Goal: Information Seeking & Learning: Learn about a topic

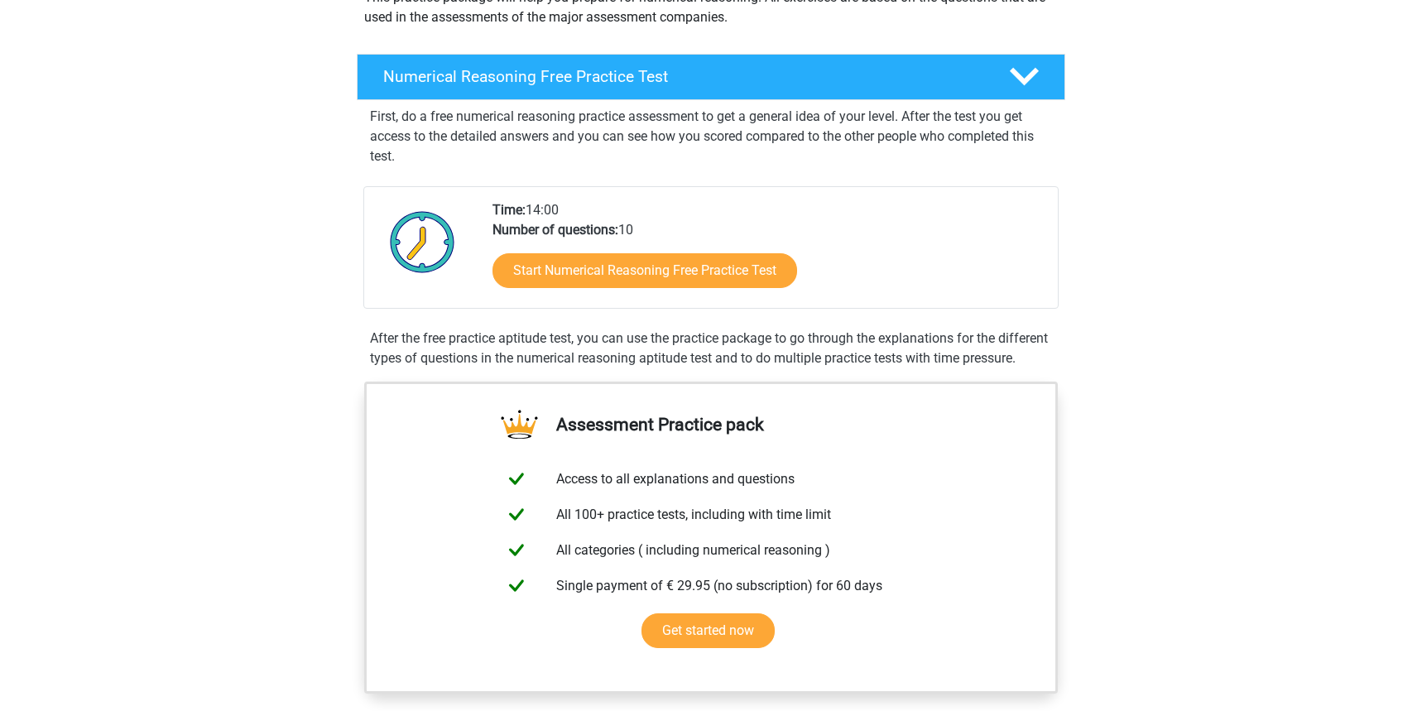
scroll to position [222, 0]
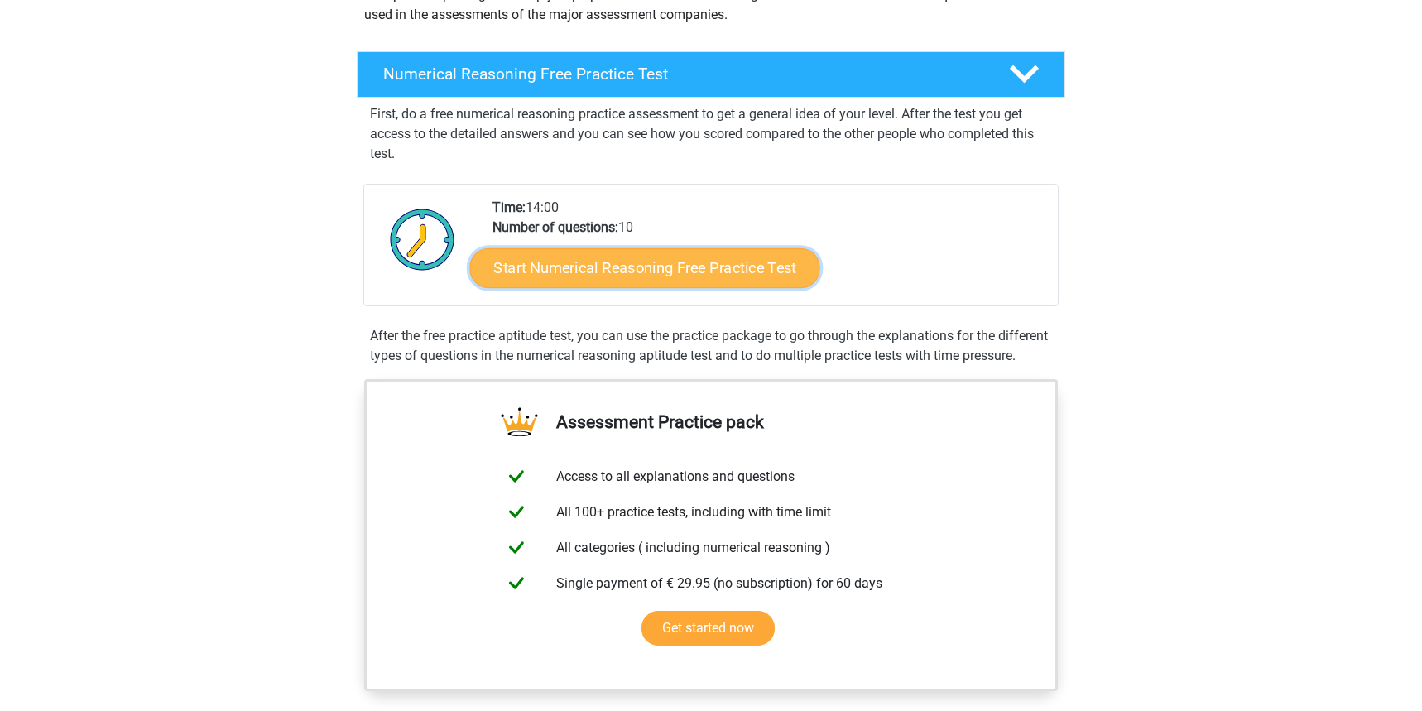
click at [711, 270] on link "Start Numerical Reasoning Free Practice Test" at bounding box center [645, 267] width 350 height 40
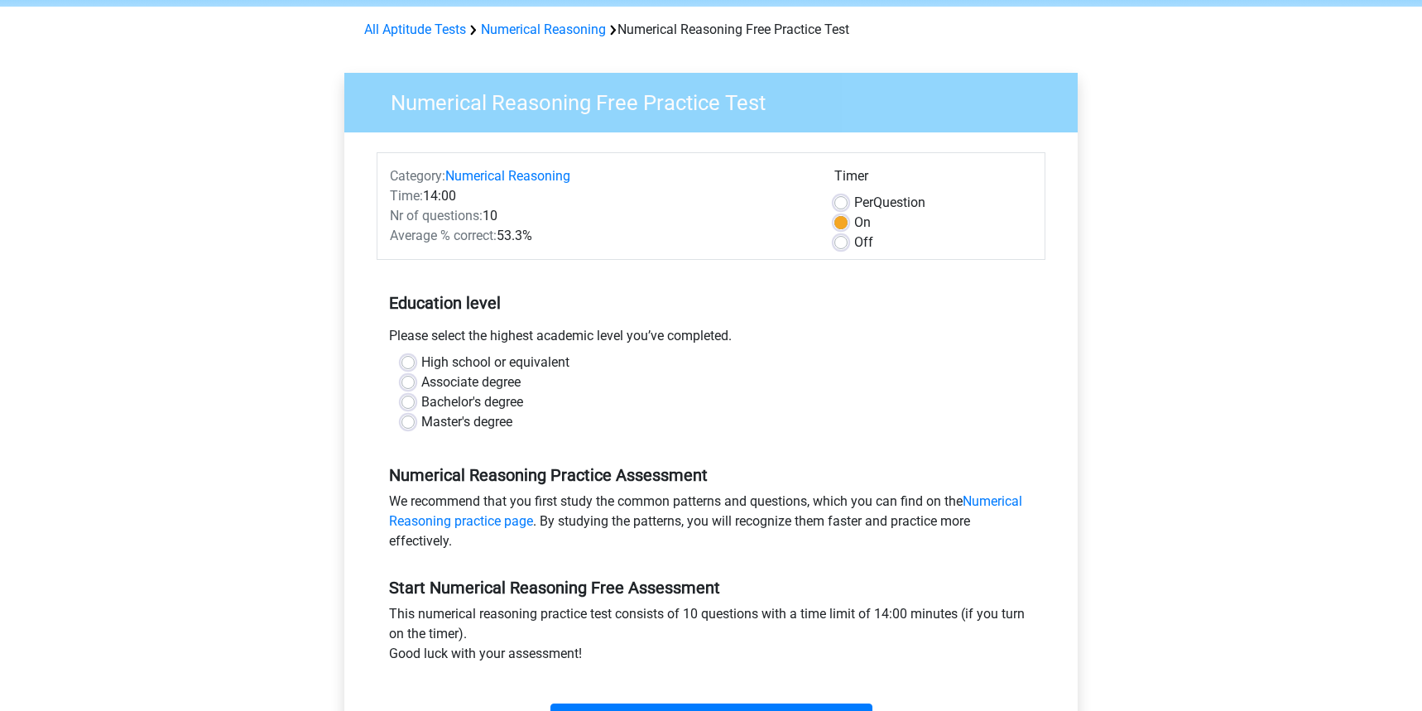
scroll to position [64, 0]
click at [483, 422] on label "Master's degree" at bounding box center [466, 421] width 91 height 20
click at [415, 422] on input "Master's degree" at bounding box center [407, 419] width 13 height 17
radio input "true"
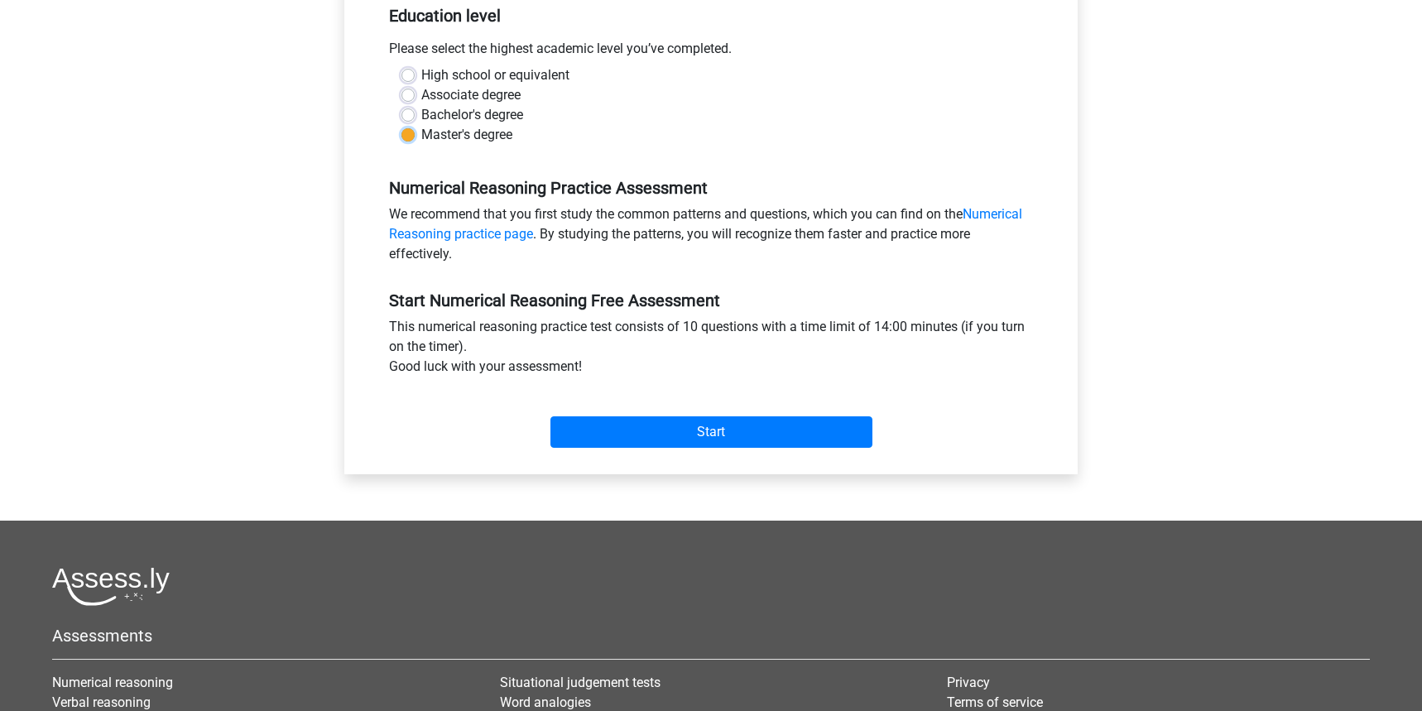
scroll to position [354, 0]
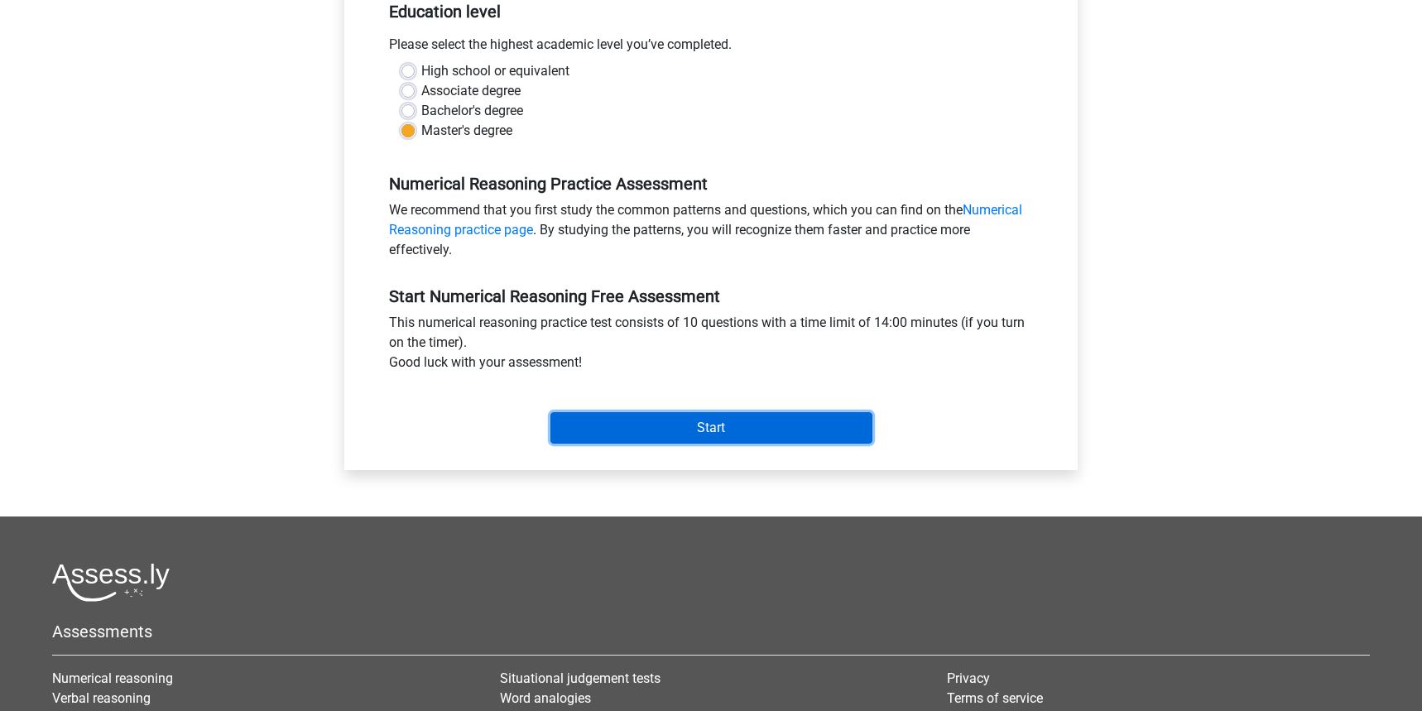
click at [669, 435] on input "Start" at bounding box center [711, 427] width 322 height 31
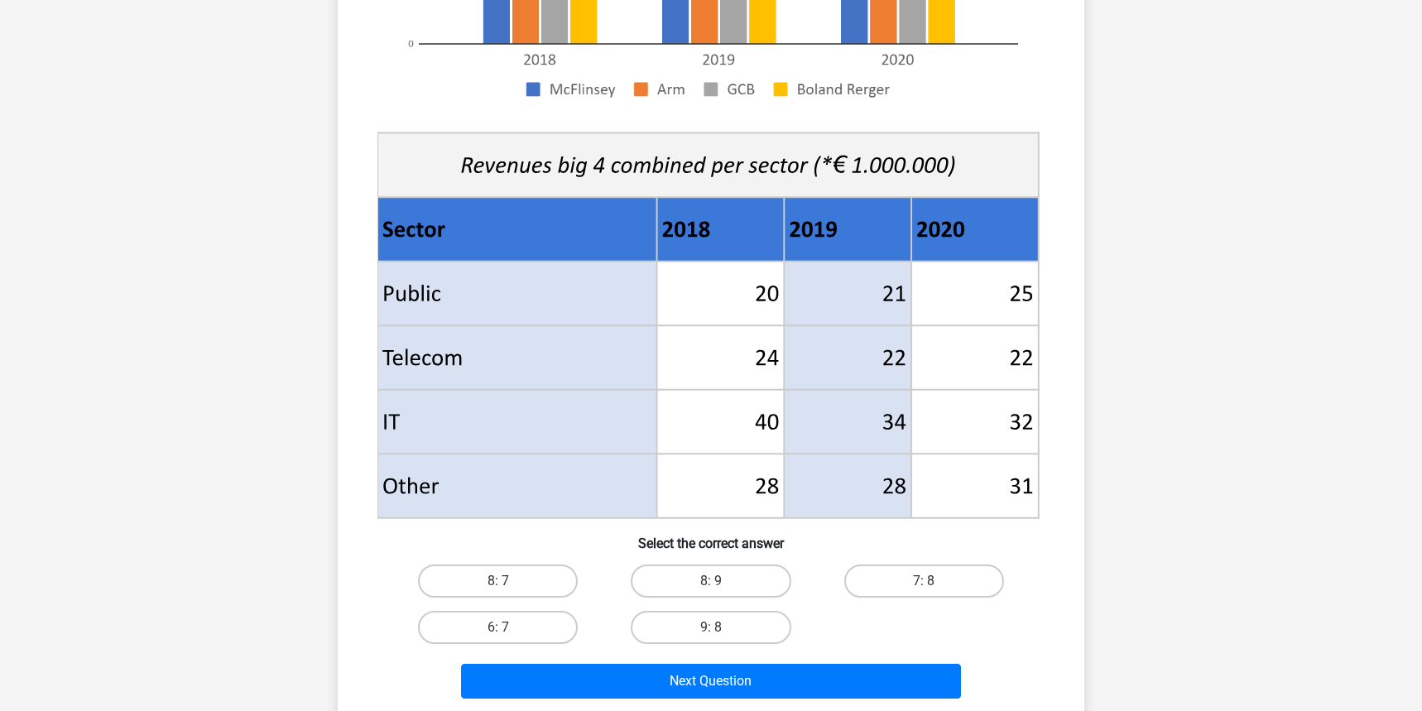
scroll to position [476, 0]
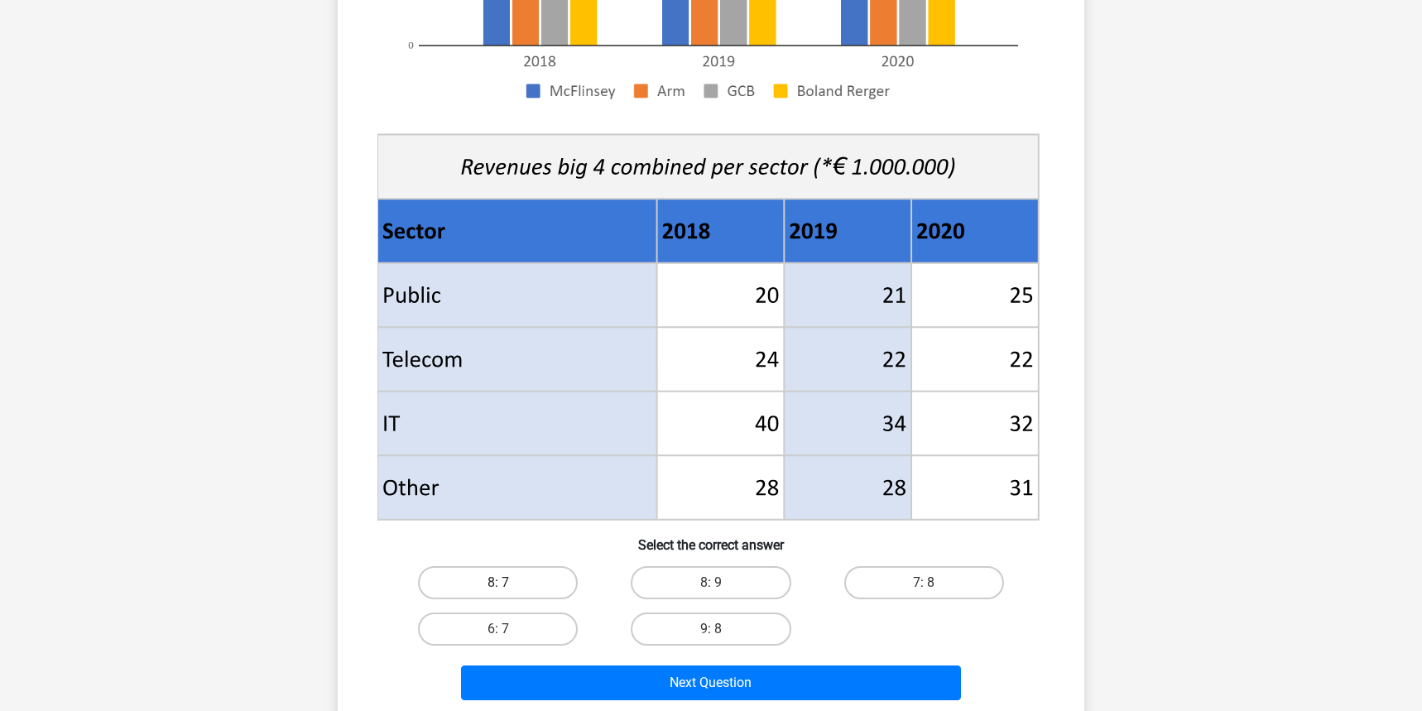
click at [564, 585] on label "8: 7" at bounding box center [498, 582] width 160 height 33
click at [509, 585] on input "8: 7" at bounding box center [503, 588] width 11 height 11
radio input "true"
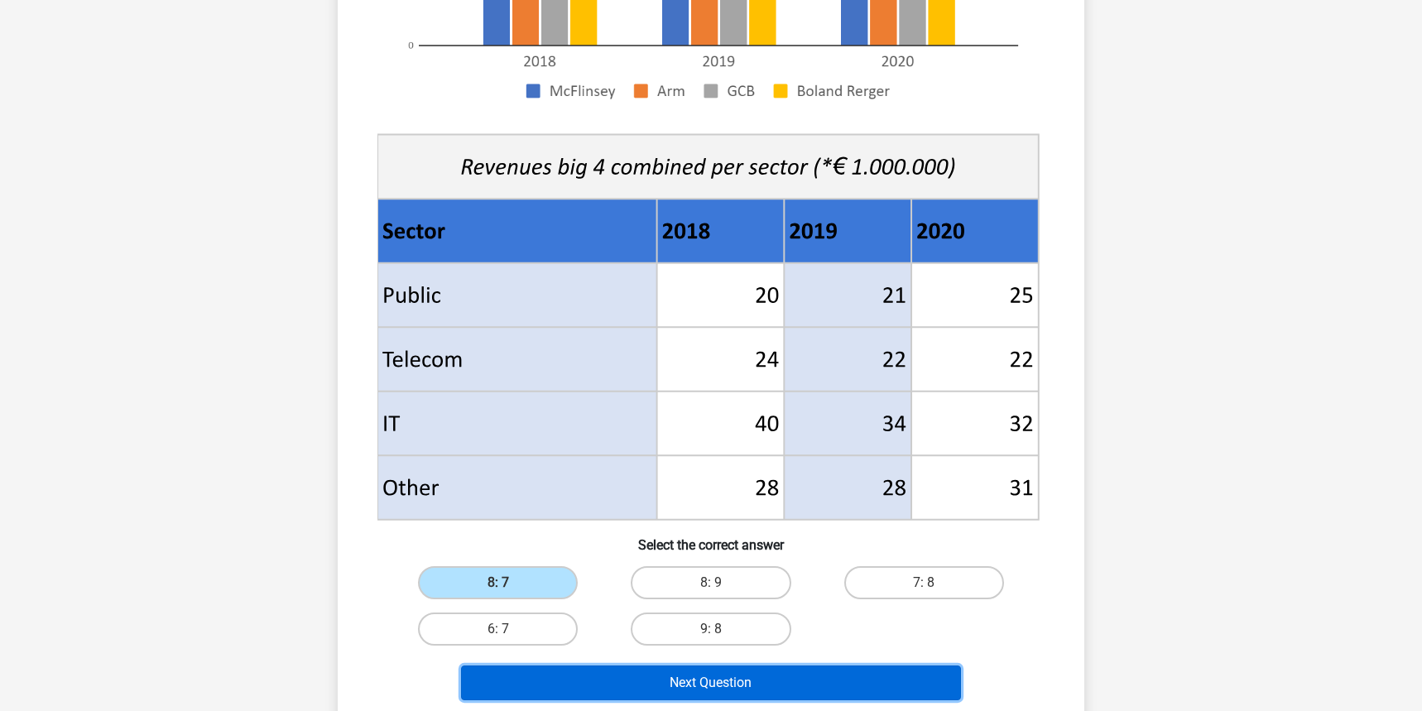
click at [719, 690] on button "Next Question" at bounding box center [711, 682] width 501 height 35
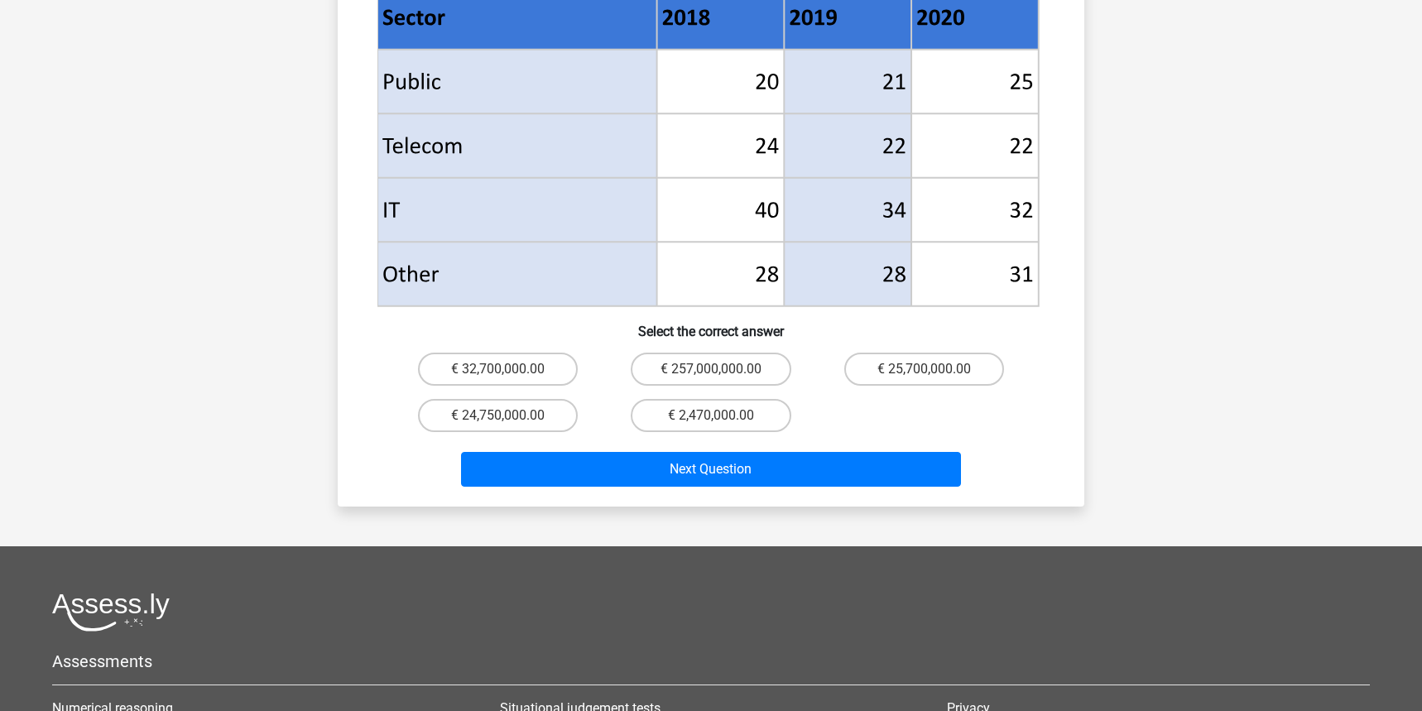
scroll to position [742, 0]
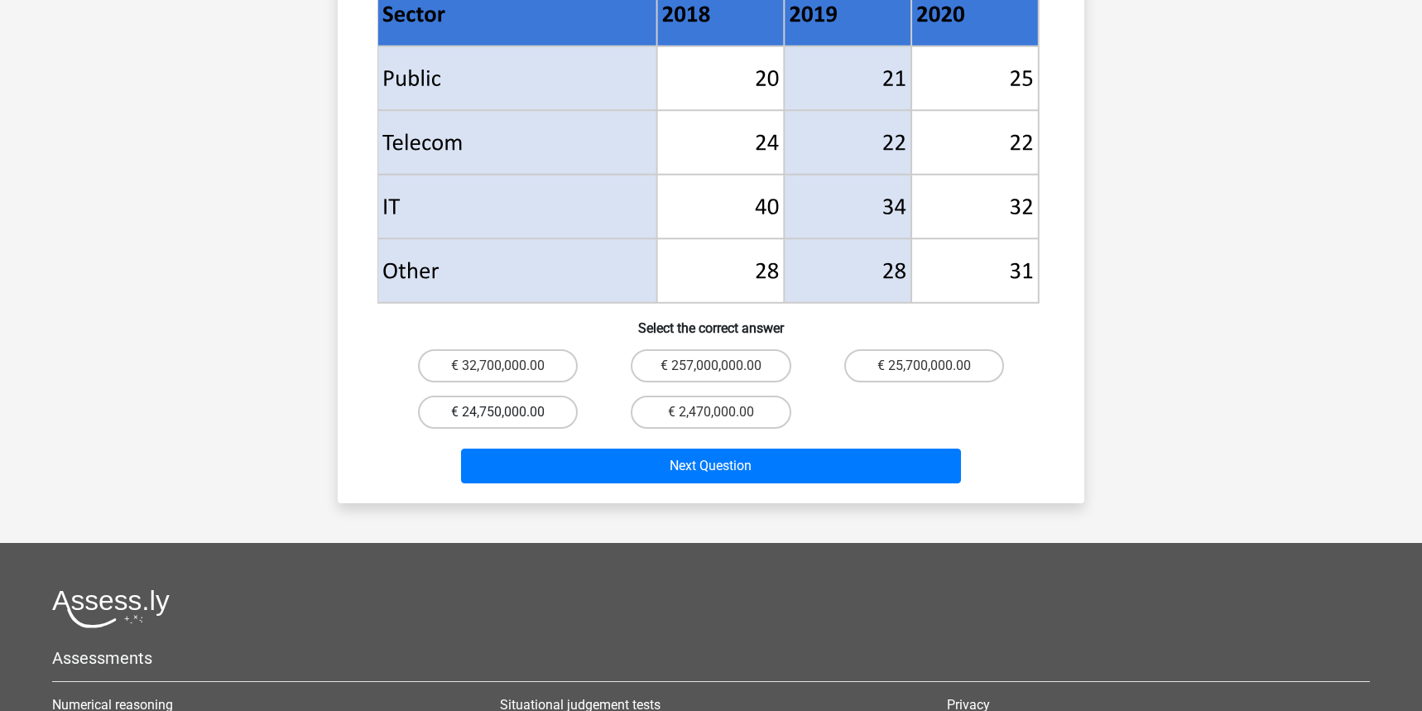
click at [541, 396] on label "€ 24,750,000.00" at bounding box center [498, 412] width 160 height 33
click at [509, 412] on input "€ 24,750,000.00" at bounding box center [503, 417] width 11 height 11
radio input "true"
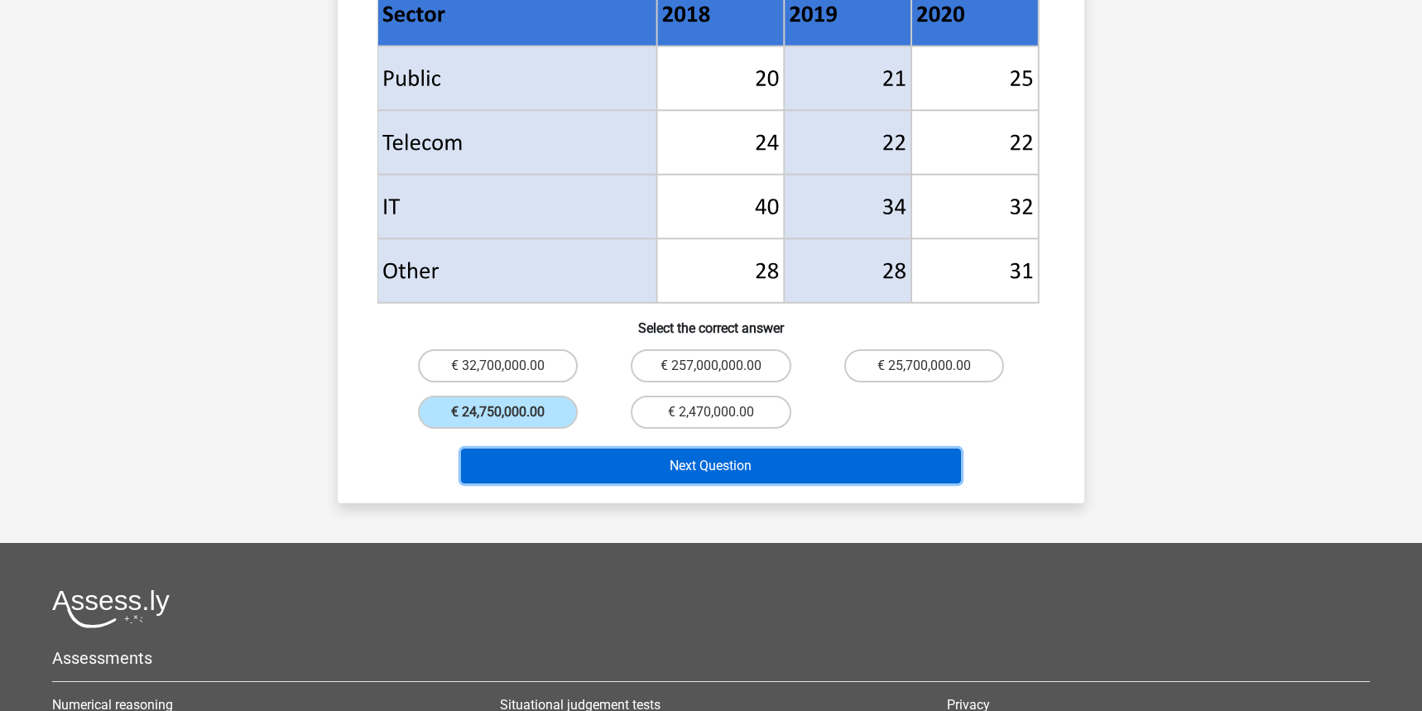
click at [631, 449] on button "Next Question" at bounding box center [711, 466] width 501 height 35
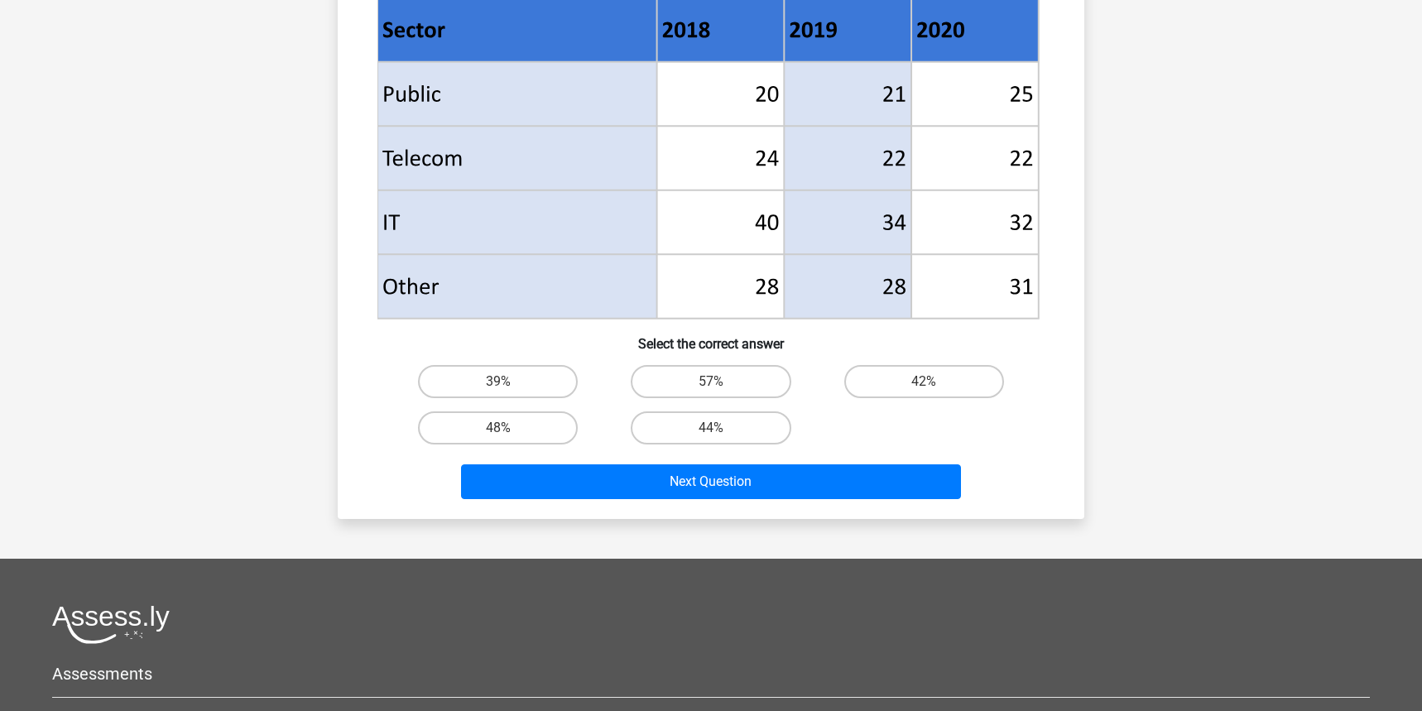
scroll to position [688, 0]
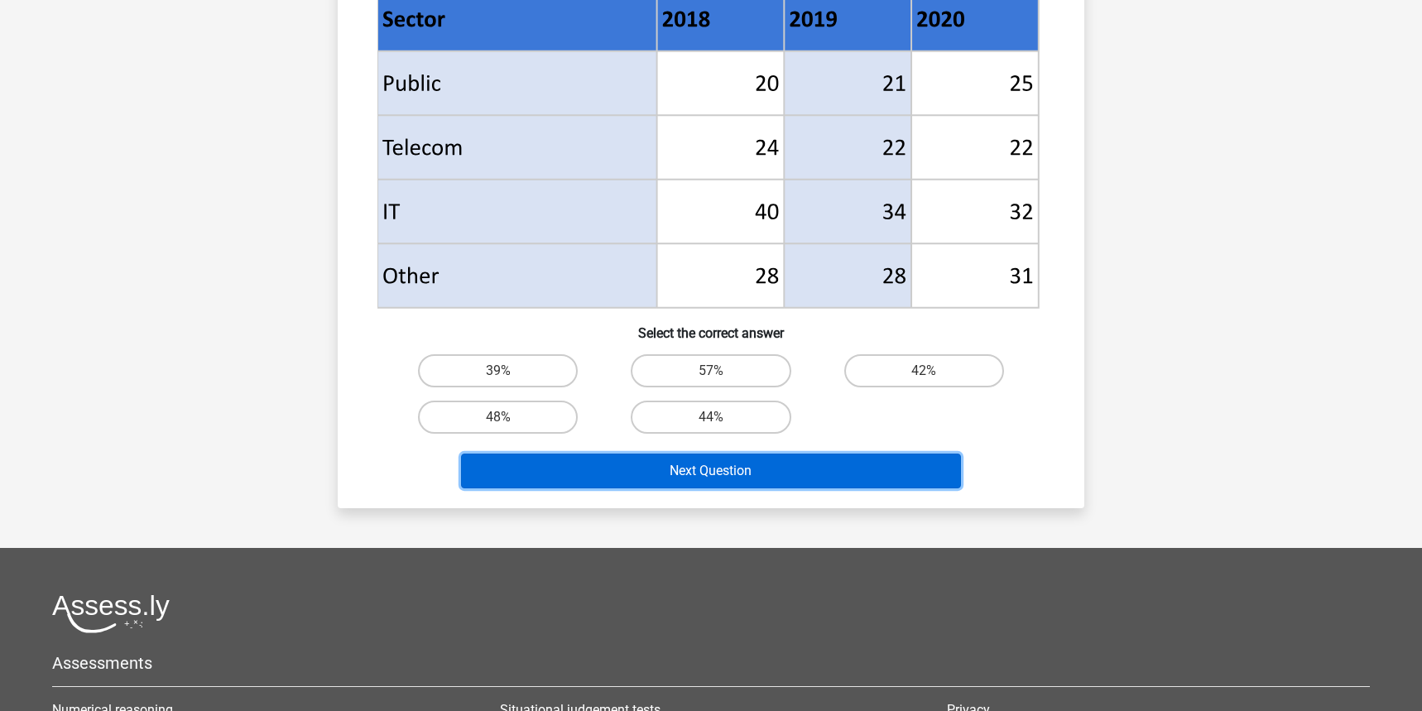
click at [617, 463] on button "Next Question" at bounding box center [711, 470] width 501 height 35
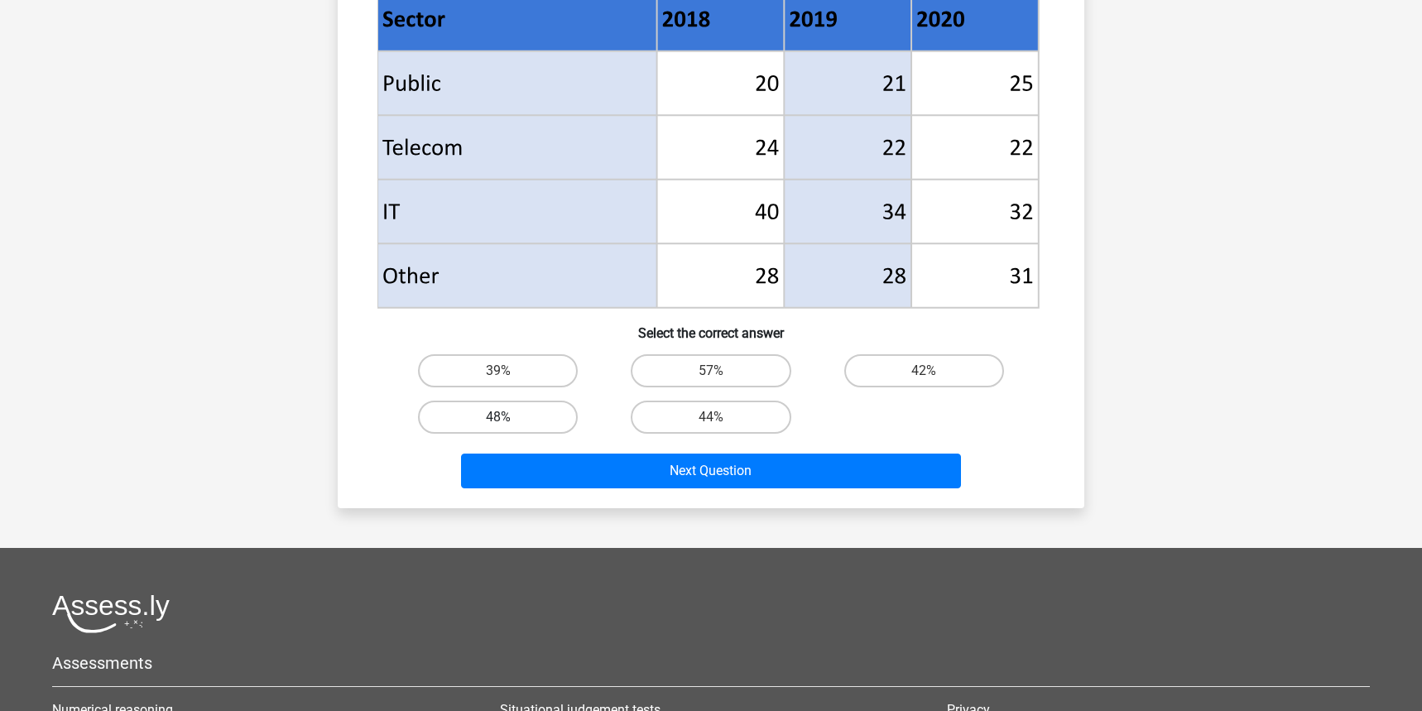
click at [549, 415] on label "48%" at bounding box center [498, 417] width 160 height 33
click at [509, 417] on input "48%" at bounding box center [503, 422] width 11 height 11
radio input "true"
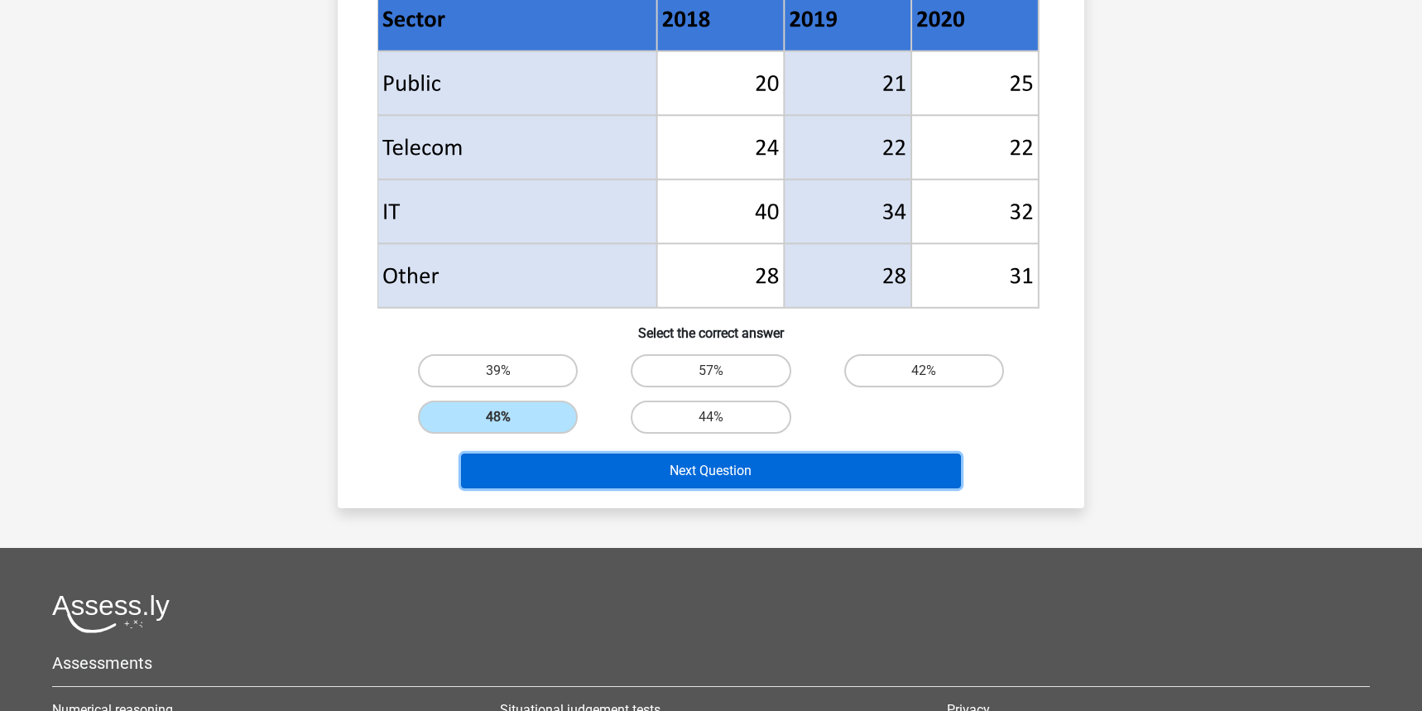
click at [614, 474] on button "Next Question" at bounding box center [711, 470] width 501 height 35
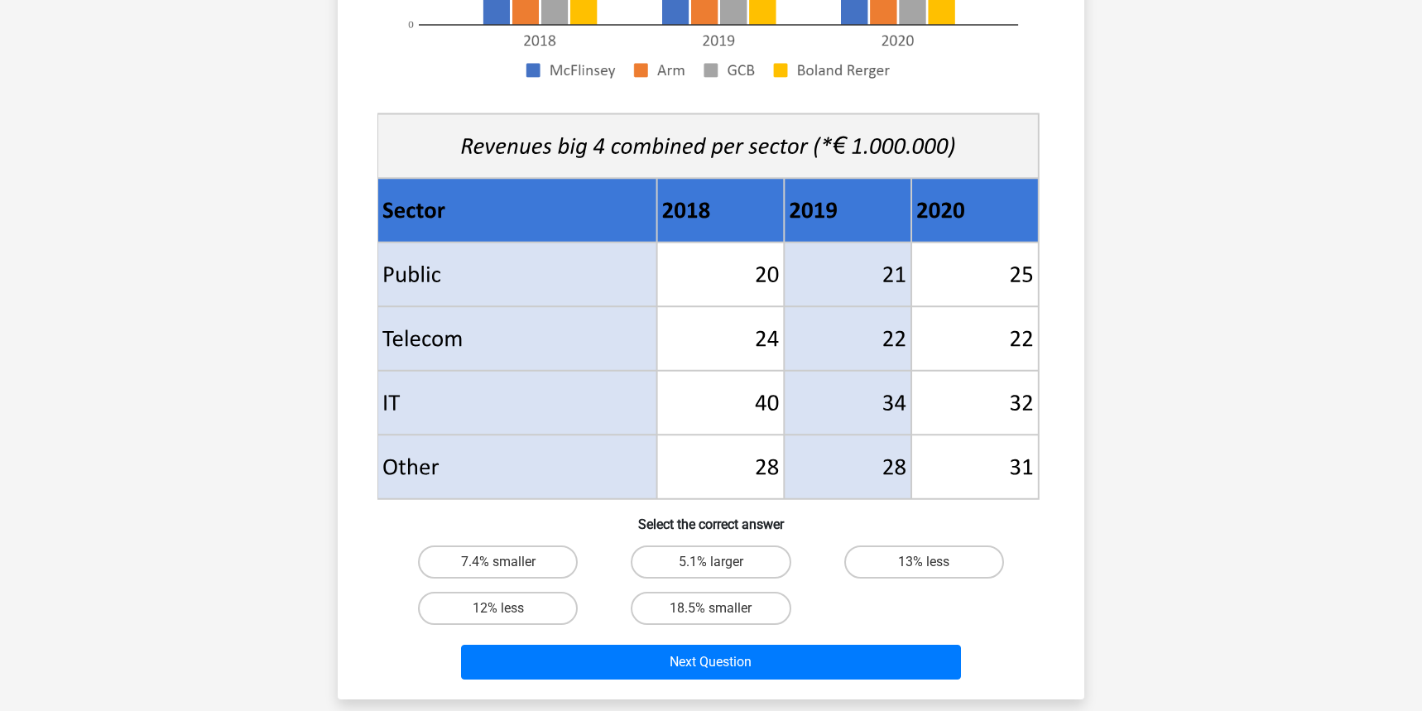
scroll to position [519, 0]
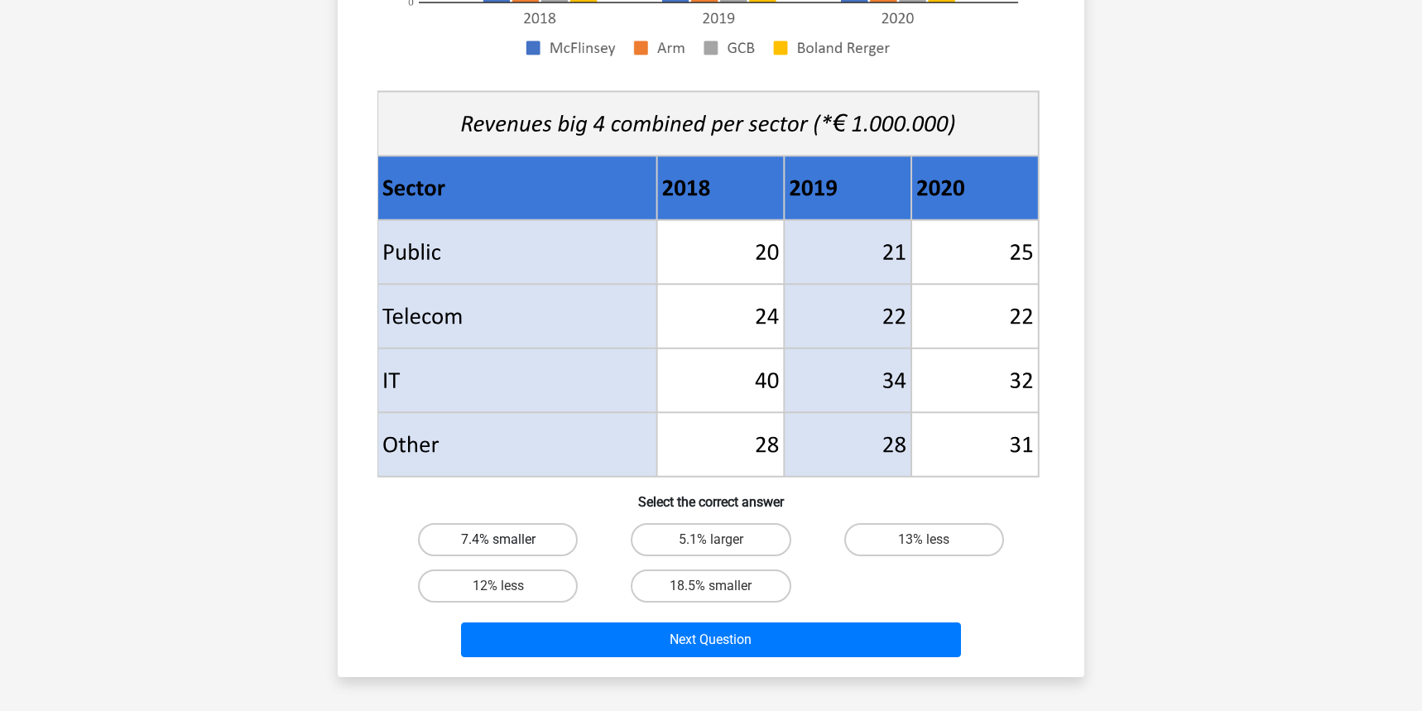
click at [492, 541] on label "7.4% smaller" at bounding box center [498, 539] width 160 height 33
click at [498, 541] on input "7.4% smaller" at bounding box center [503, 545] width 11 height 11
radio input "true"
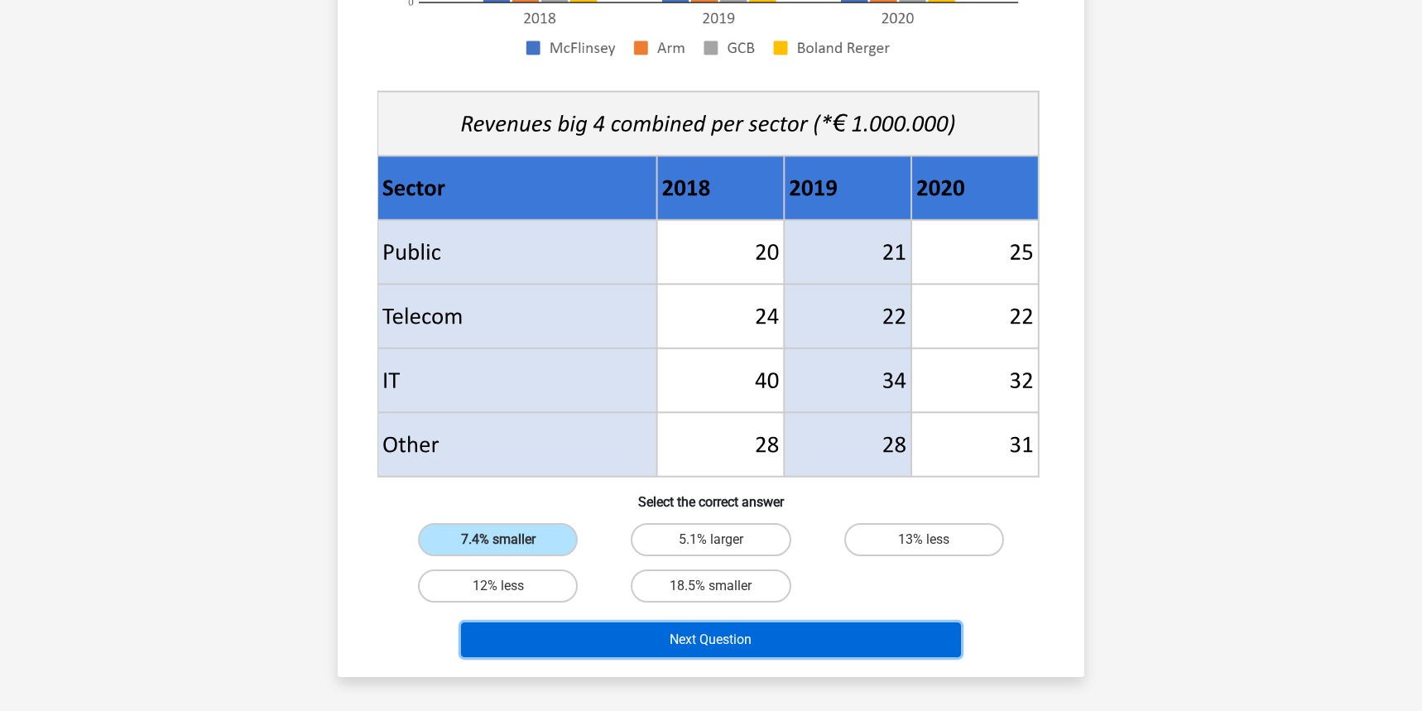
click at [717, 640] on button "Next Question" at bounding box center [711, 639] width 501 height 35
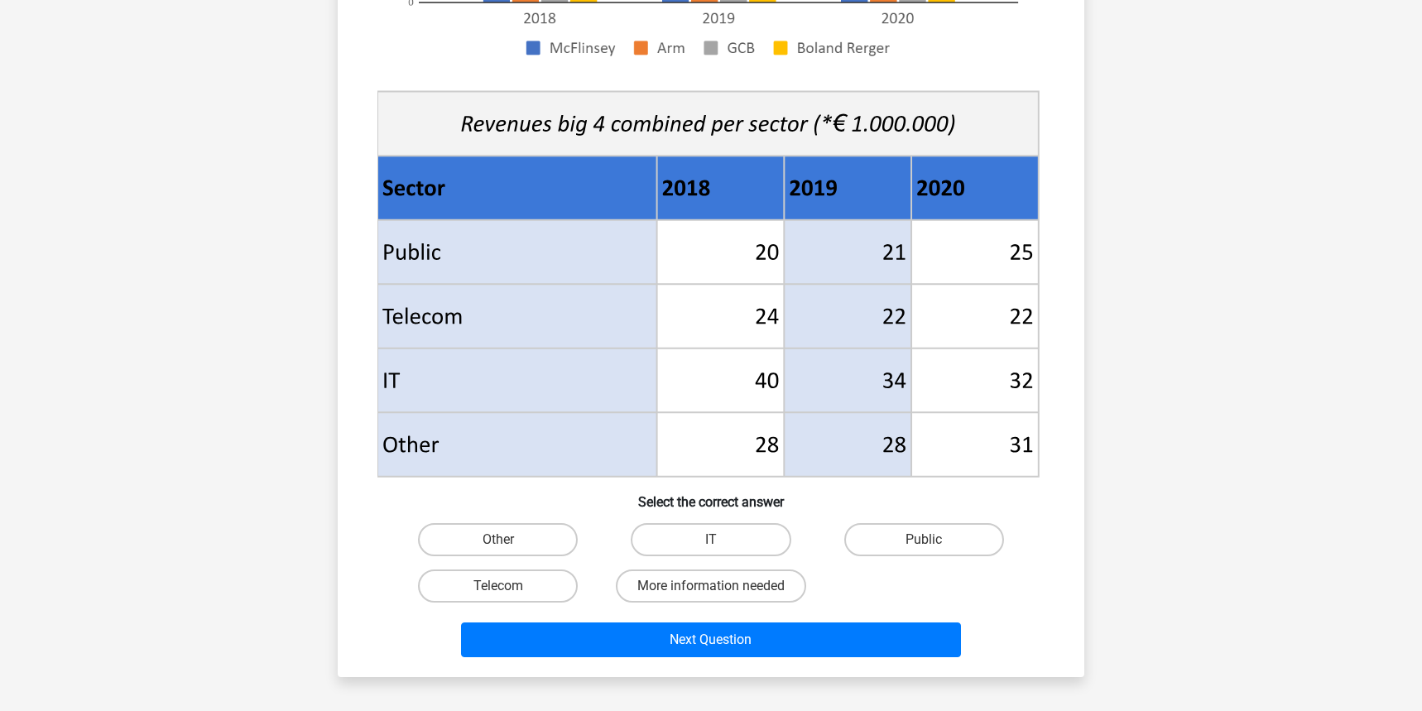
click at [912, 516] on div "Public" at bounding box center [924, 539] width 213 height 46
click at [912, 531] on label "Public" at bounding box center [924, 539] width 160 height 33
click at [924, 540] on input "Public" at bounding box center [929, 545] width 11 height 11
radio input "true"
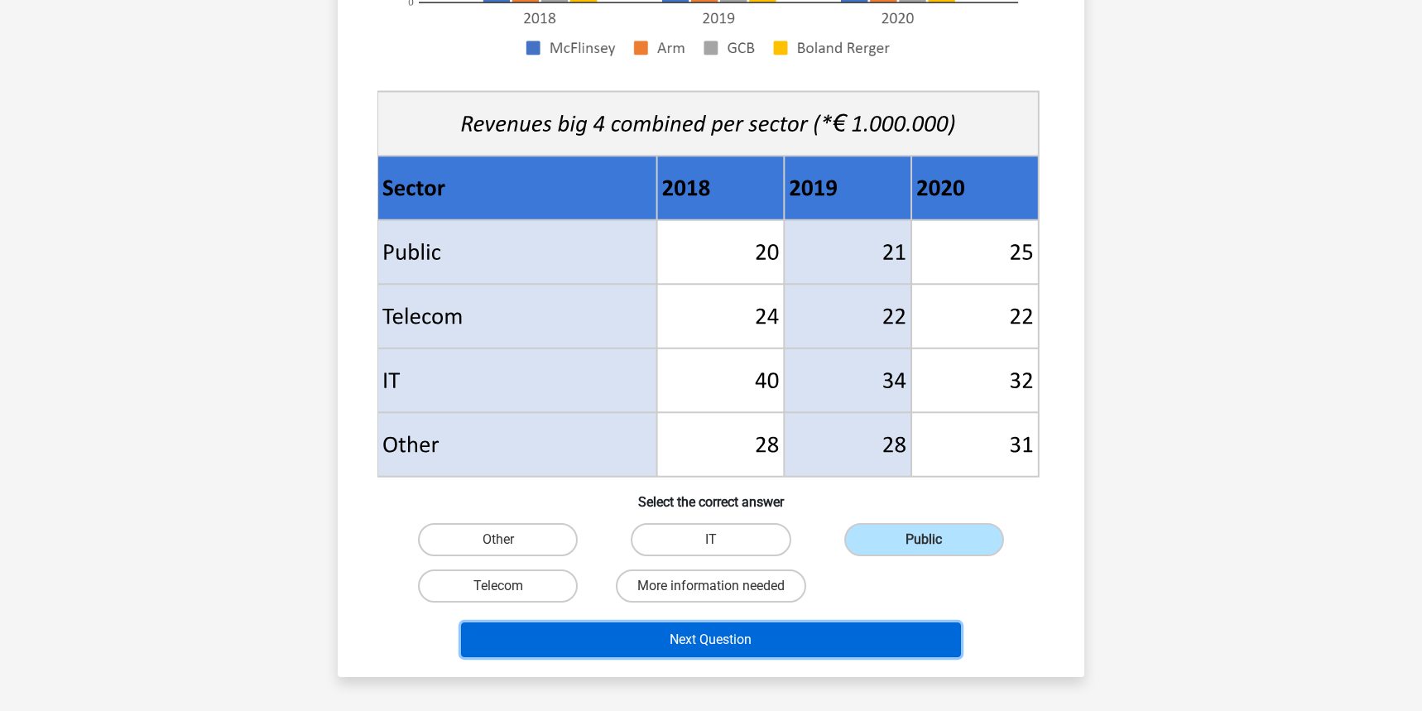
click at [721, 632] on button "Next Question" at bounding box center [711, 639] width 501 height 35
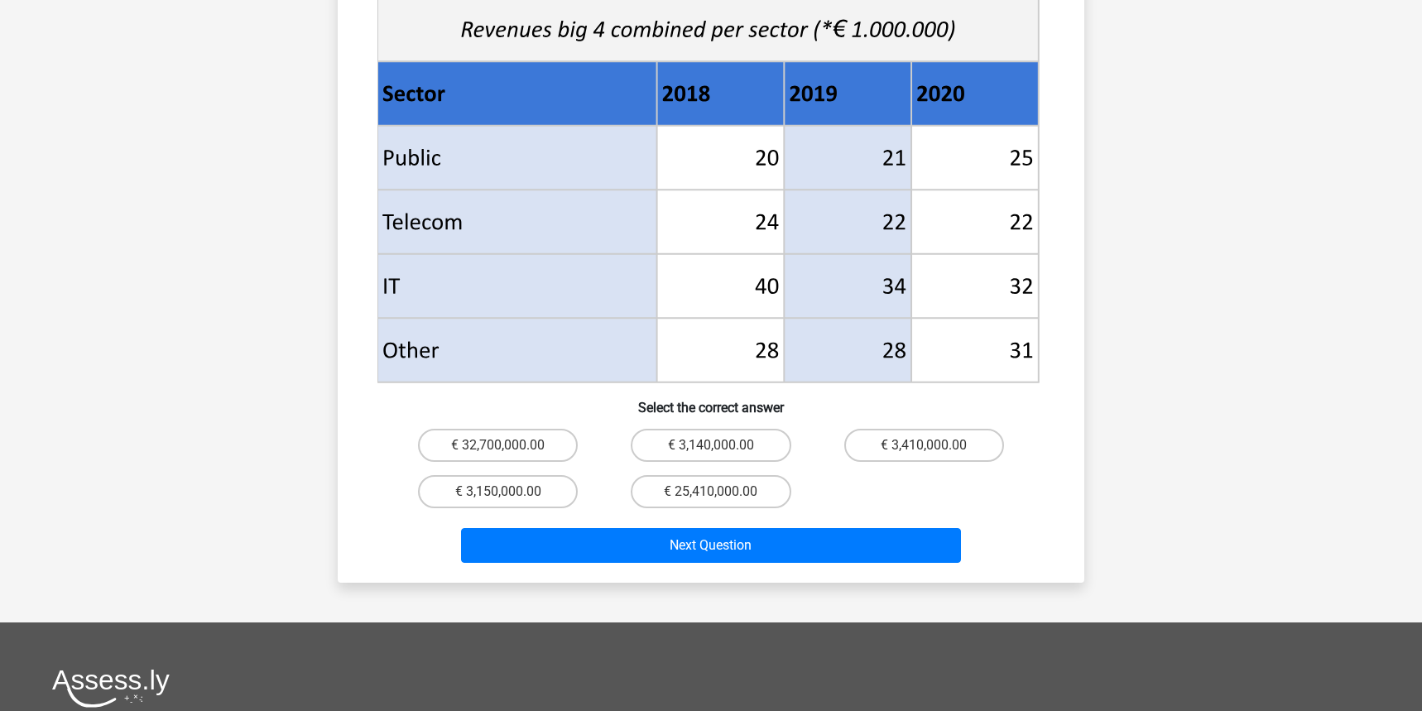
scroll to position [640, 0]
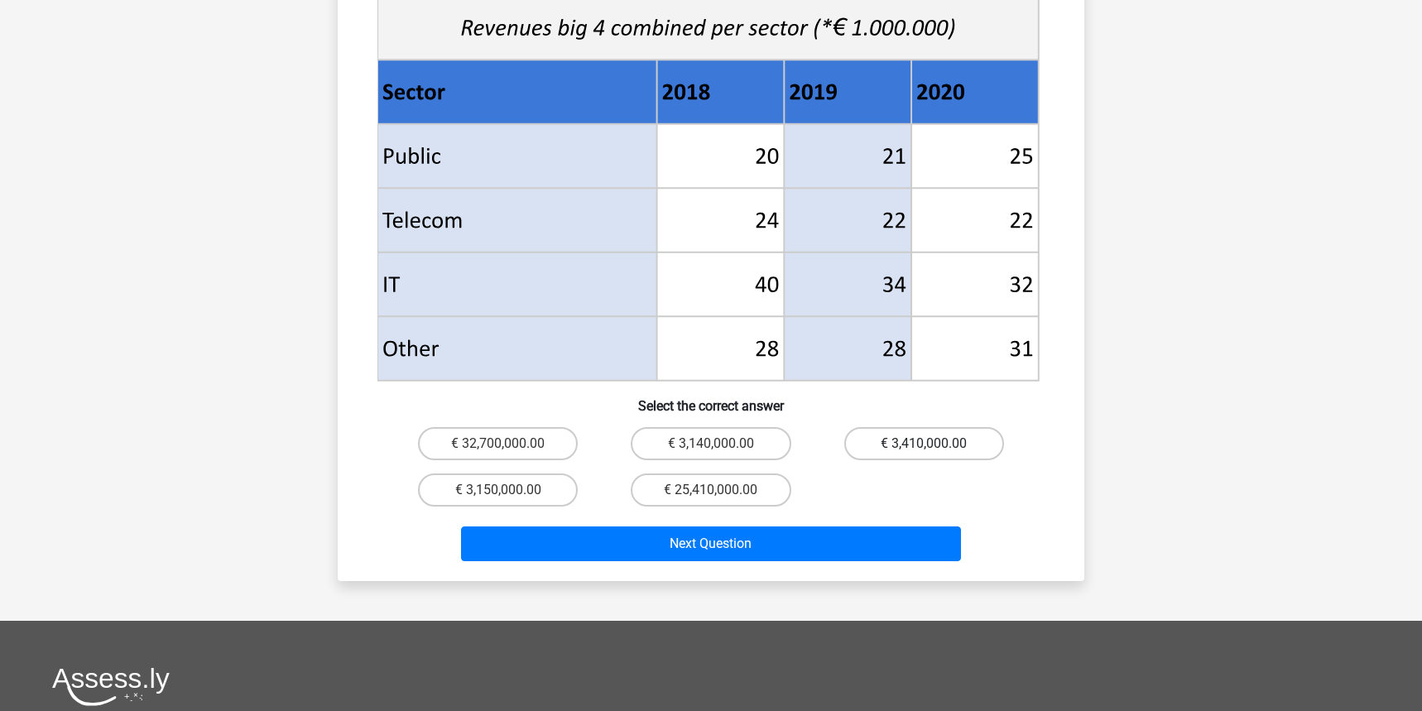
click at [945, 427] on label "€ 3,410,000.00" at bounding box center [924, 443] width 160 height 33
click at [934, 444] on input "€ 3,410,000.00" at bounding box center [929, 449] width 11 height 11
radio input "true"
click at [824, 540] on div "Next Question" at bounding box center [710, 546] width 639 height 41
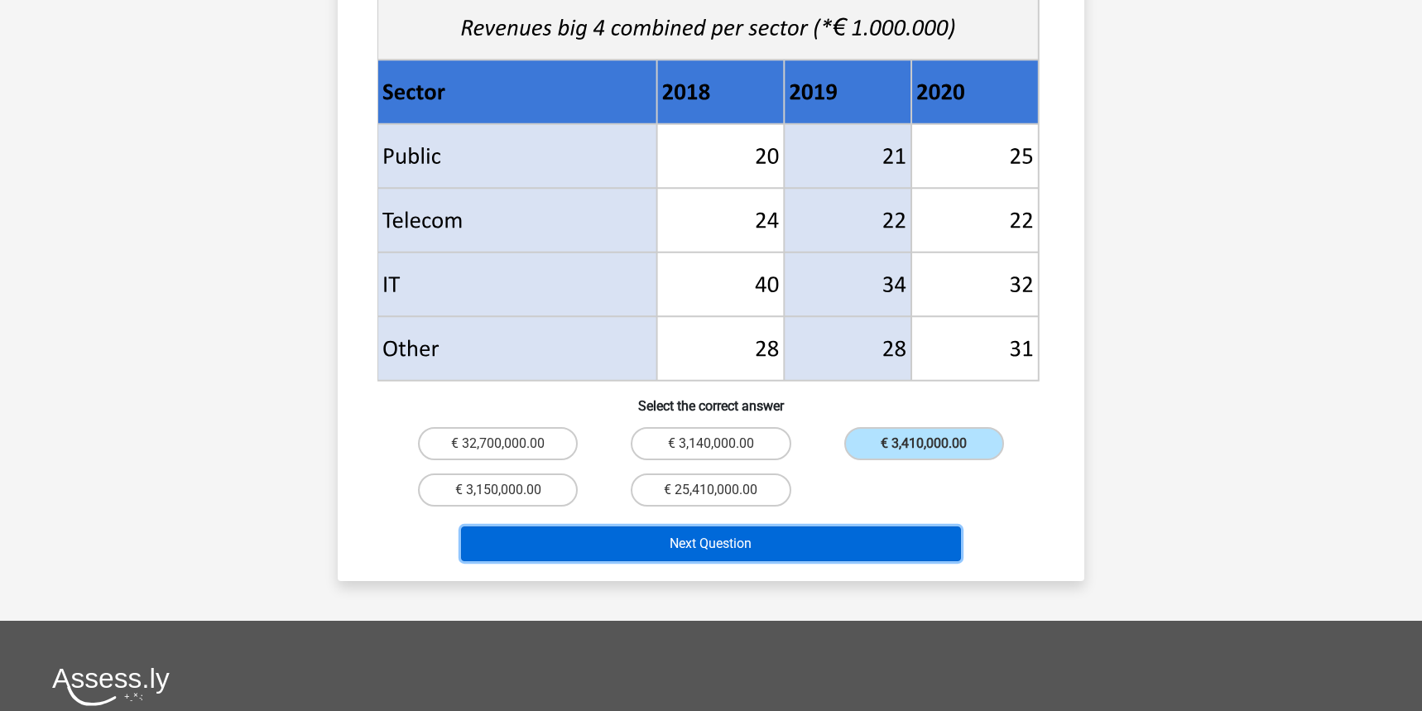
click at [799, 526] on button "Next Question" at bounding box center [711, 543] width 501 height 35
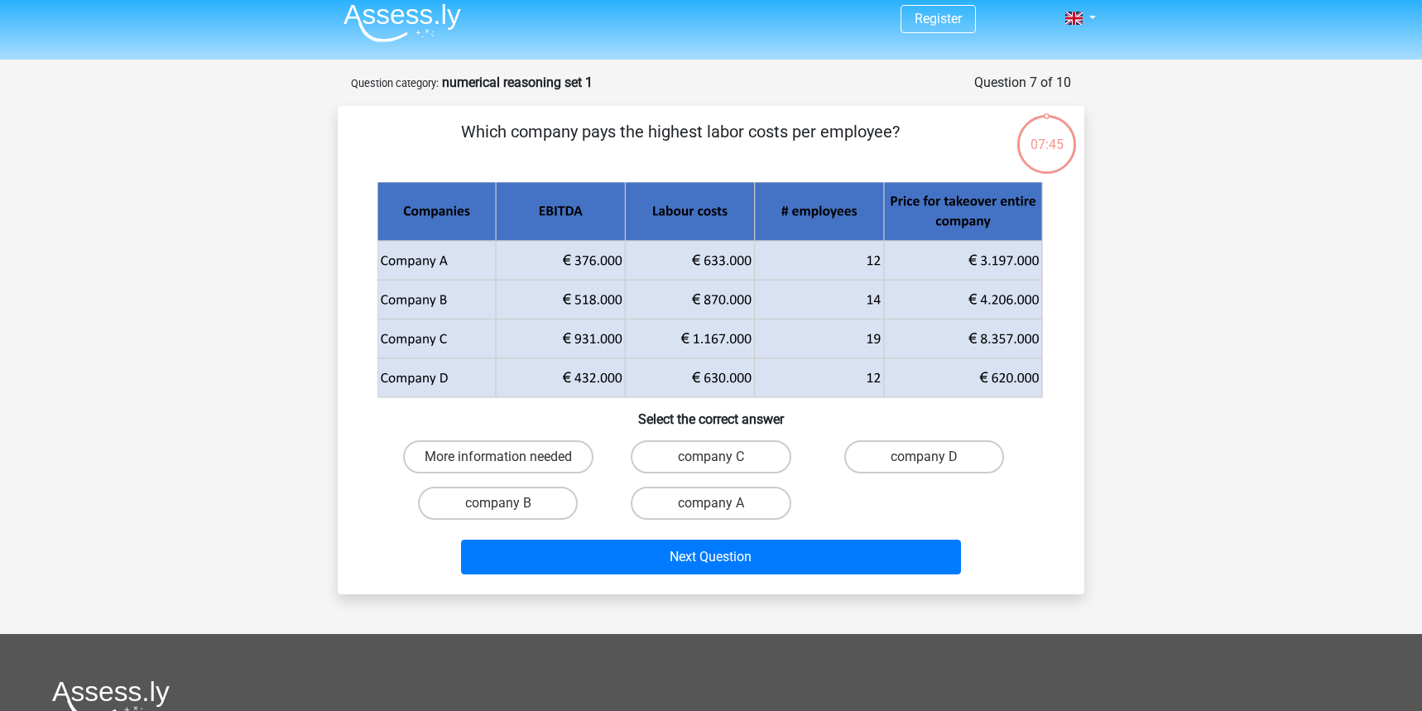
scroll to position [0, 0]
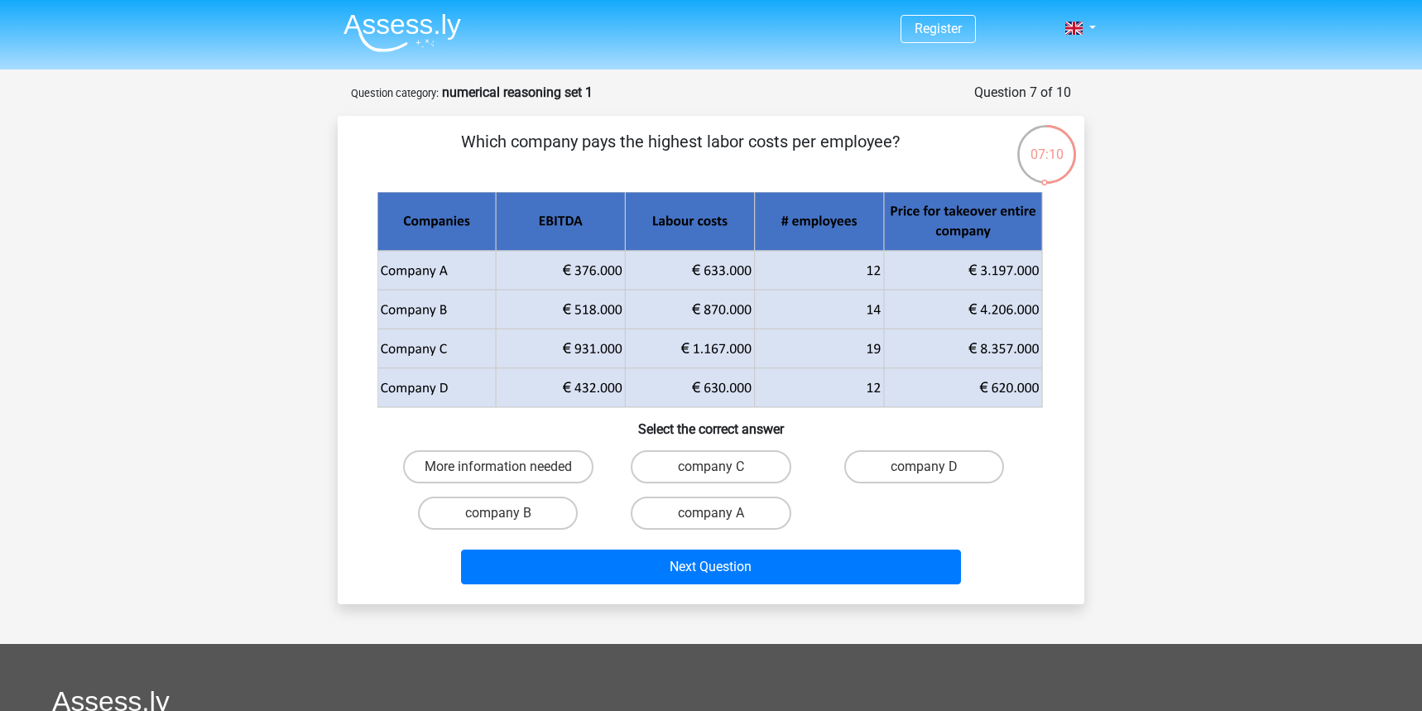
click at [501, 520] on input "company B" at bounding box center [503, 518] width 11 height 11
radio input "true"
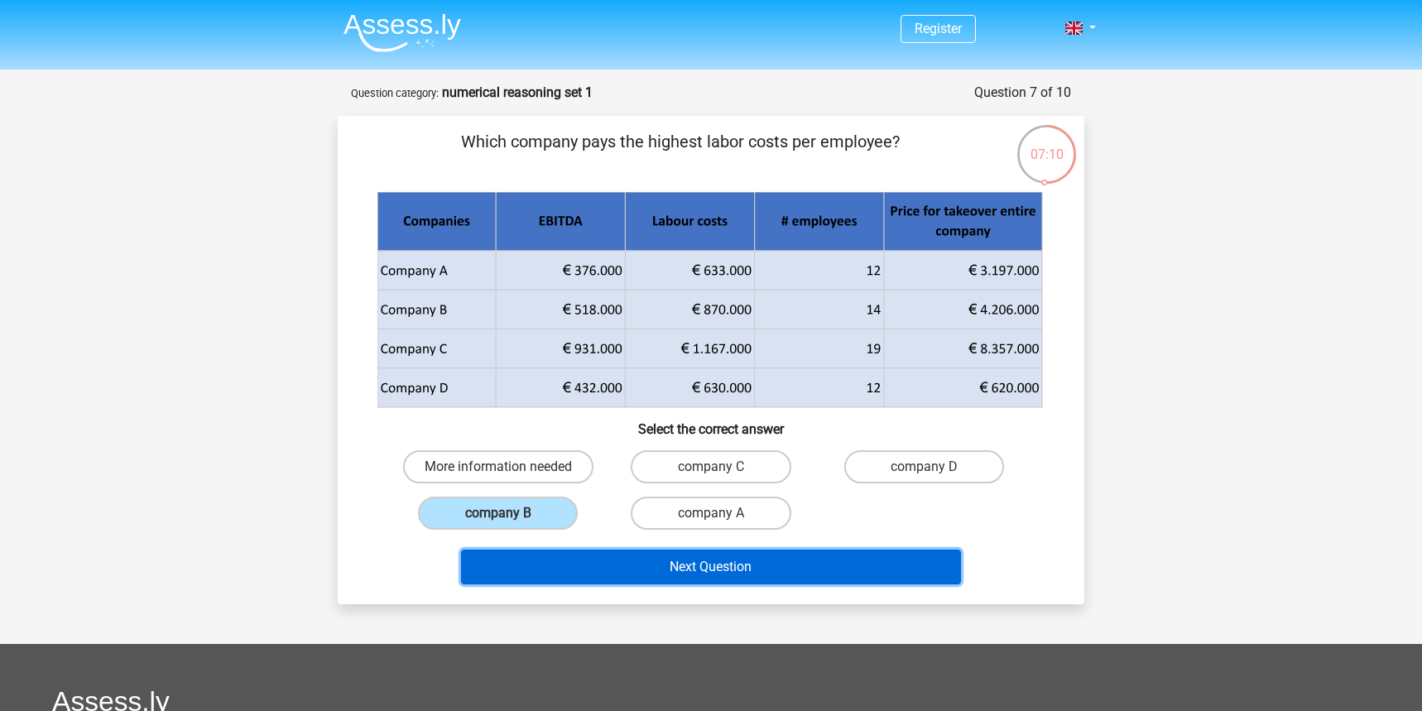
click at [615, 564] on button "Next Question" at bounding box center [711, 566] width 501 height 35
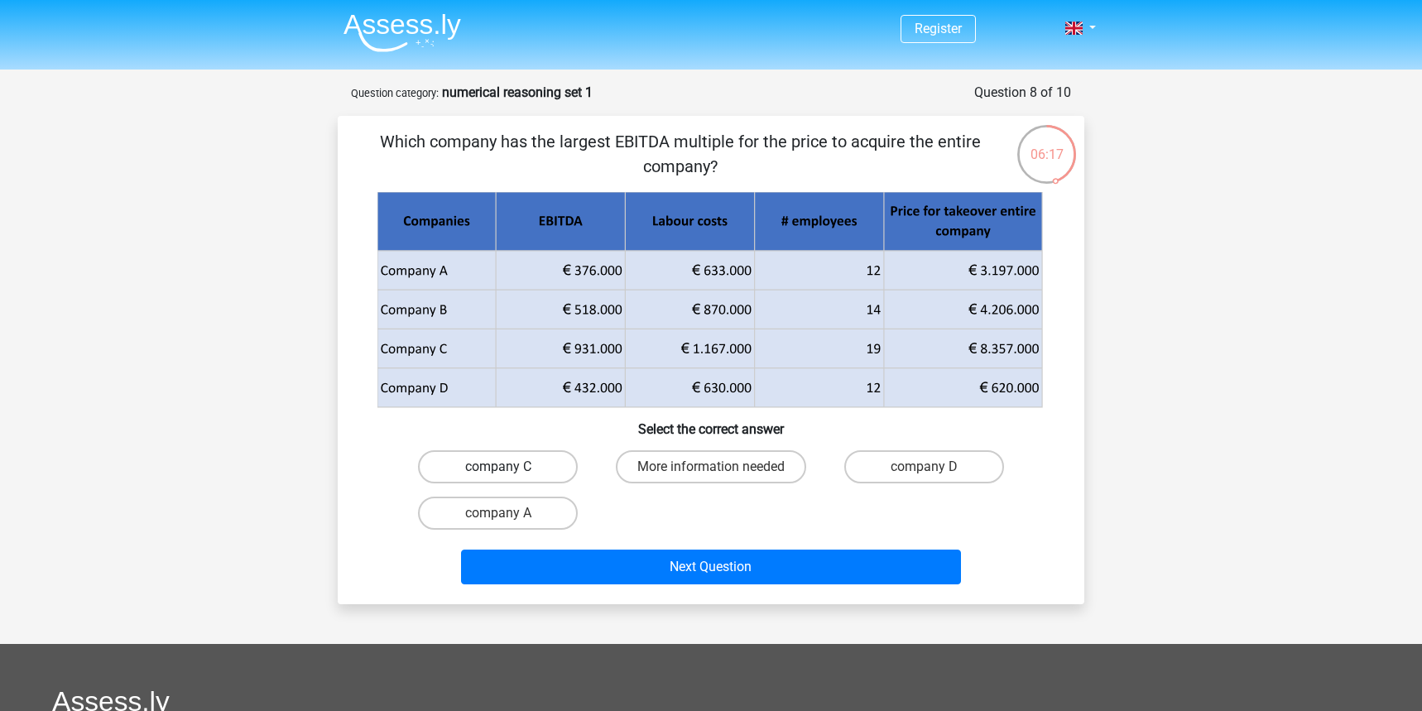
click at [527, 465] on label "company C" at bounding box center [498, 466] width 160 height 33
click at [509, 467] on input "company C" at bounding box center [503, 472] width 11 height 11
radio input "true"
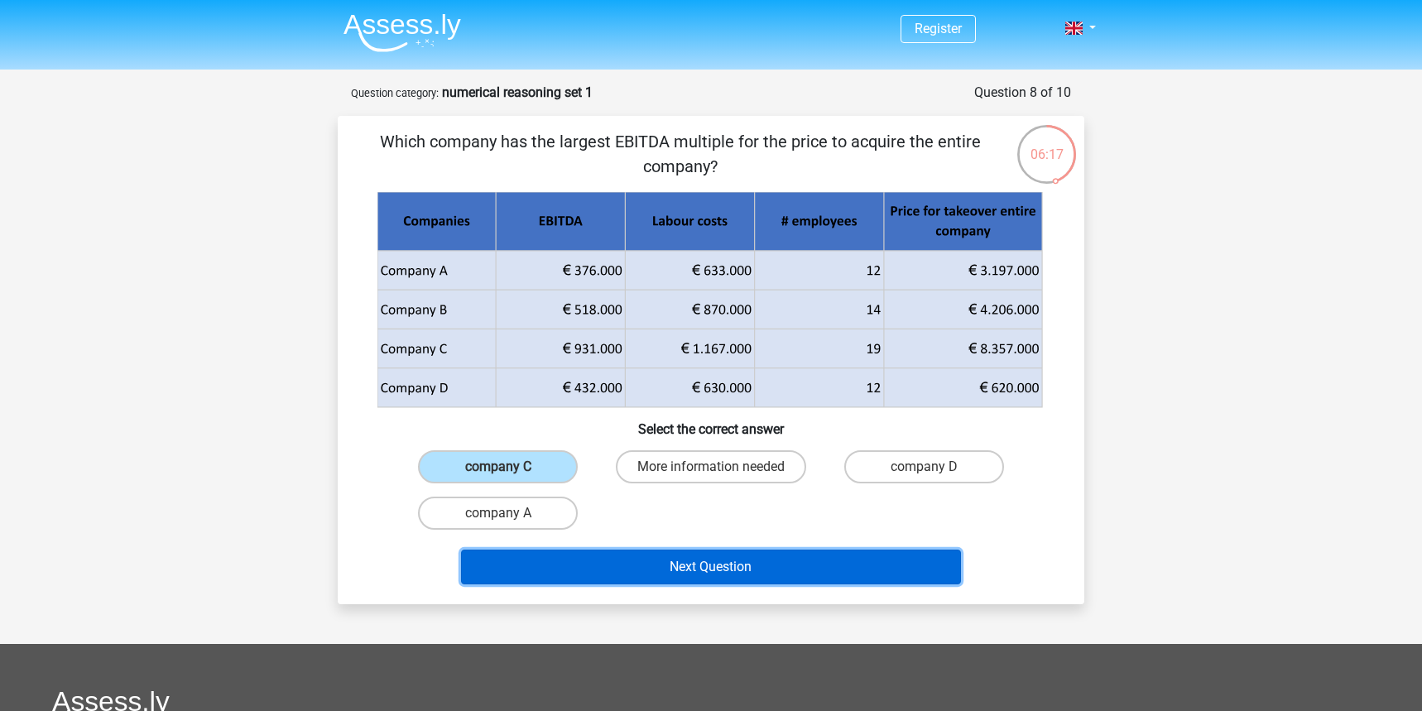
click at [657, 572] on button "Next Question" at bounding box center [711, 566] width 501 height 35
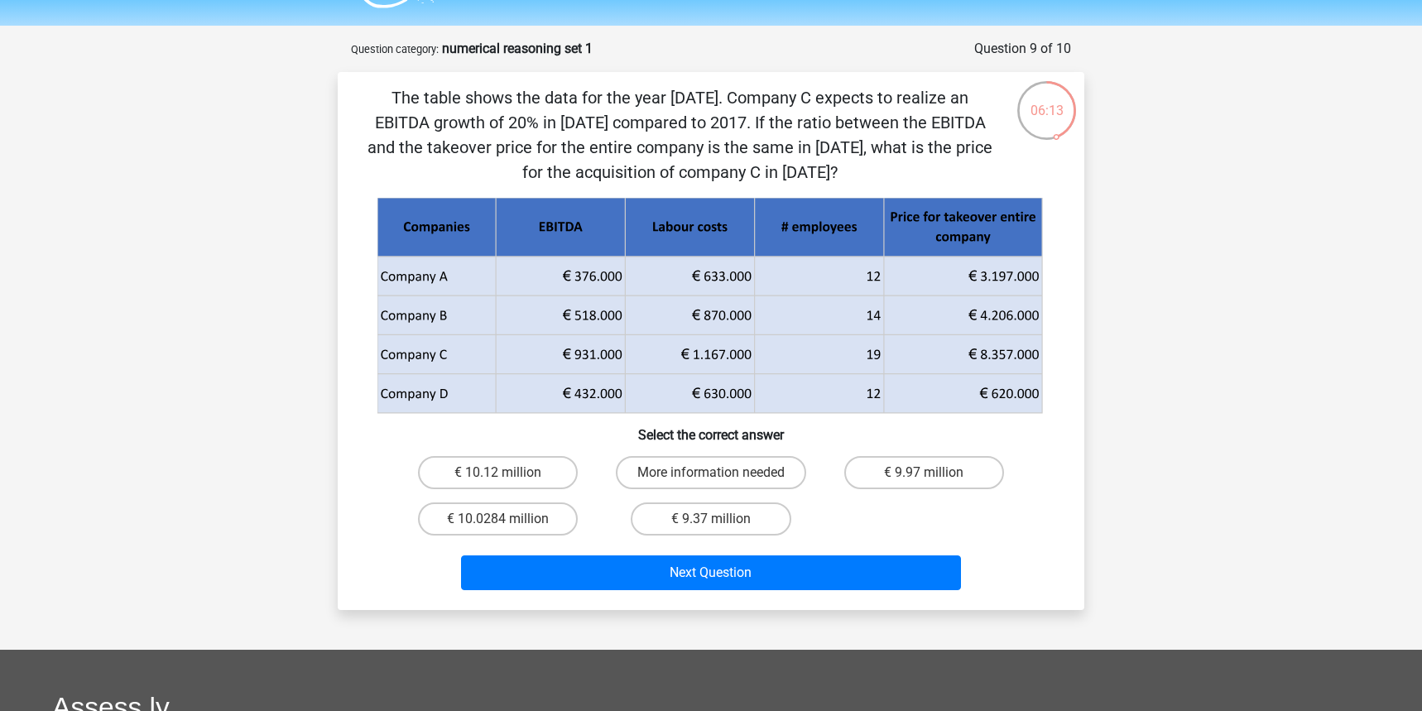
scroll to position [31, 0]
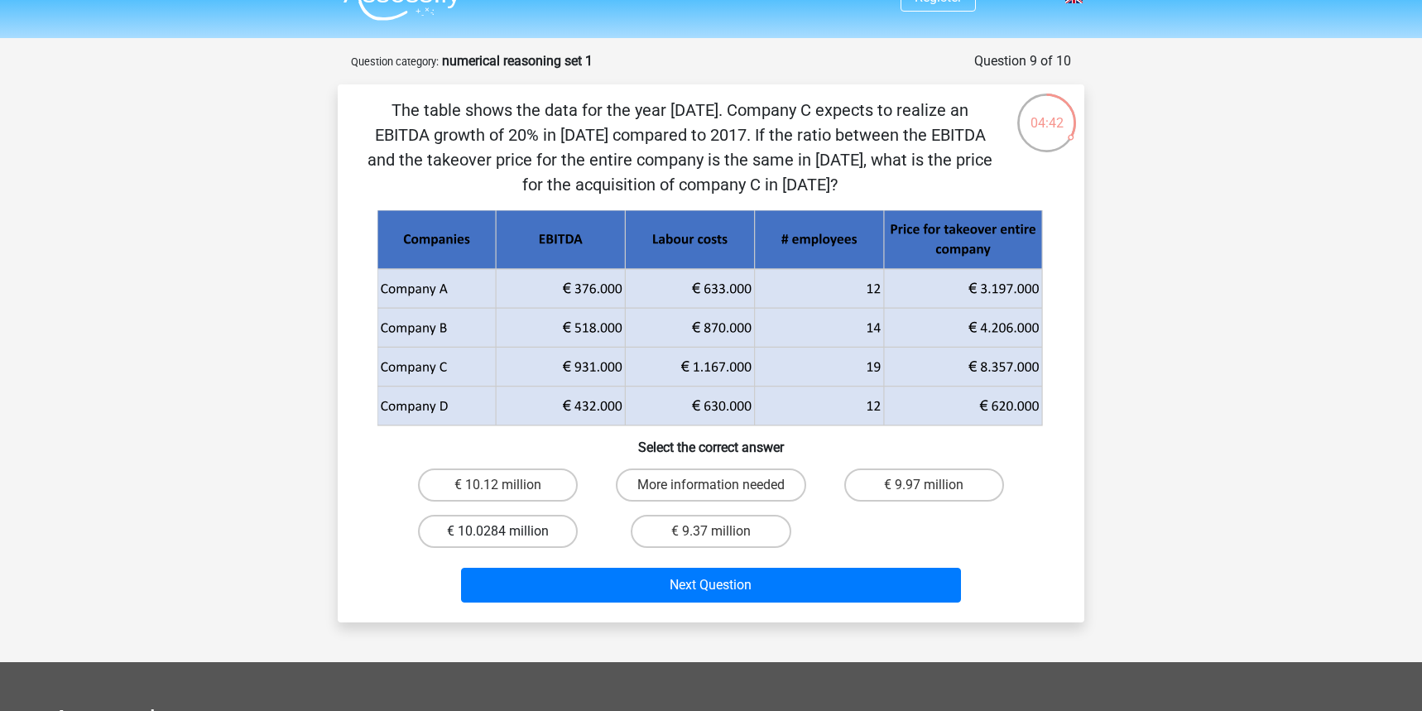
click at [541, 536] on label "€ 10.0284 million" at bounding box center [498, 531] width 160 height 33
click at [509, 536] on input "€ 10.0284 million" at bounding box center [503, 536] width 11 height 11
radio input "true"
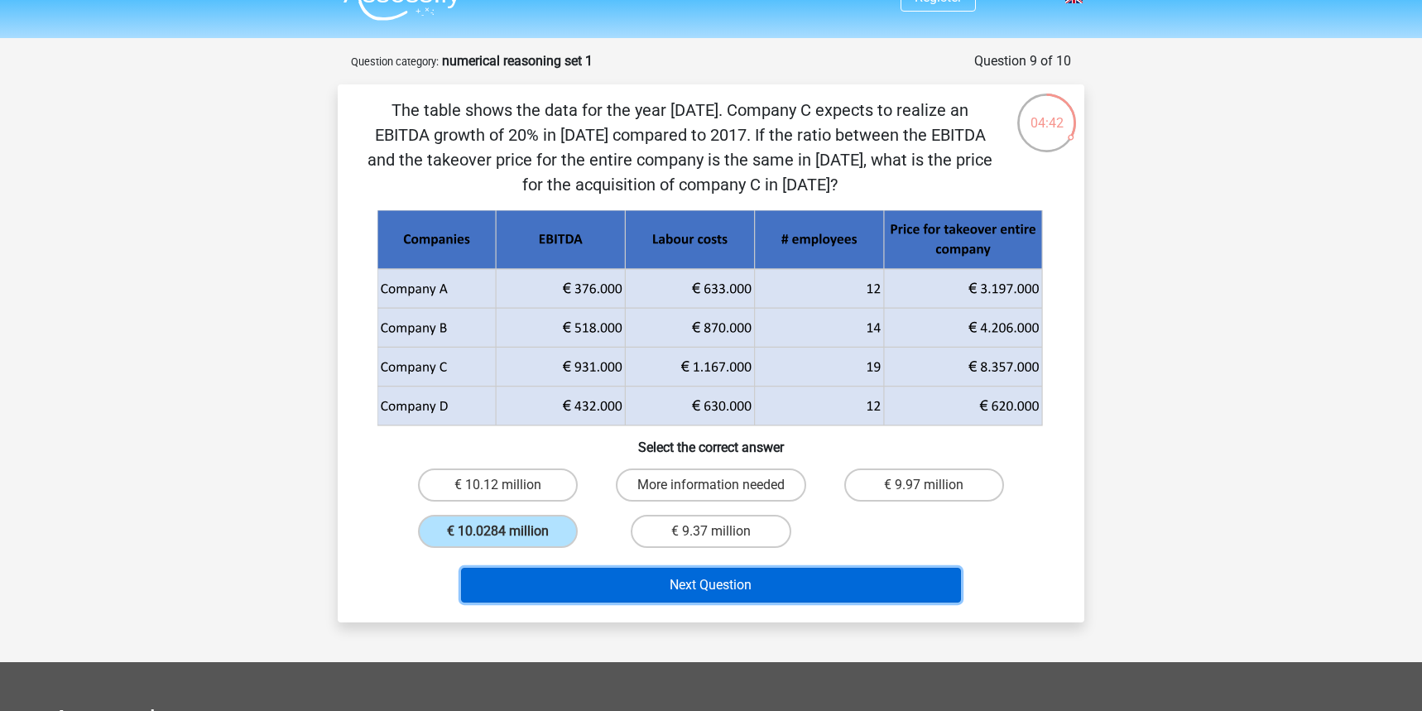
click at [660, 583] on button "Next Question" at bounding box center [711, 585] width 501 height 35
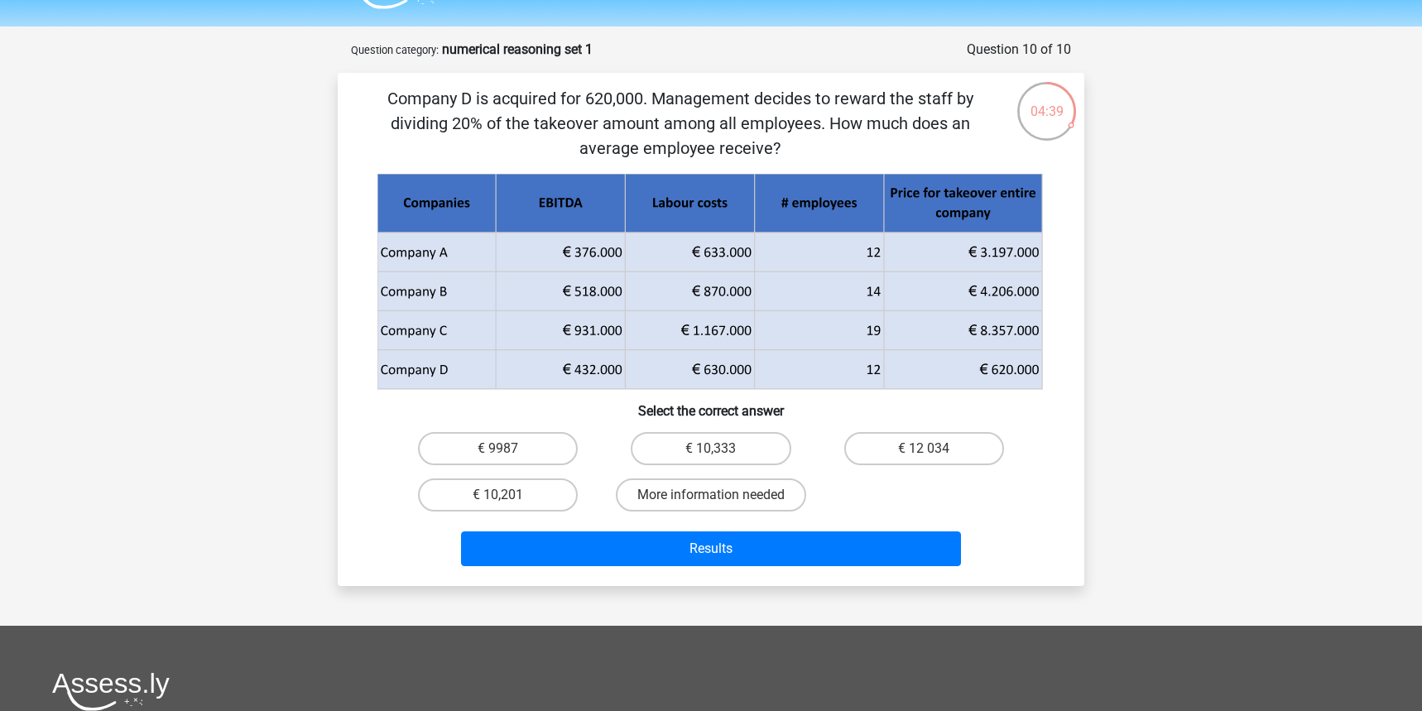
scroll to position [44, 0]
click at [757, 448] on label "€ 10,333" at bounding box center [711, 447] width 160 height 33
click at [722, 448] on input "€ 10,333" at bounding box center [716, 453] width 11 height 11
radio input "true"
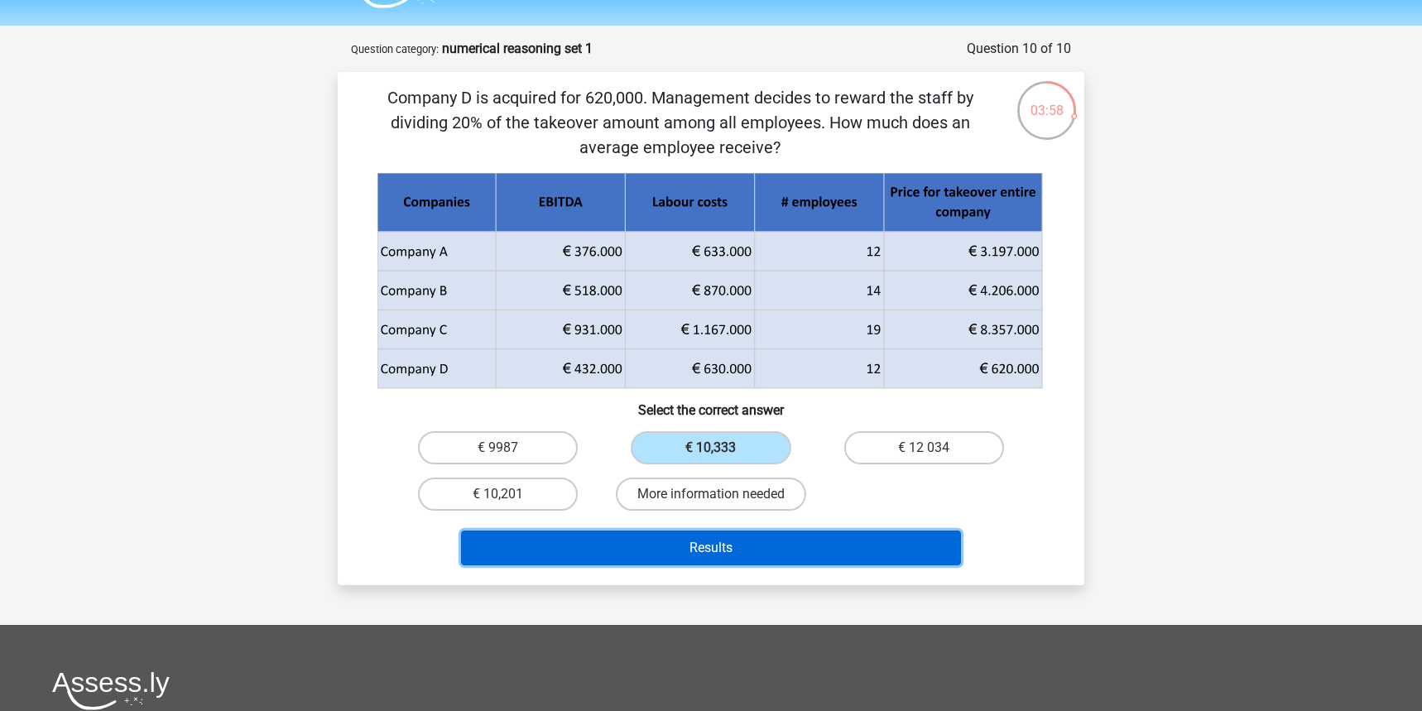
click at [794, 564] on button "Results" at bounding box center [711, 547] width 501 height 35
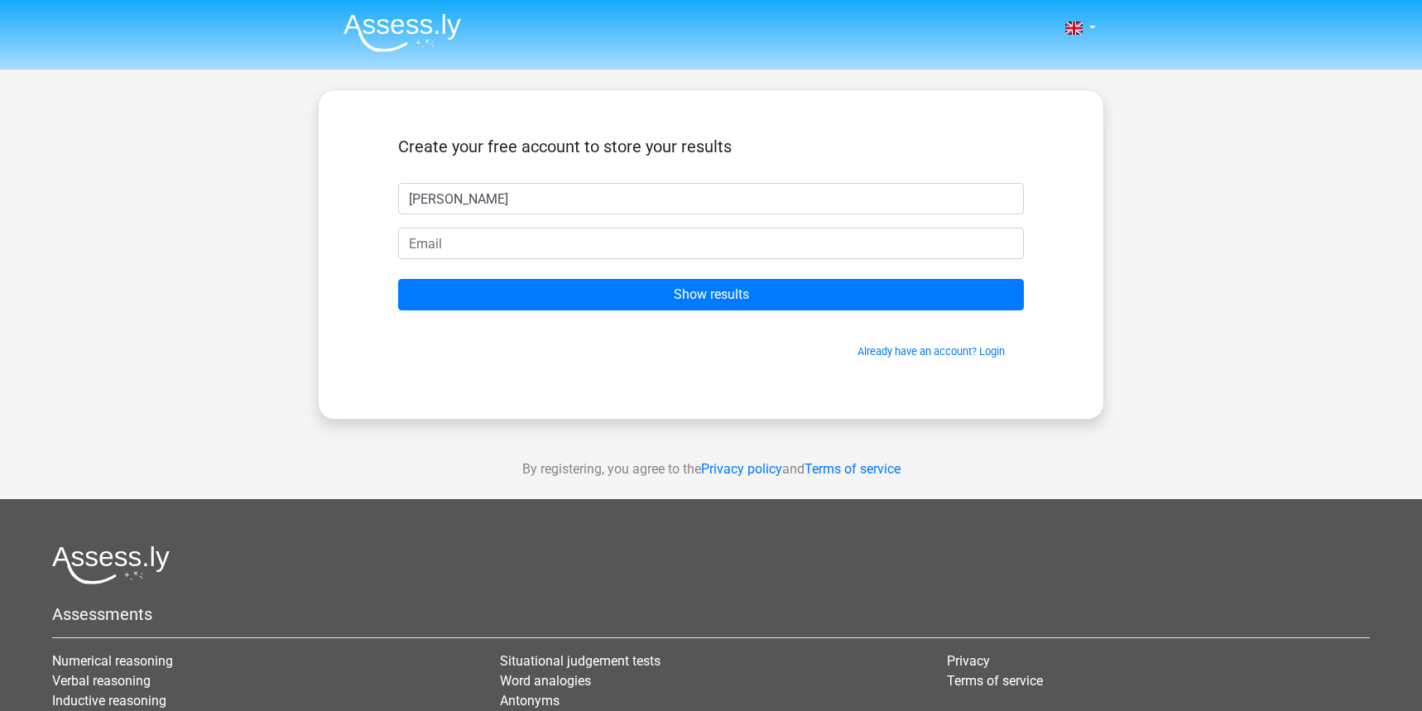
type input "Anna"
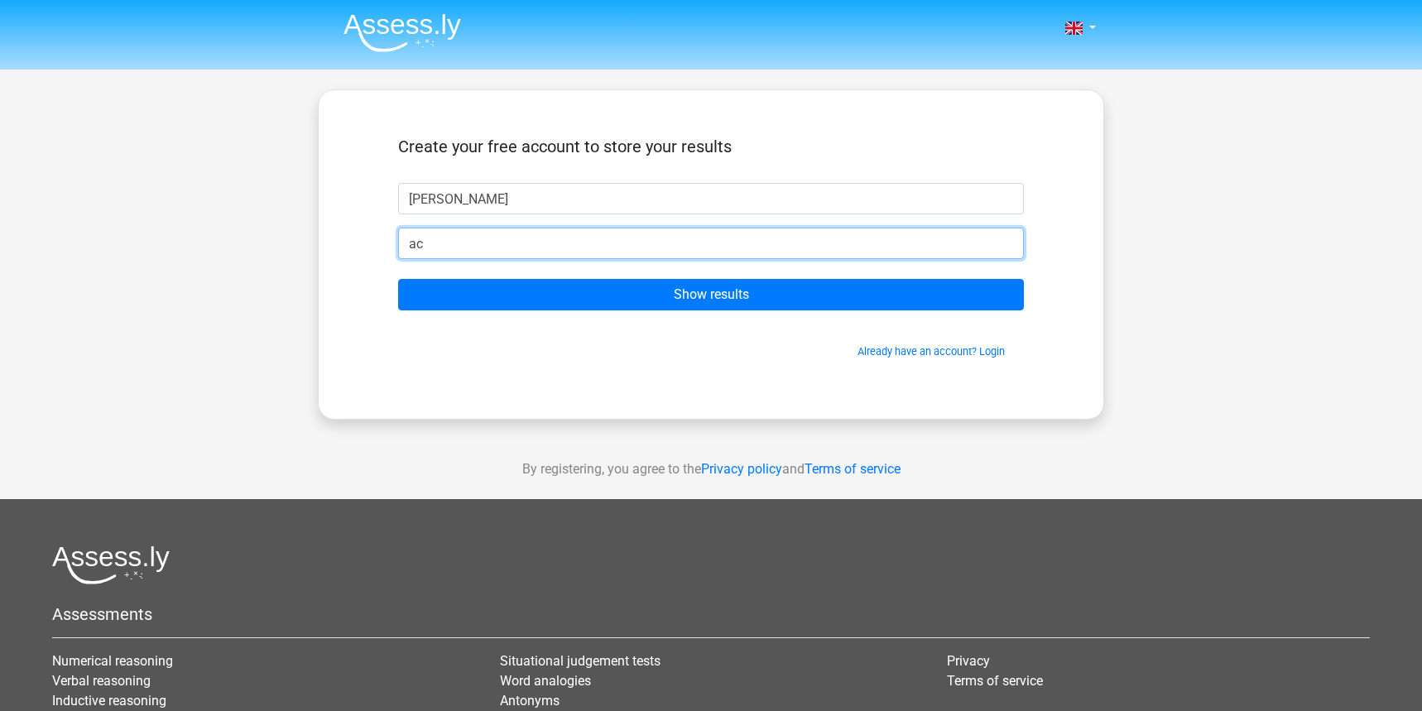
type input "acoffey95@hotmail.com"
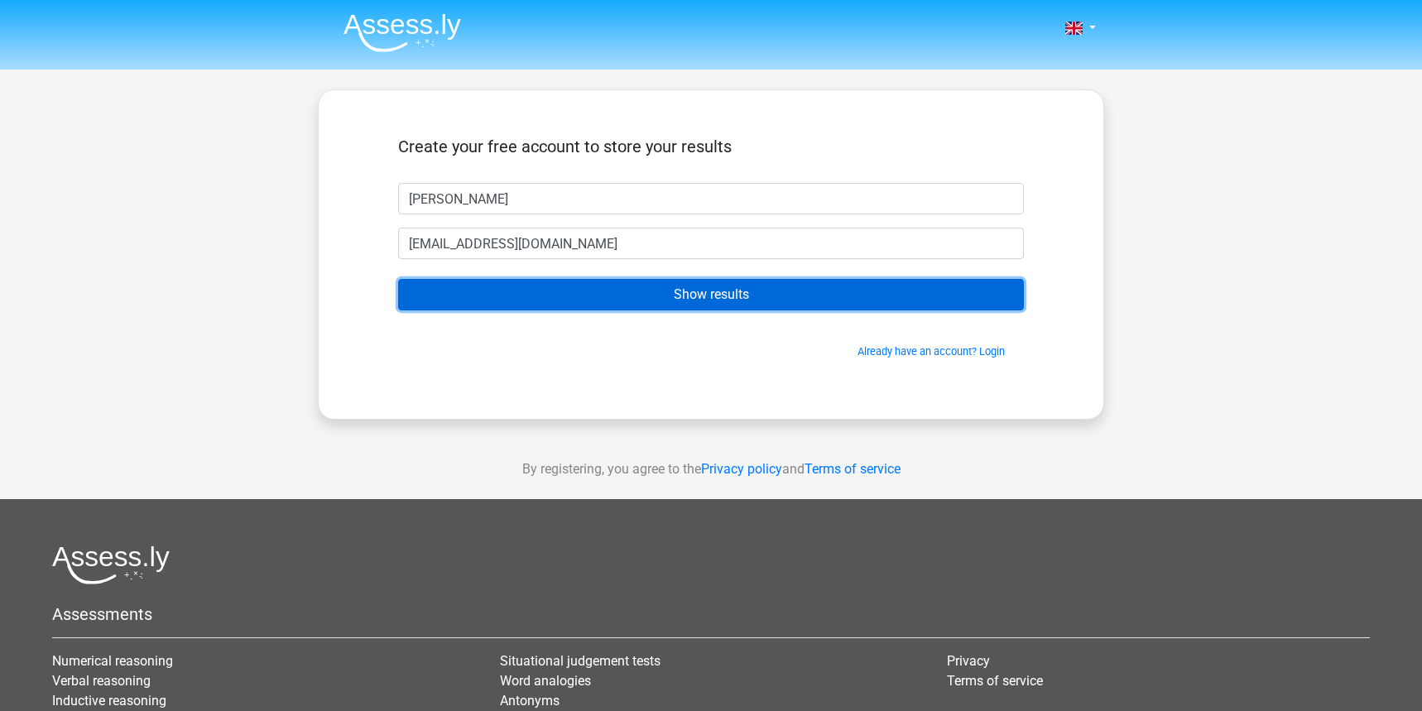
click at [651, 290] on input "Show results" at bounding box center [711, 294] width 626 height 31
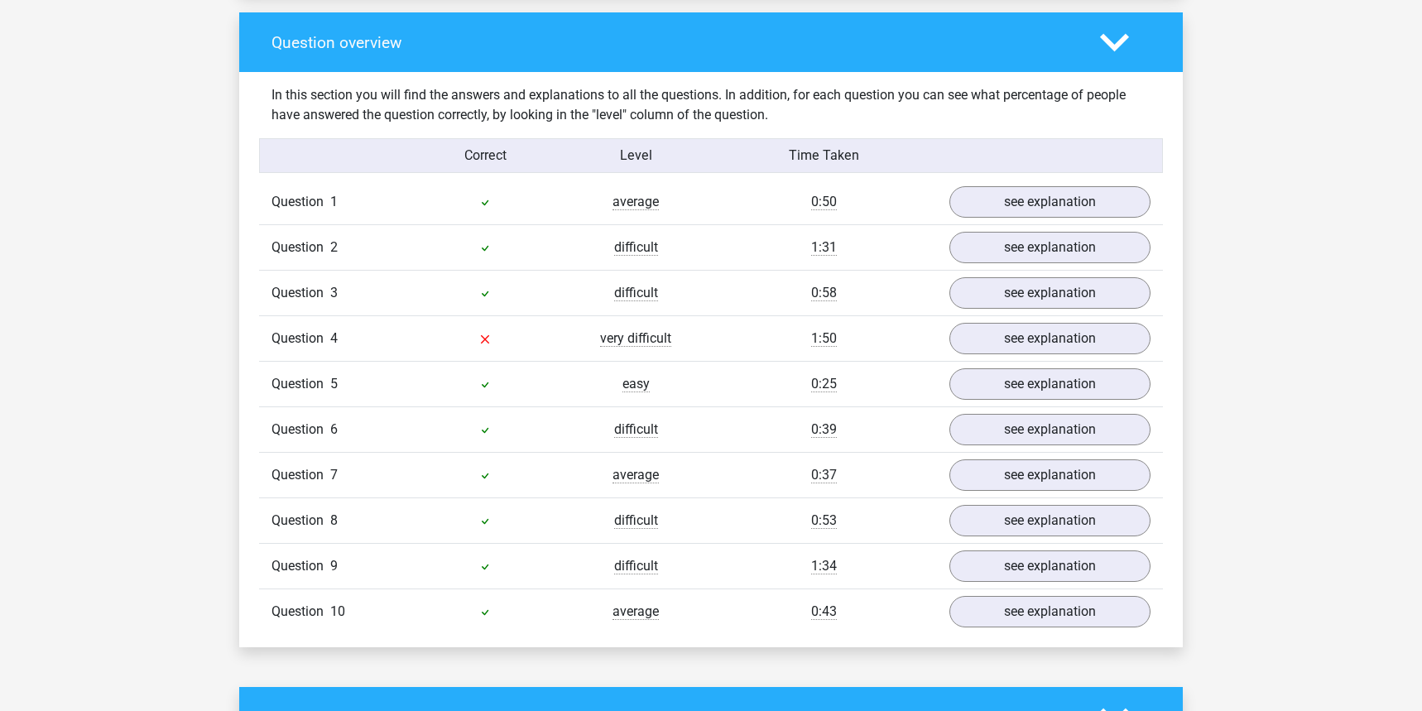
scroll to position [1229, 0]
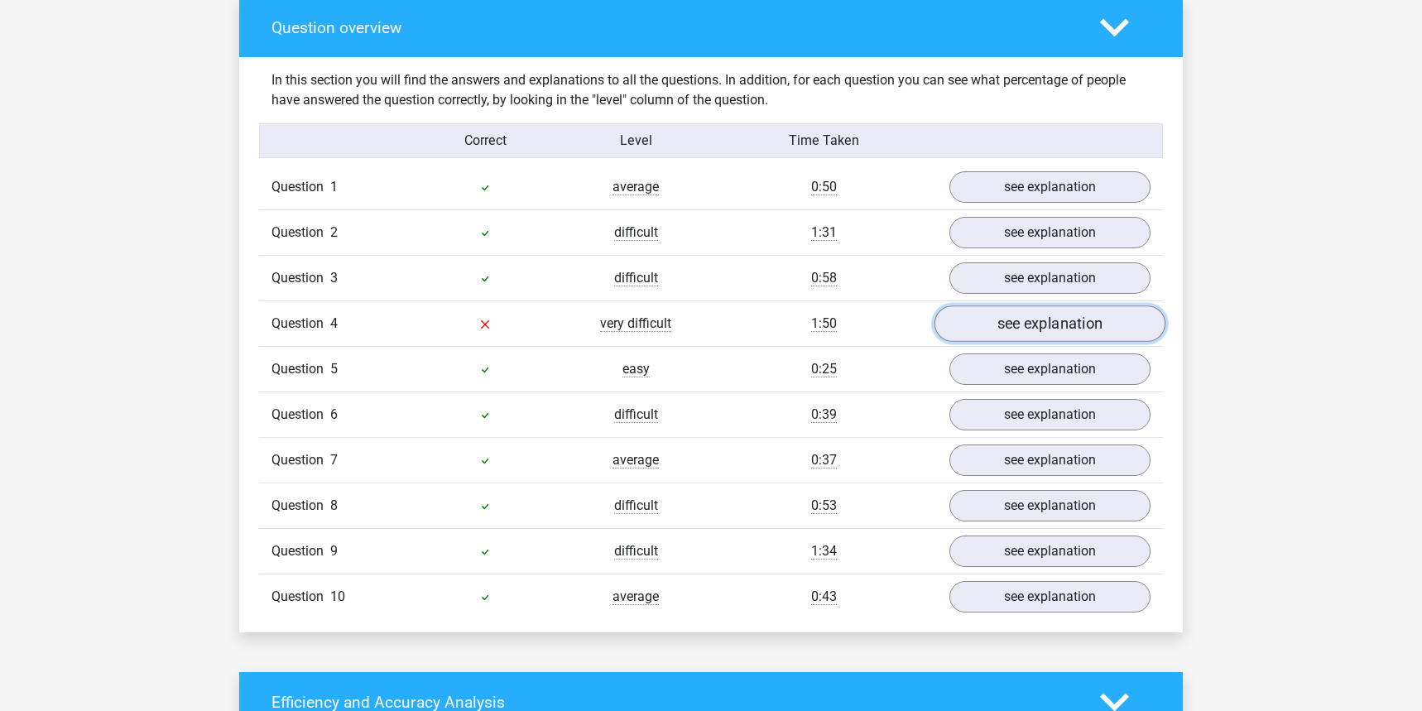
click at [981, 329] on link "see explanation" at bounding box center [1049, 323] width 231 height 36
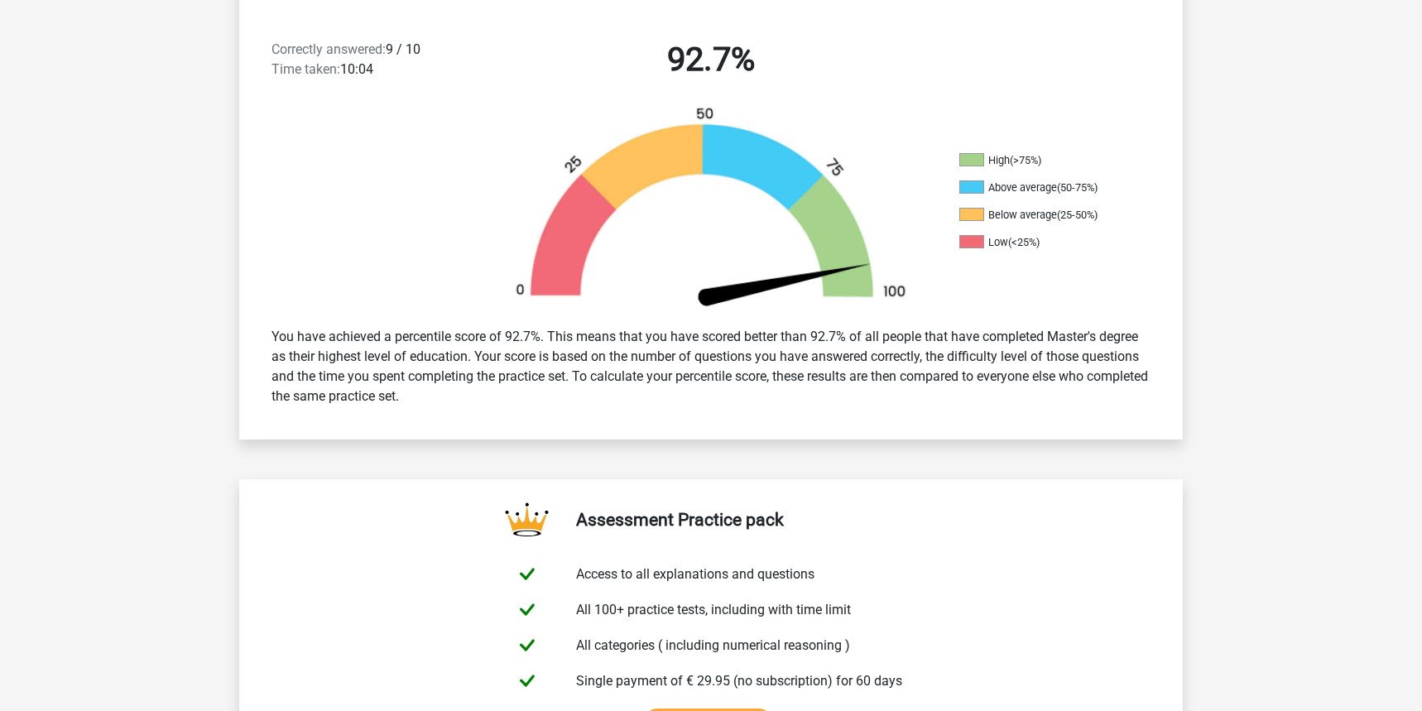
scroll to position [0, 0]
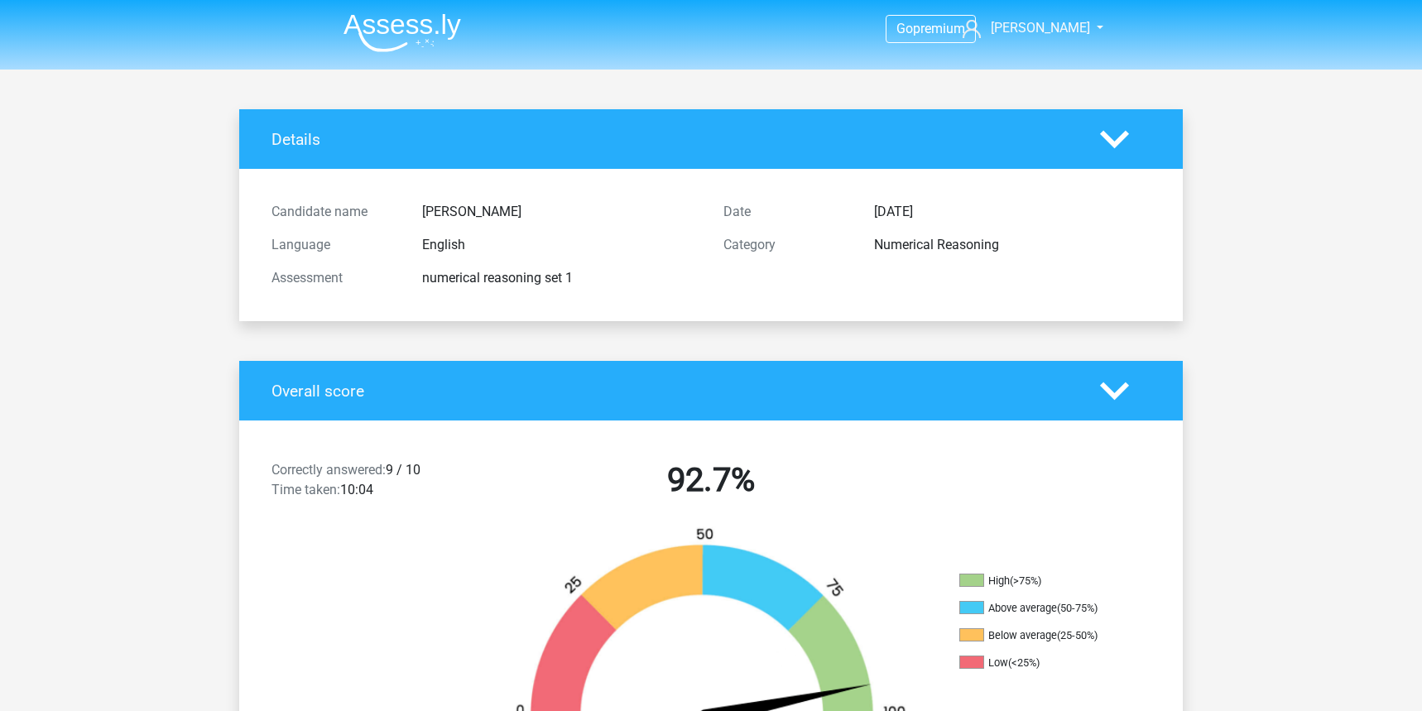
click at [373, 19] on img at bounding box center [402, 32] width 118 height 39
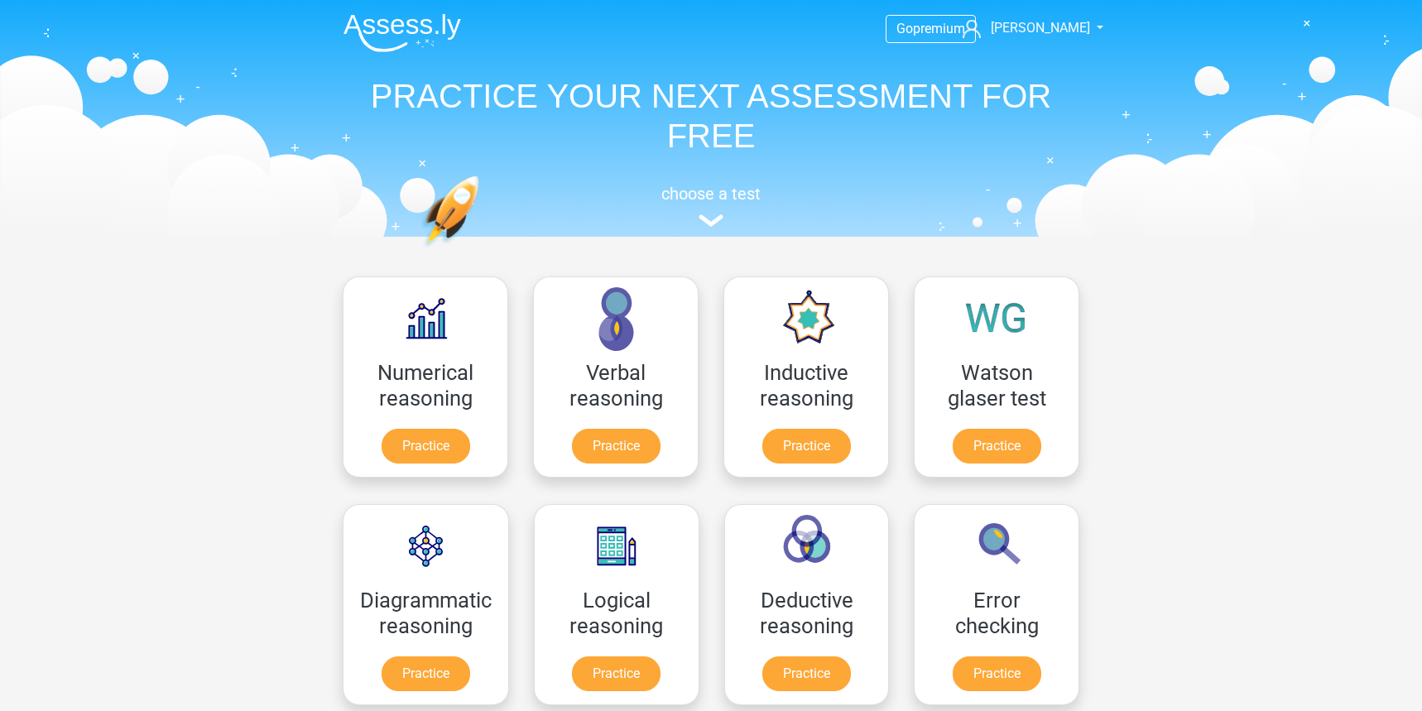
scroll to position [257, 0]
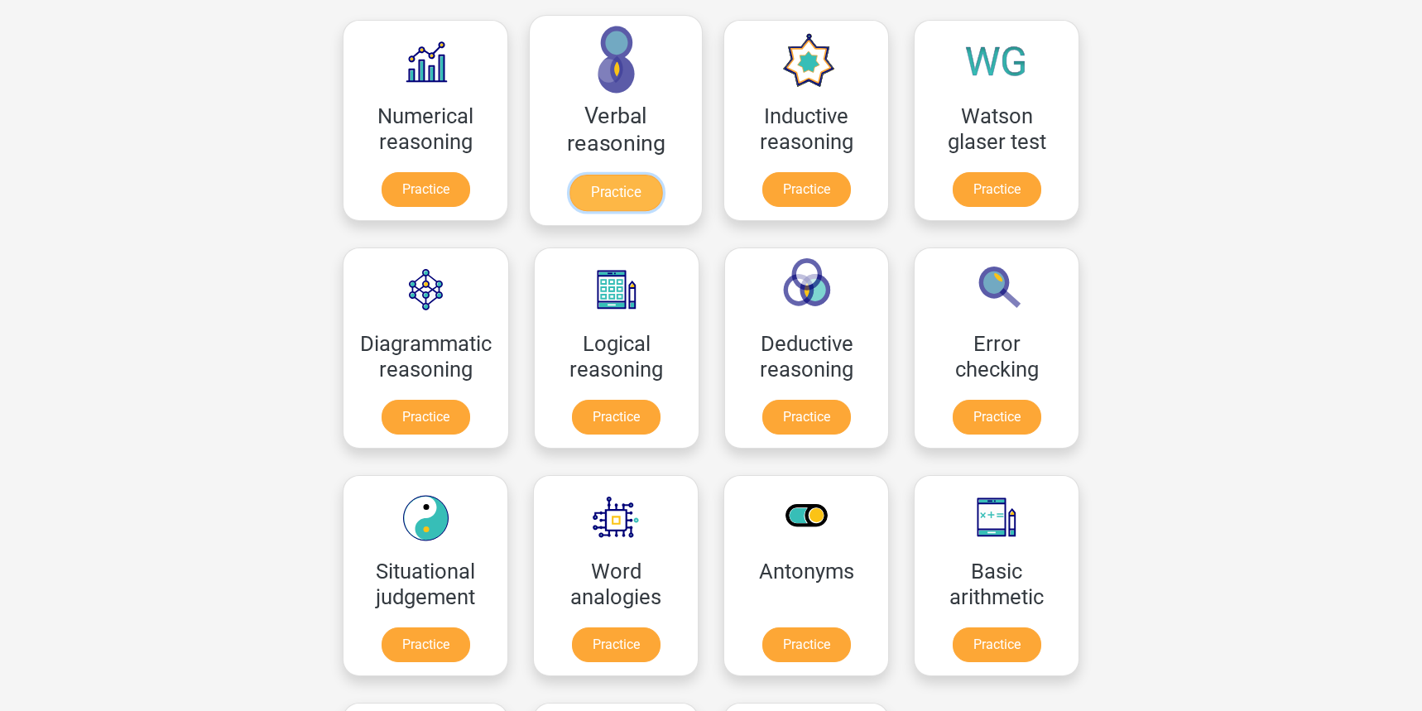
click at [615, 194] on link "Practice" at bounding box center [615, 193] width 93 height 36
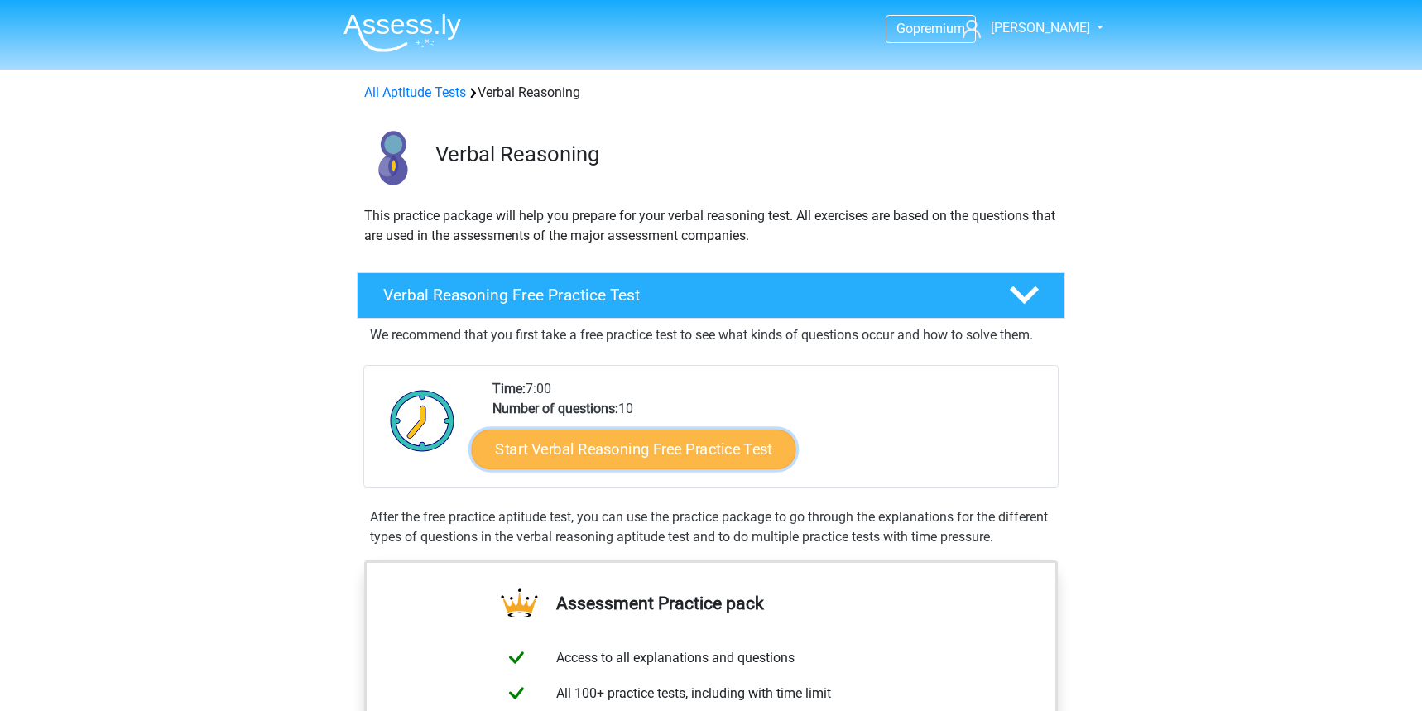
click at [636, 449] on link "Start Verbal Reasoning Free Practice Test" at bounding box center [634, 449] width 324 height 40
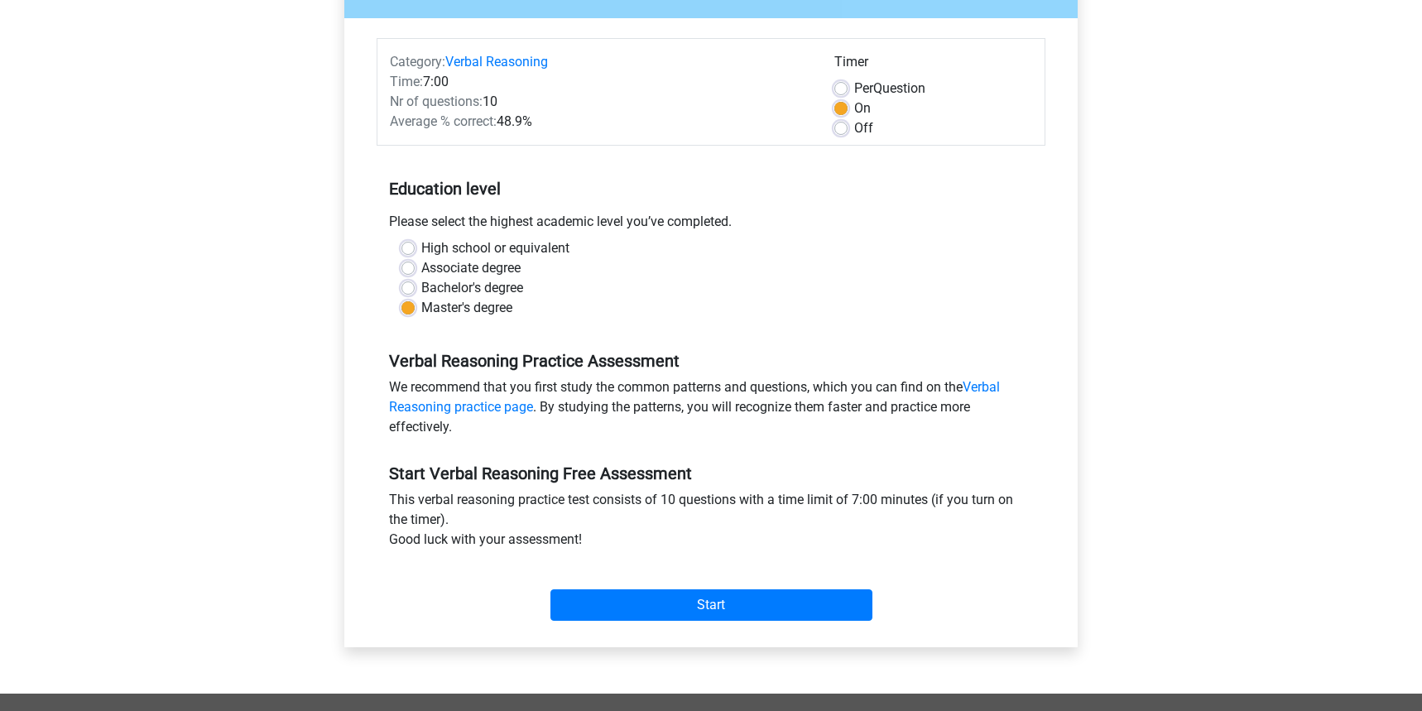
scroll to position [223, 0]
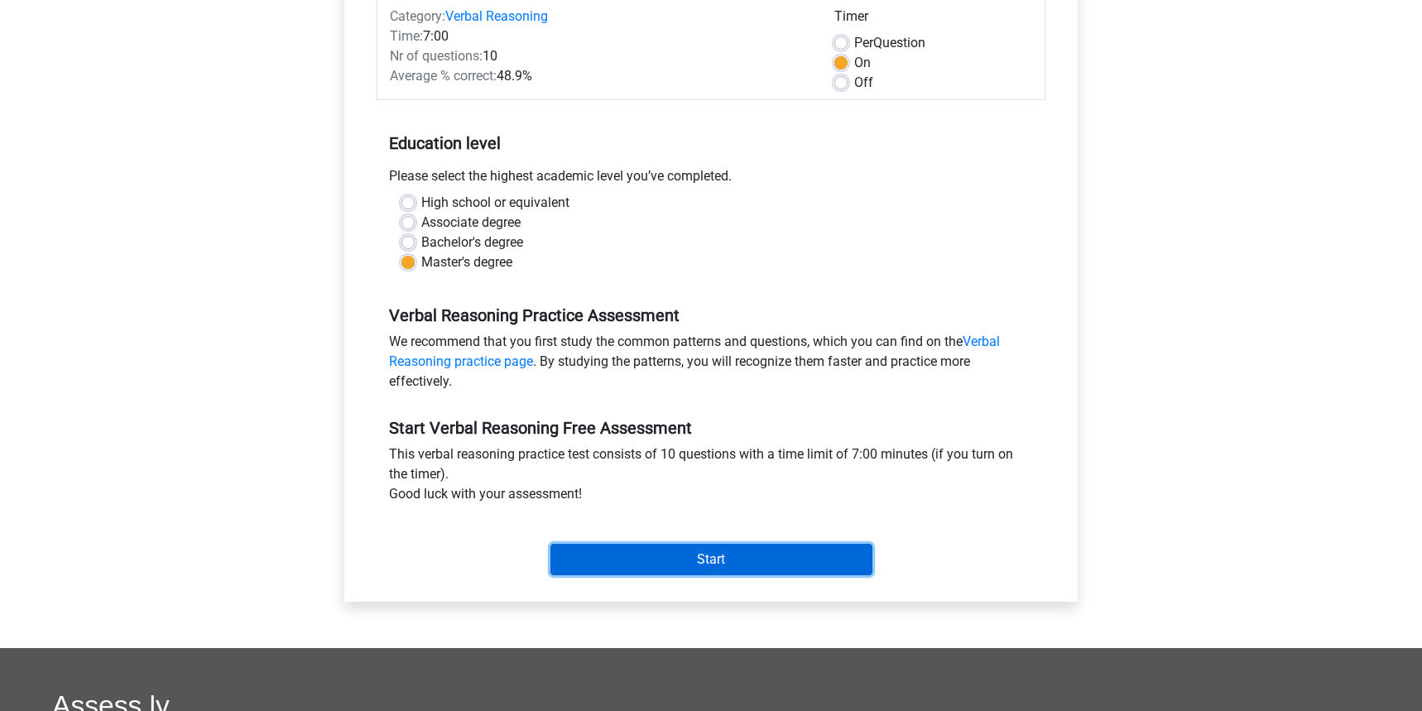
click at [708, 555] on input "Start" at bounding box center [711, 559] width 322 height 31
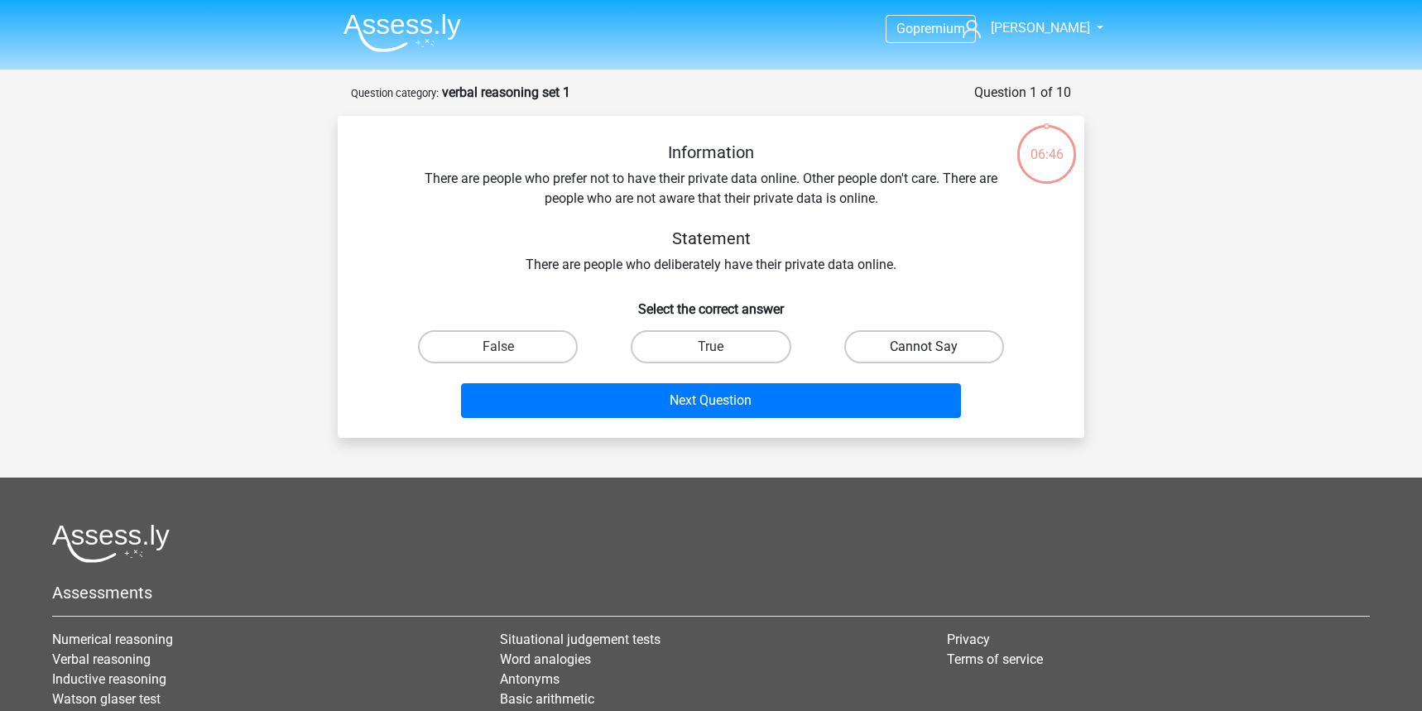
click at [901, 350] on label "Cannot Say" at bounding box center [924, 346] width 160 height 33
click at [924, 350] on input "Cannot Say" at bounding box center [929, 352] width 11 height 11
radio input "true"
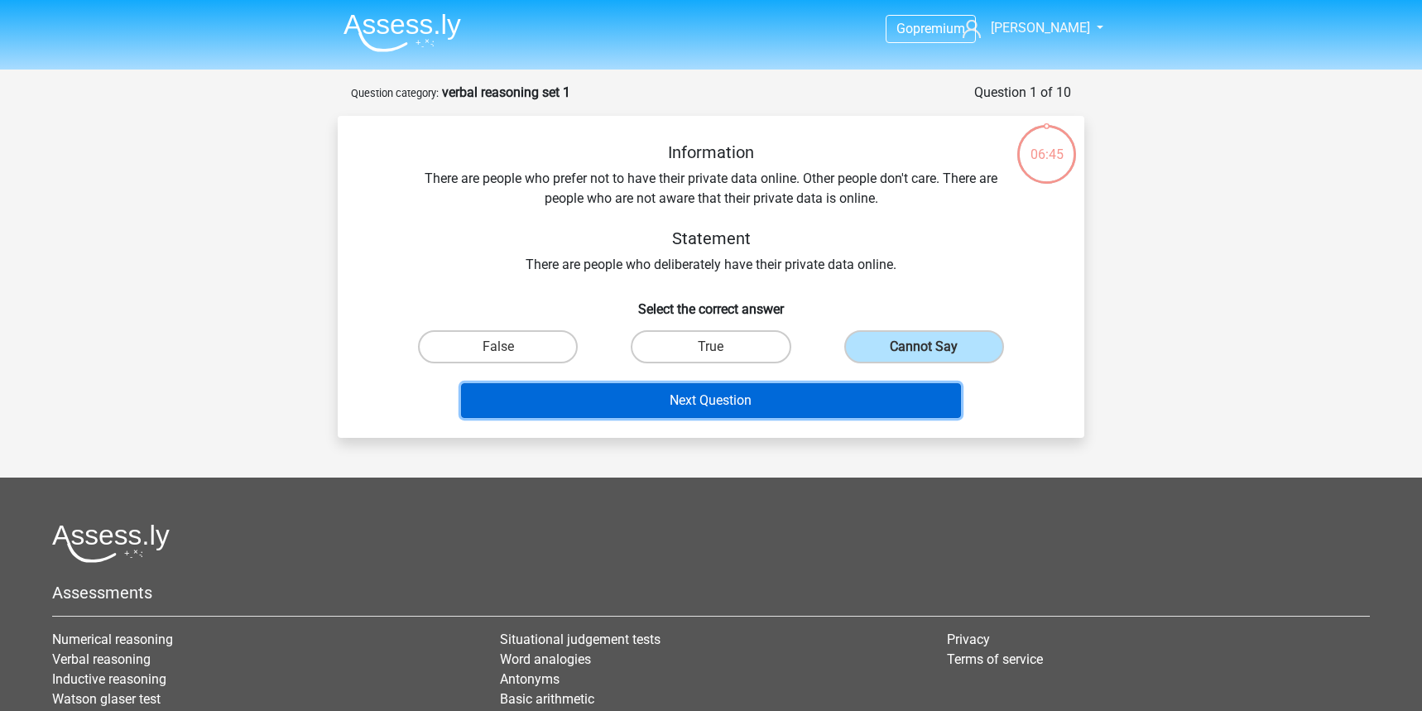
click at [693, 405] on button "Next Question" at bounding box center [711, 400] width 501 height 35
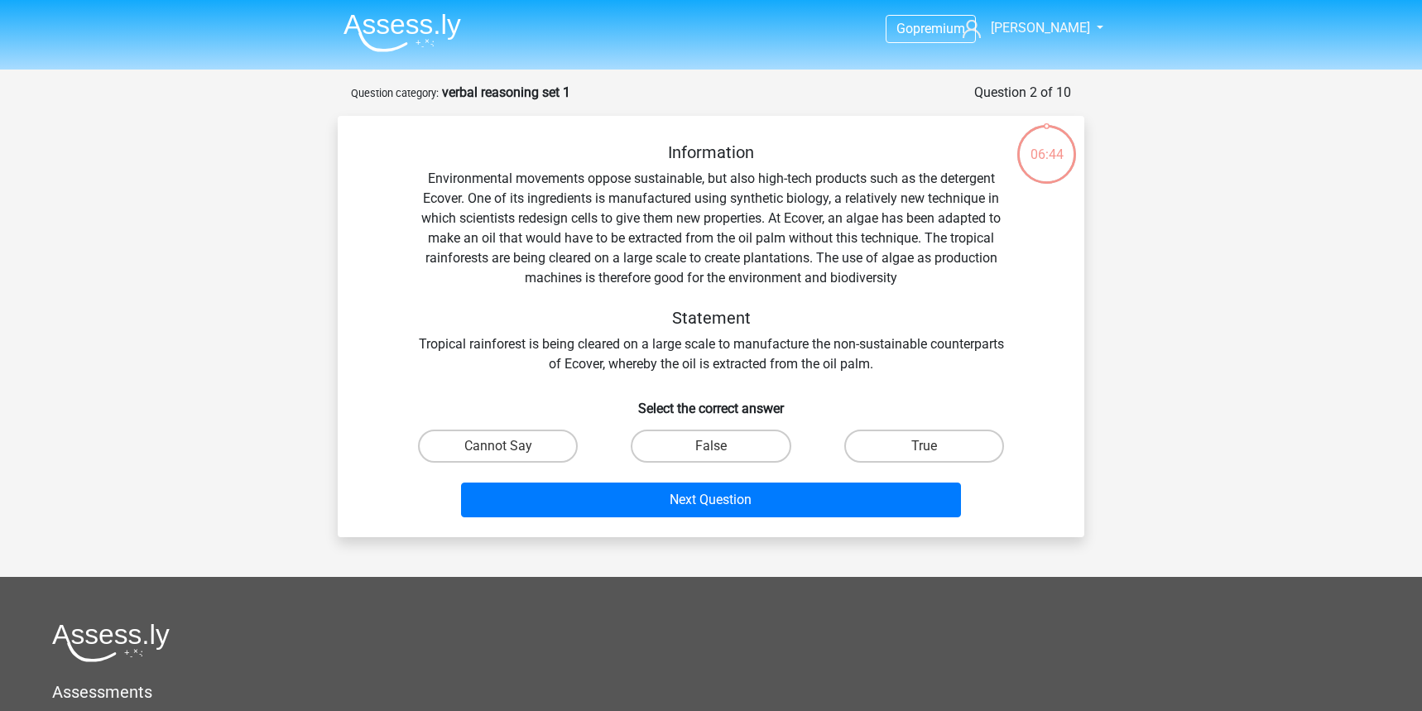
scroll to position [83, 0]
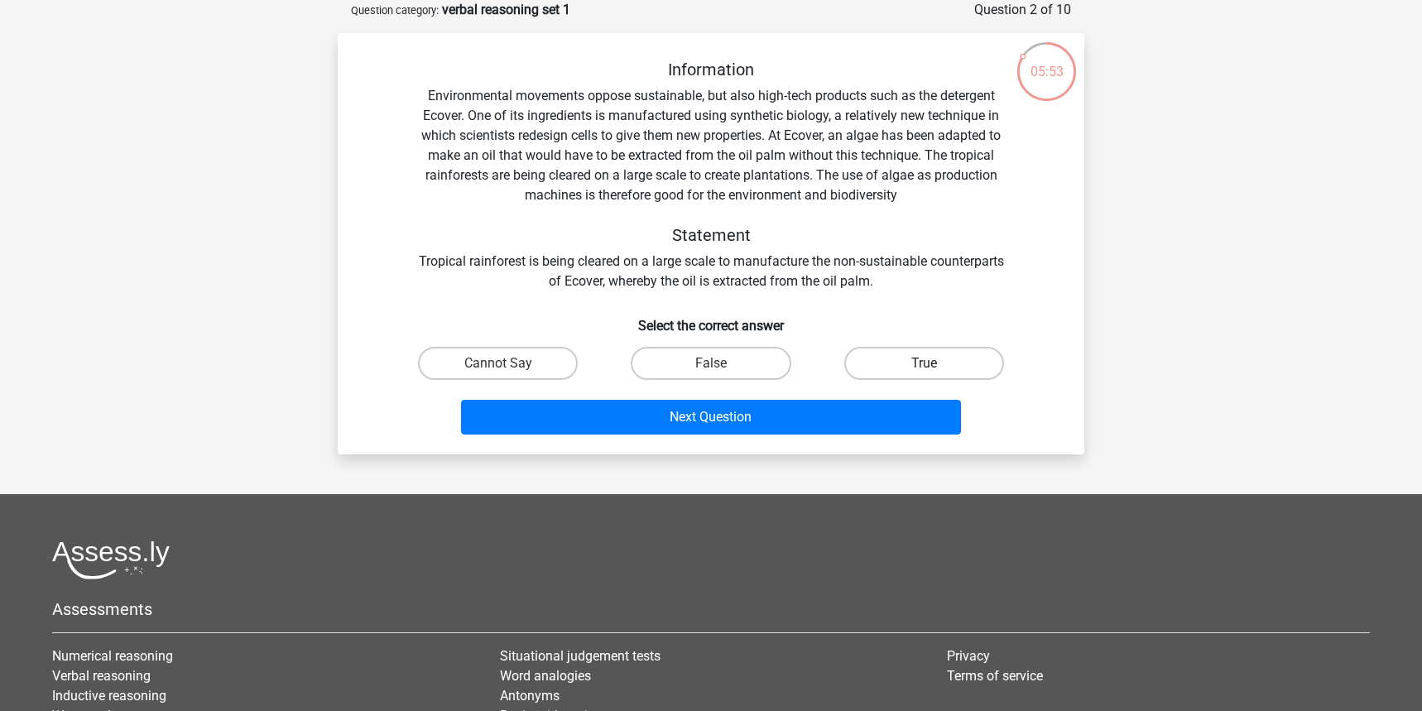
click at [969, 367] on label "True" at bounding box center [924, 363] width 160 height 33
click at [934, 367] on input "True" at bounding box center [929, 368] width 11 height 11
radio input "true"
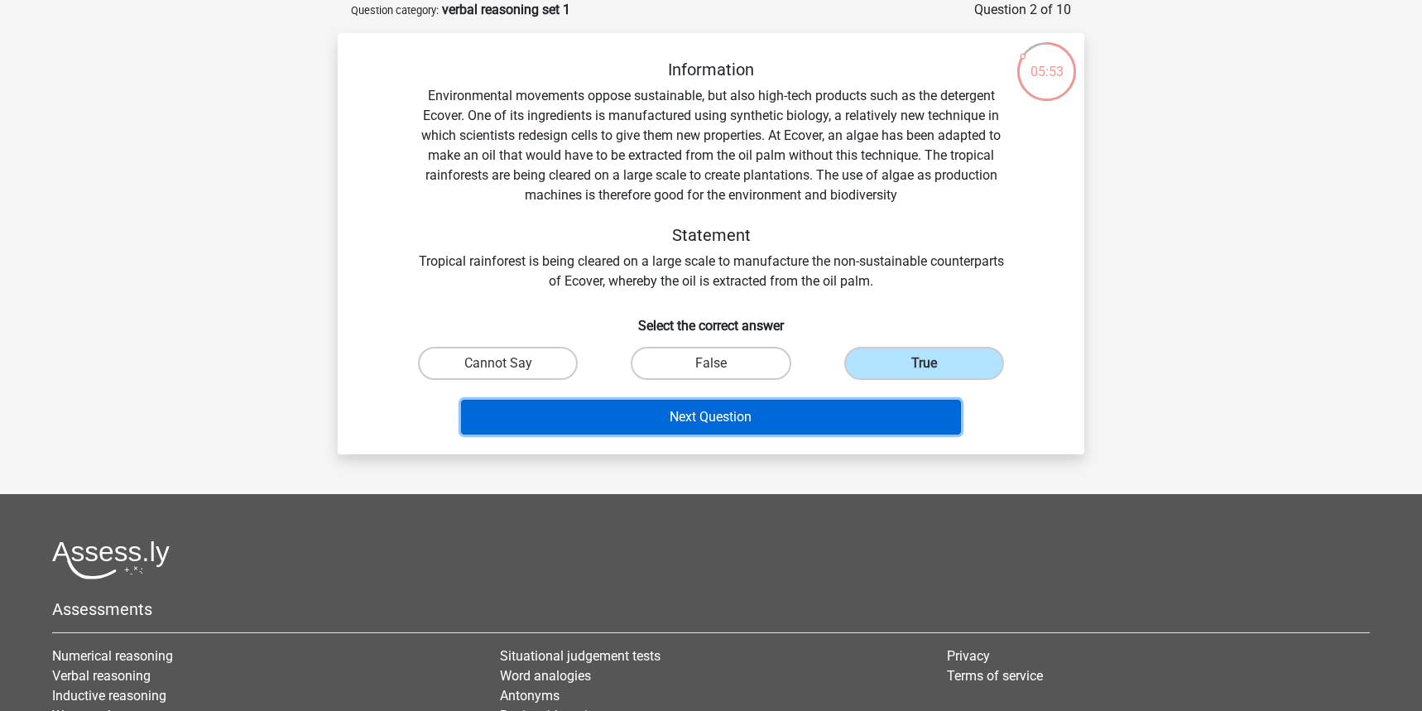
click at [776, 408] on button "Next Question" at bounding box center [711, 417] width 501 height 35
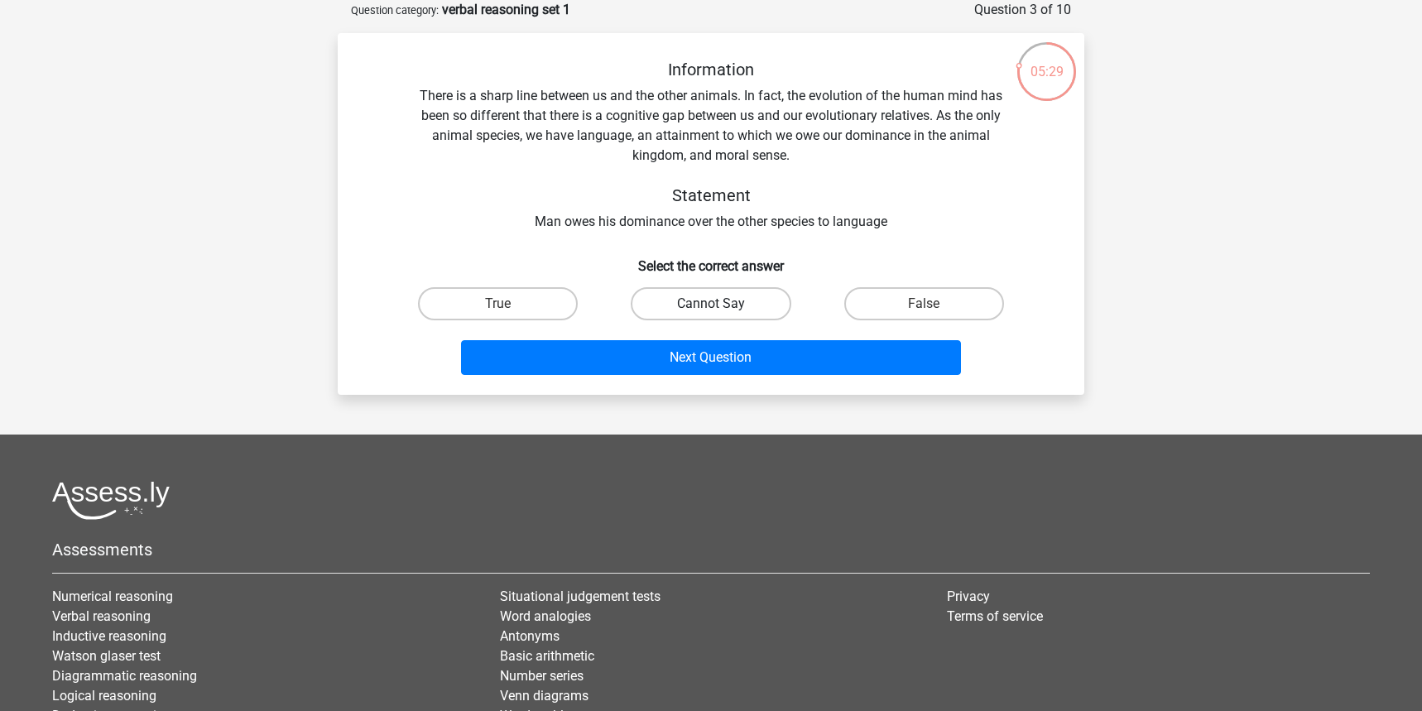
click at [740, 303] on label "Cannot Say" at bounding box center [711, 303] width 160 height 33
click at [722, 304] on input "Cannot Say" at bounding box center [716, 309] width 11 height 11
radio input "true"
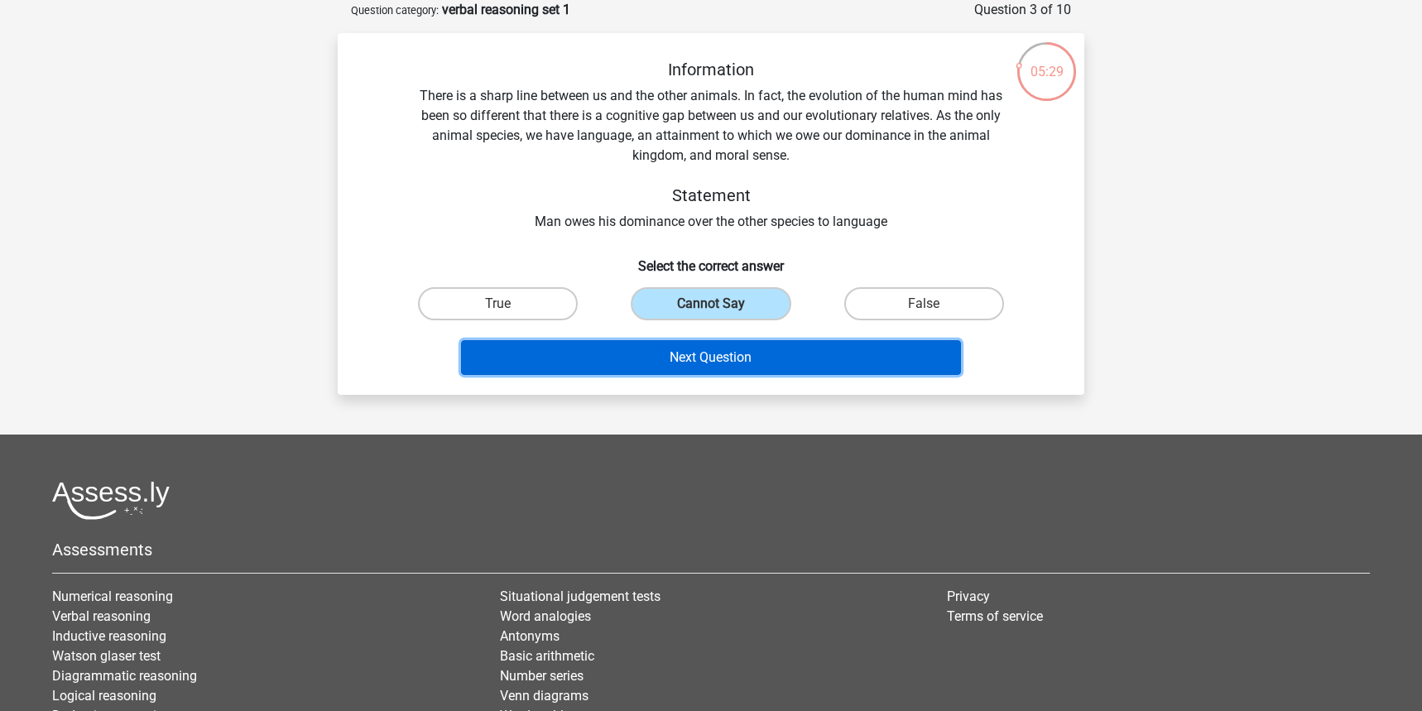
click at [756, 364] on button "Next Question" at bounding box center [711, 357] width 501 height 35
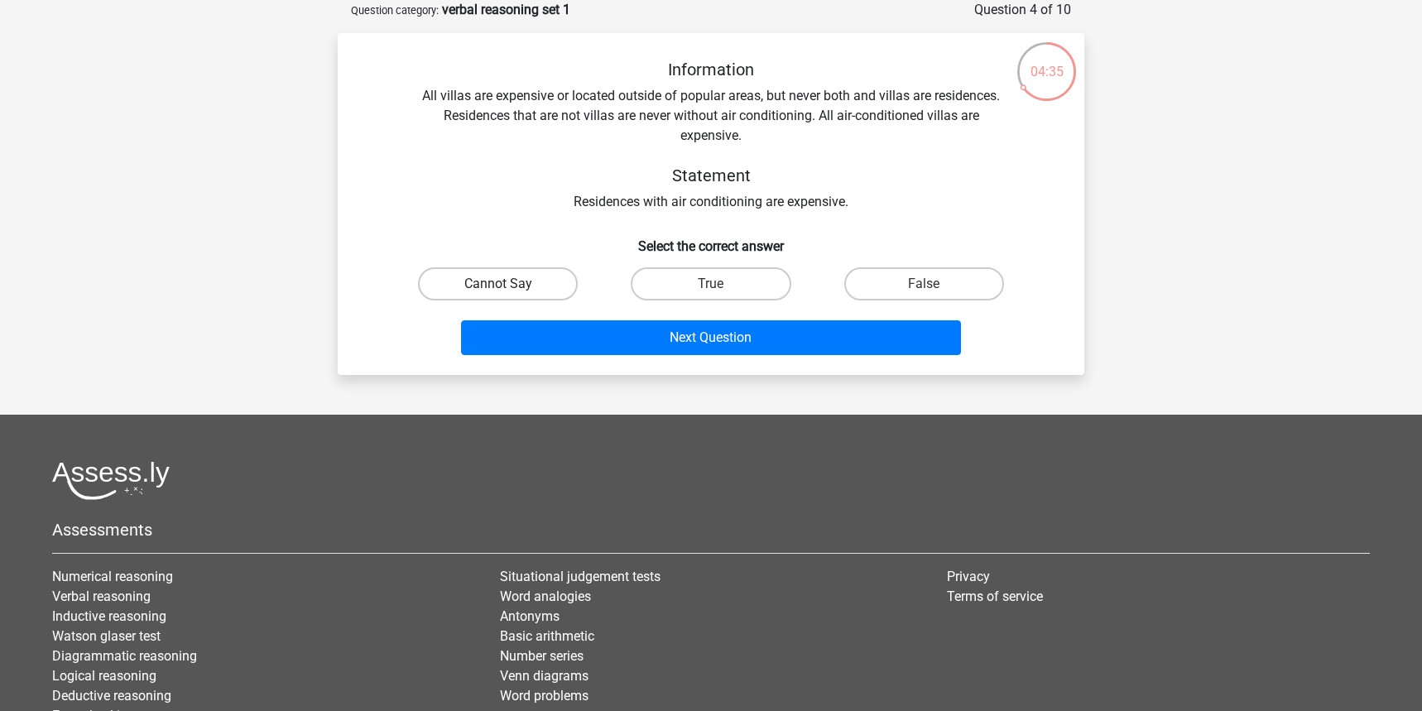
click at [516, 277] on label "Cannot Say" at bounding box center [498, 283] width 160 height 33
click at [509, 284] on input "Cannot Say" at bounding box center [503, 289] width 11 height 11
radio input "true"
click at [890, 294] on label "False" at bounding box center [924, 283] width 160 height 33
click at [924, 294] on input "False" at bounding box center [929, 289] width 11 height 11
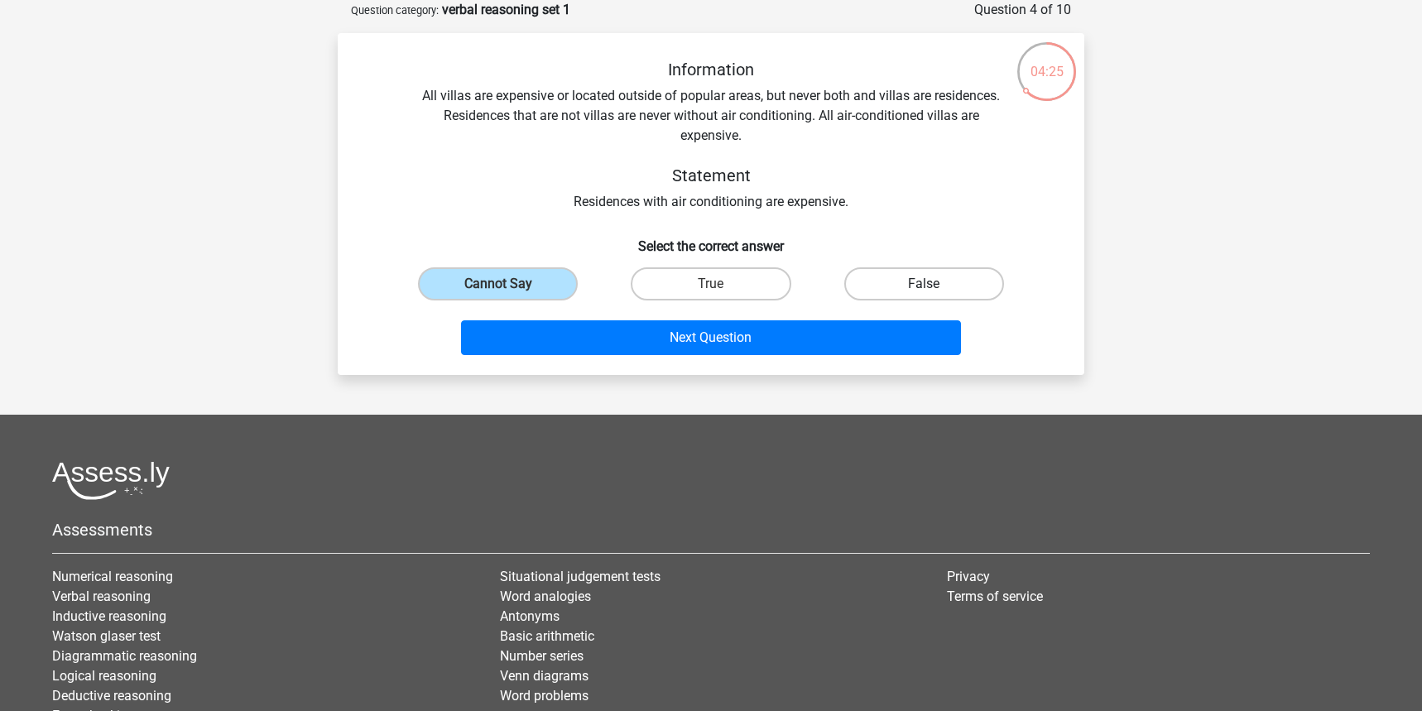
radio input "true"
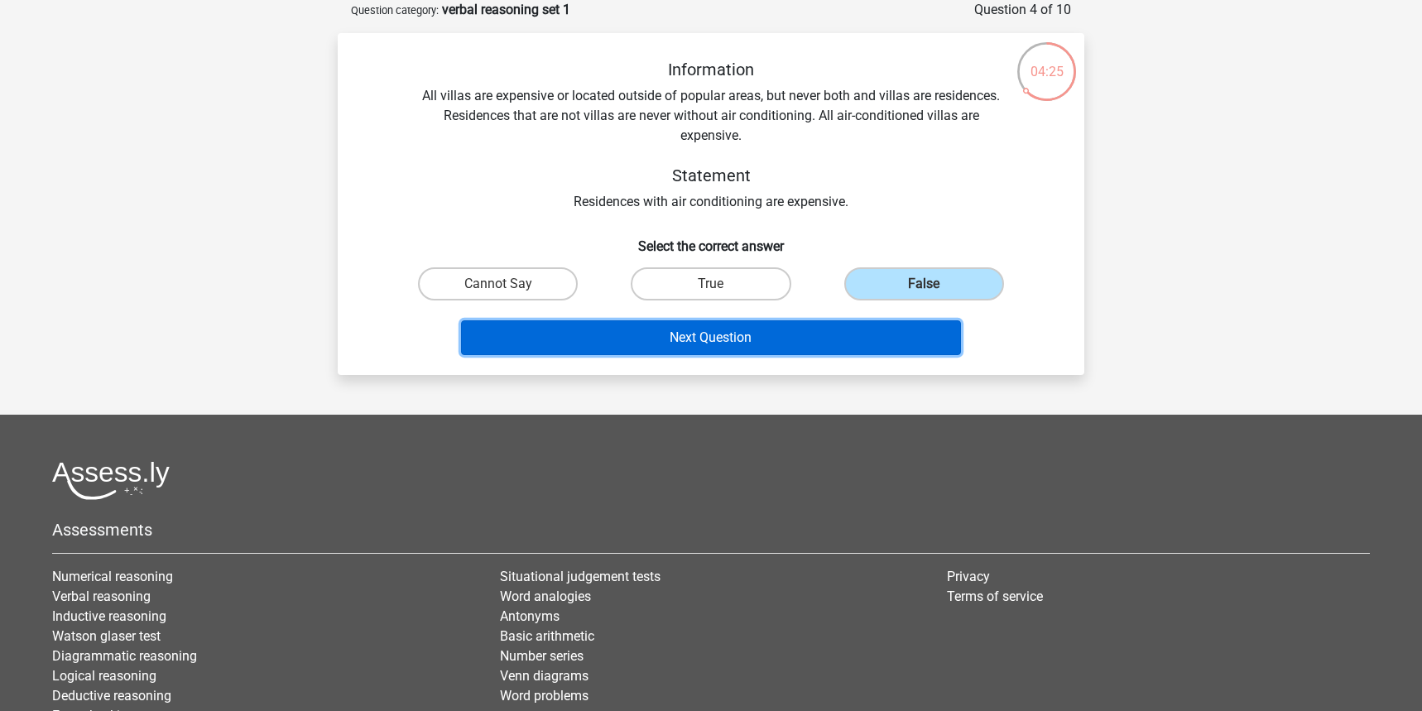
click at [807, 331] on button "Next Question" at bounding box center [711, 337] width 501 height 35
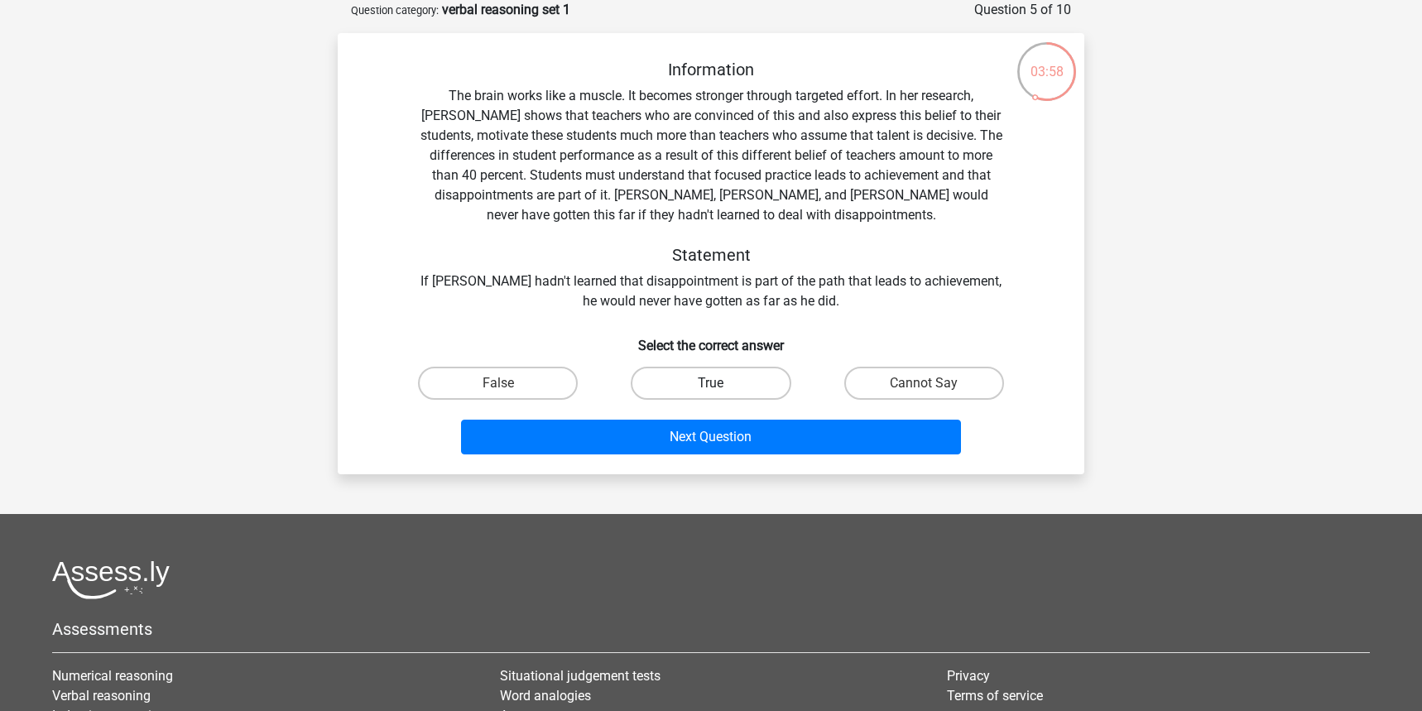
click at [677, 380] on label "True" at bounding box center [711, 383] width 160 height 33
click at [711, 383] on input "True" at bounding box center [716, 388] width 11 height 11
radio input "true"
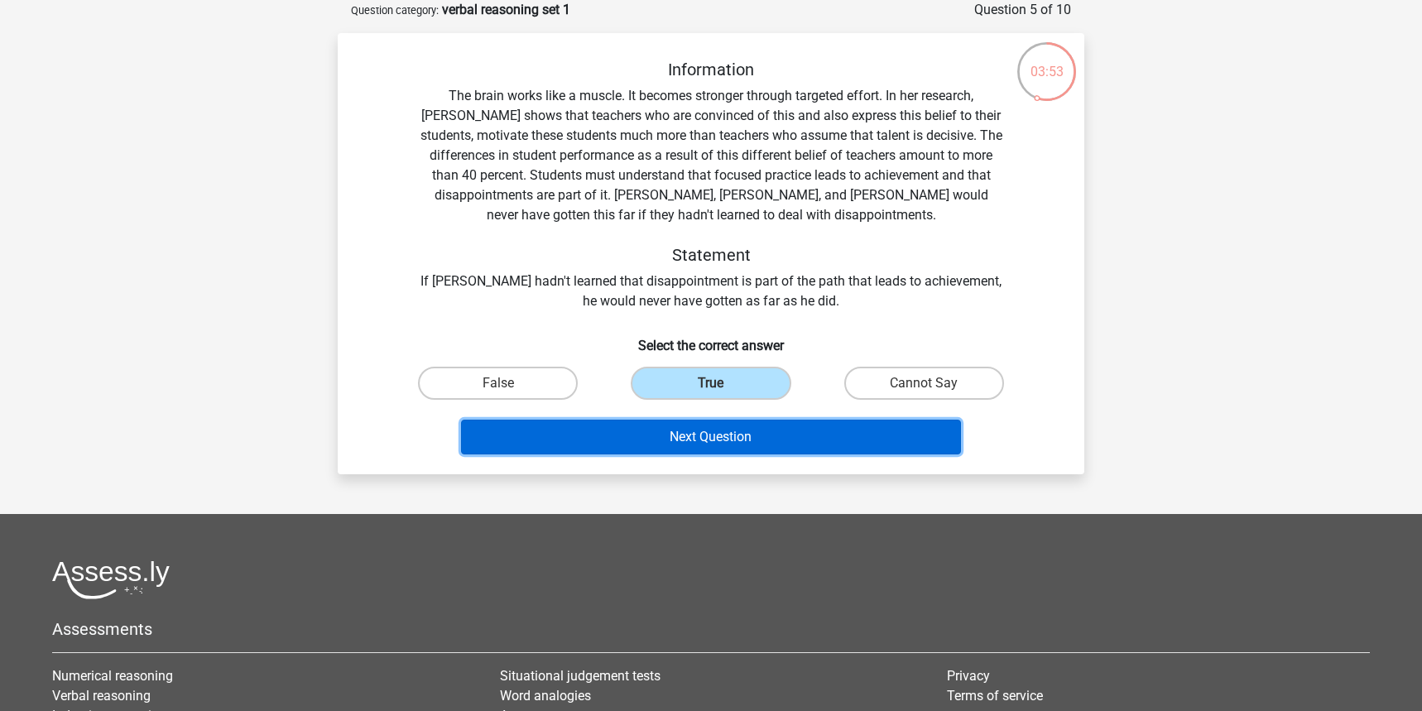
click at [711, 444] on button "Next Question" at bounding box center [711, 437] width 501 height 35
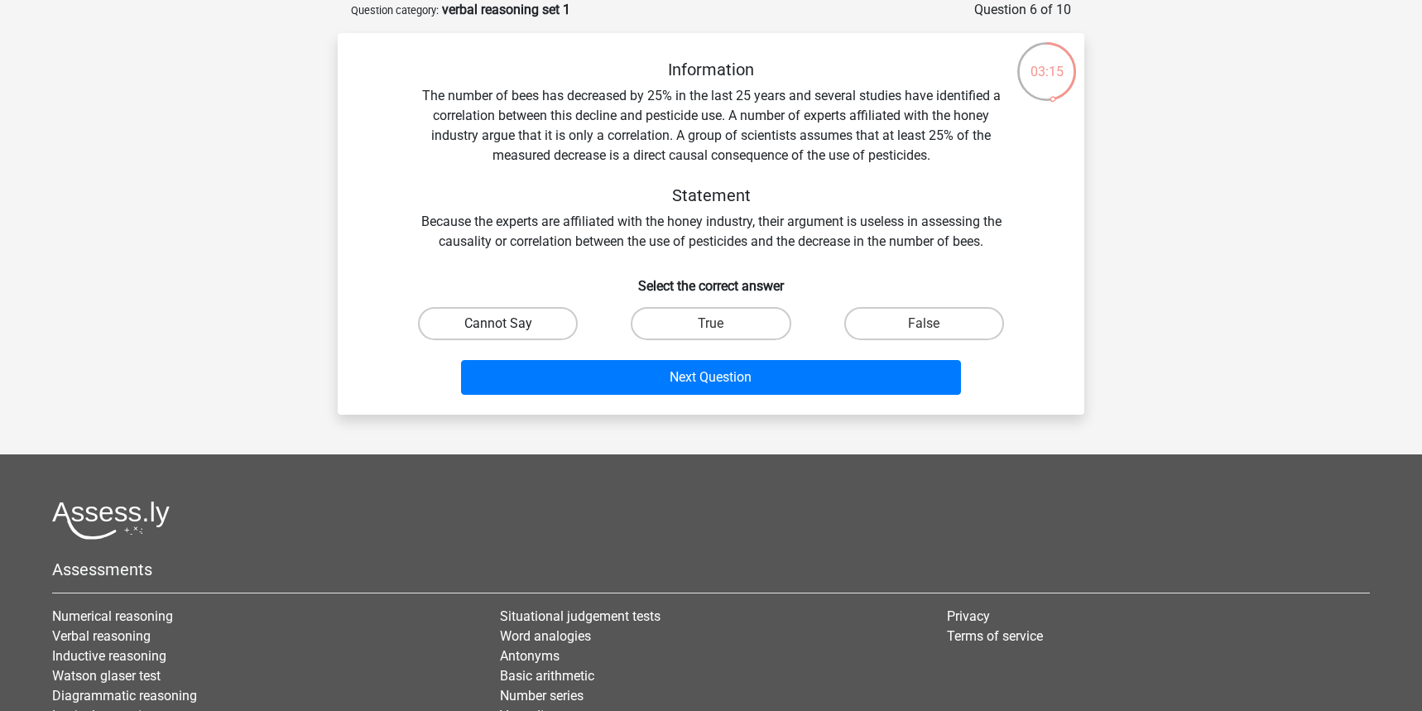
click at [516, 314] on label "Cannot Say" at bounding box center [498, 323] width 160 height 33
click at [509, 324] on input "Cannot Say" at bounding box center [503, 329] width 11 height 11
radio input "true"
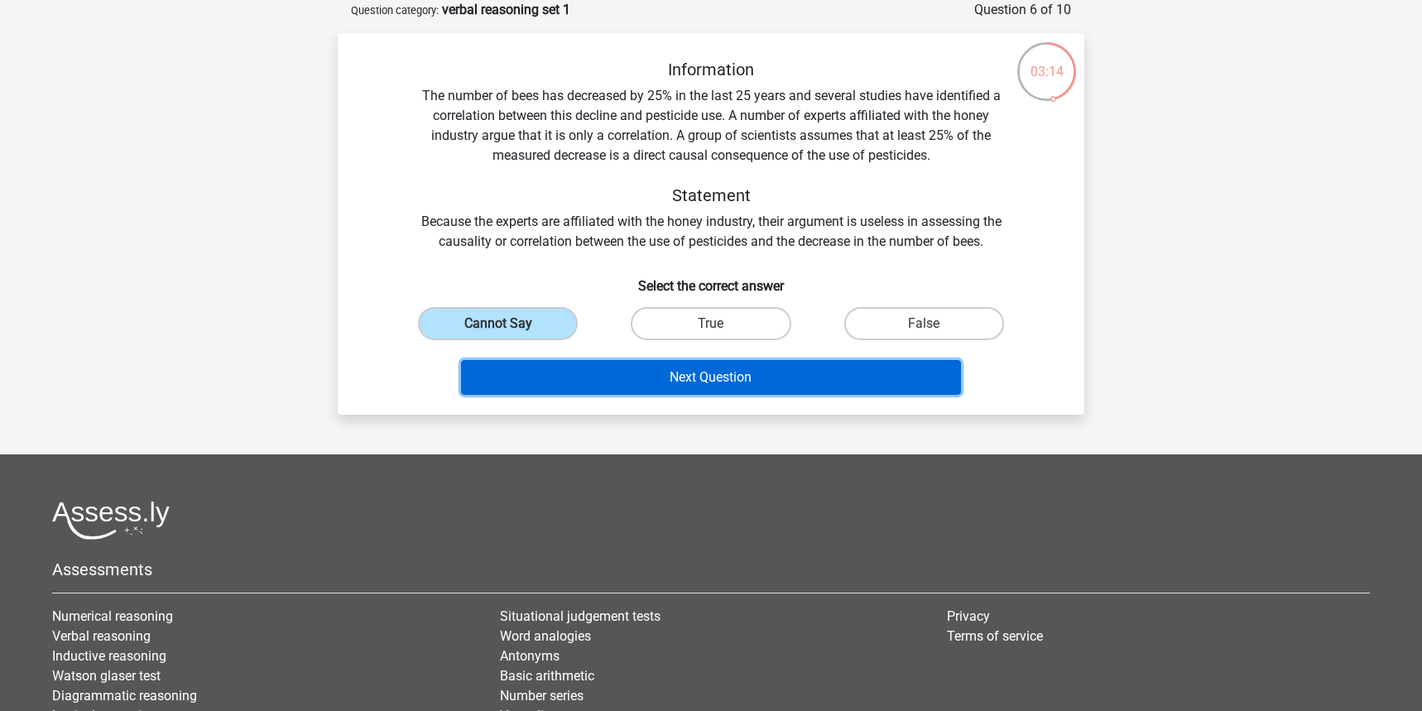
click at [693, 380] on button "Next Question" at bounding box center [711, 377] width 501 height 35
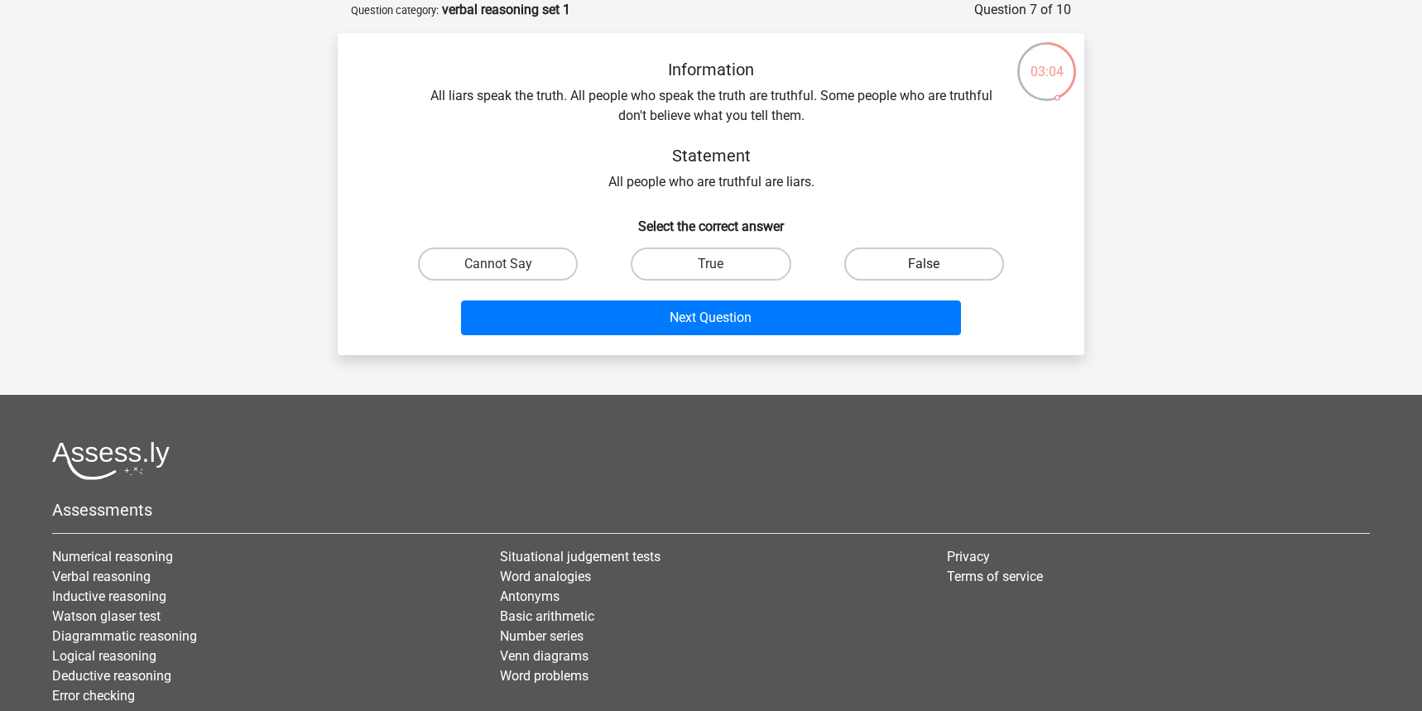
click at [965, 258] on label "False" at bounding box center [924, 263] width 160 height 33
click at [934, 264] on input "False" at bounding box center [929, 269] width 11 height 11
radio input "true"
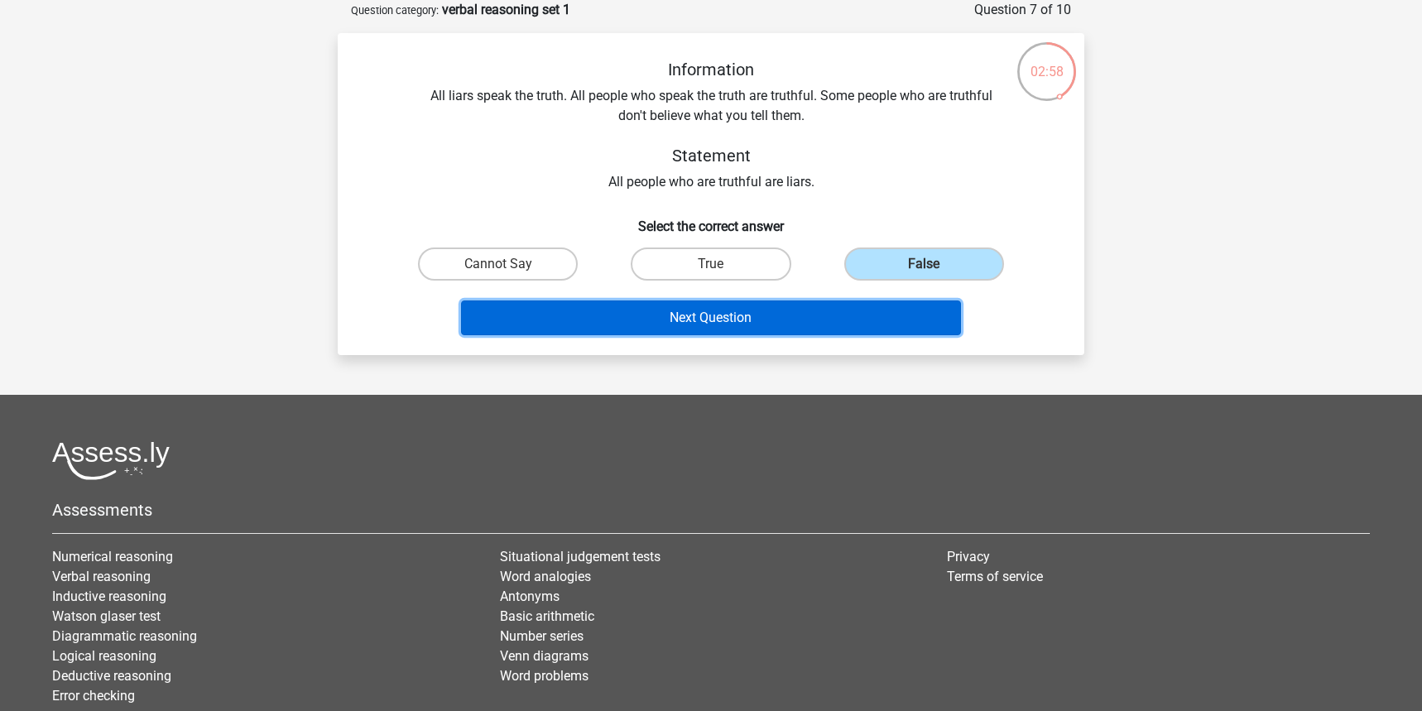
click at [804, 310] on button "Next Question" at bounding box center [711, 317] width 501 height 35
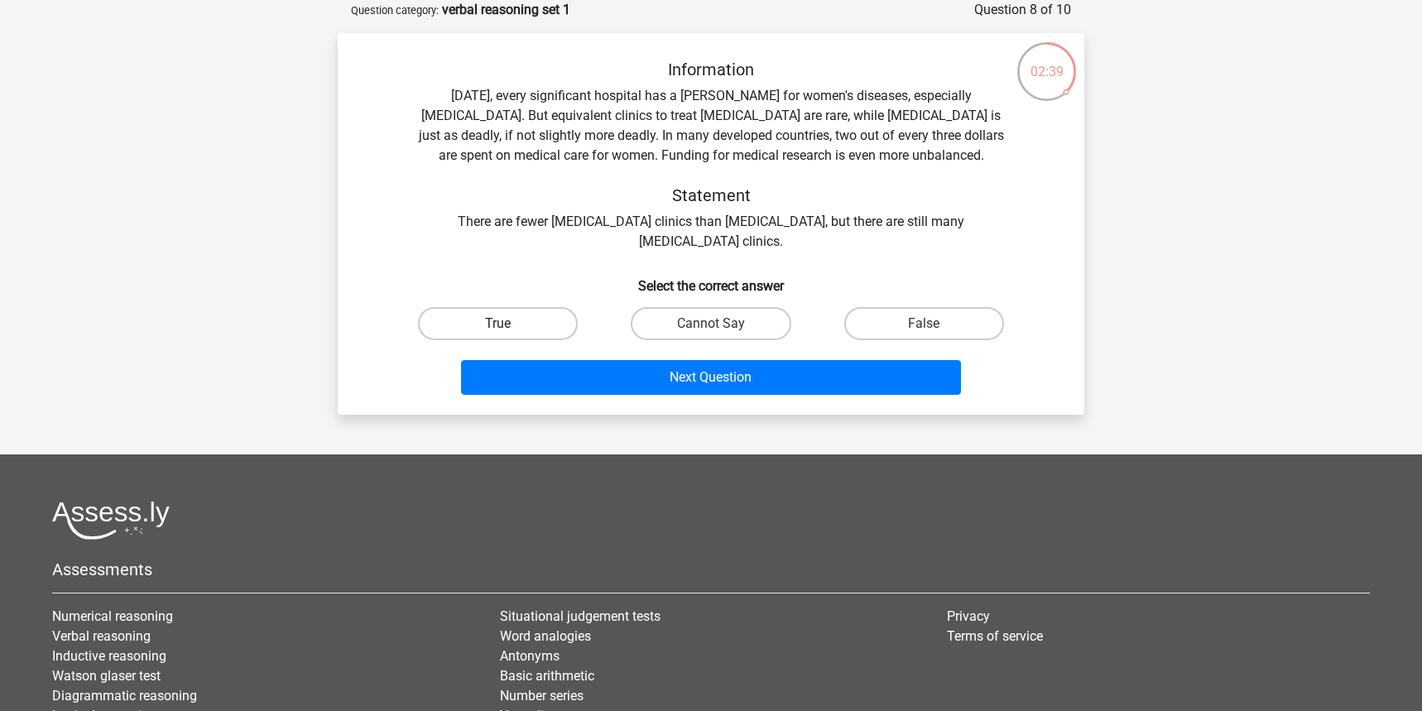
click at [516, 324] on label "True" at bounding box center [498, 323] width 160 height 33
click at [509, 324] on input "True" at bounding box center [503, 329] width 11 height 11
radio input "true"
click at [943, 330] on label "False" at bounding box center [924, 323] width 160 height 33
click at [934, 330] on input "False" at bounding box center [929, 329] width 11 height 11
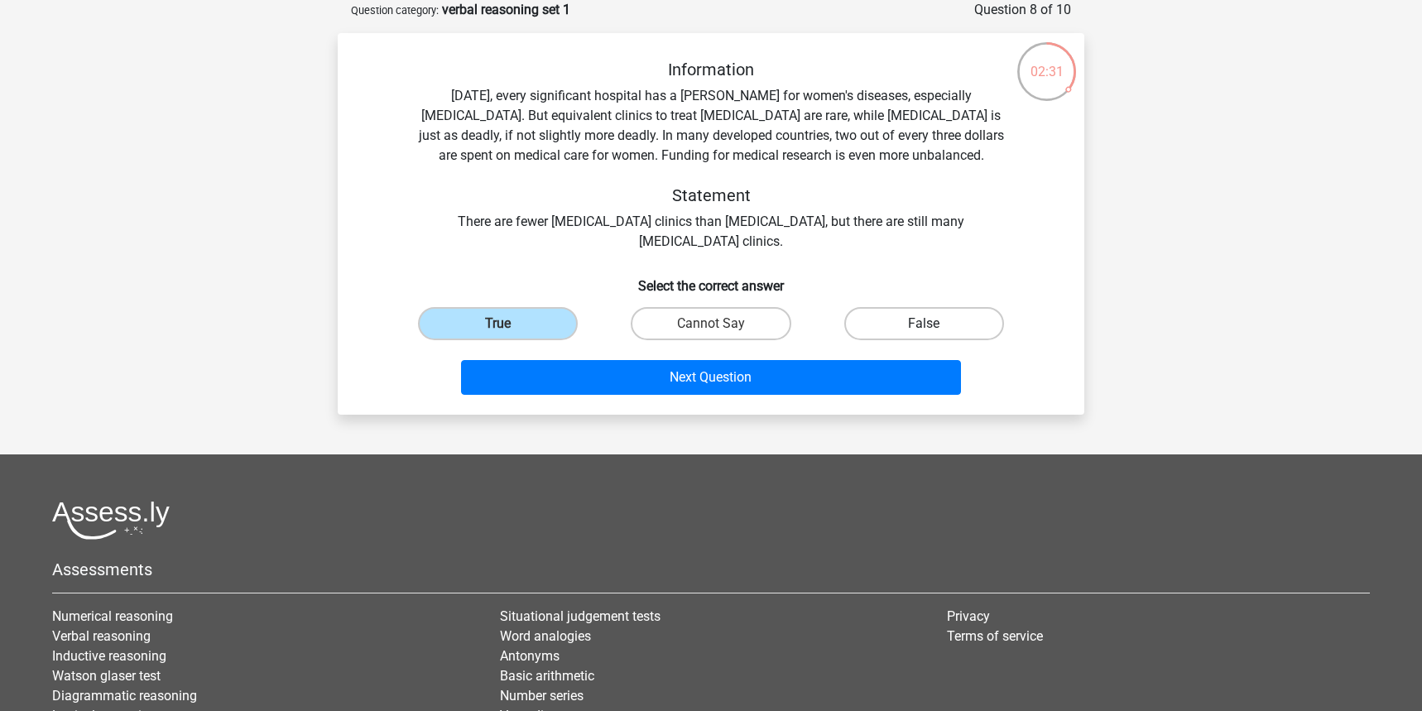
radio input "true"
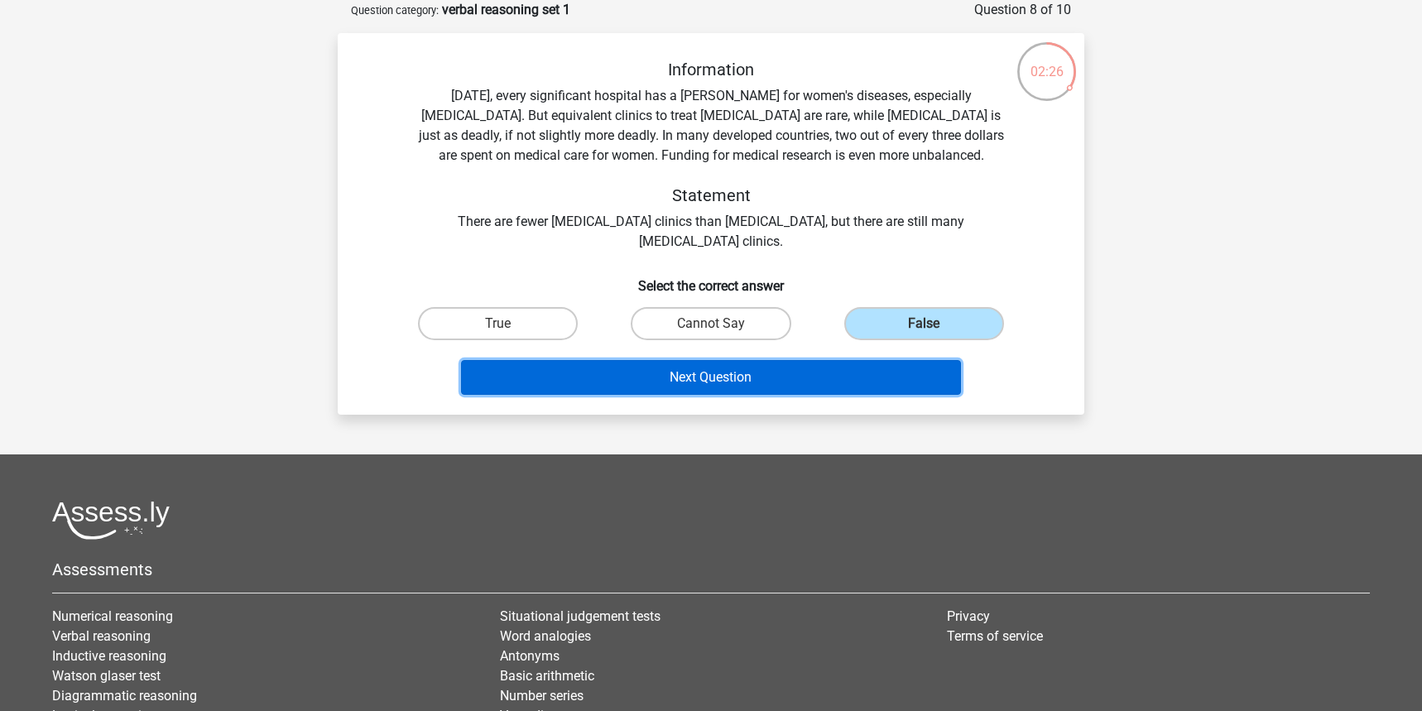
click at [800, 367] on button "Next Question" at bounding box center [711, 377] width 501 height 35
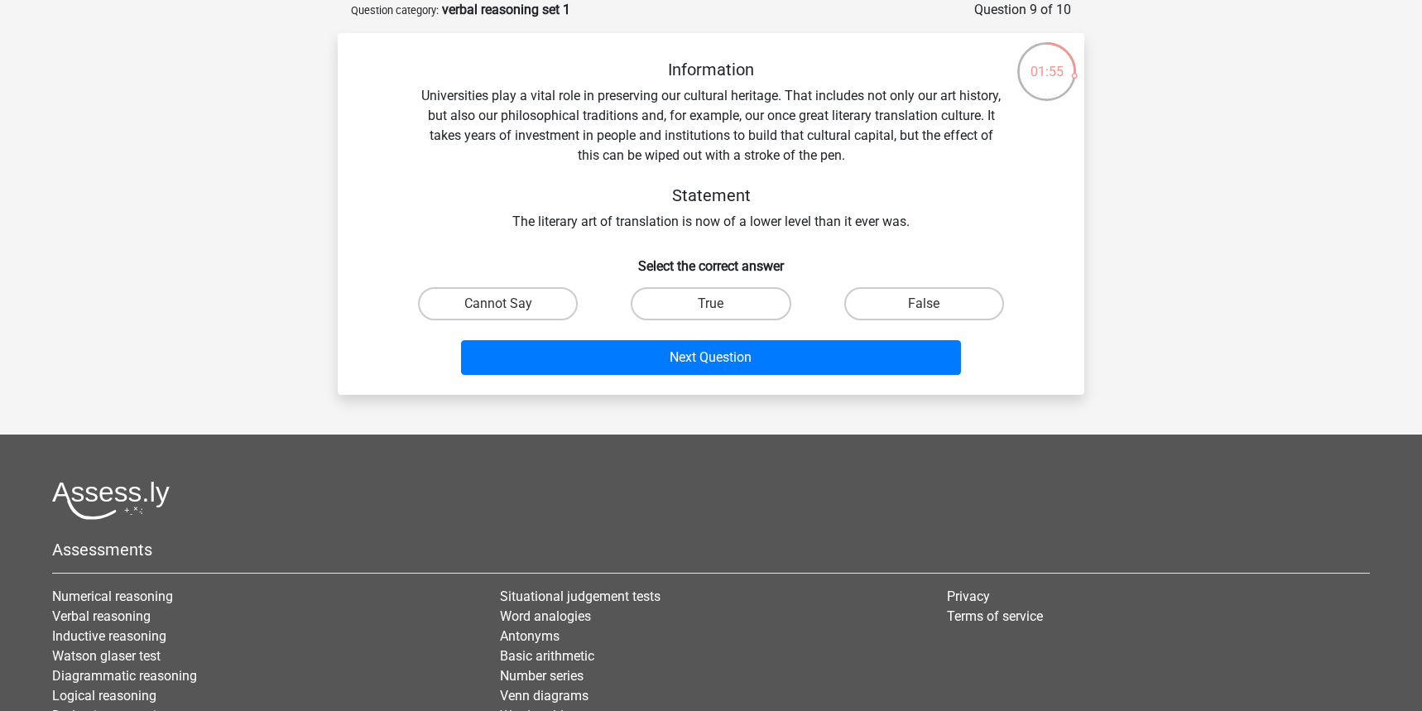
click at [544, 276] on div "Information Universities play a vital role in preserving our cultural heritage.…" at bounding box center [710, 221] width 733 height 322
click at [544, 304] on label "Cannot Say" at bounding box center [498, 303] width 160 height 33
click at [509, 304] on input "Cannot Say" at bounding box center [503, 309] width 11 height 11
radio input "true"
click at [693, 397] on div "Go premium Anna acoffey95@hotmail.com" at bounding box center [711, 394] width 1422 height 954
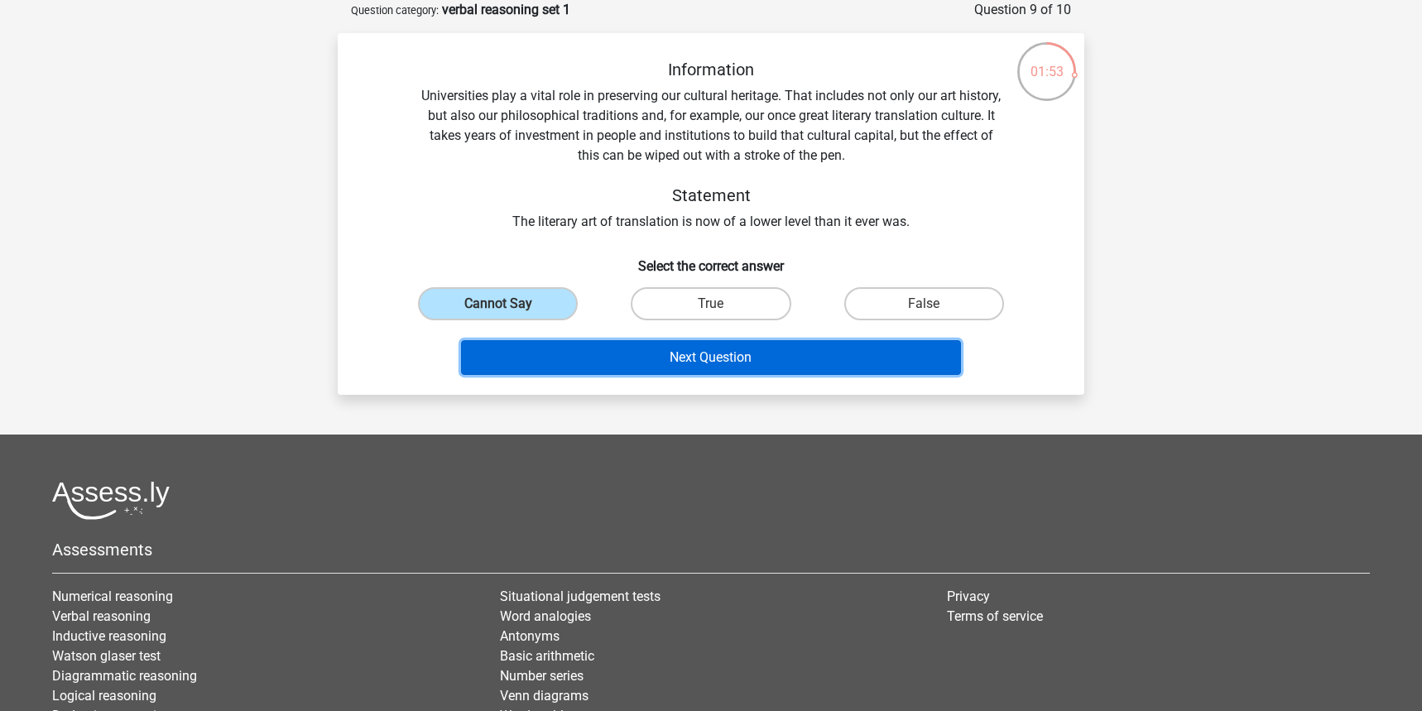
click at [686, 349] on button "Next Question" at bounding box center [711, 357] width 501 height 35
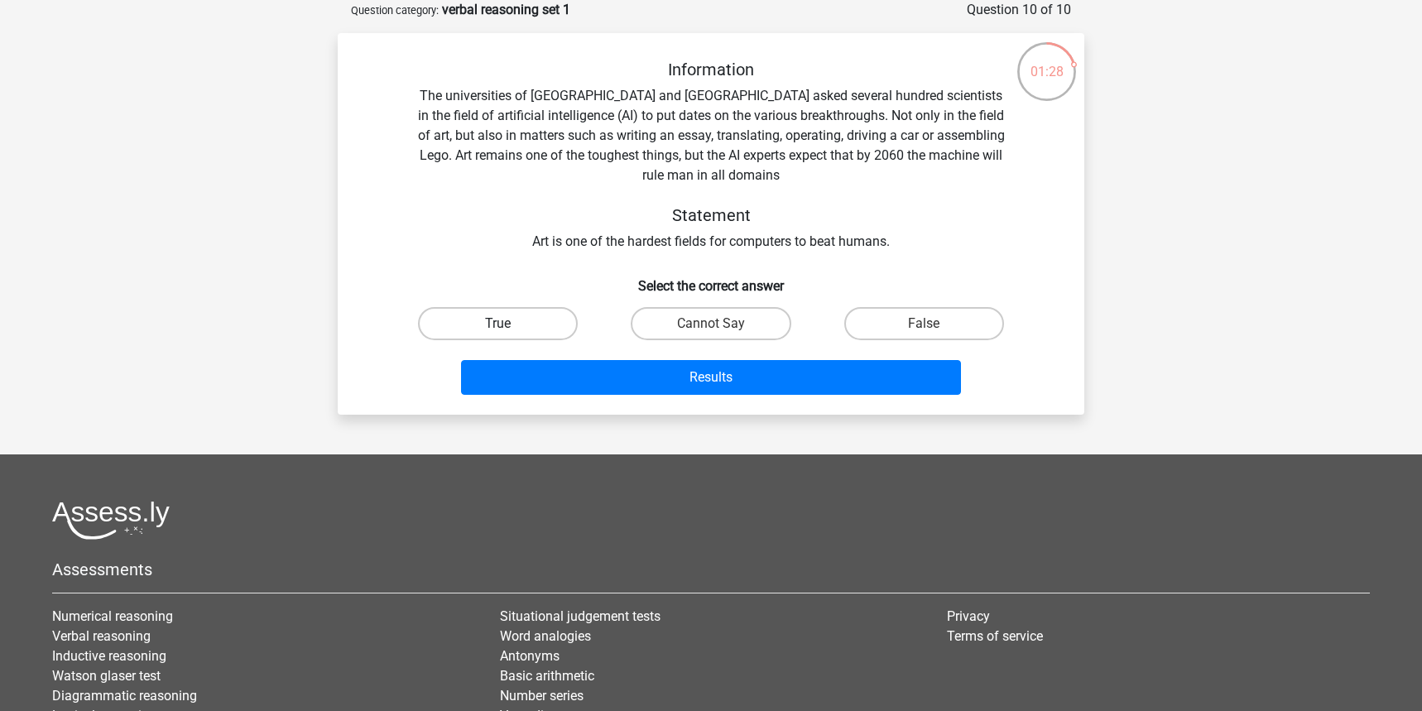
click at [487, 323] on label "True" at bounding box center [498, 323] width 160 height 33
click at [498, 324] on input "True" at bounding box center [503, 329] width 11 height 11
radio input "true"
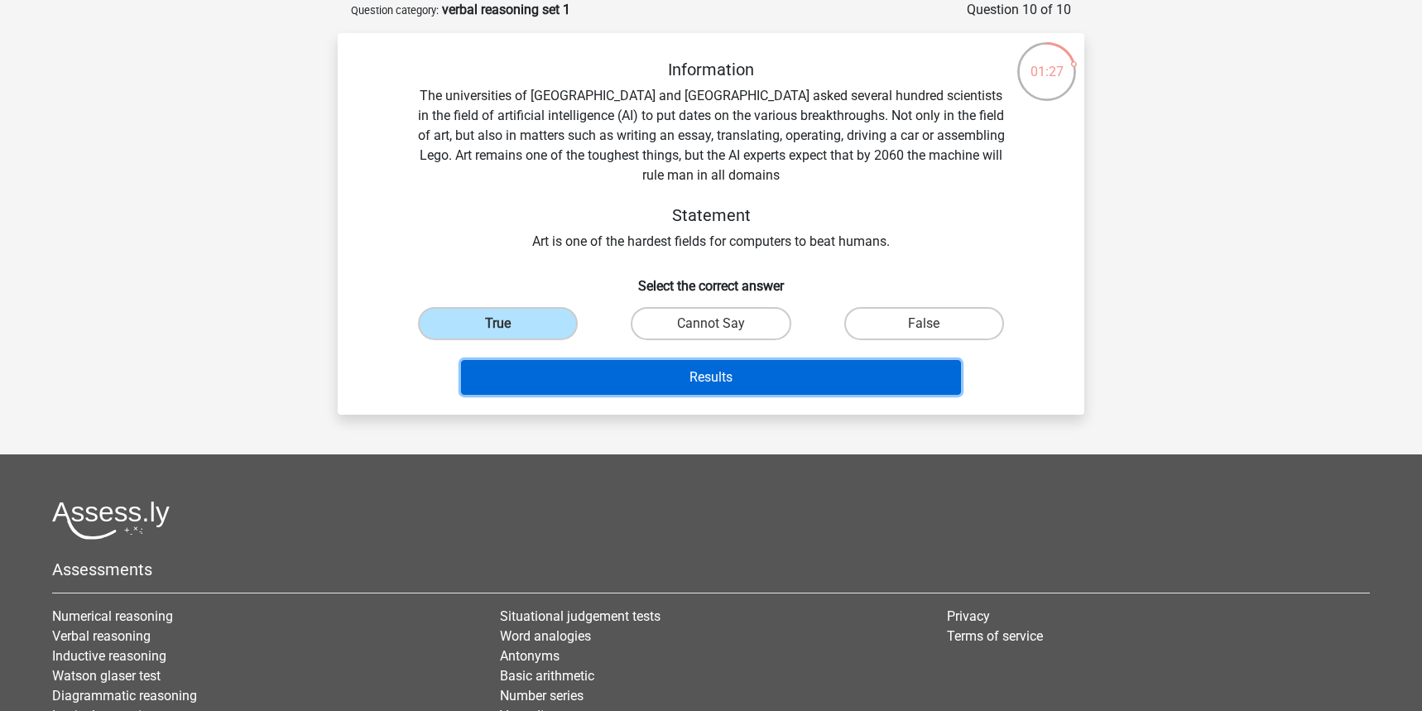
click at [699, 370] on button "Results" at bounding box center [711, 377] width 501 height 35
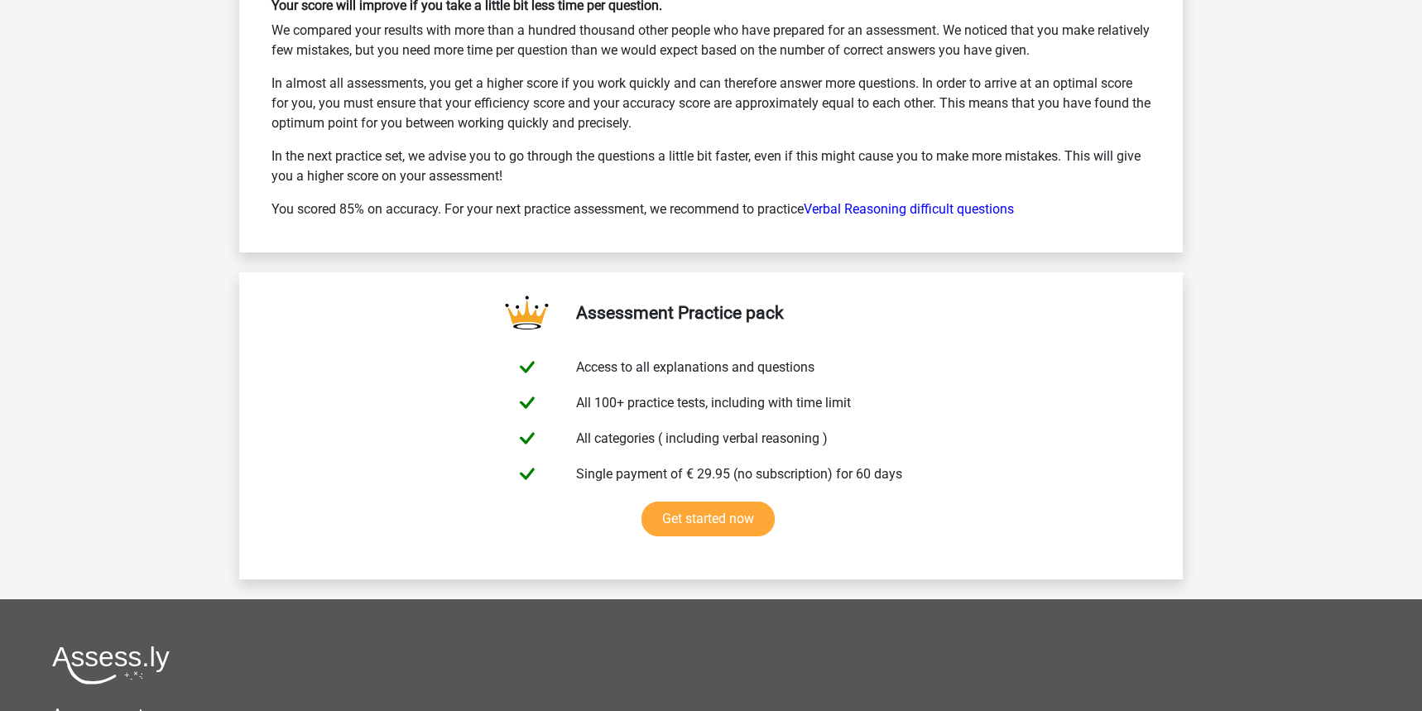
scroll to position [2542, 0]
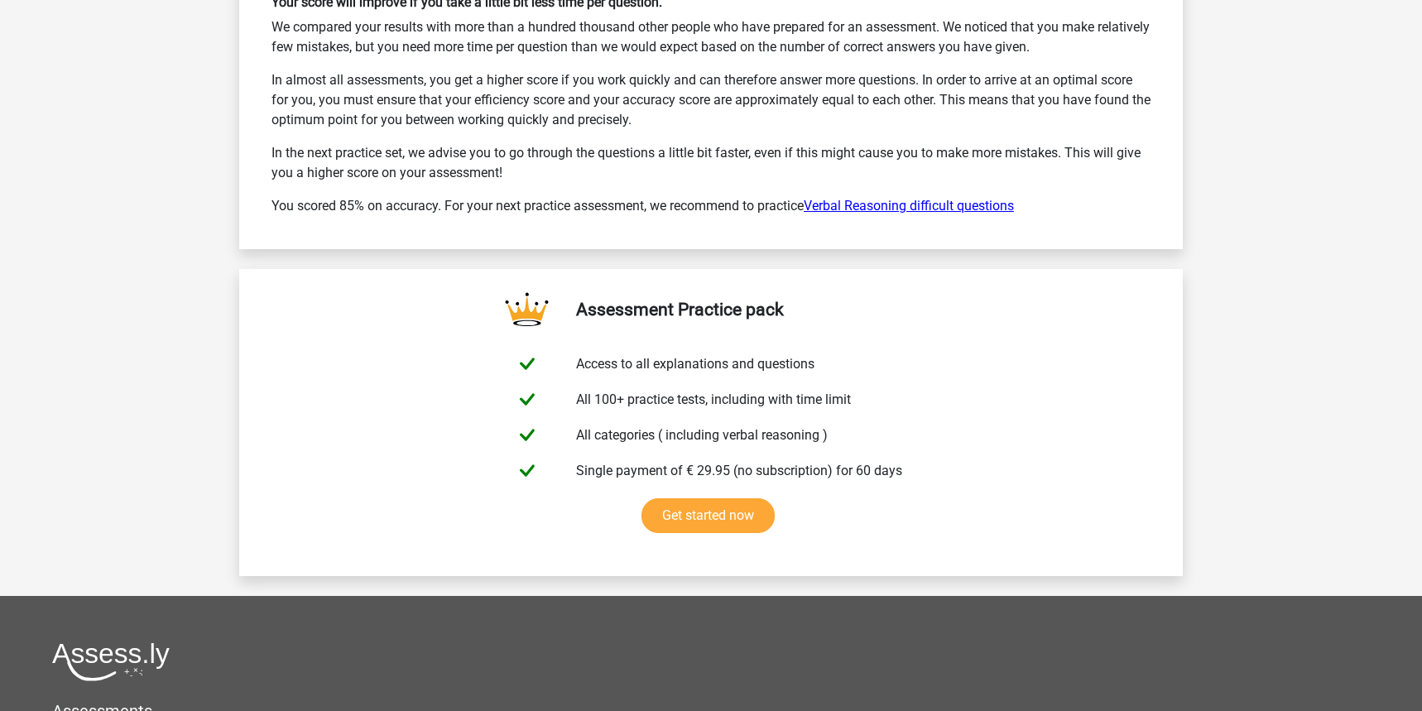
click at [883, 211] on link "Verbal Reasoning difficult questions" at bounding box center [909, 206] width 210 height 16
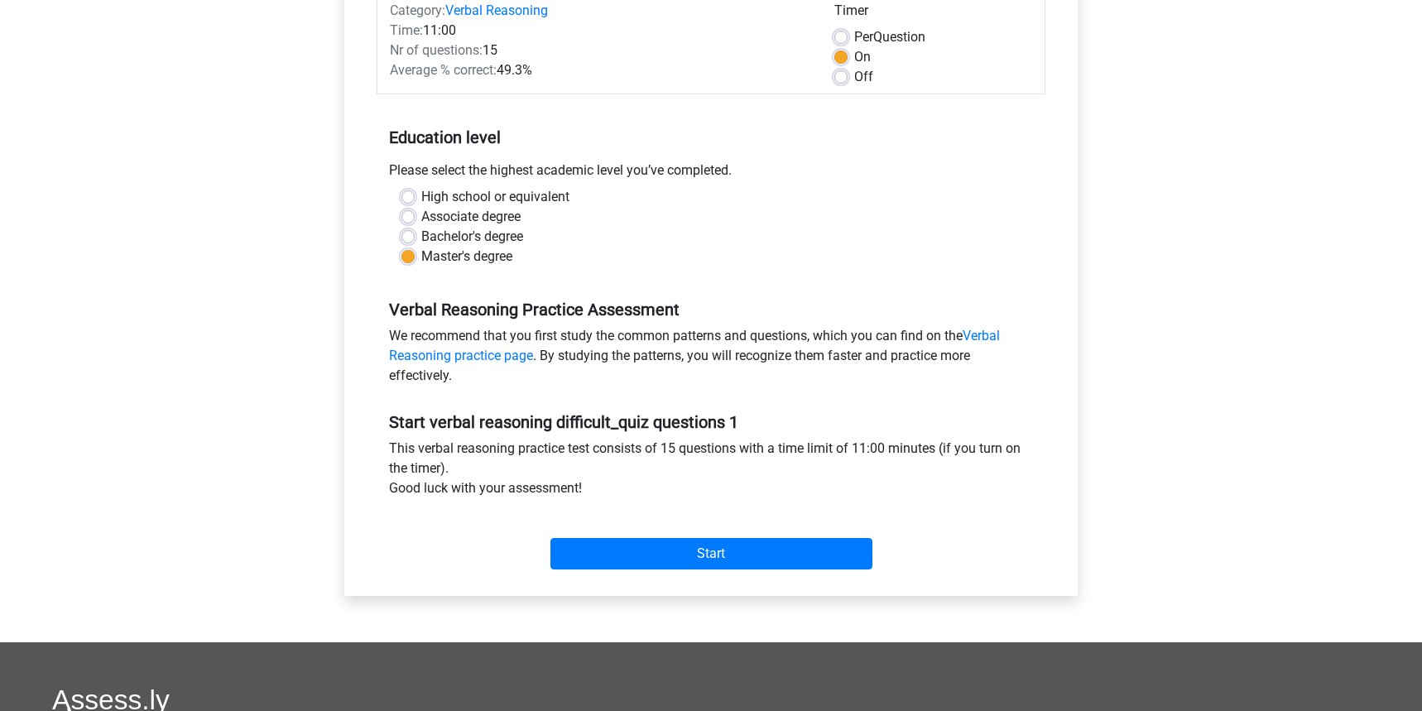
scroll to position [329, 0]
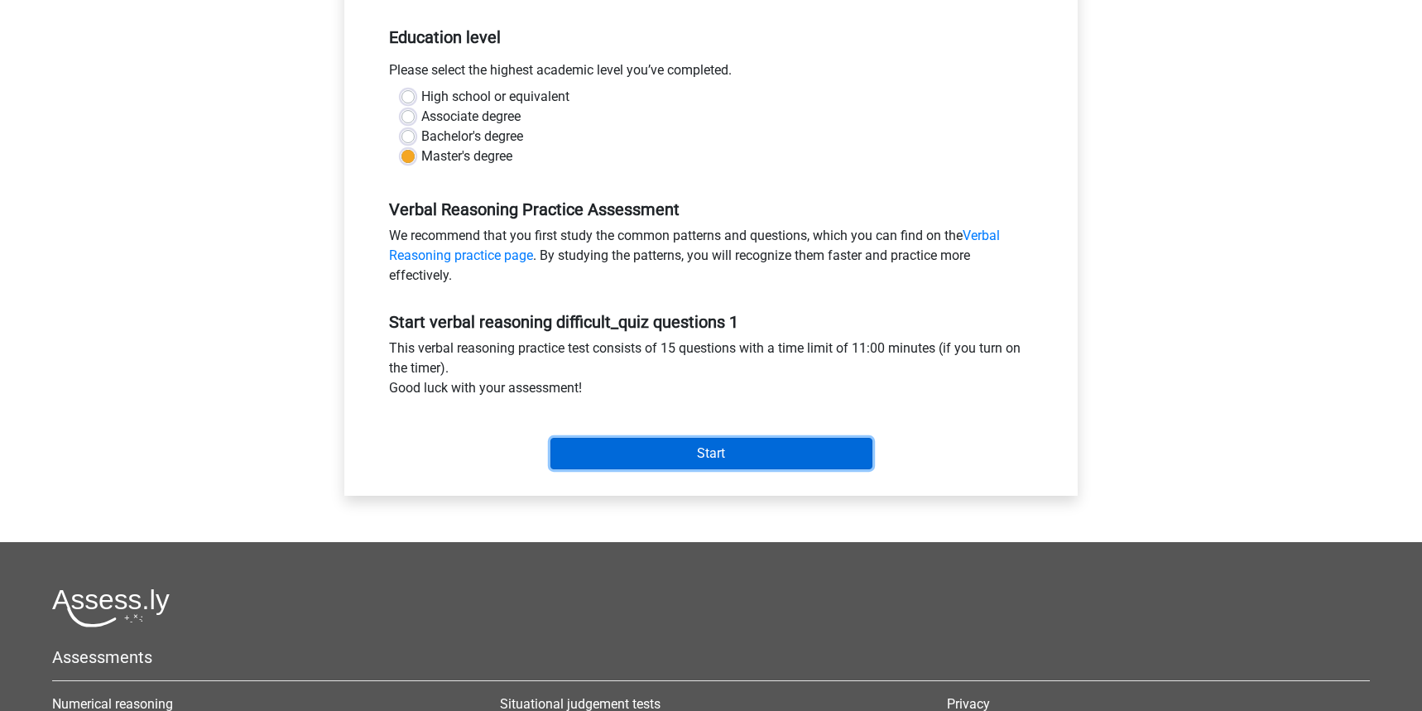
click at [683, 438] on input "Start" at bounding box center [711, 453] width 322 height 31
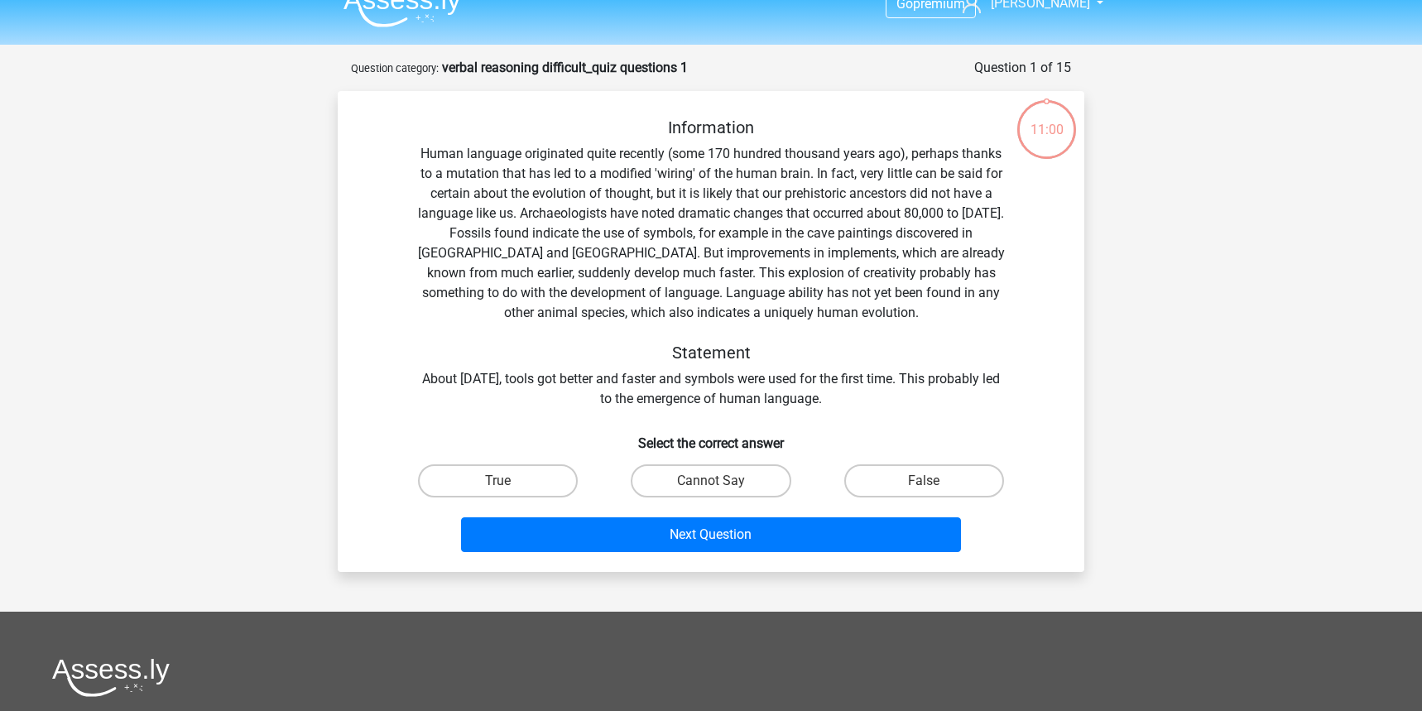
scroll to position [24, 0]
click at [527, 468] on label "True" at bounding box center [498, 481] width 160 height 33
click at [509, 482] on input "True" at bounding box center [503, 487] width 11 height 11
radio input "true"
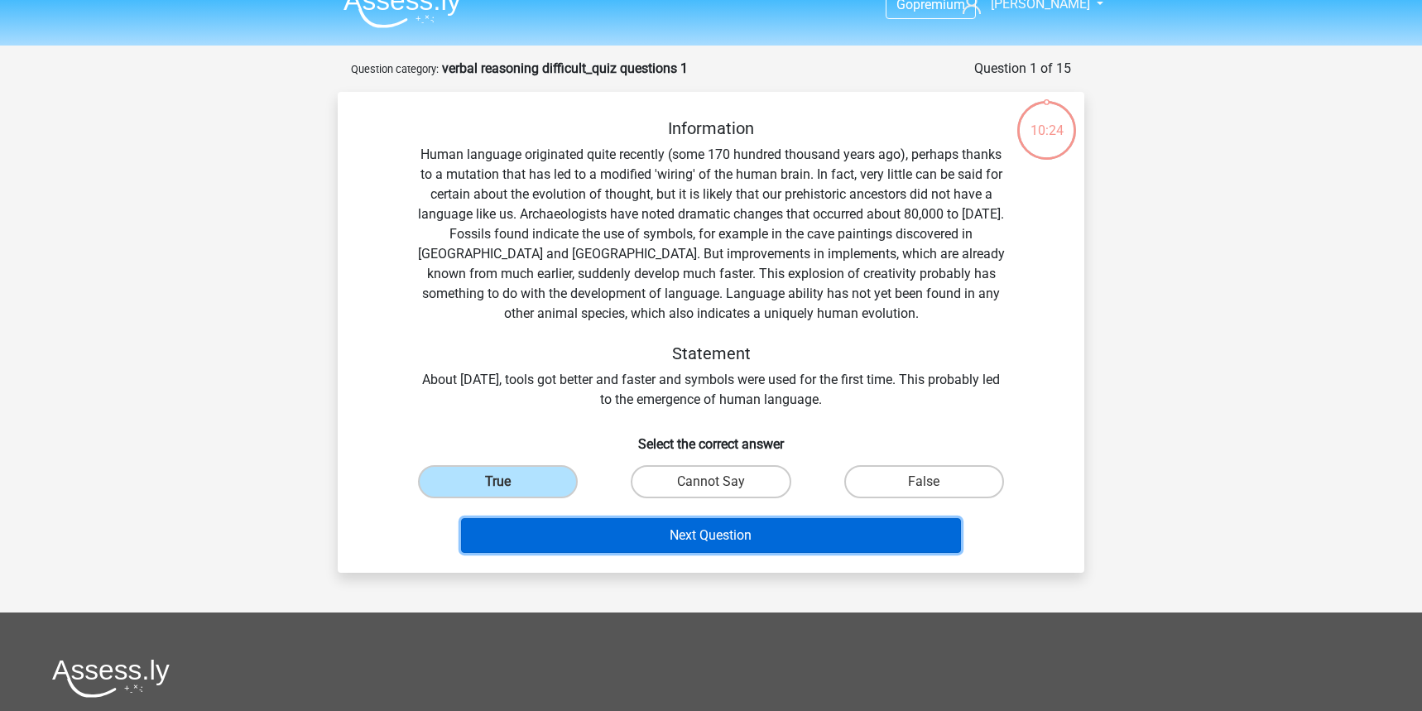
click at [660, 535] on button "Next Question" at bounding box center [711, 535] width 501 height 35
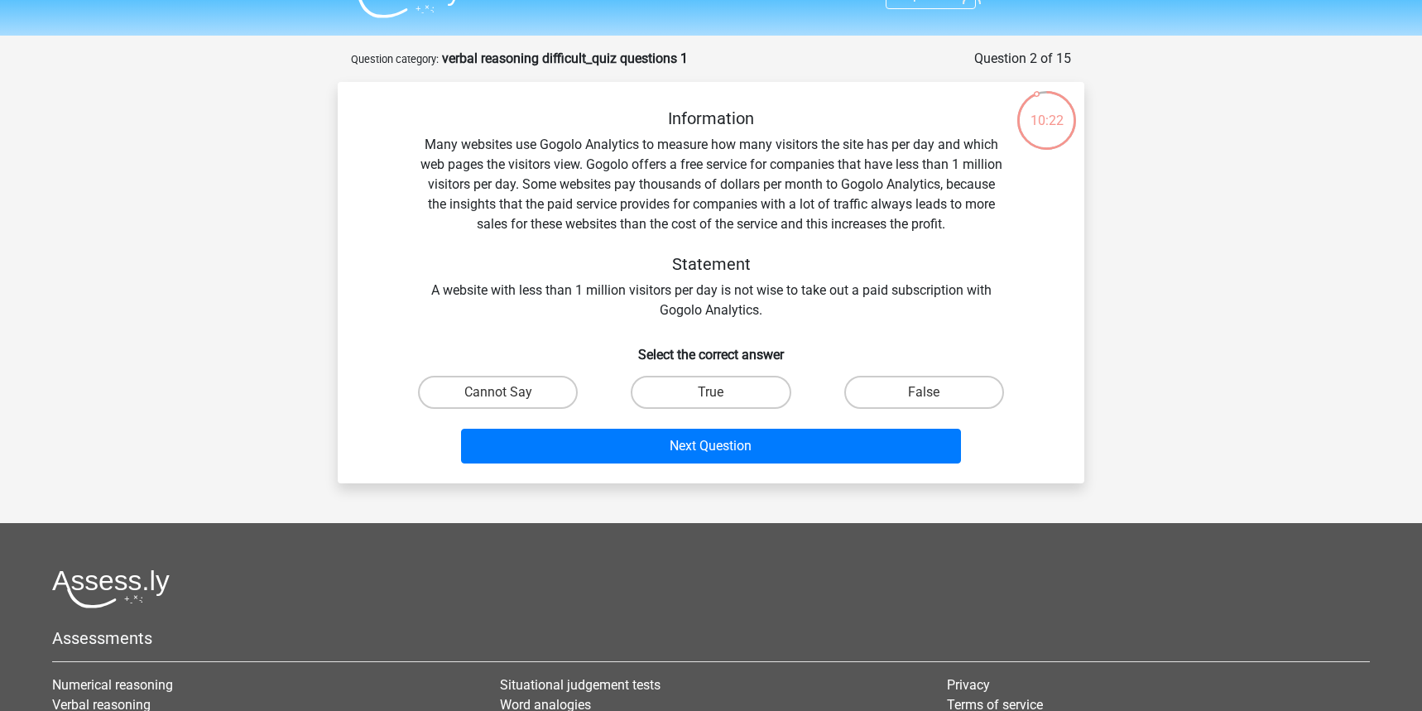
scroll to position [35, 0]
click at [526, 376] on label "Cannot Say" at bounding box center [498, 391] width 160 height 33
click at [509, 391] on input "Cannot Say" at bounding box center [503, 396] width 11 height 11
radio input "true"
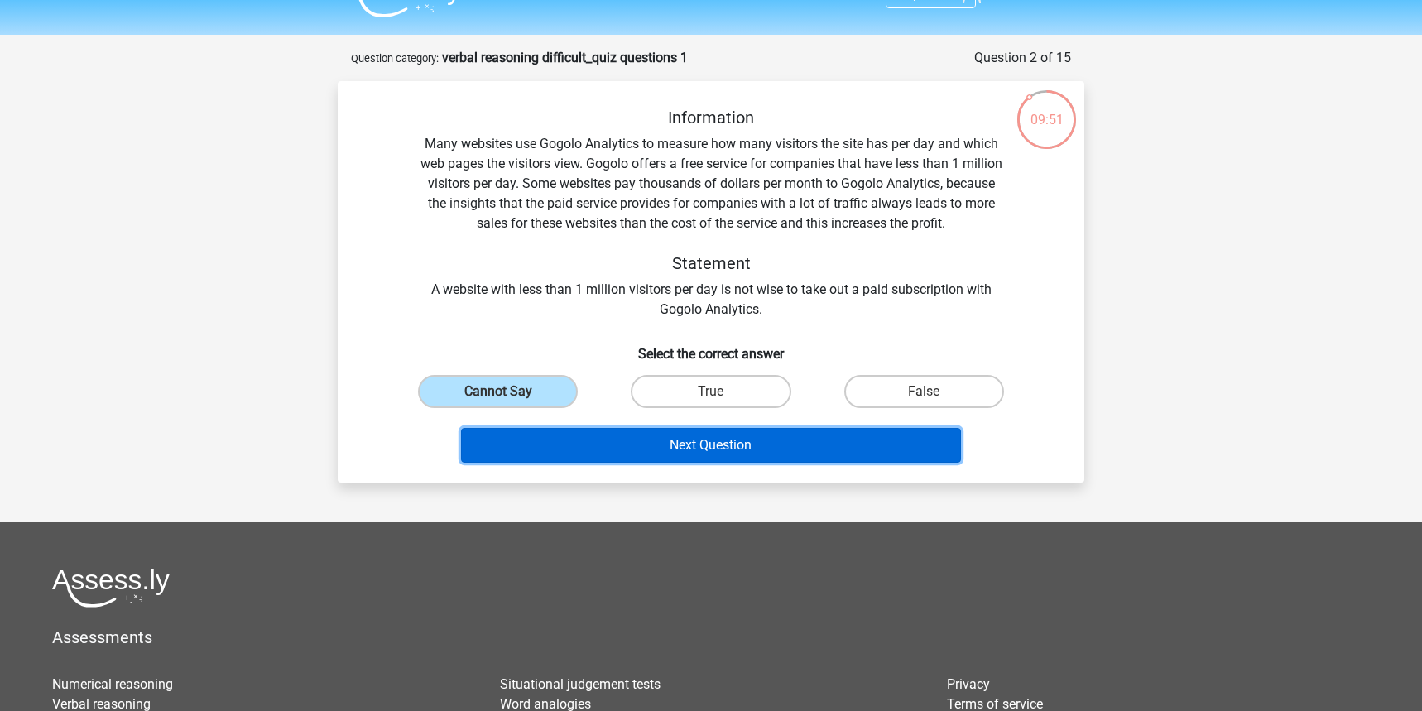
click at [670, 452] on button "Next Question" at bounding box center [711, 445] width 501 height 35
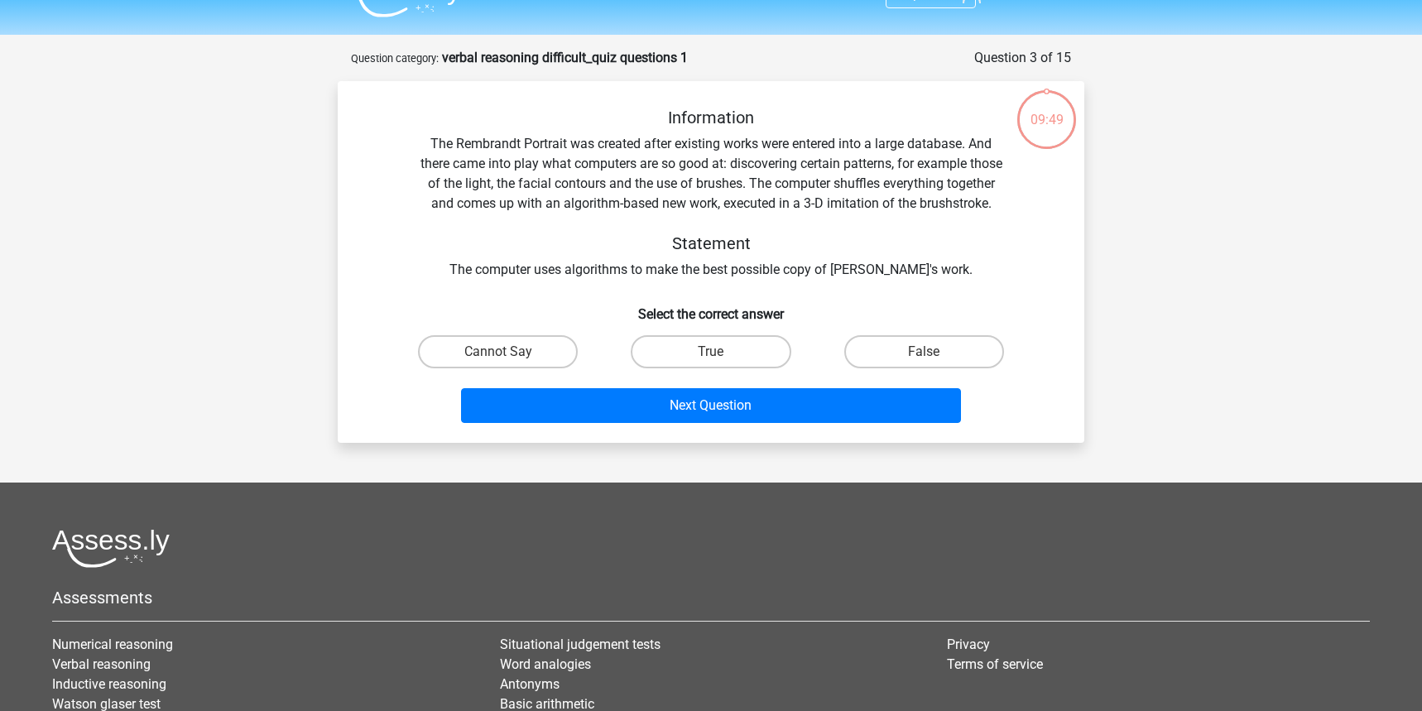
scroll to position [83, 0]
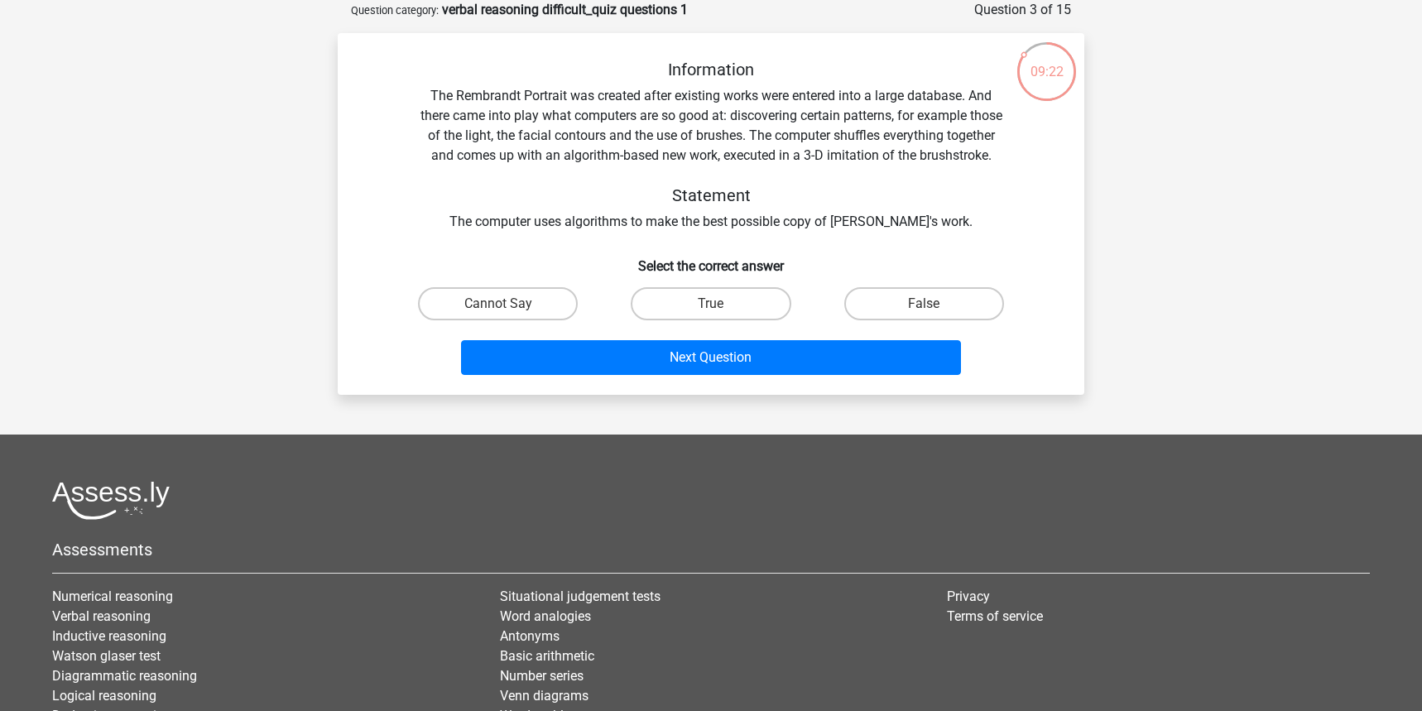
click at [734, 348] on div "Next Question" at bounding box center [710, 354] width 693 height 55
click at [719, 311] on label "True" at bounding box center [711, 303] width 160 height 33
click at [719, 311] on input "True" at bounding box center [716, 309] width 11 height 11
radio input "true"
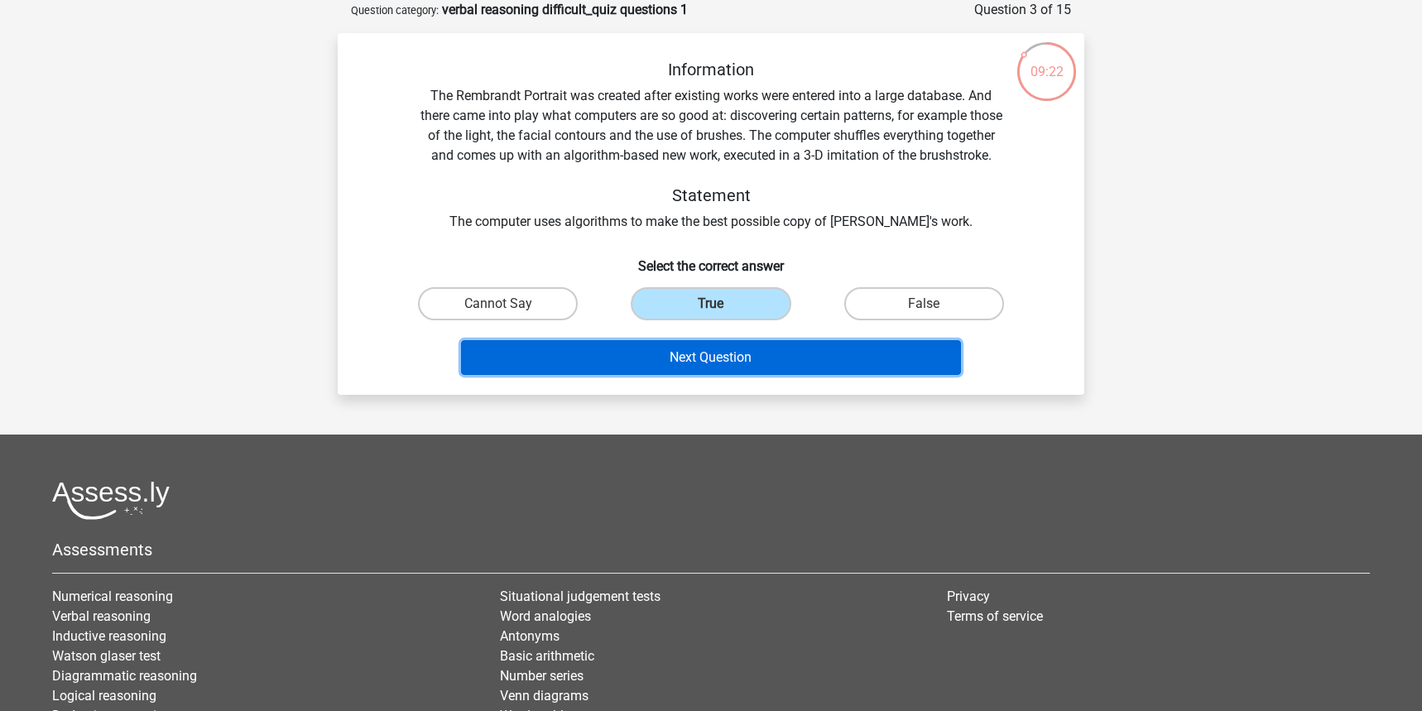
click at [719, 375] on button "Next Question" at bounding box center [711, 357] width 501 height 35
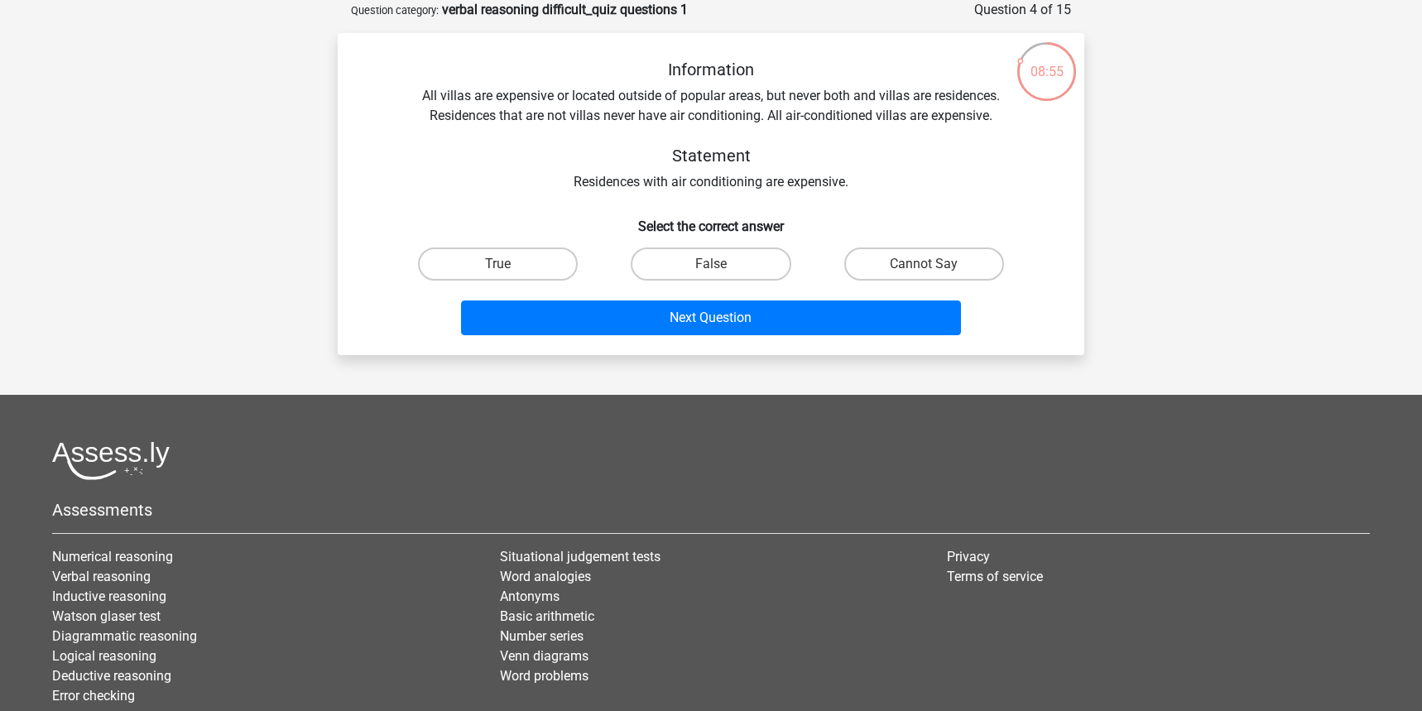
click at [926, 295] on div "Next Question" at bounding box center [710, 314] width 693 height 55
click at [925, 271] on input "Cannot Say" at bounding box center [929, 269] width 11 height 11
radio input "true"
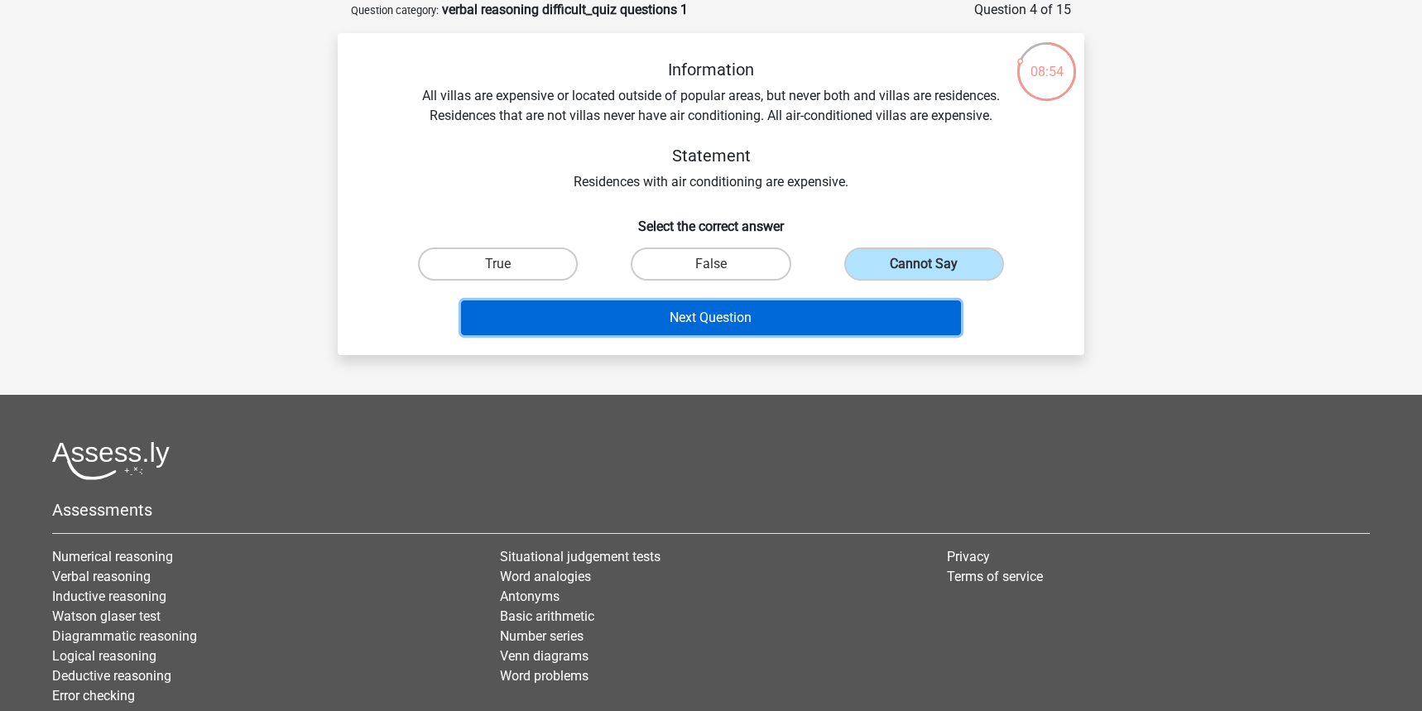
click at [847, 322] on button "Next Question" at bounding box center [711, 317] width 501 height 35
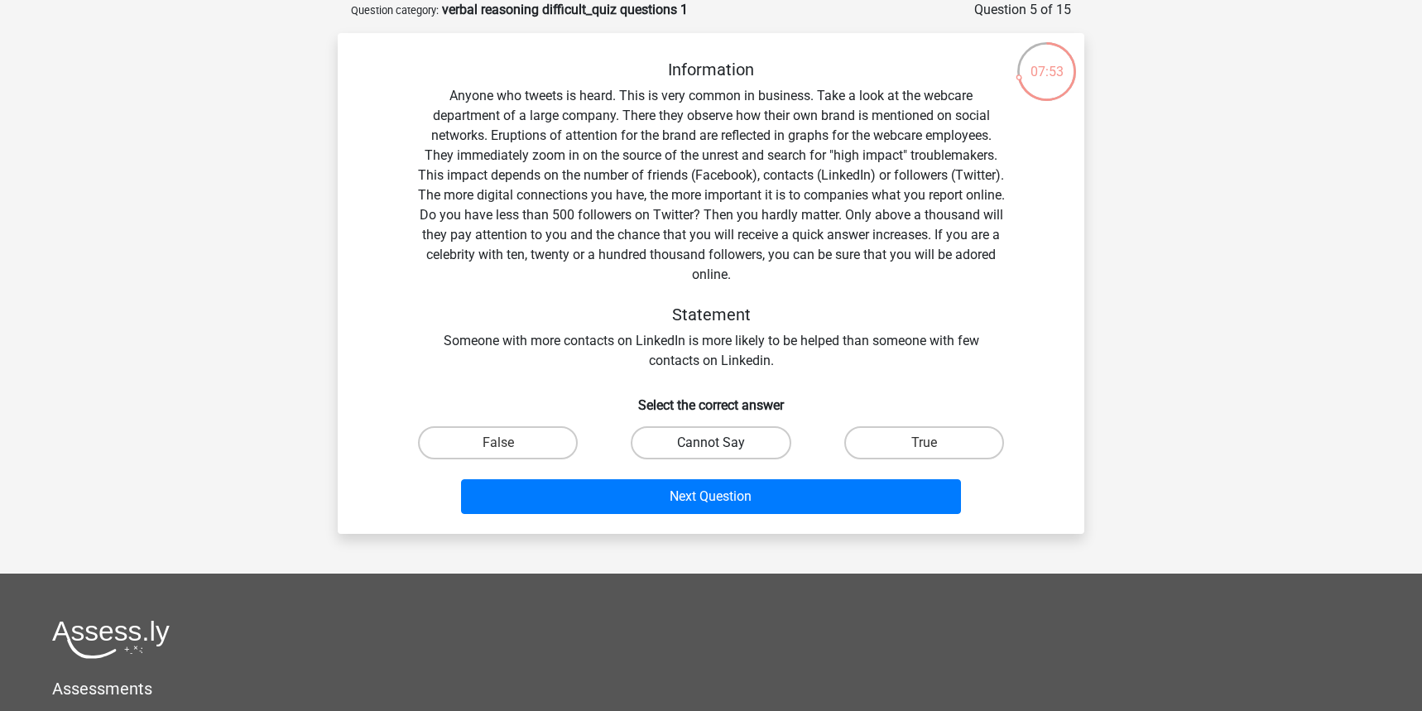
click at [751, 439] on label "Cannot Say" at bounding box center [711, 442] width 160 height 33
click at [722, 443] on input "Cannot Say" at bounding box center [716, 448] width 11 height 11
radio input "true"
click at [536, 431] on label "False" at bounding box center [498, 442] width 160 height 33
click at [509, 443] on input "False" at bounding box center [503, 448] width 11 height 11
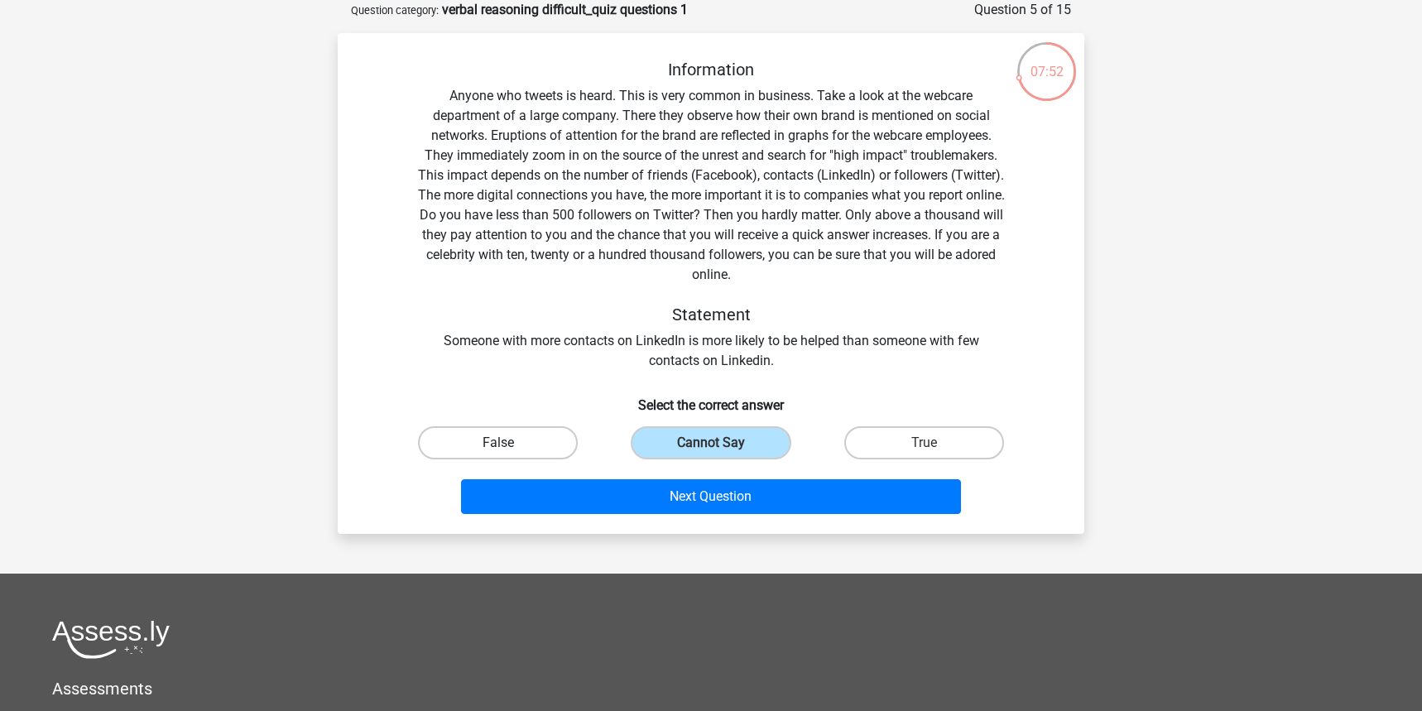
radio input "true"
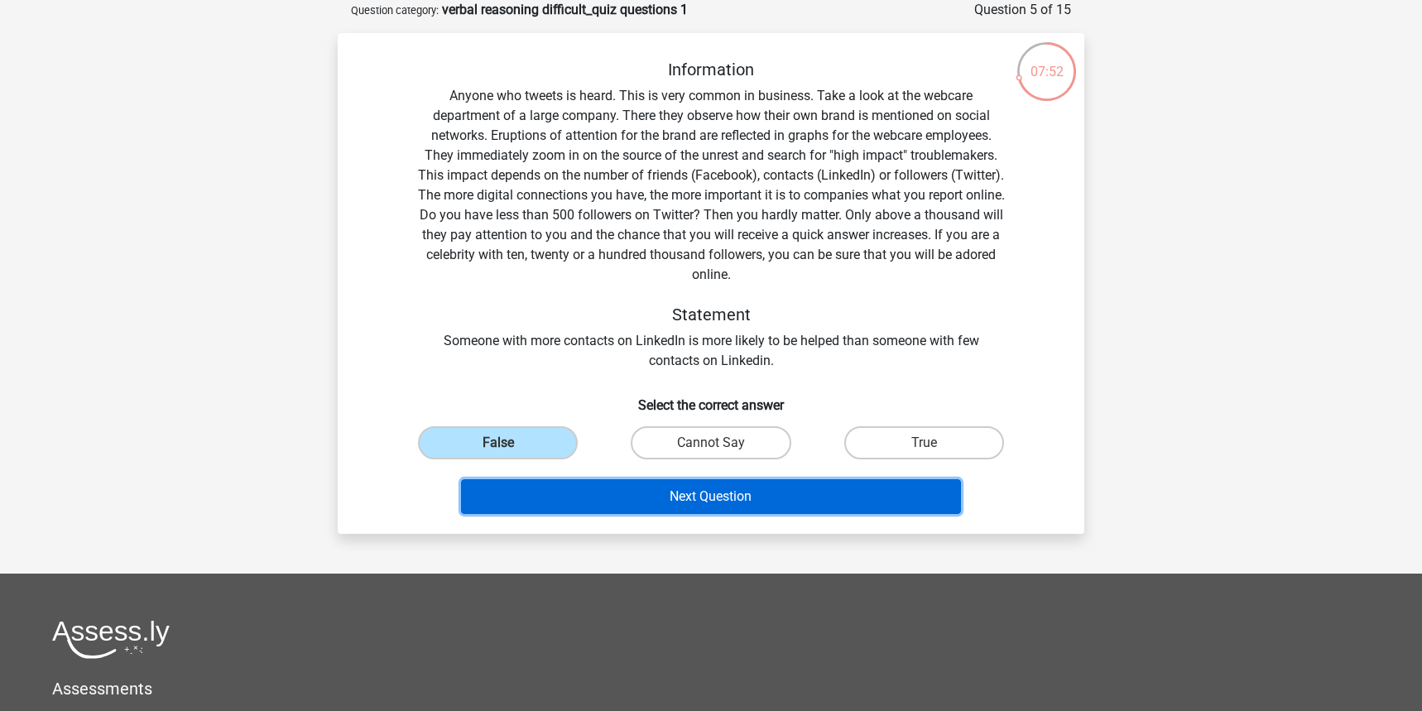
click at [699, 501] on button "Next Question" at bounding box center [711, 496] width 501 height 35
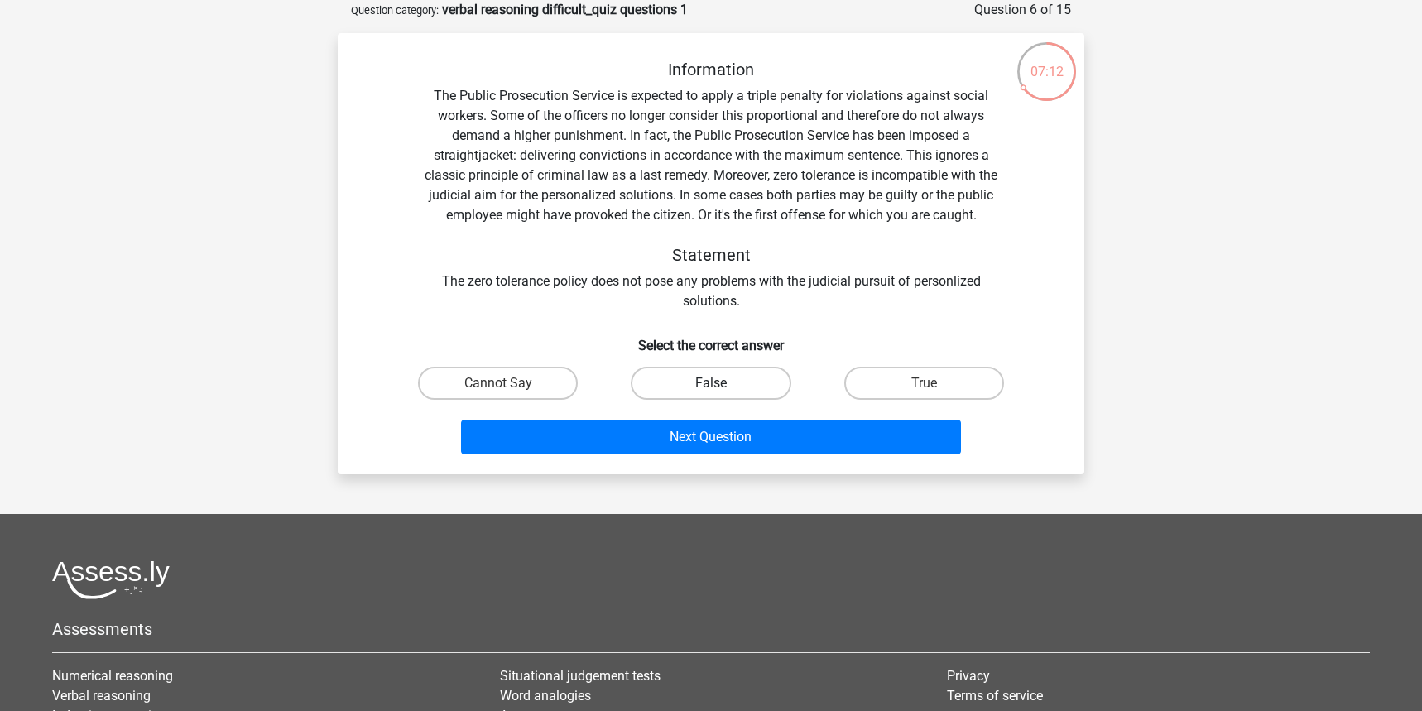
click at [726, 387] on label "False" at bounding box center [711, 383] width 160 height 33
click at [722, 387] on input "False" at bounding box center [716, 388] width 11 height 11
radio input "true"
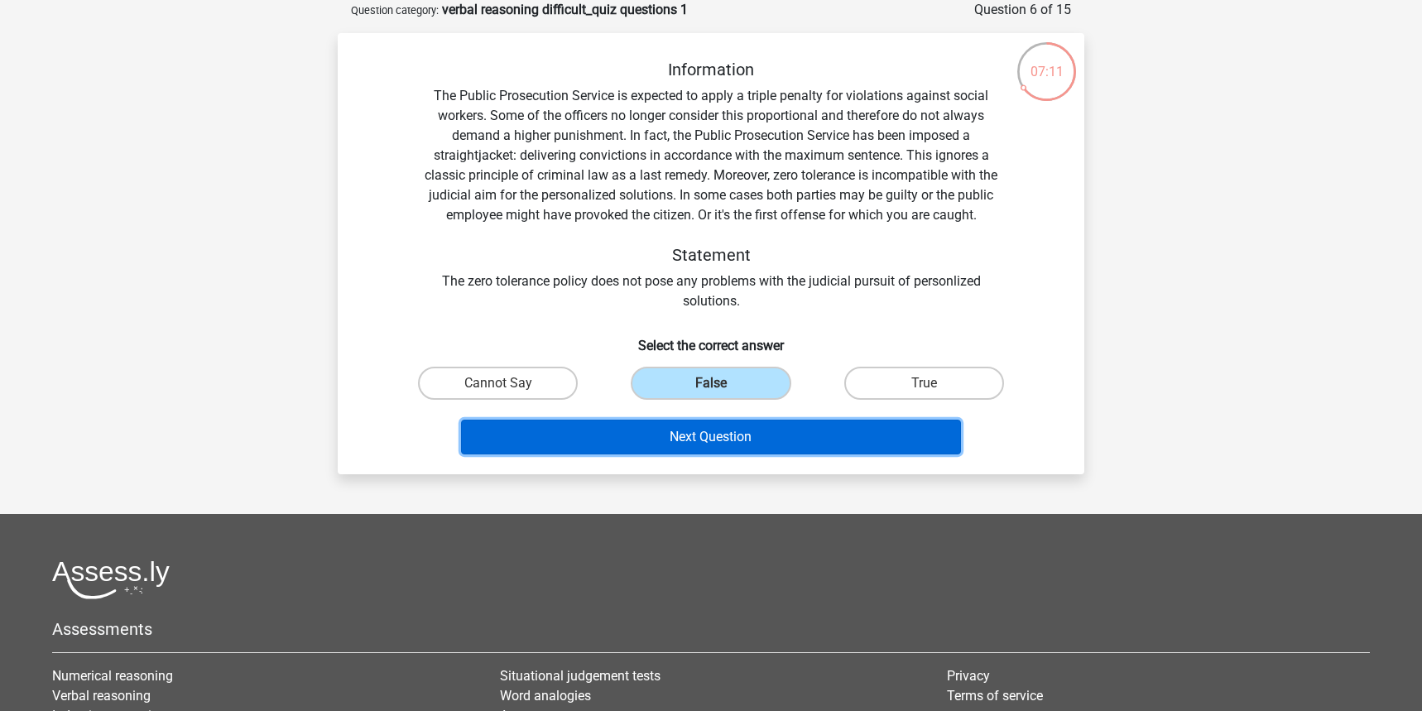
click at [729, 453] on button "Next Question" at bounding box center [711, 437] width 501 height 35
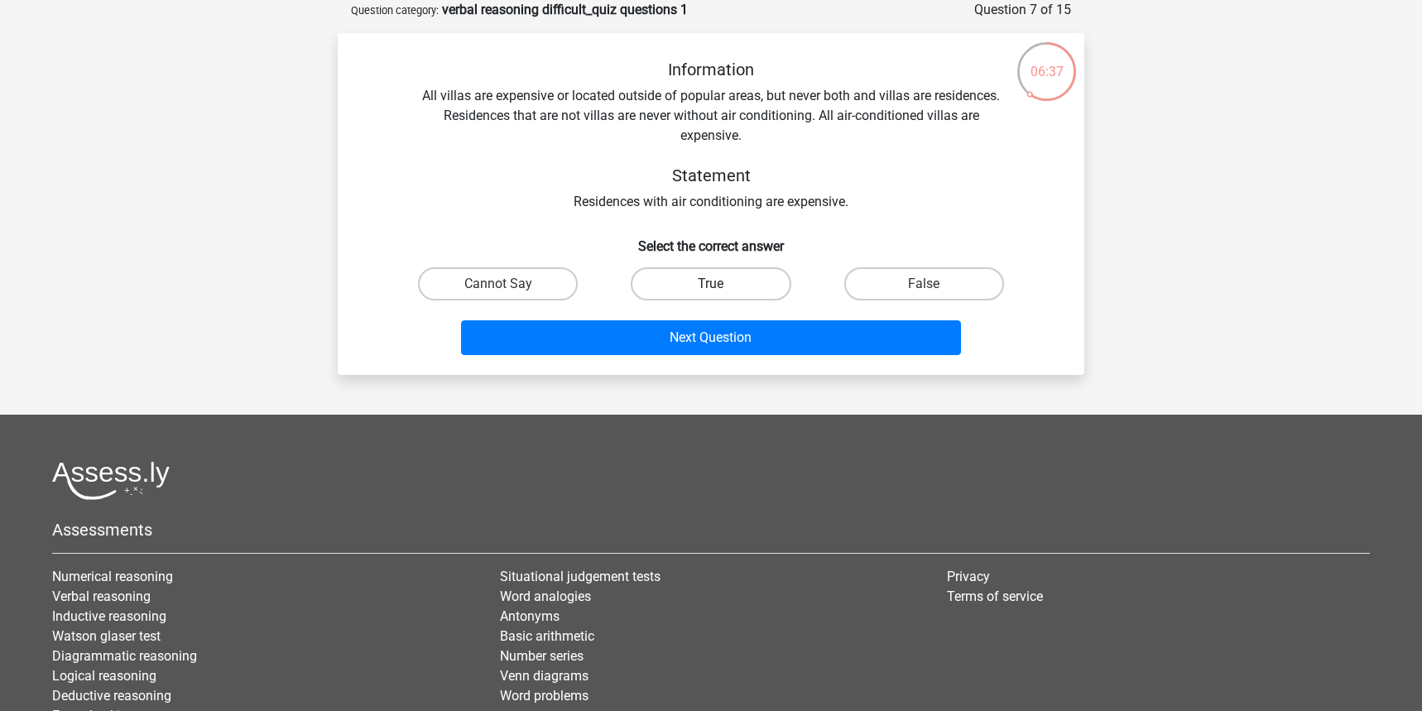
click at [684, 291] on label "True" at bounding box center [711, 283] width 160 height 33
click at [711, 291] on input "True" at bounding box center [716, 289] width 11 height 11
radio input "true"
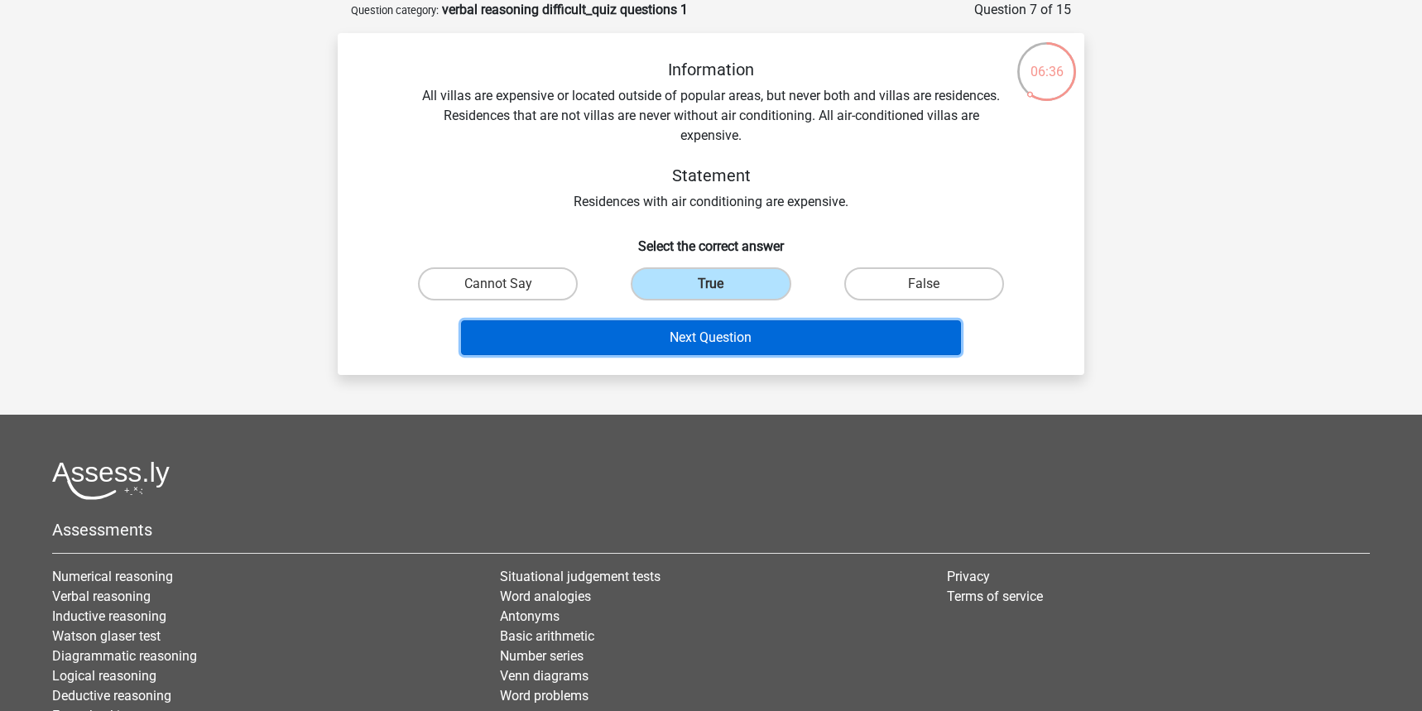
click at [732, 337] on button "Next Question" at bounding box center [711, 337] width 501 height 35
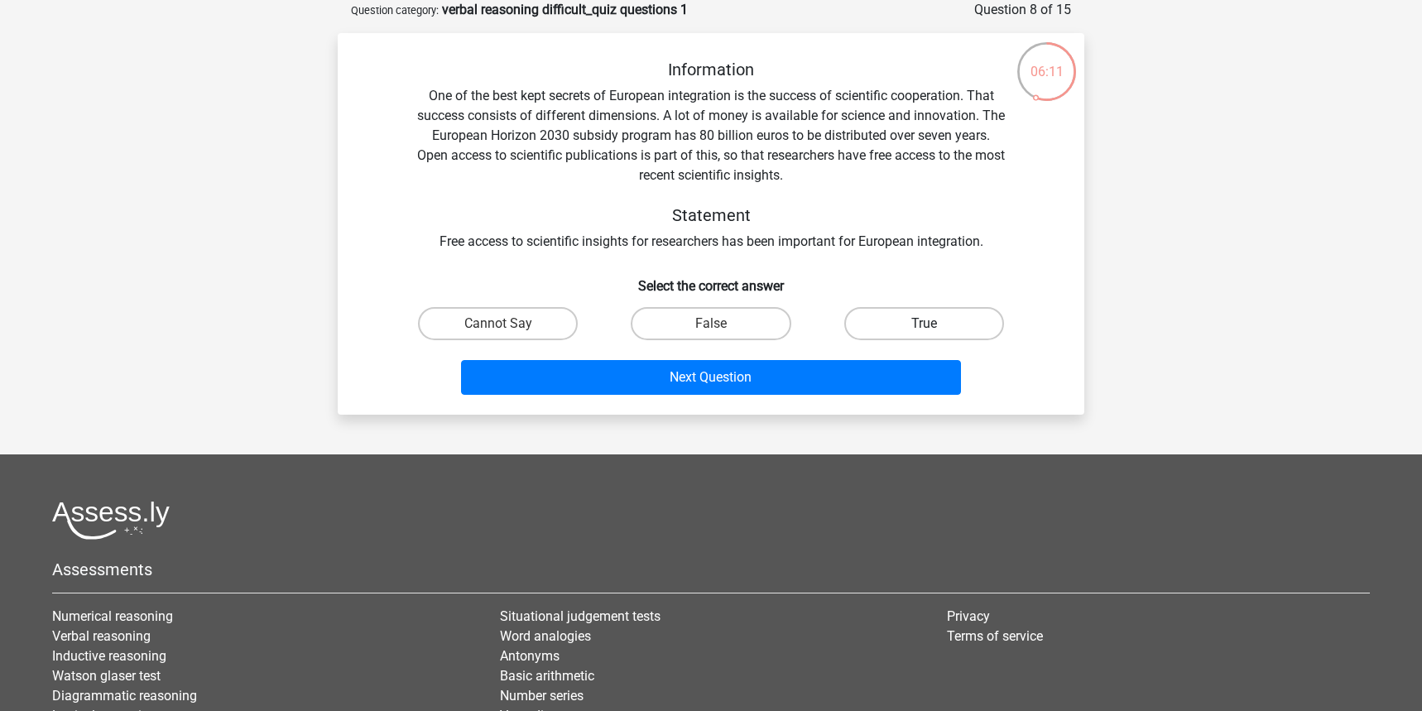
click at [902, 322] on label "True" at bounding box center [924, 323] width 160 height 33
click at [924, 324] on input "True" at bounding box center [929, 329] width 11 height 11
radio input "true"
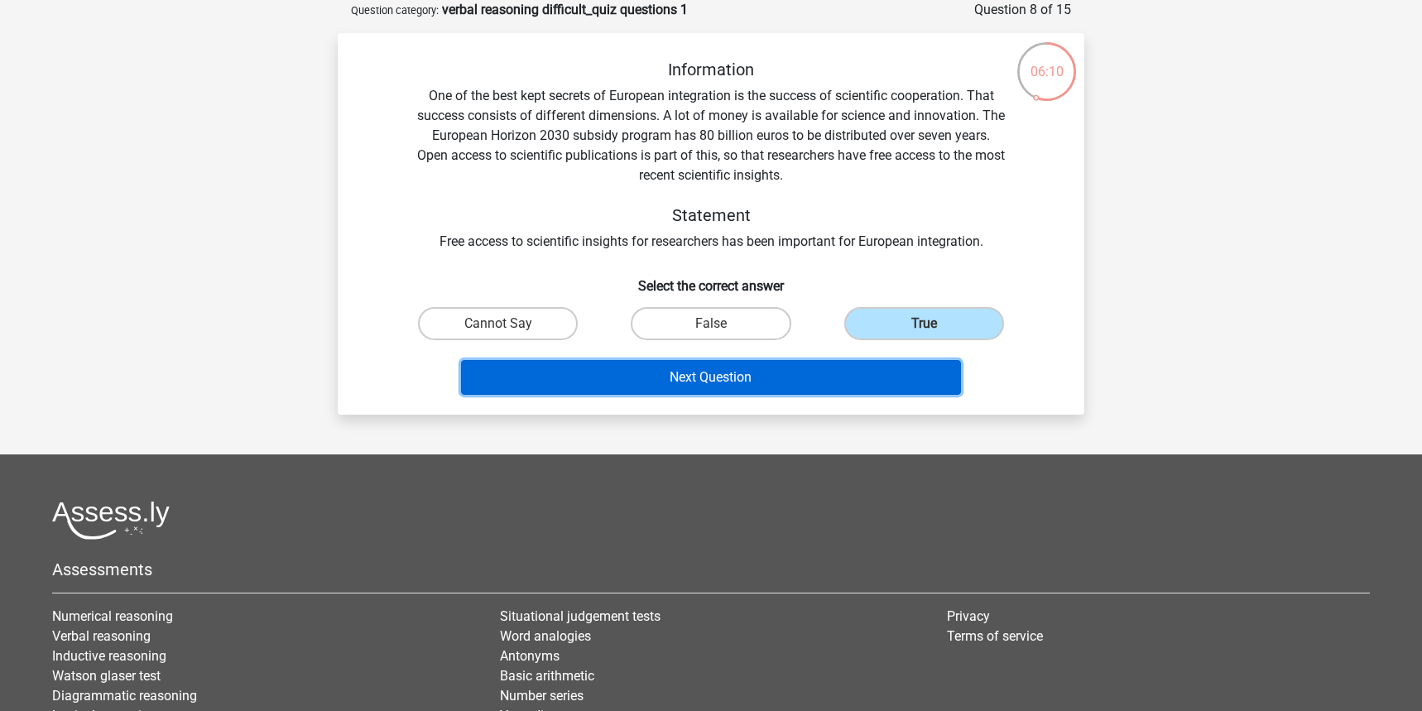
click at [788, 381] on button "Next Question" at bounding box center [711, 377] width 501 height 35
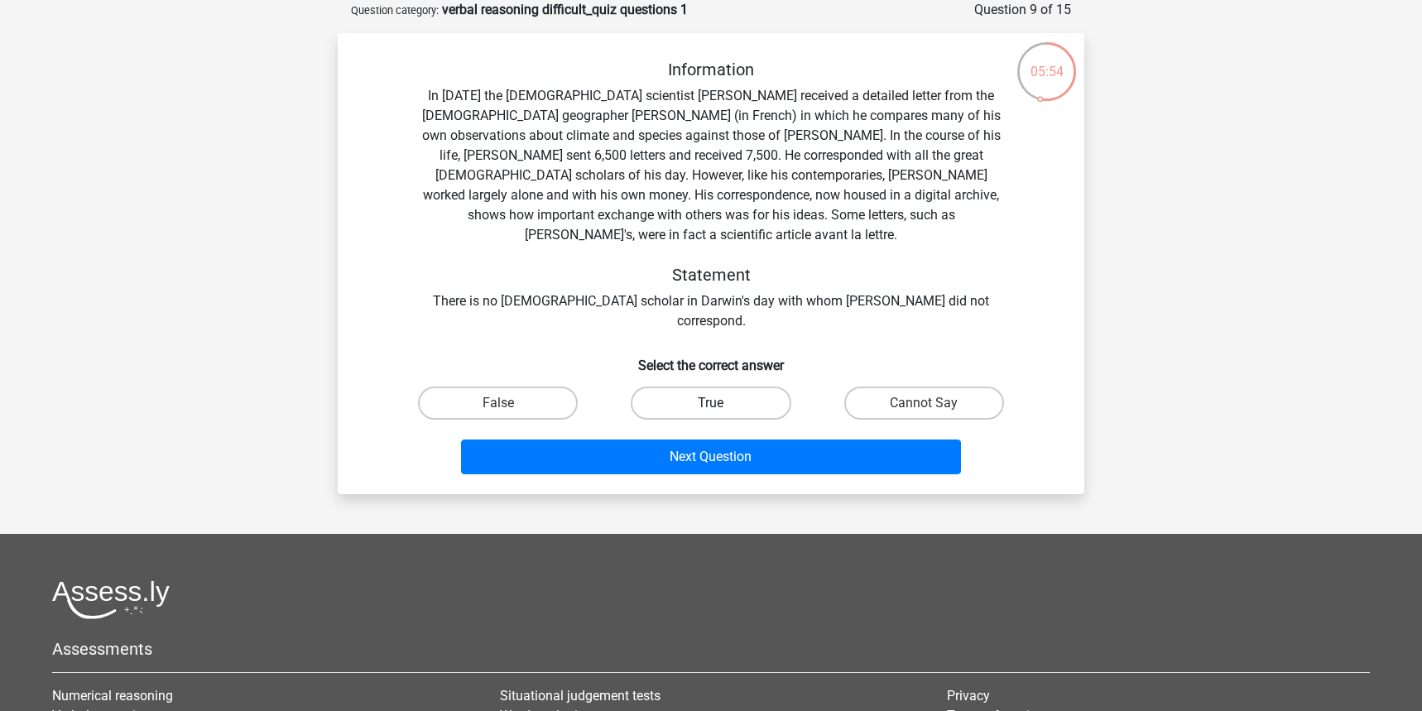
click at [750, 386] on label "True" at bounding box center [711, 402] width 160 height 33
click at [722, 403] on input "True" at bounding box center [716, 408] width 11 height 11
radio input "true"
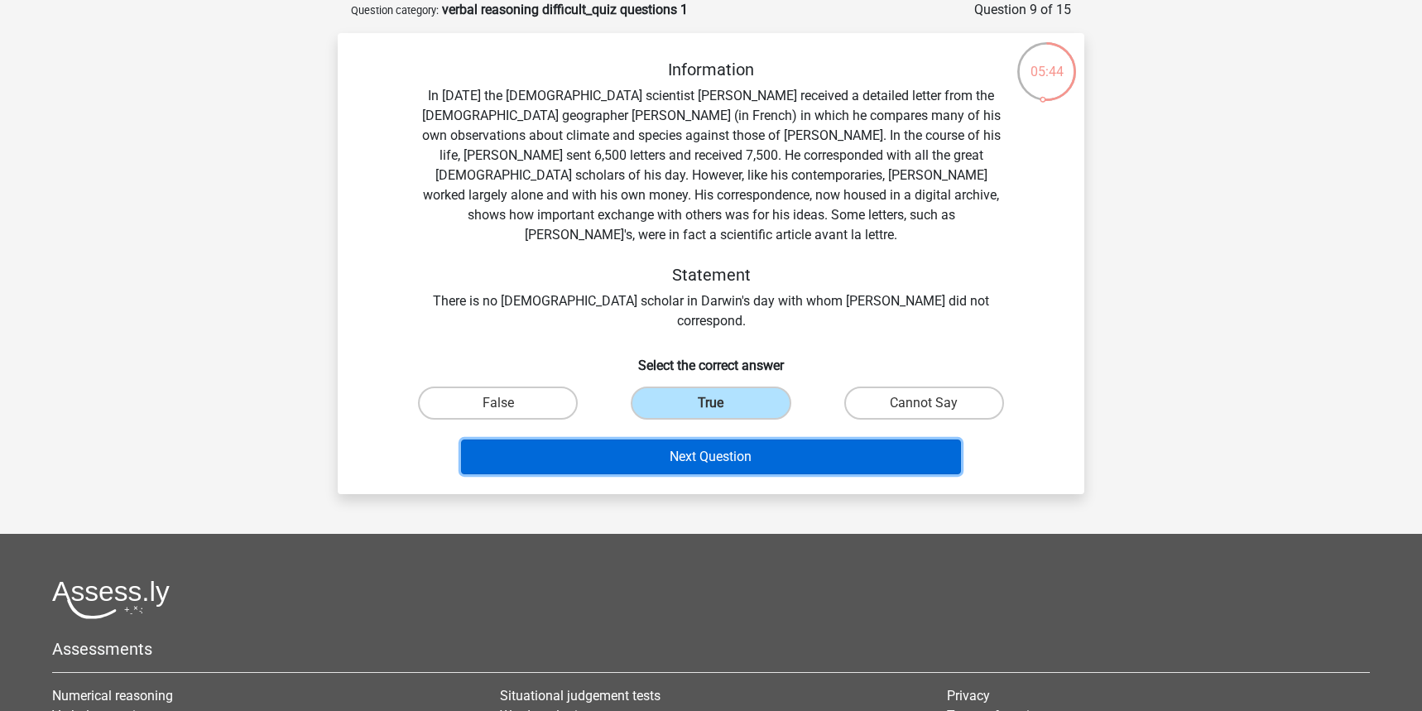
click at [761, 439] on button "Next Question" at bounding box center [711, 456] width 501 height 35
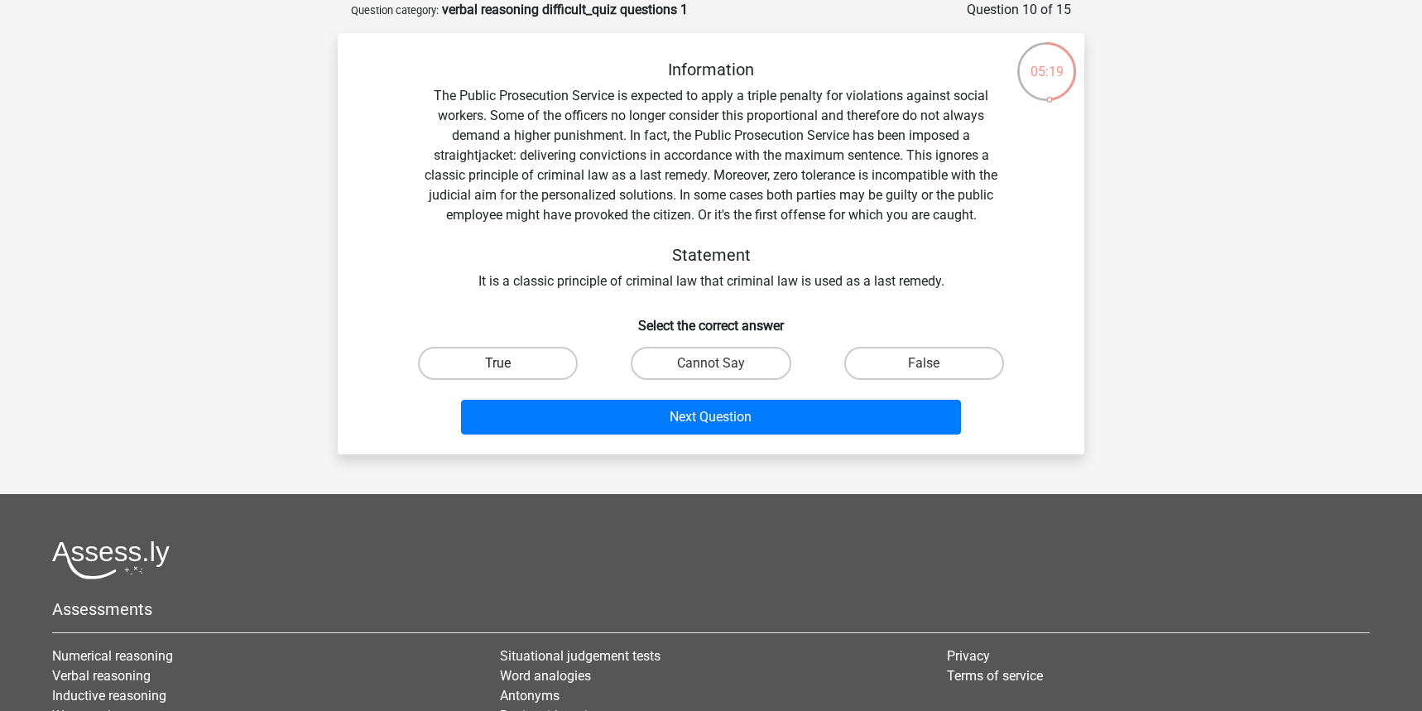
click at [509, 354] on label "True" at bounding box center [498, 363] width 160 height 33
click at [509, 363] on input "True" at bounding box center [503, 368] width 11 height 11
radio input "true"
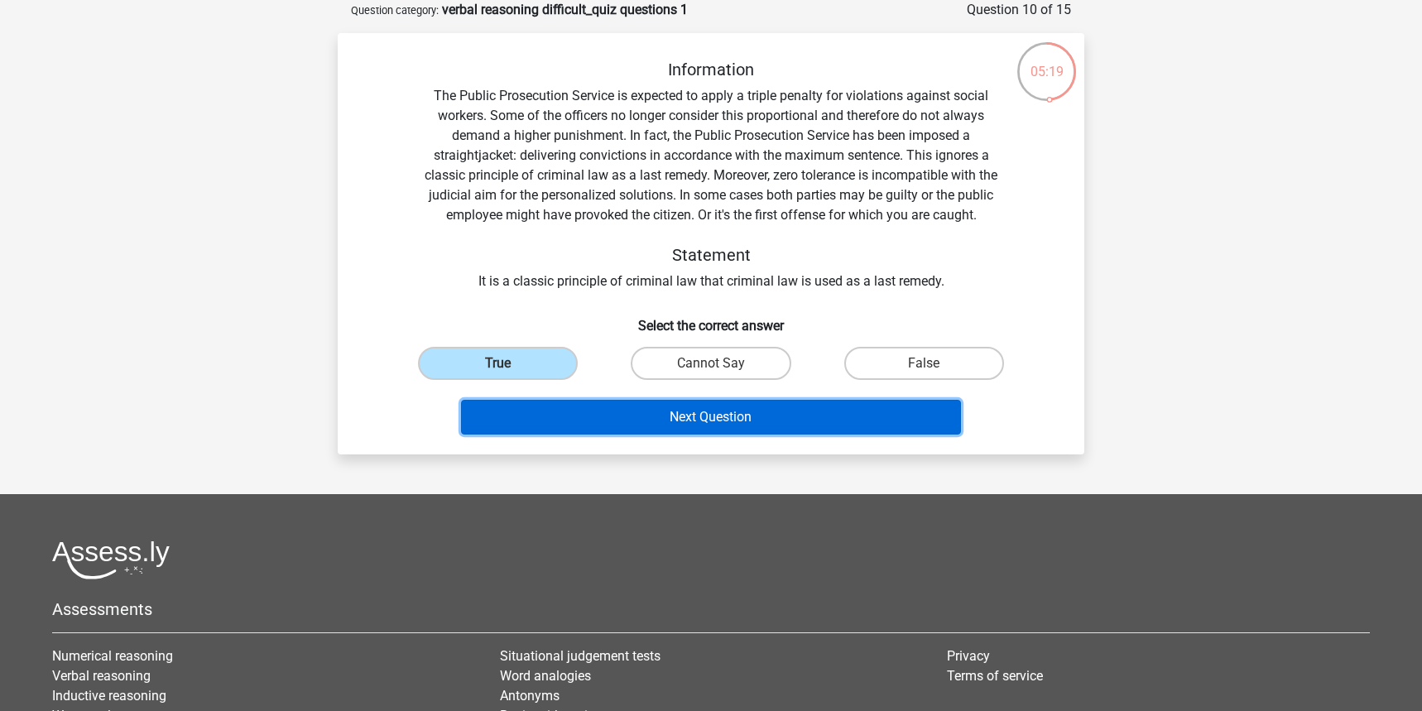
click at [579, 416] on button "Next Question" at bounding box center [711, 417] width 501 height 35
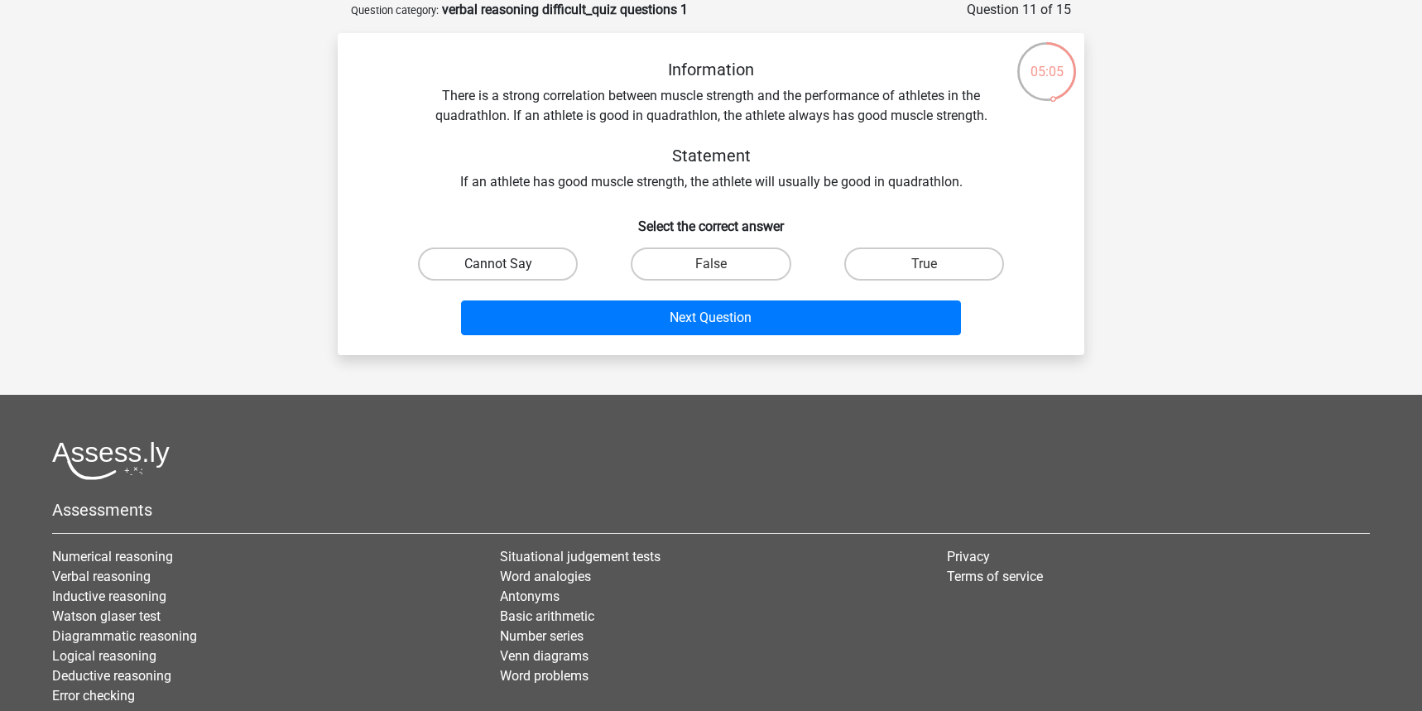
click at [516, 255] on label "Cannot Say" at bounding box center [498, 263] width 160 height 33
click at [509, 264] on input "Cannot Say" at bounding box center [503, 269] width 11 height 11
radio input "true"
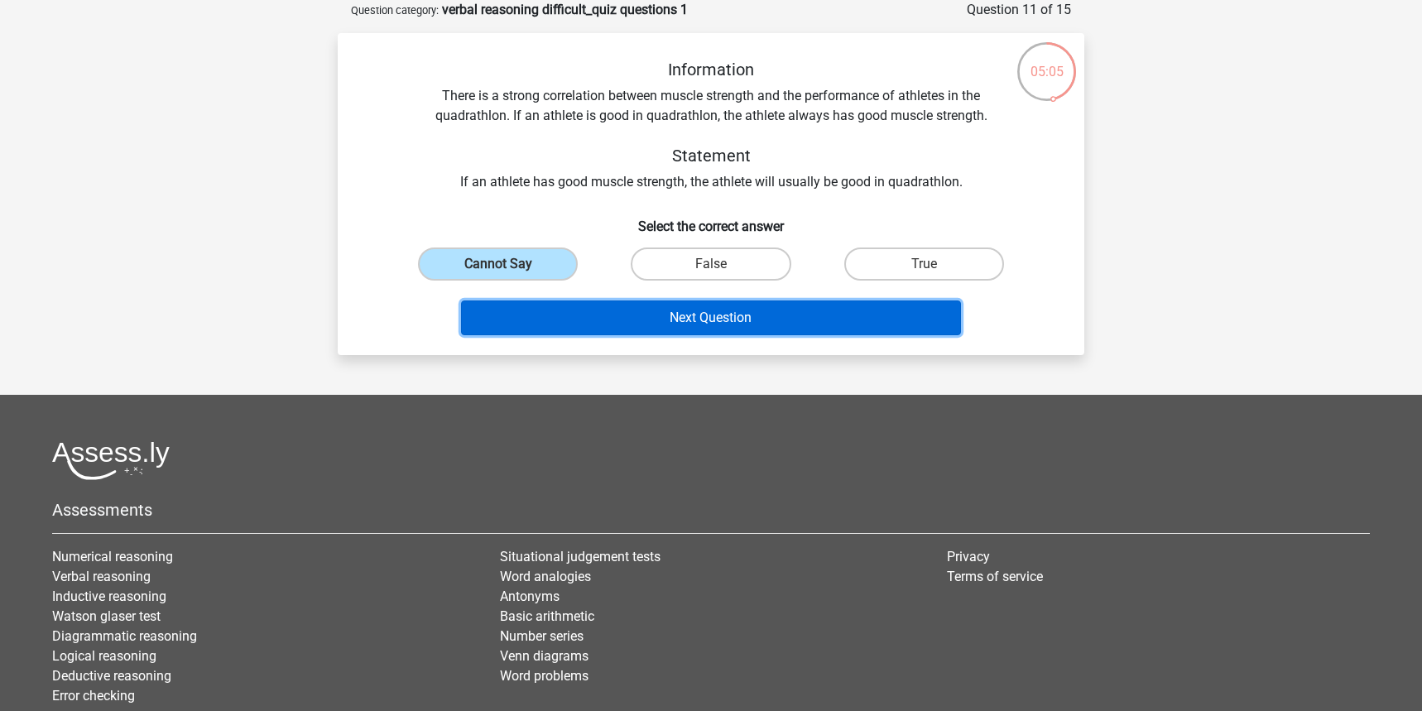
click at [607, 303] on button "Next Question" at bounding box center [711, 317] width 501 height 35
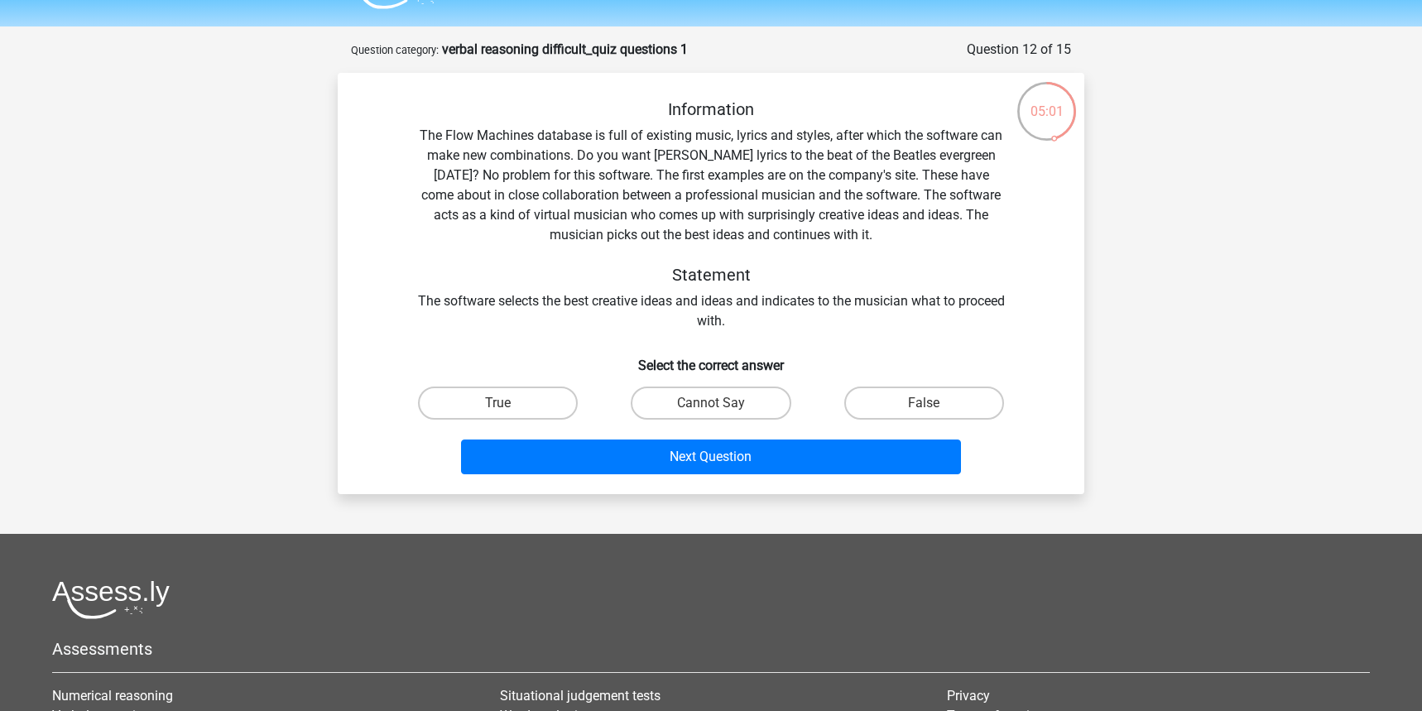
scroll to position [30, 0]
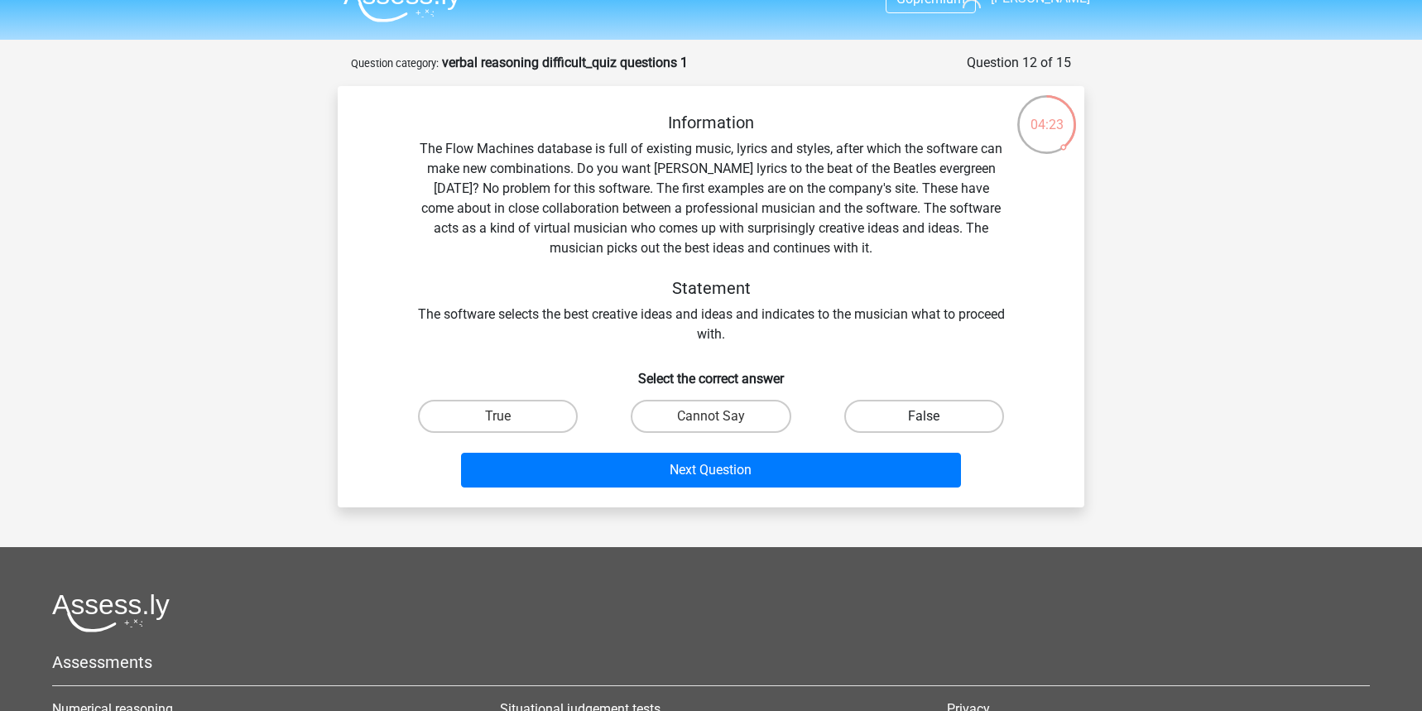
click at [939, 403] on label "False" at bounding box center [924, 416] width 160 height 33
click at [934, 416] on input "False" at bounding box center [929, 421] width 11 height 11
radio input "true"
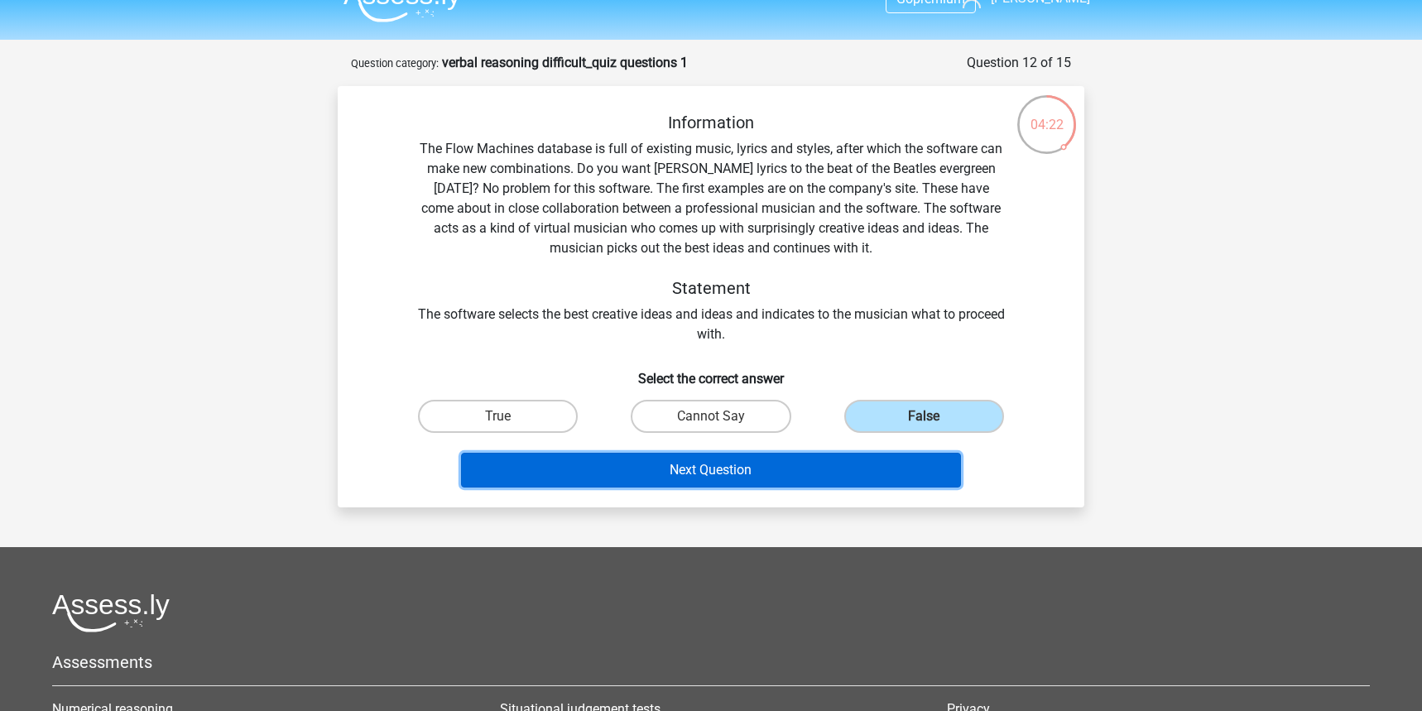
click at [753, 473] on button "Next Question" at bounding box center [711, 470] width 501 height 35
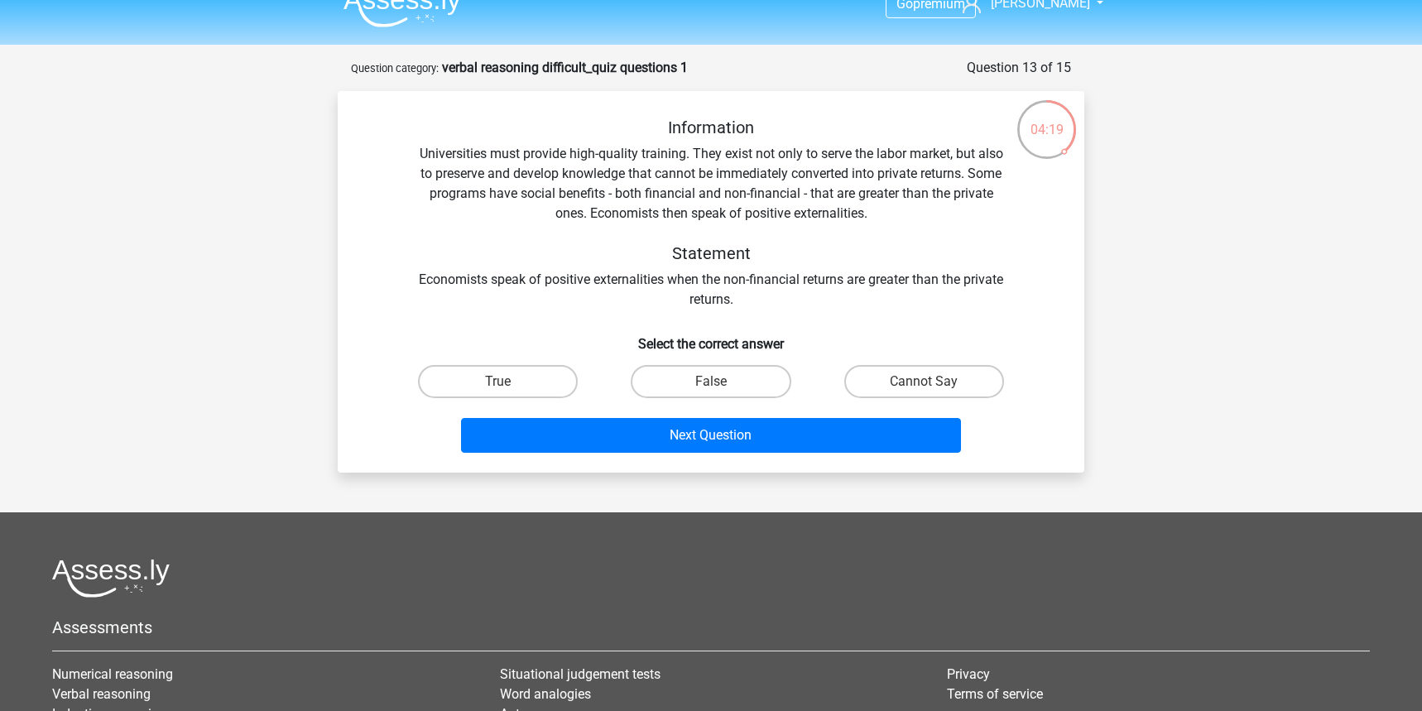
scroll to position [14, 0]
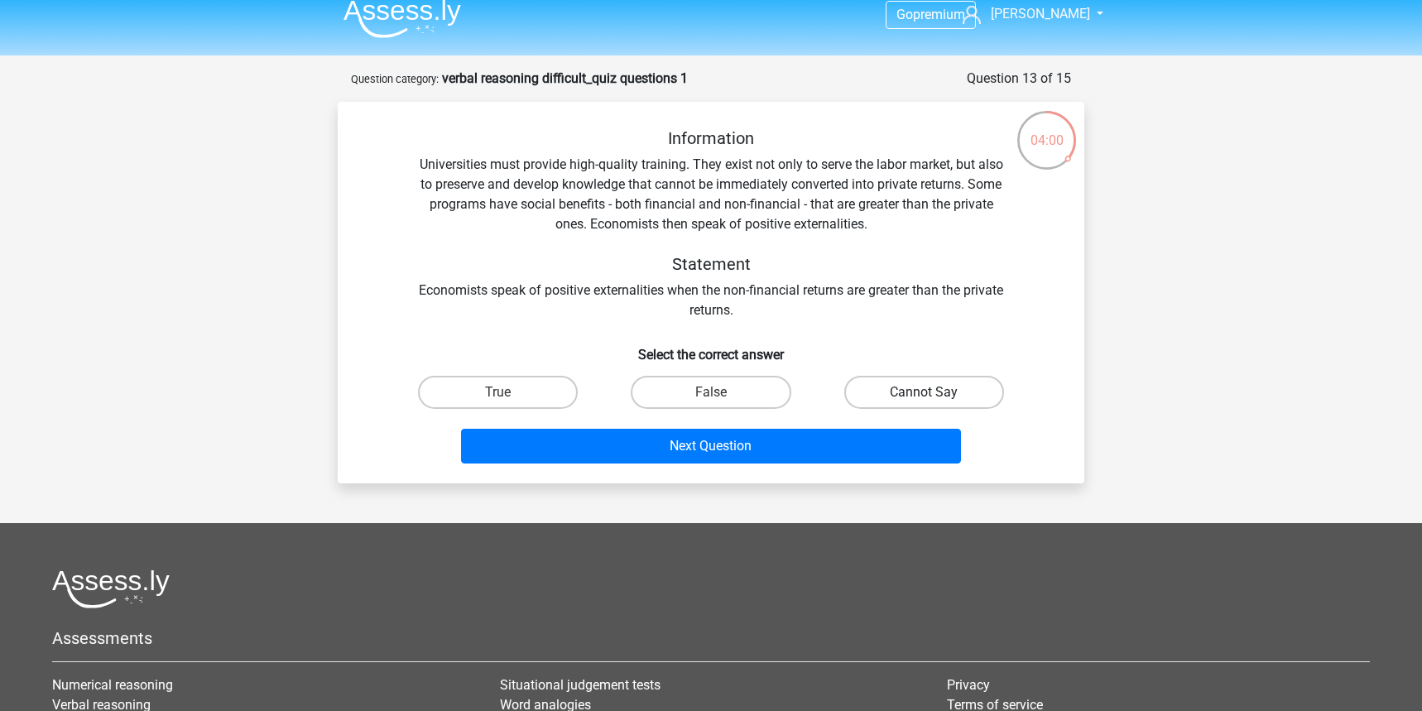
click at [891, 402] on label "Cannot Say" at bounding box center [924, 392] width 160 height 33
click at [924, 402] on input "Cannot Say" at bounding box center [929, 397] width 11 height 11
radio input "true"
click at [820, 420] on div "Next Question" at bounding box center [710, 442] width 693 height 55
click at [802, 469] on div "Next Question" at bounding box center [710, 449] width 639 height 41
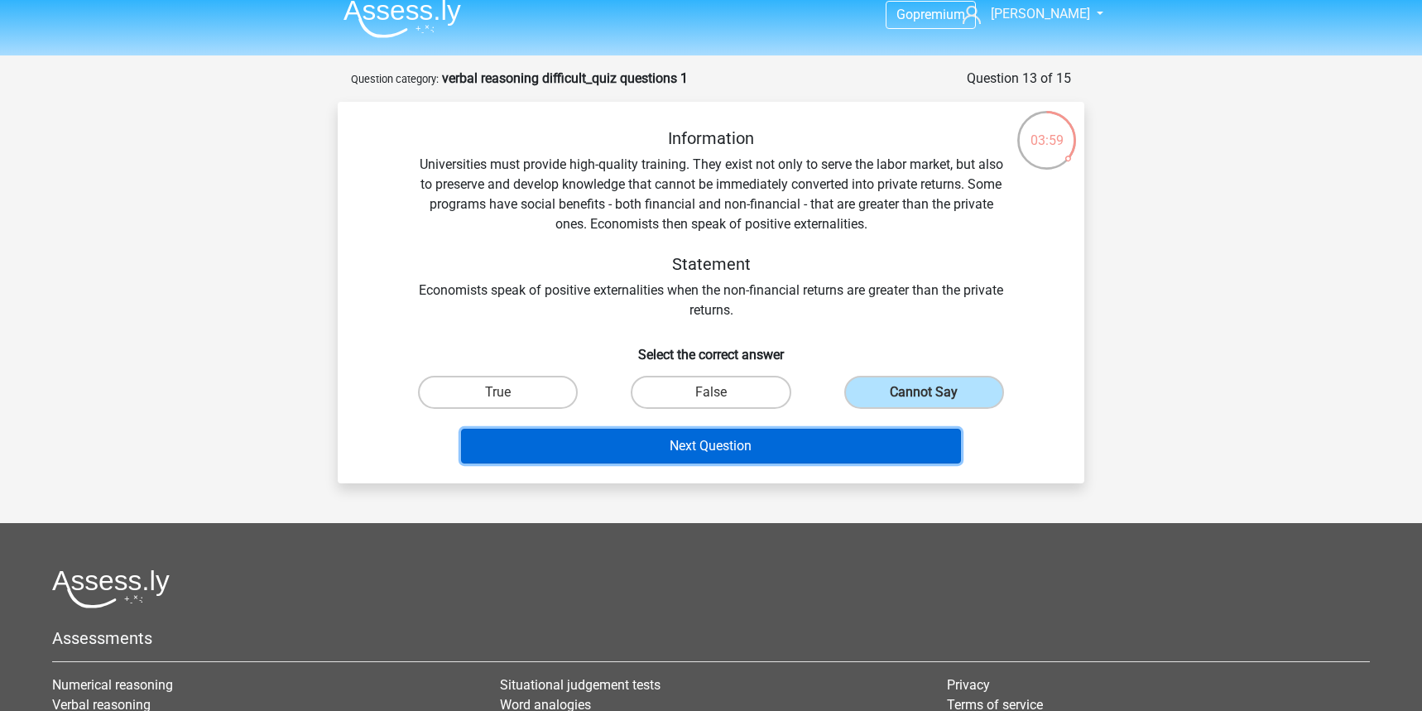
click at [800, 442] on button "Next Question" at bounding box center [711, 446] width 501 height 35
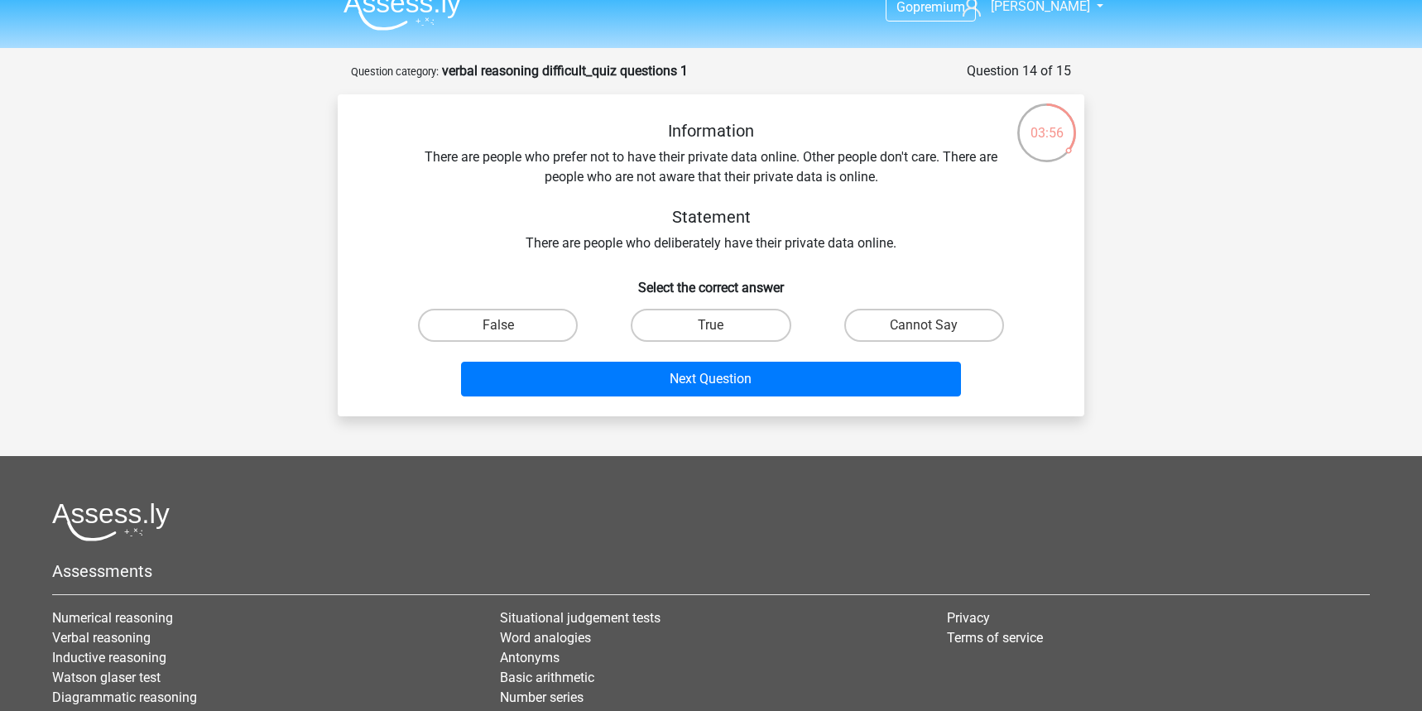
scroll to position [18, 0]
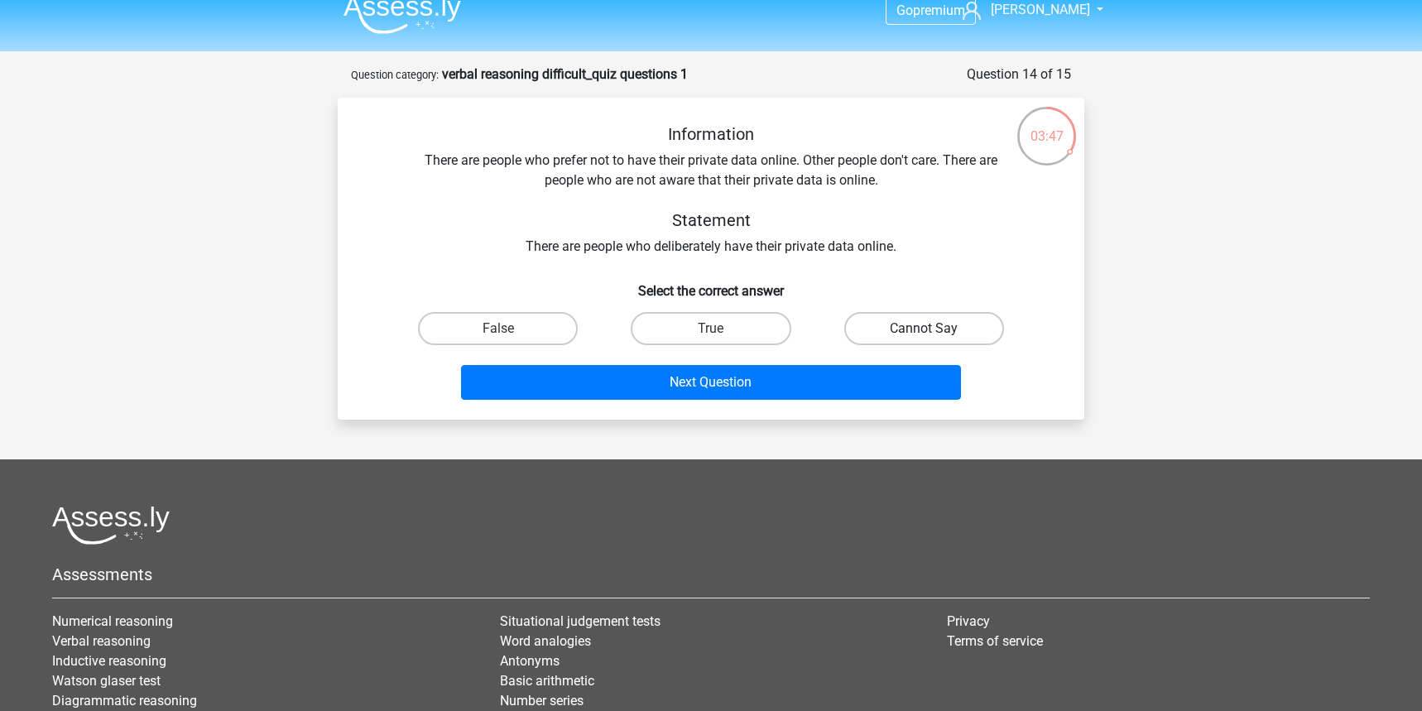
click at [872, 319] on label "Cannot Say" at bounding box center [924, 328] width 160 height 33
click at [924, 329] on input "Cannot Say" at bounding box center [929, 334] width 11 height 11
radio input "true"
click at [798, 360] on div "Next Question" at bounding box center [710, 379] width 693 height 55
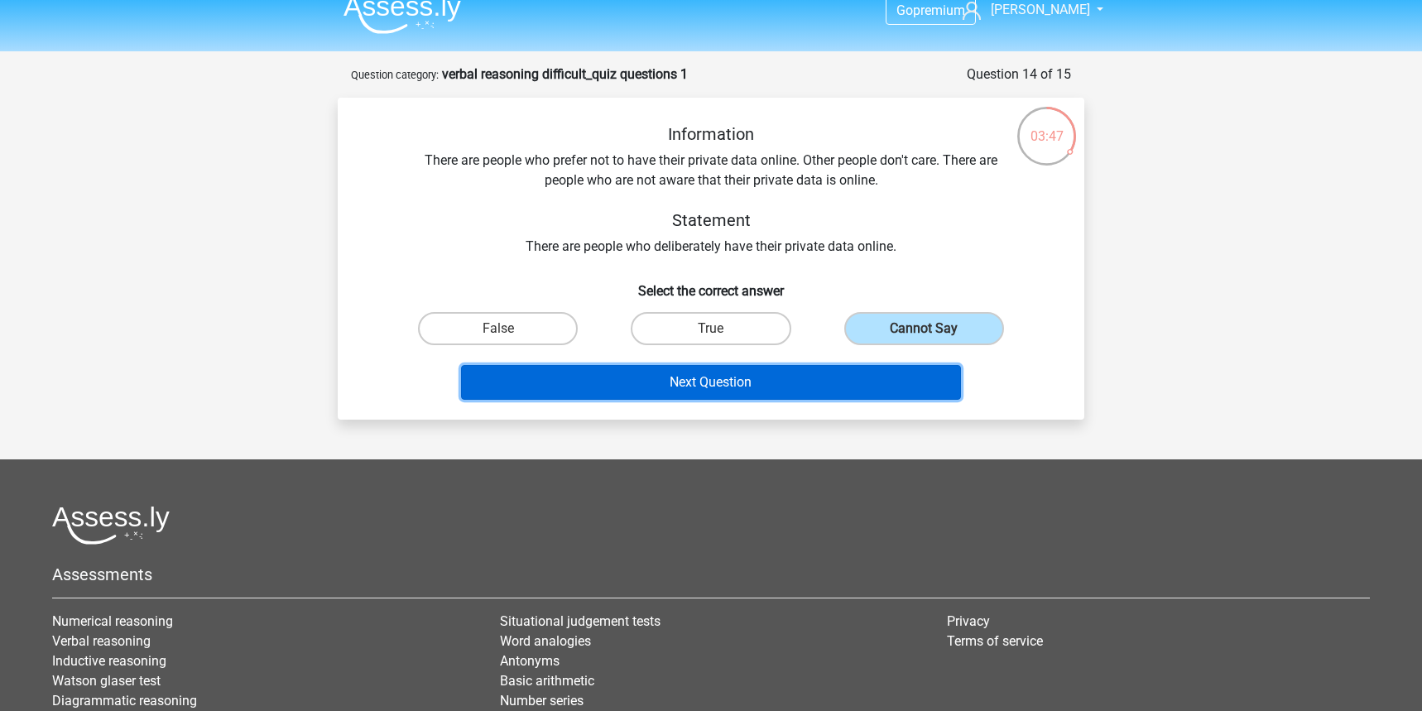
click at [797, 386] on button "Next Question" at bounding box center [711, 382] width 501 height 35
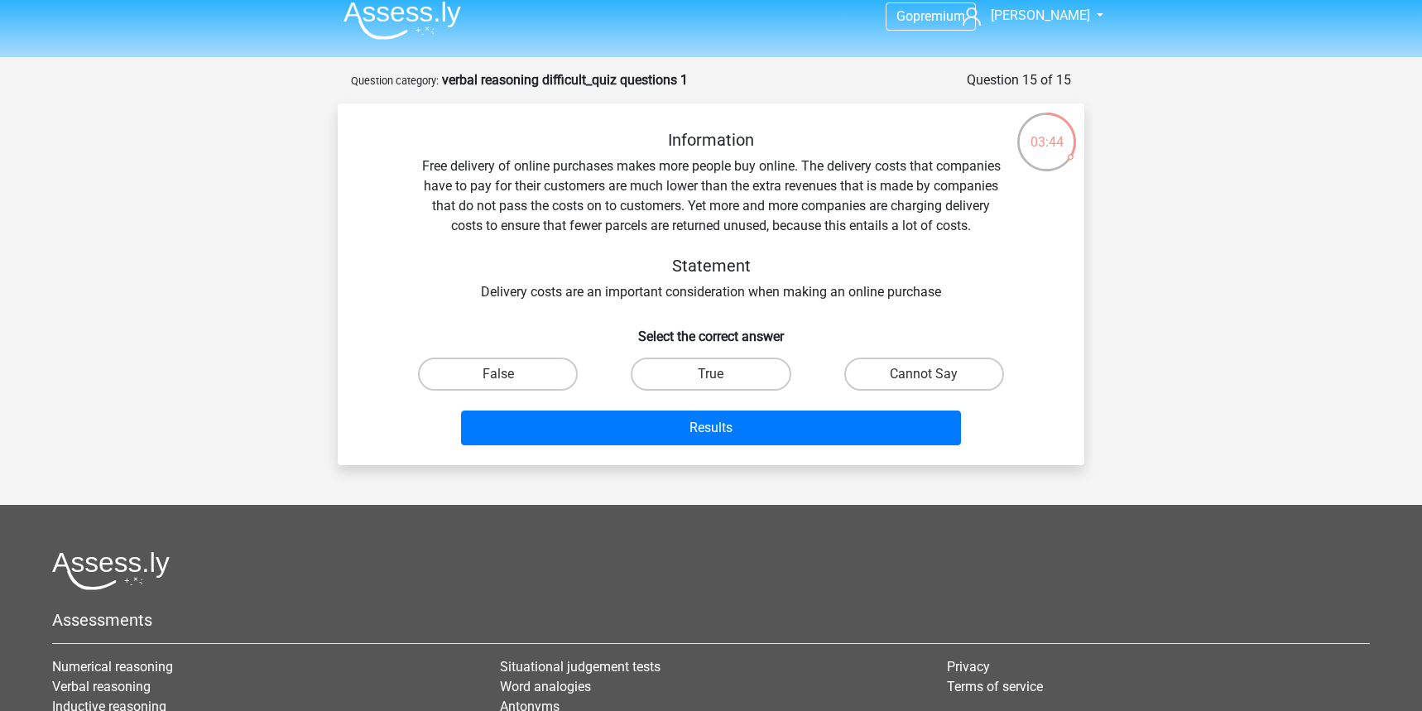
scroll to position [0, 0]
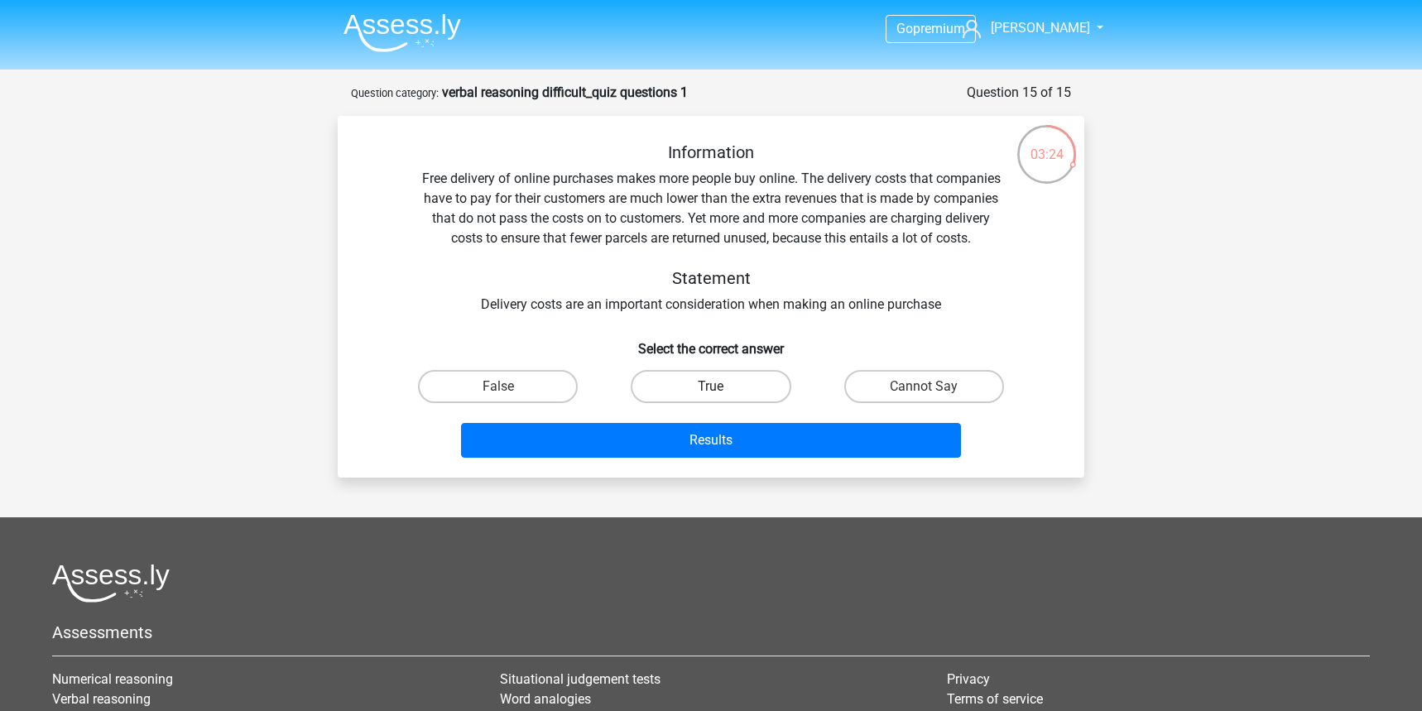
click at [737, 386] on label "True" at bounding box center [711, 386] width 160 height 33
click at [722, 386] on input "True" at bounding box center [716, 391] width 11 height 11
radio input "true"
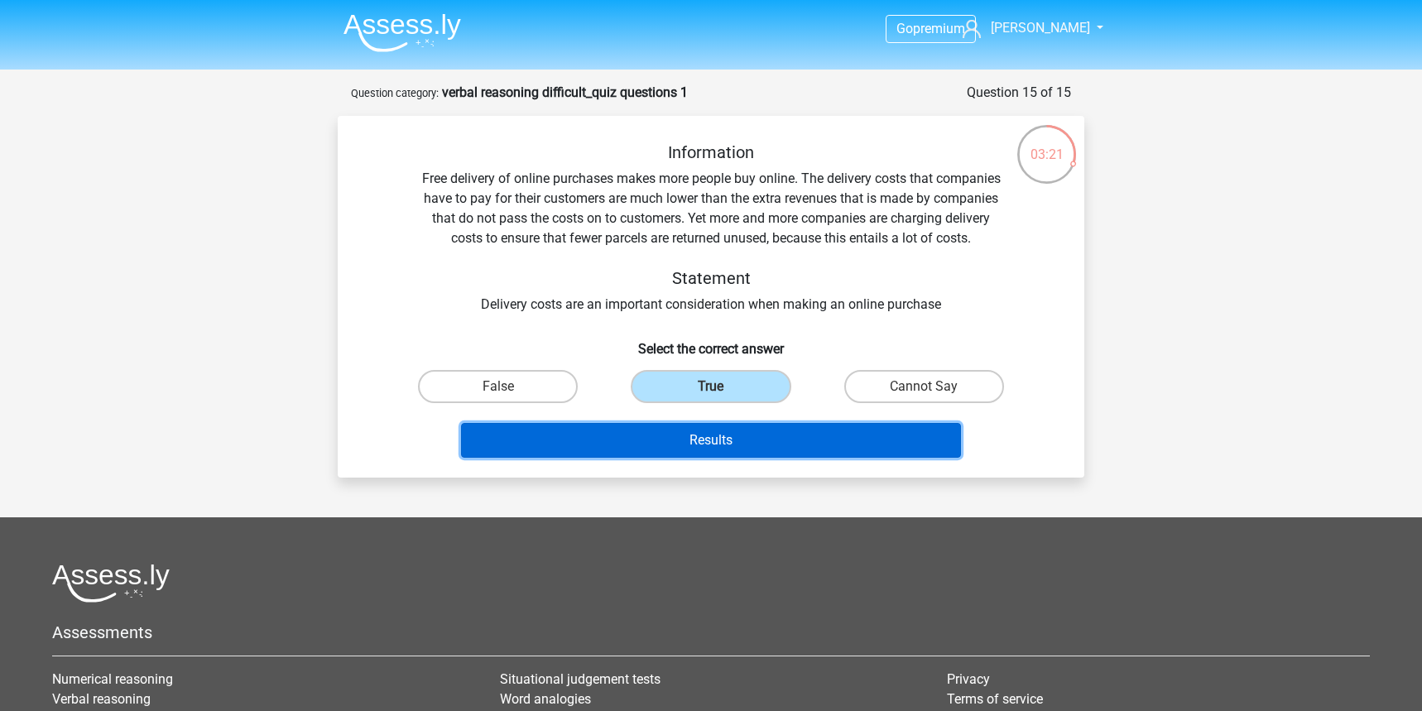
click at [753, 442] on button "Results" at bounding box center [711, 440] width 501 height 35
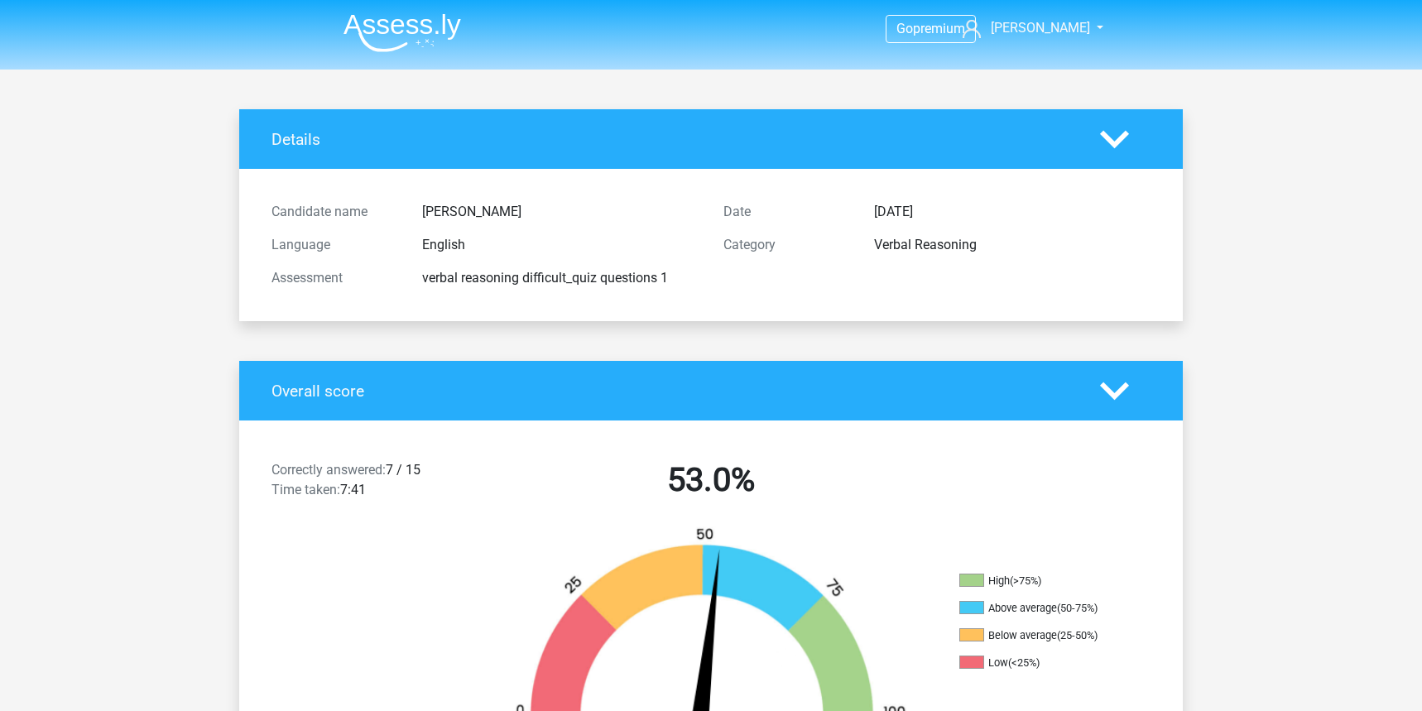
click at [367, 37] on img at bounding box center [402, 32] width 118 height 39
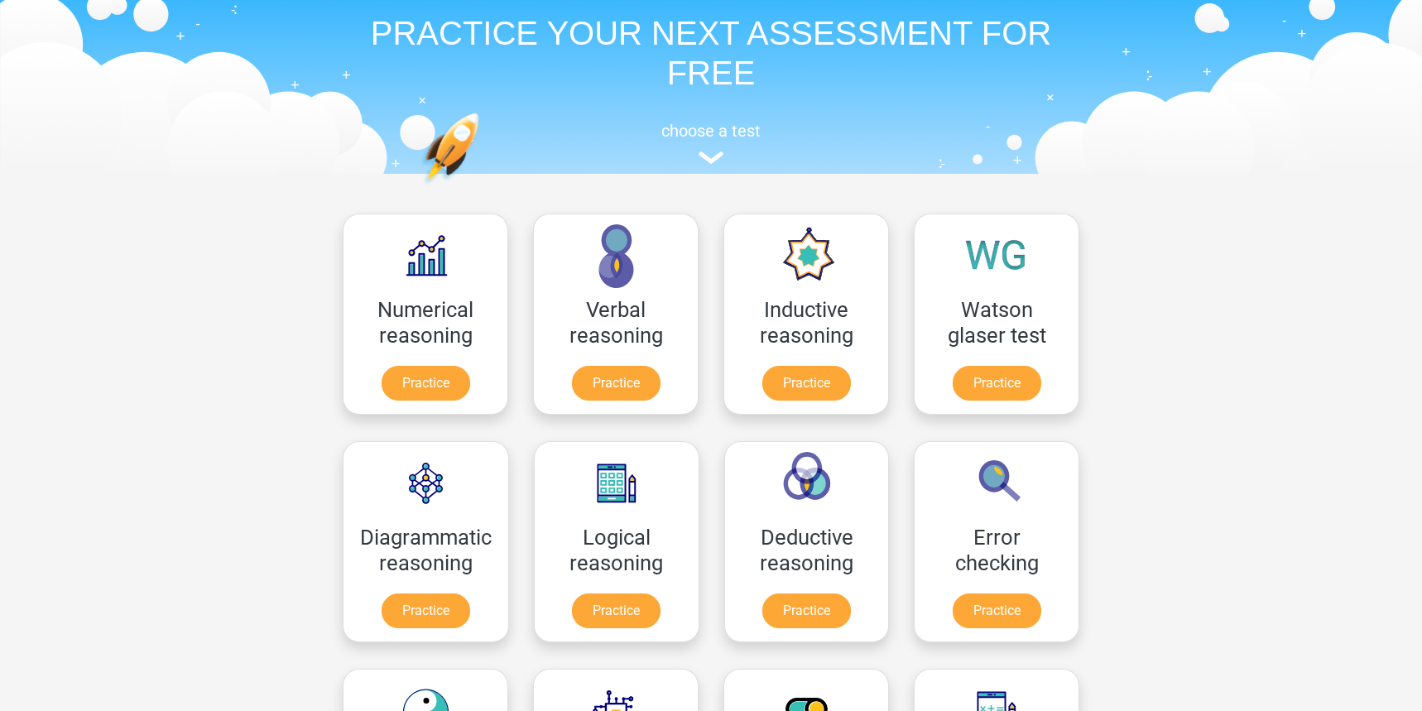
scroll to position [71, 0]
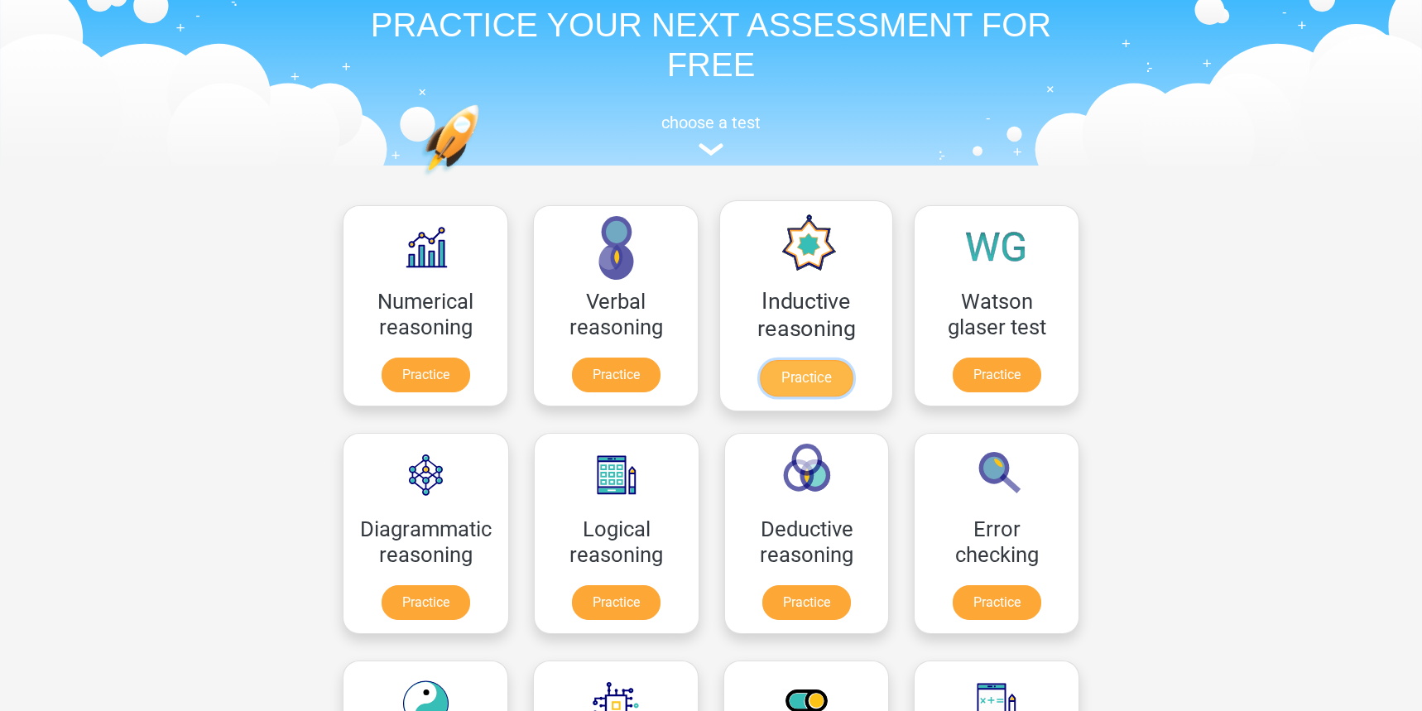
click at [789, 391] on link "Practice" at bounding box center [806, 378] width 93 height 36
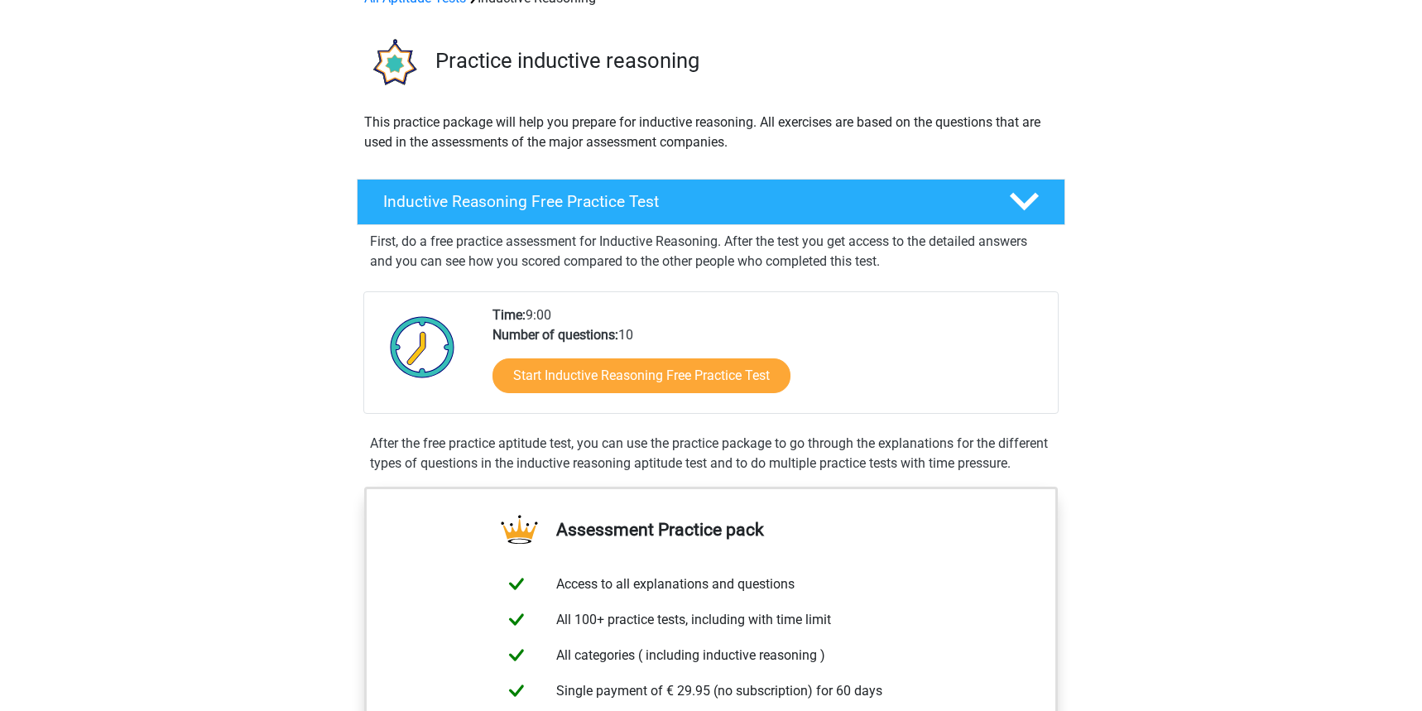
scroll to position [101, 0]
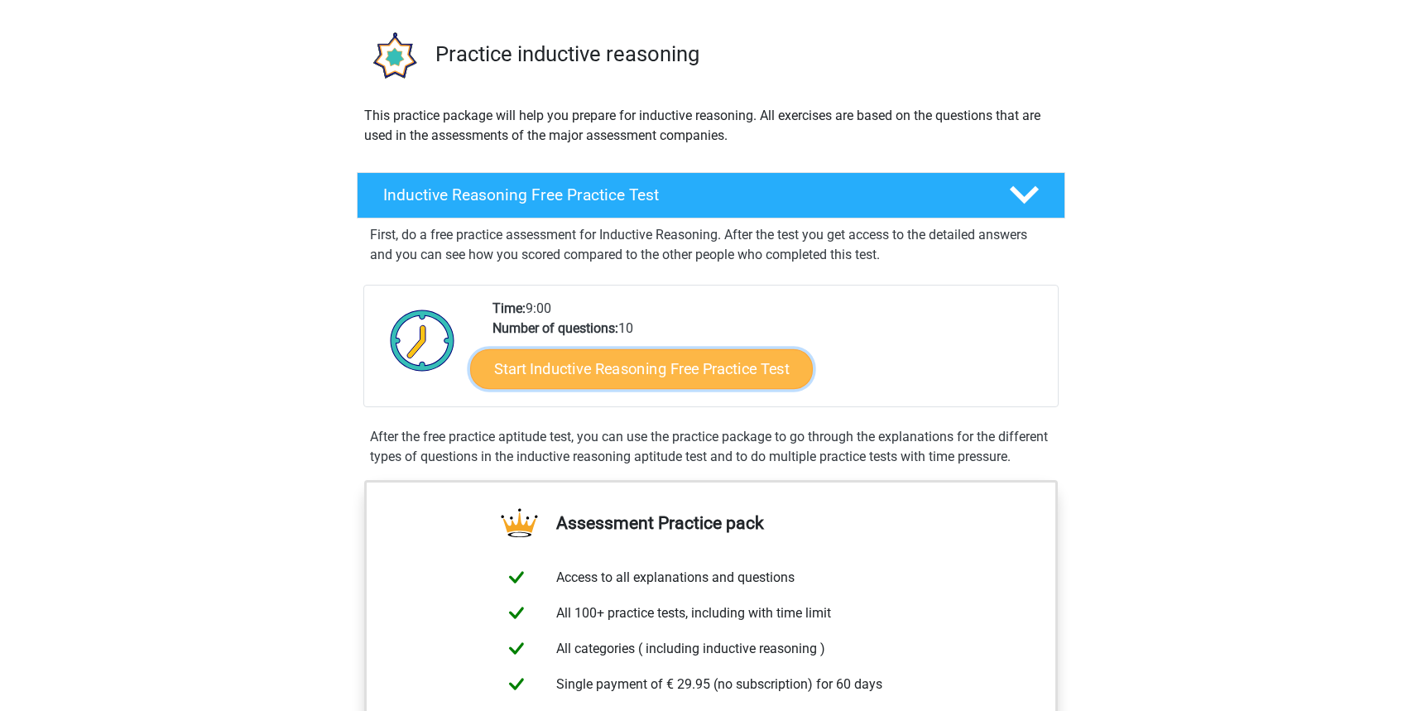
click at [703, 381] on link "Start Inductive Reasoning Free Practice Test" at bounding box center [641, 368] width 343 height 40
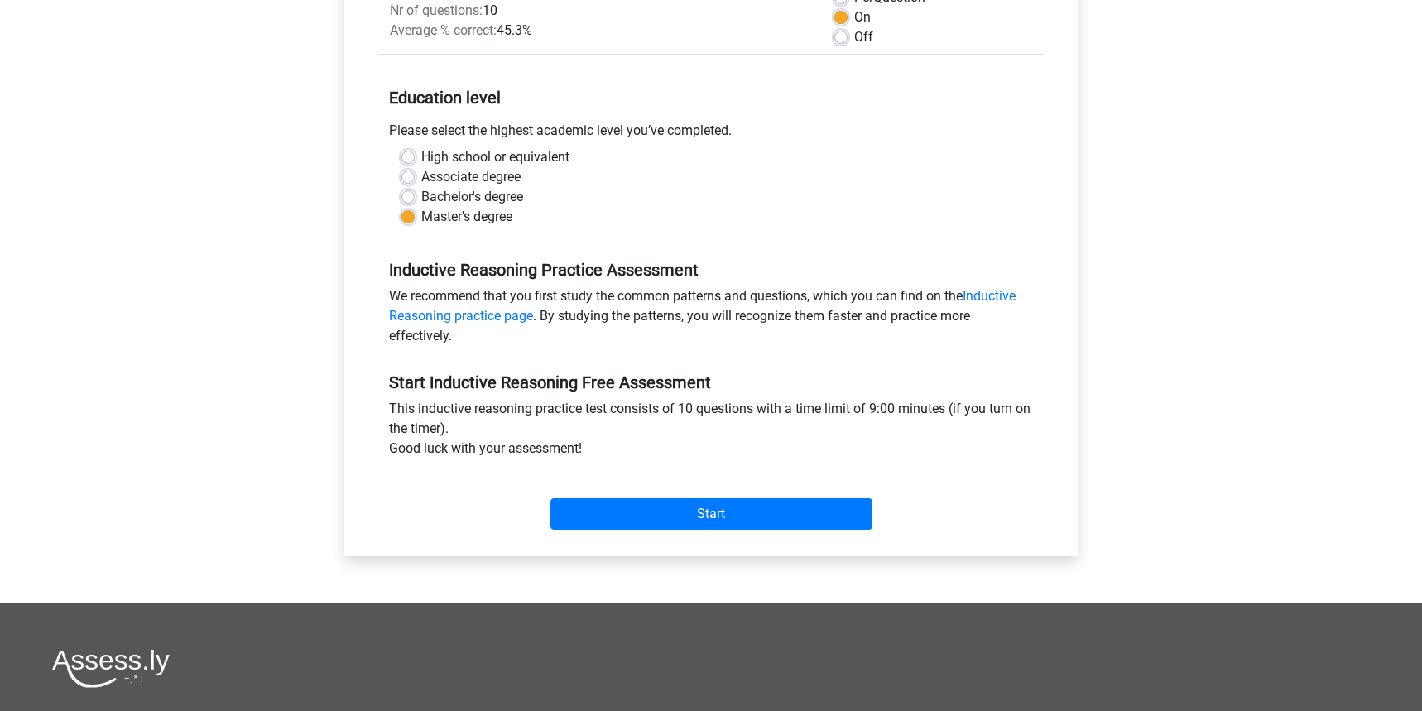
scroll to position [306, 0]
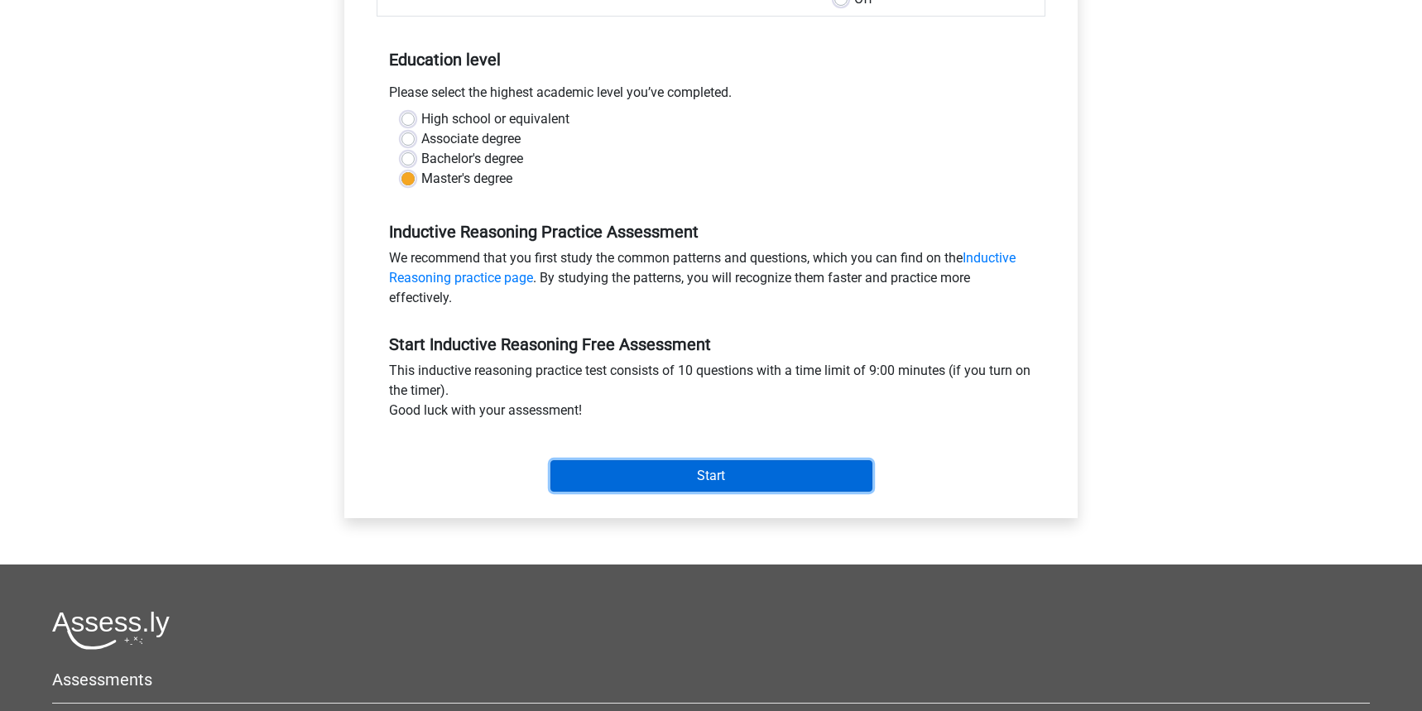
click at [701, 489] on input "Start" at bounding box center [711, 475] width 322 height 31
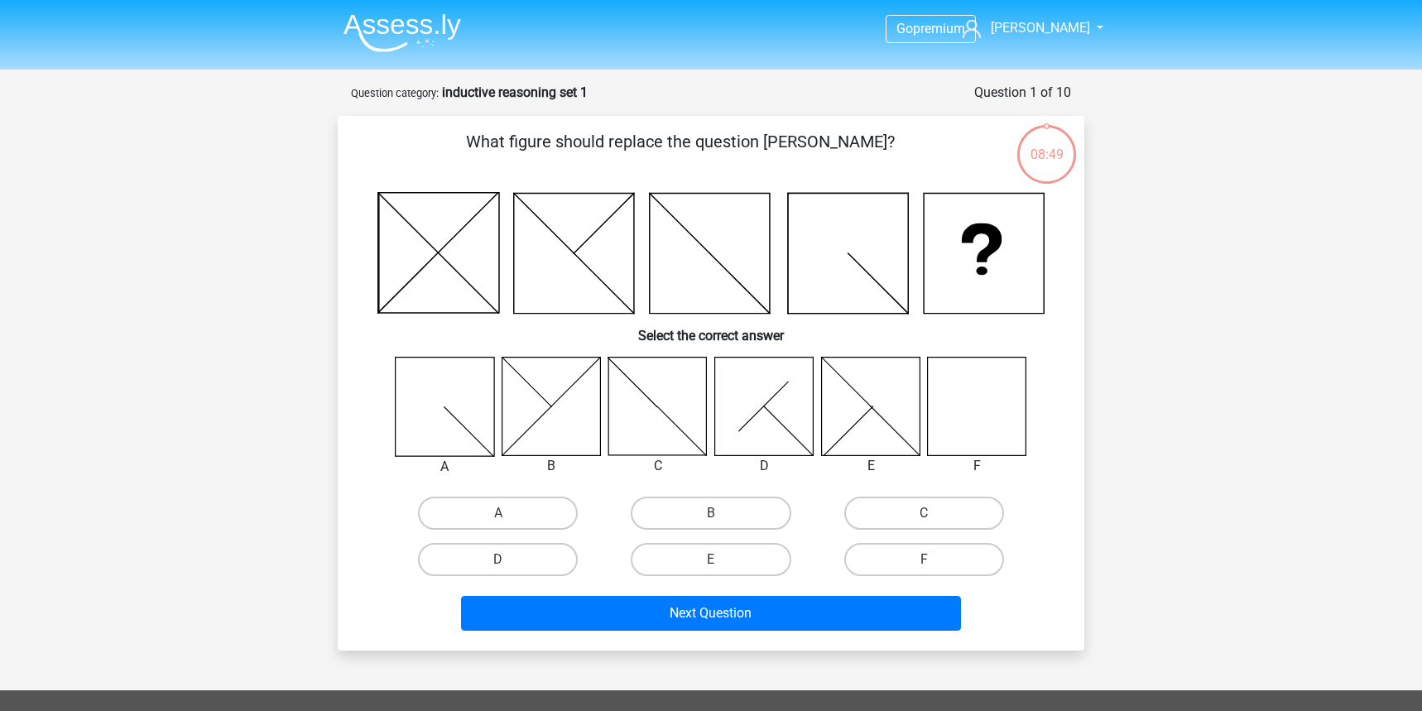
click at [998, 441] on icon at bounding box center [977, 406] width 98 height 98
click at [922, 549] on label "F" at bounding box center [924, 559] width 160 height 33
click at [924, 559] on input "F" at bounding box center [929, 564] width 11 height 11
radio input "true"
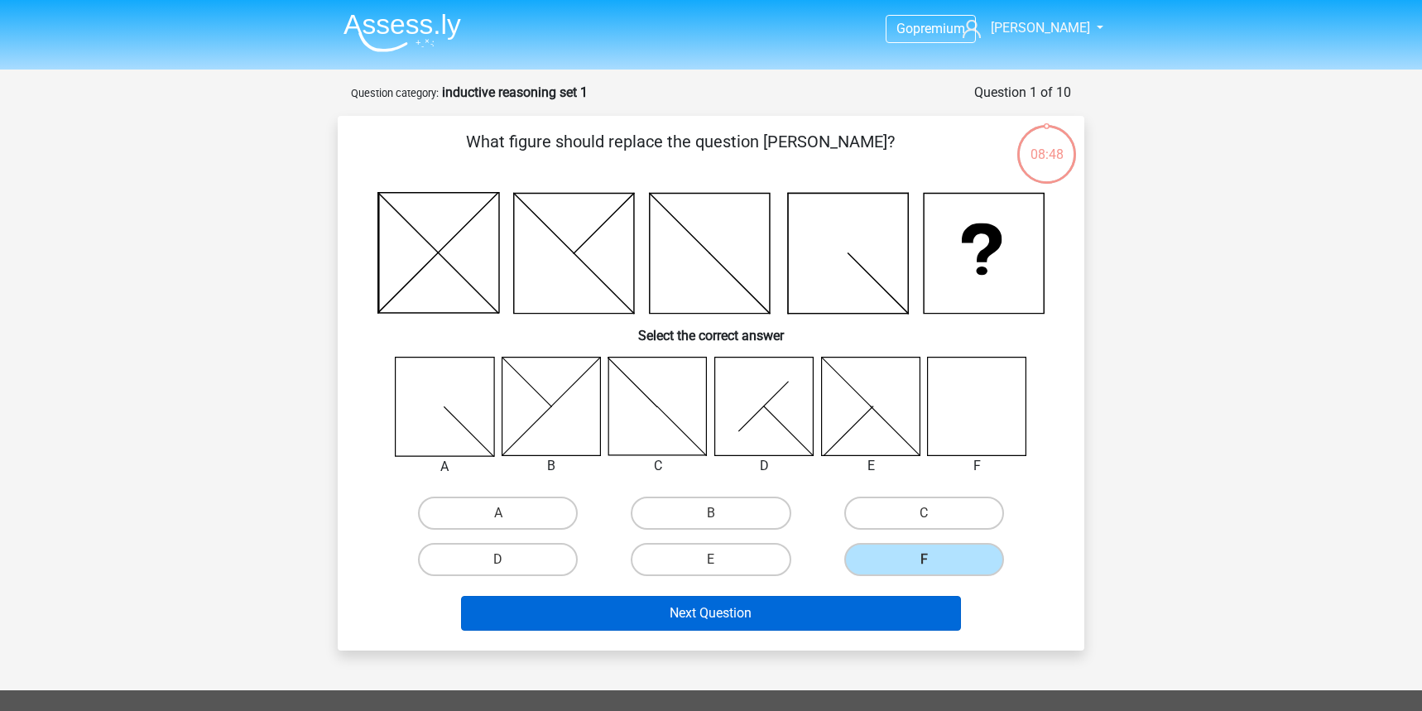
click at [818, 596] on div "Next Question" at bounding box center [710, 616] width 639 height 41
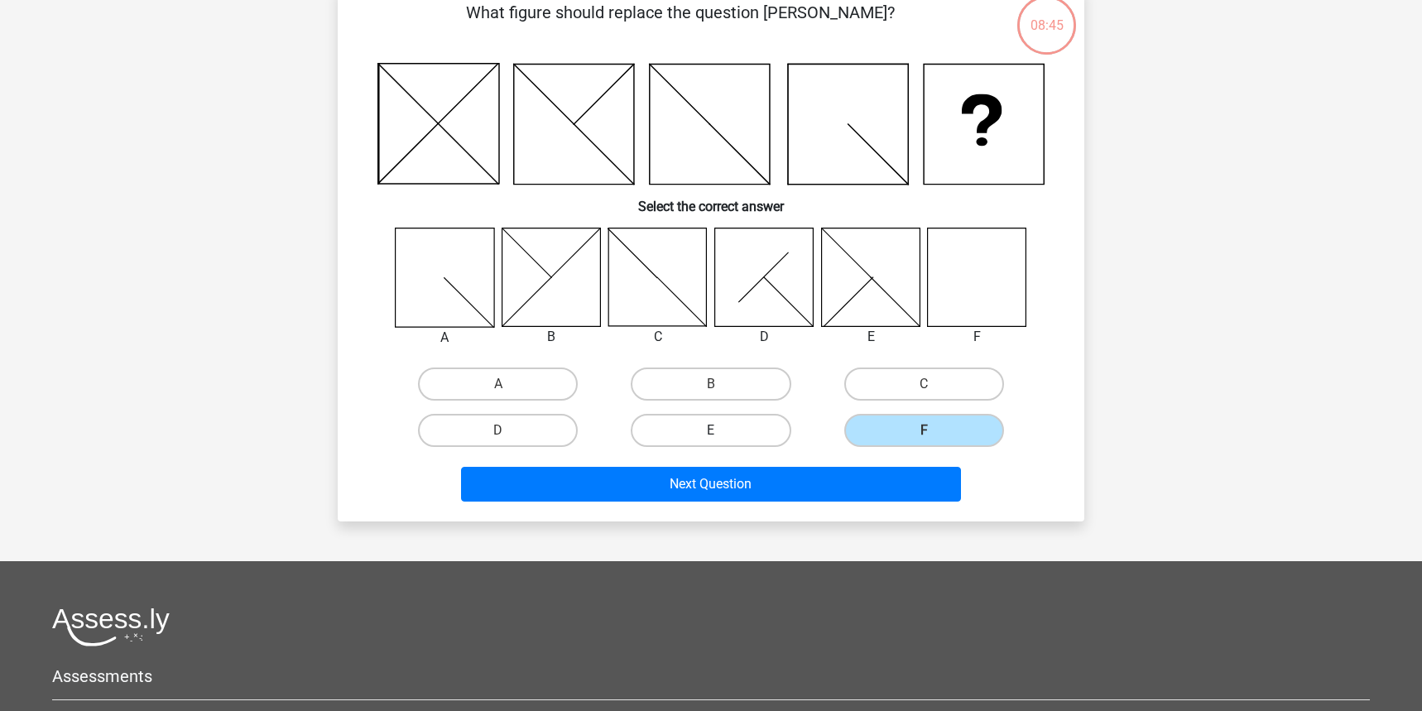
scroll to position [142, 0]
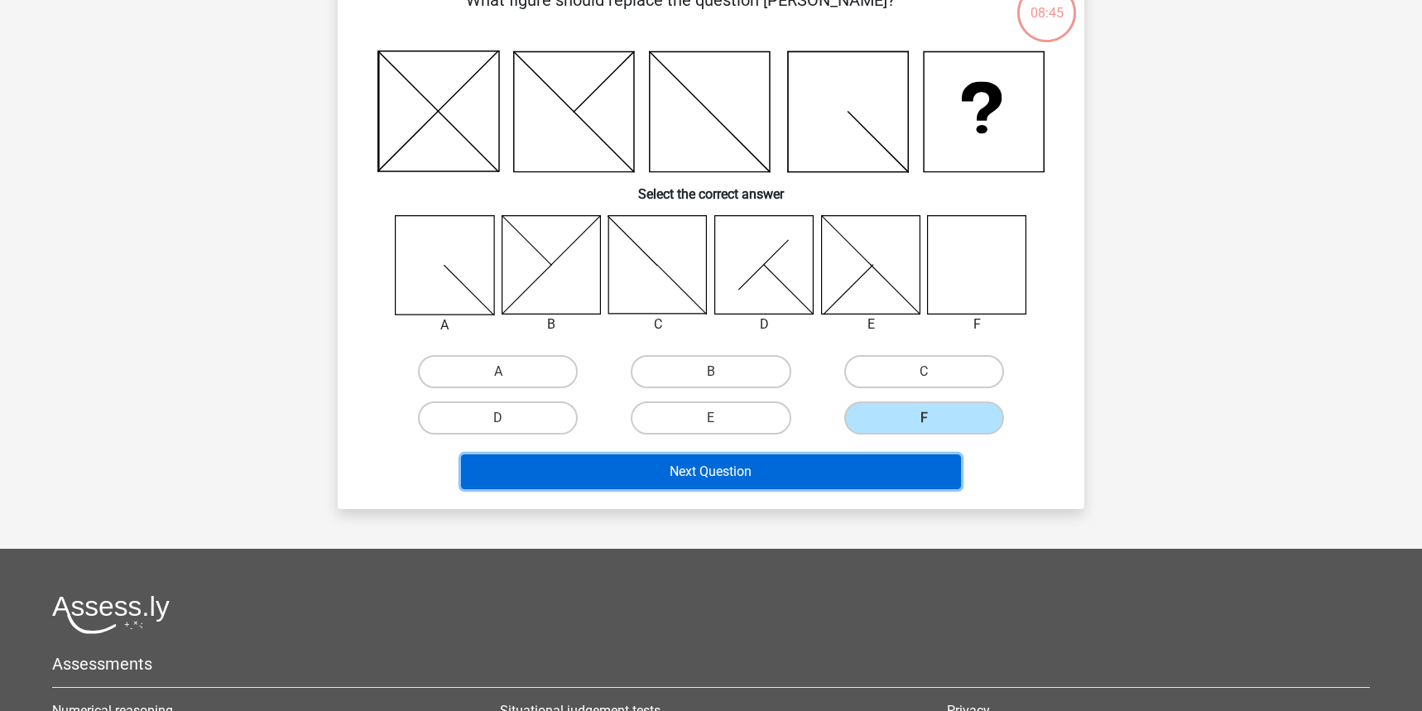
click at [712, 487] on button "Next Question" at bounding box center [711, 471] width 501 height 35
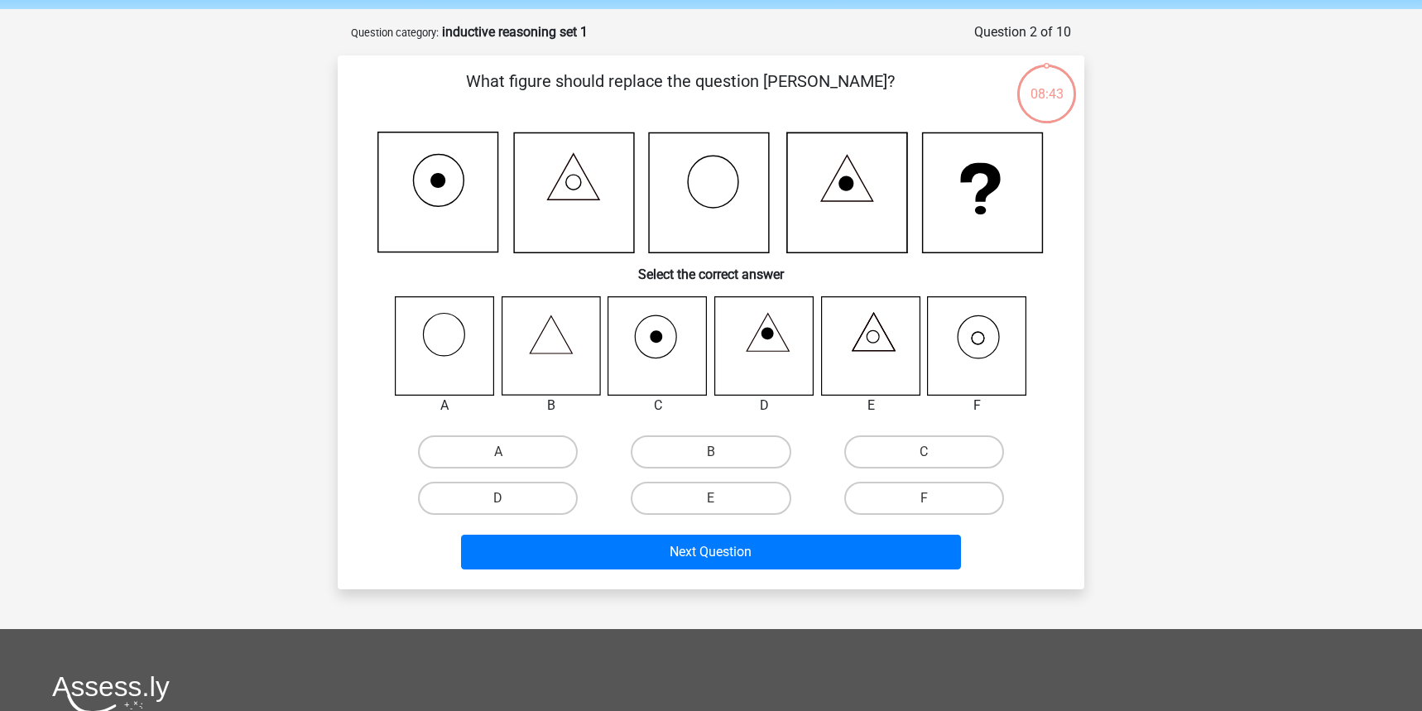
scroll to position [54, 0]
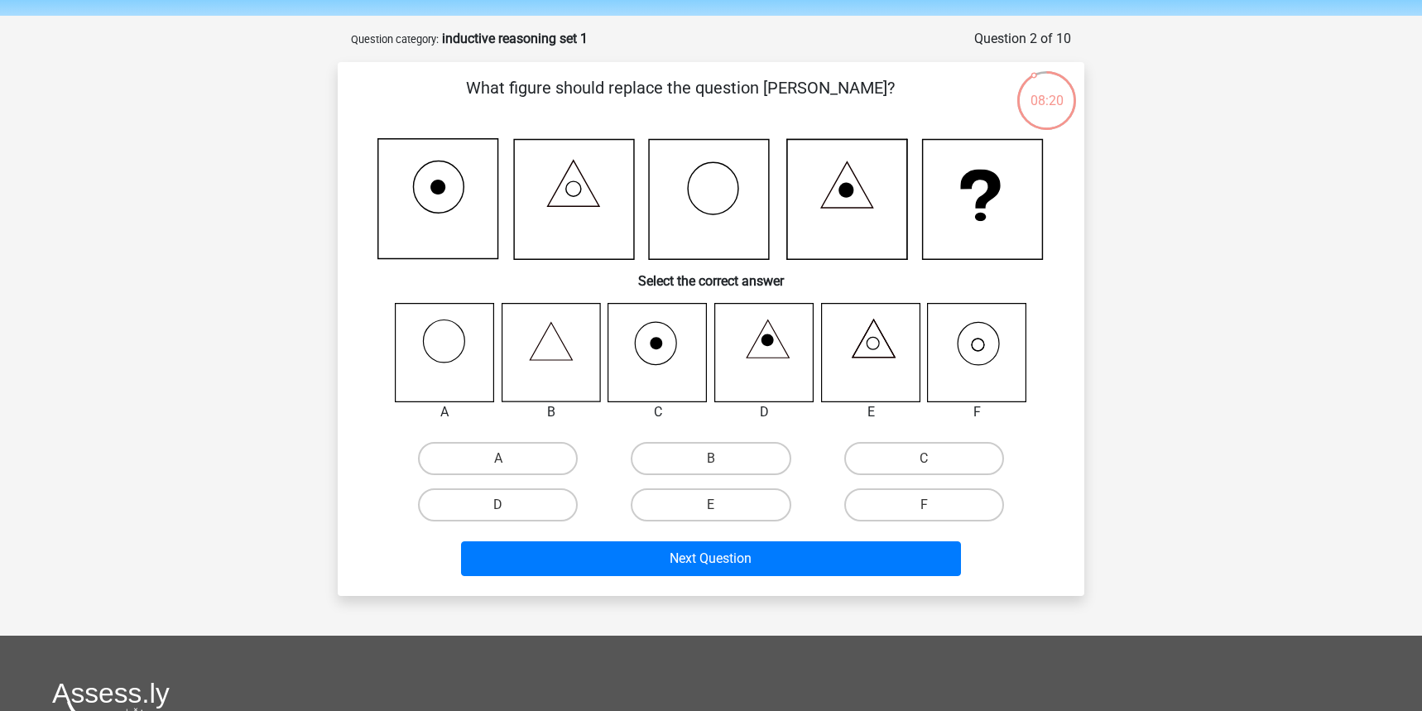
click at [885, 373] on icon at bounding box center [870, 352] width 98 height 98
click at [697, 497] on label "E" at bounding box center [711, 504] width 160 height 33
click at [711, 505] on input "E" at bounding box center [716, 510] width 11 height 11
radio input "true"
click at [768, 593] on div "What figure should replace the question mark? Select the correct answer A B C" at bounding box center [711, 329] width 746 height 534
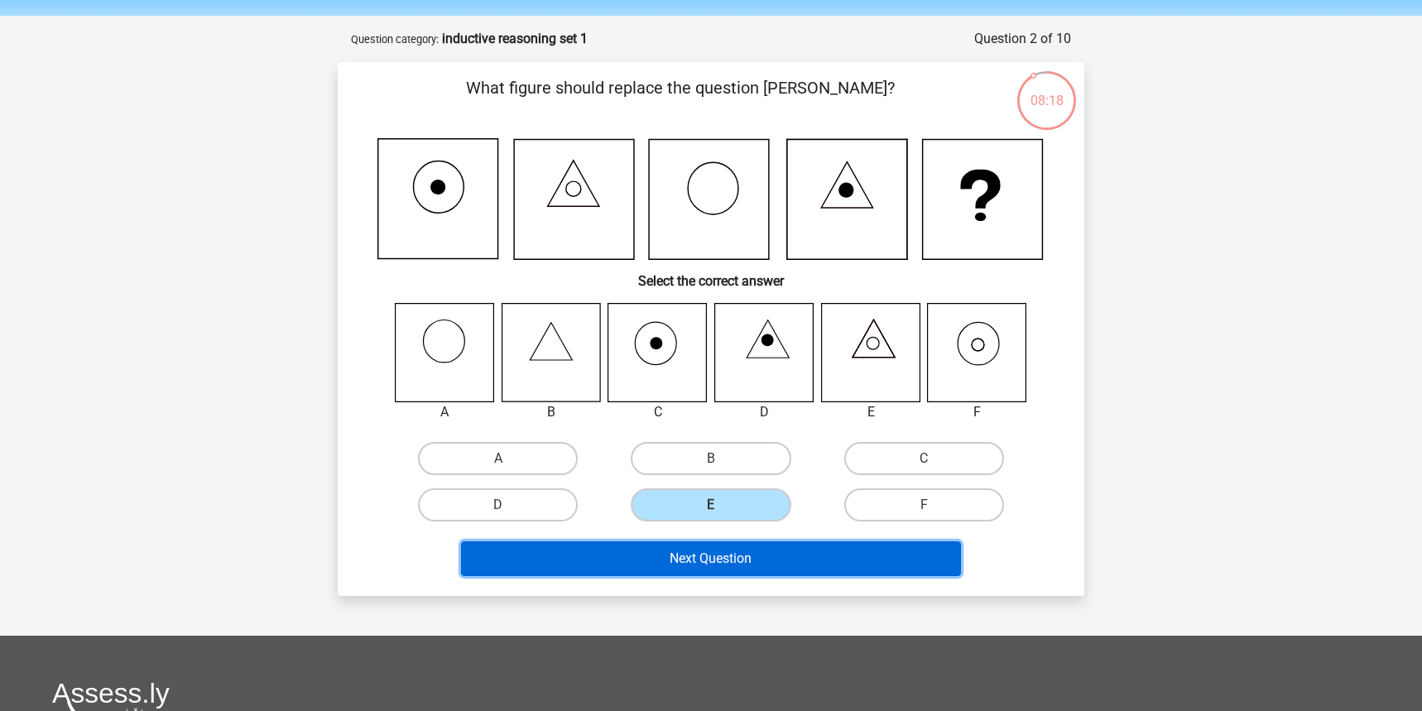
click at [759, 565] on button "Next Question" at bounding box center [711, 558] width 501 height 35
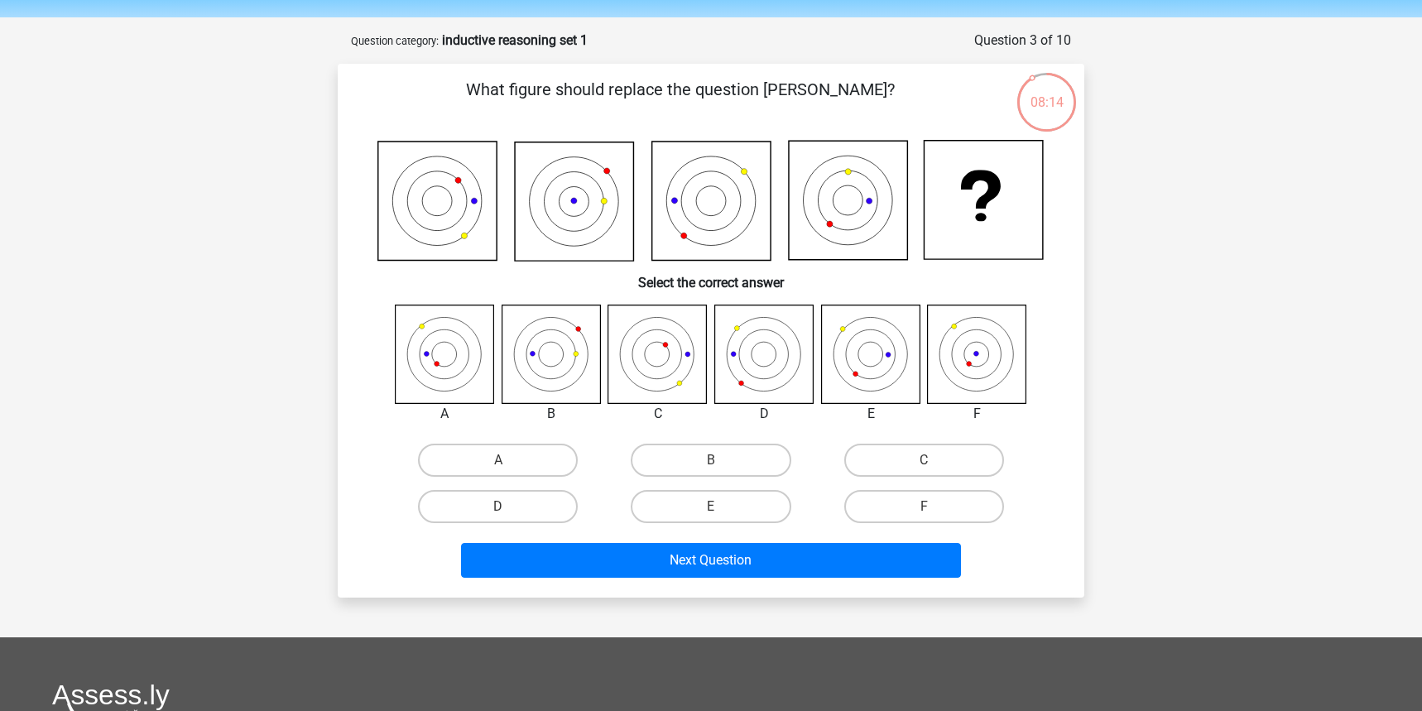
scroll to position [50, 0]
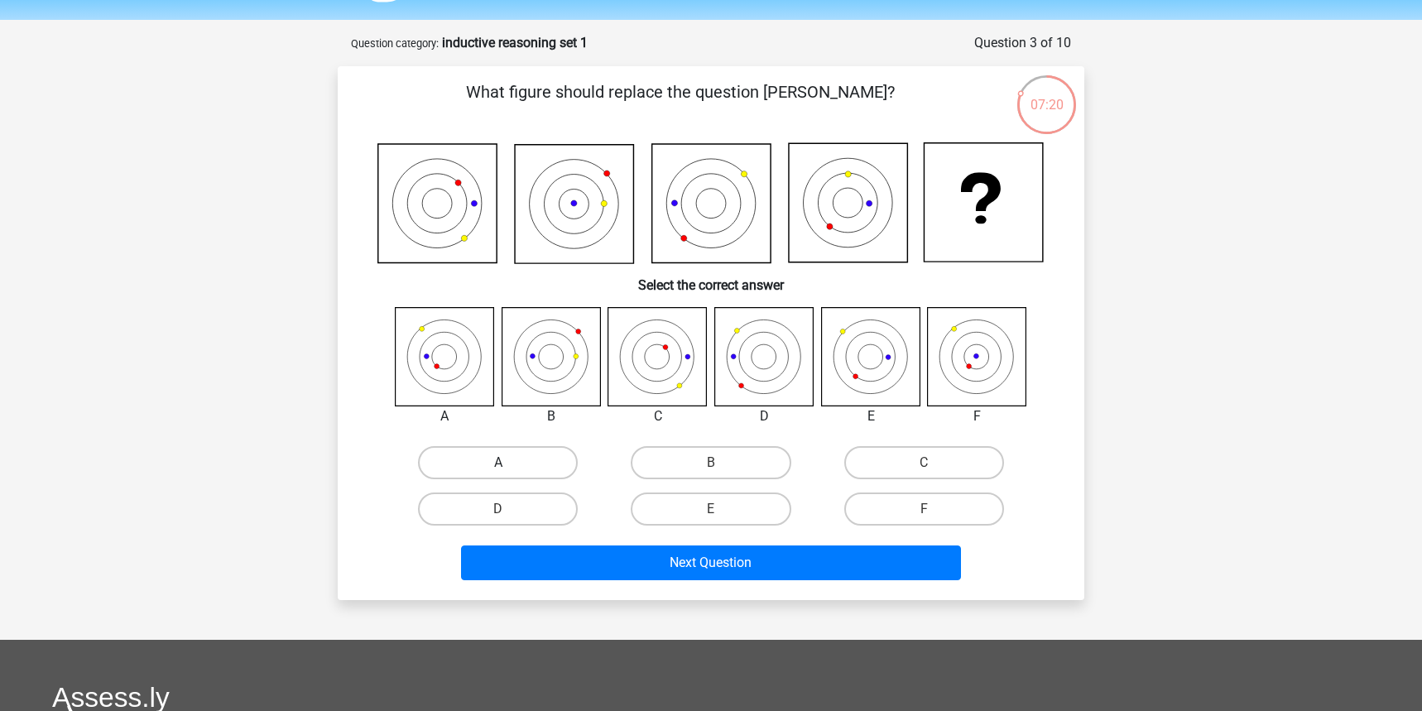
click at [468, 462] on label "A" at bounding box center [498, 462] width 160 height 33
click at [498, 463] on input "A" at bounding box center [503, 468] width 11 height 11
radio input "true"
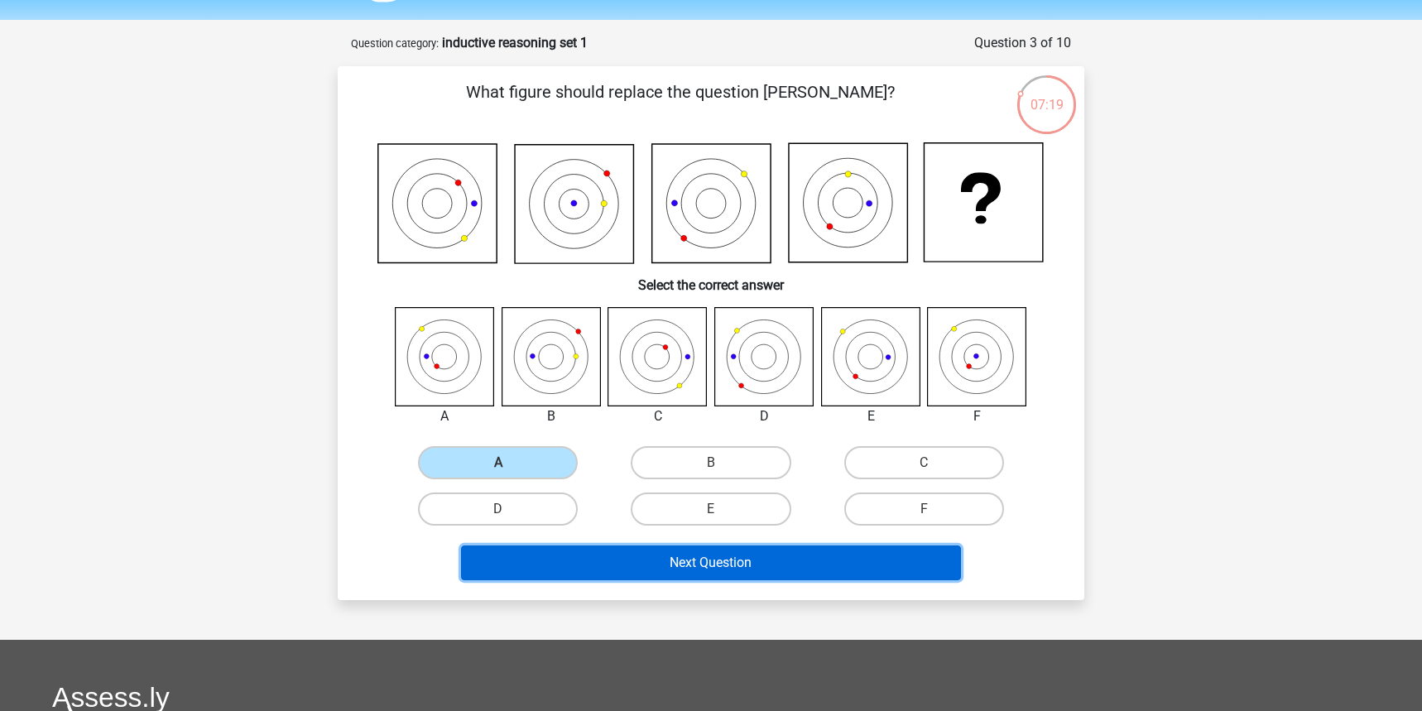
click at [726, 549] on button "Next Question" at bounding box center [711, 562] width 501 height 35
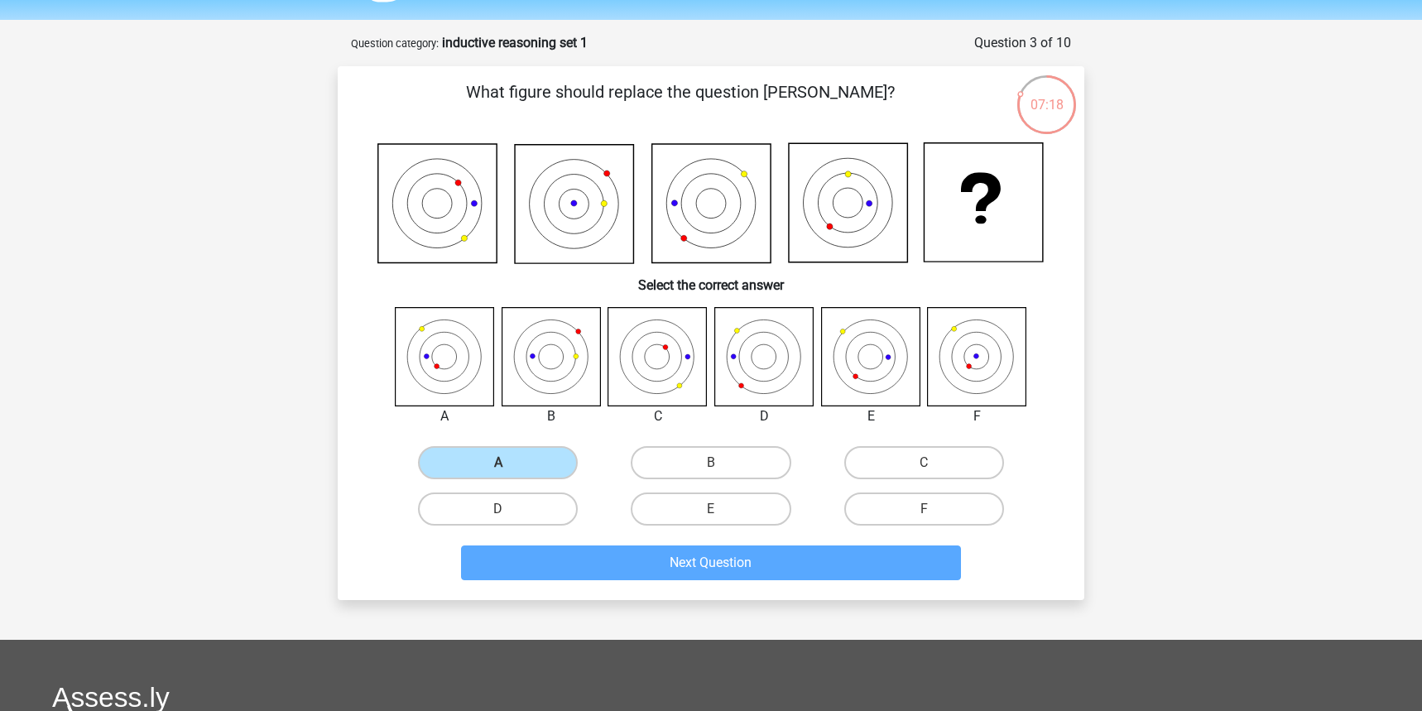
scroll to position [83, 0]
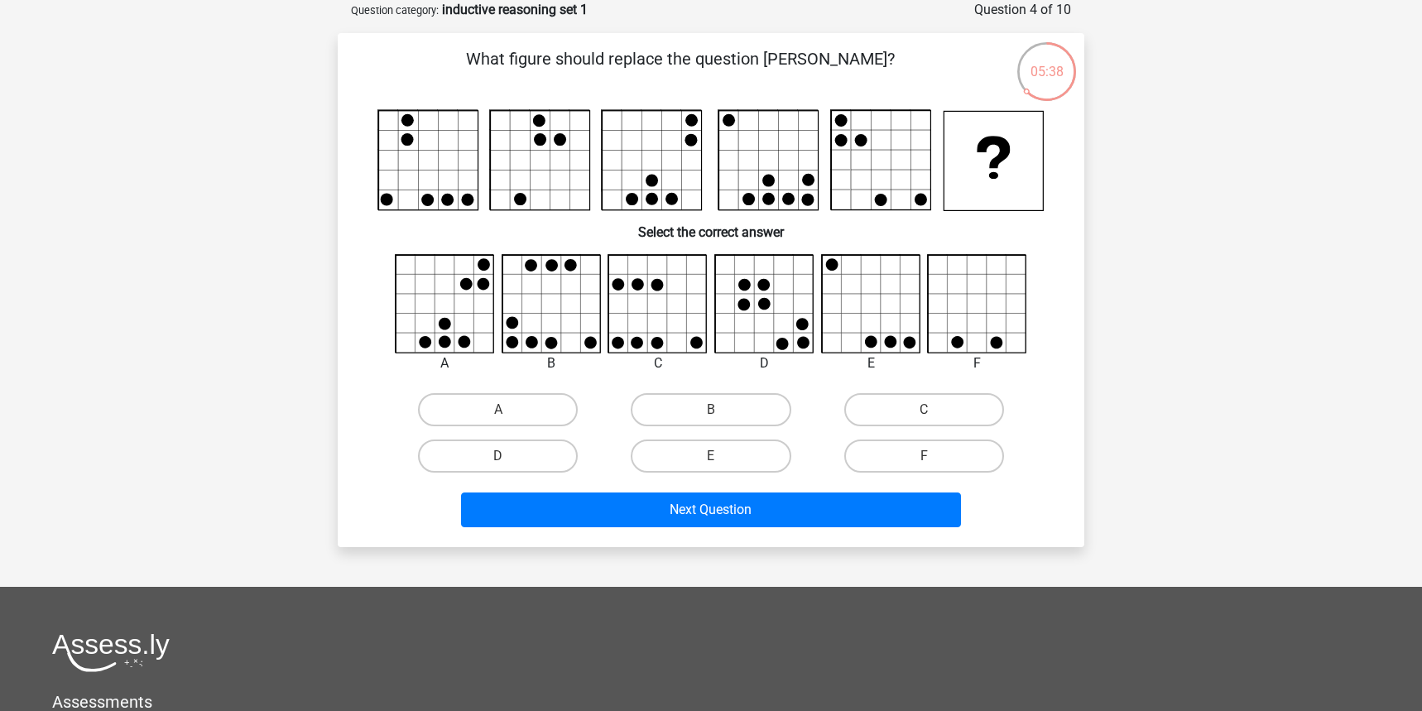
click at [483, 327] on icon at bounding box center [445, 304] width 98 height 98
click at [434, 348] on icon at bounding box center [445, 304] width 98 height 98
click at [526, 407] on label "A" at bounding box center [498, 409] width 160 height 33
click at [509, 410] on input "A" at bounding box center [503, 415] width 11 height 11
radio input "true"
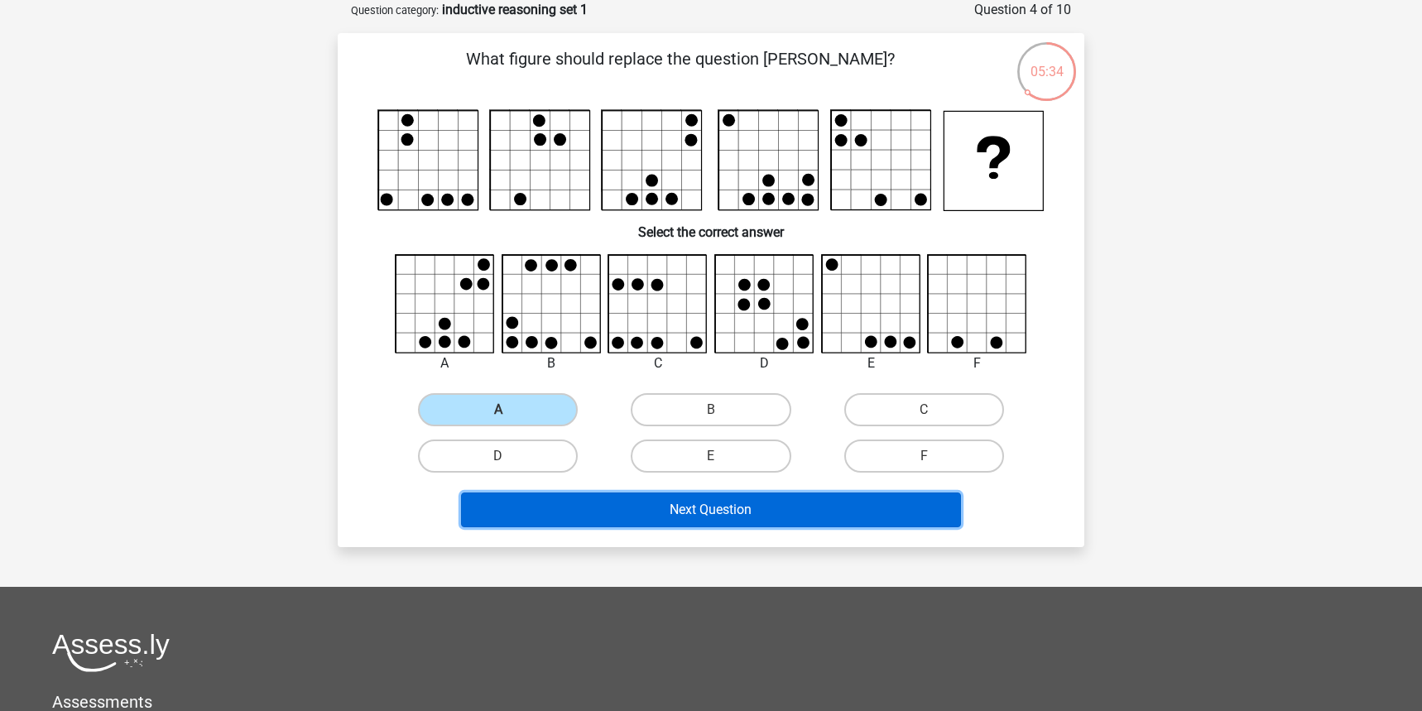
click at [702, 519] on button "Next Question" at bounding box center [711, 509] width 501 height 35
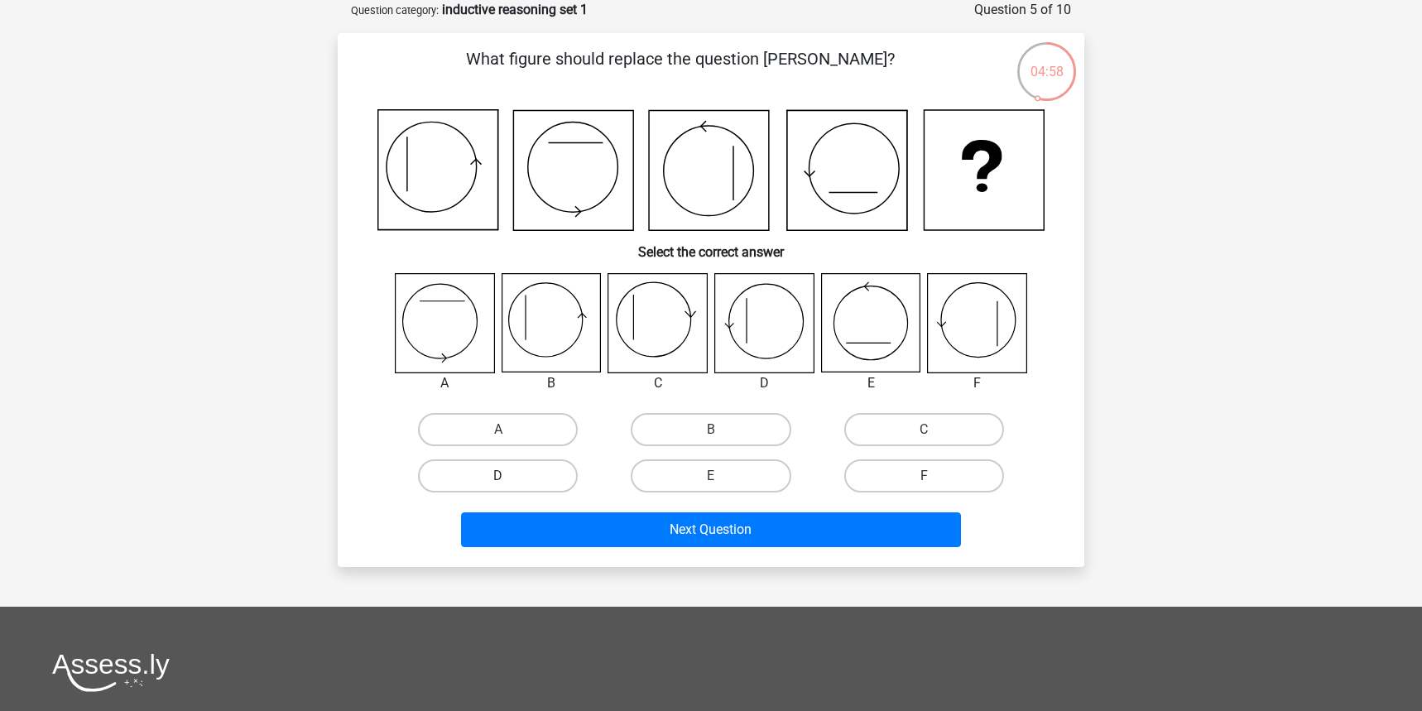
click at [478, 469] on label "D" at bounding box center [498, 475] width 160 height 33
click at [498, 476] on input "D" at bounding box center [503, 481] width 11 height 11
radio input "true"
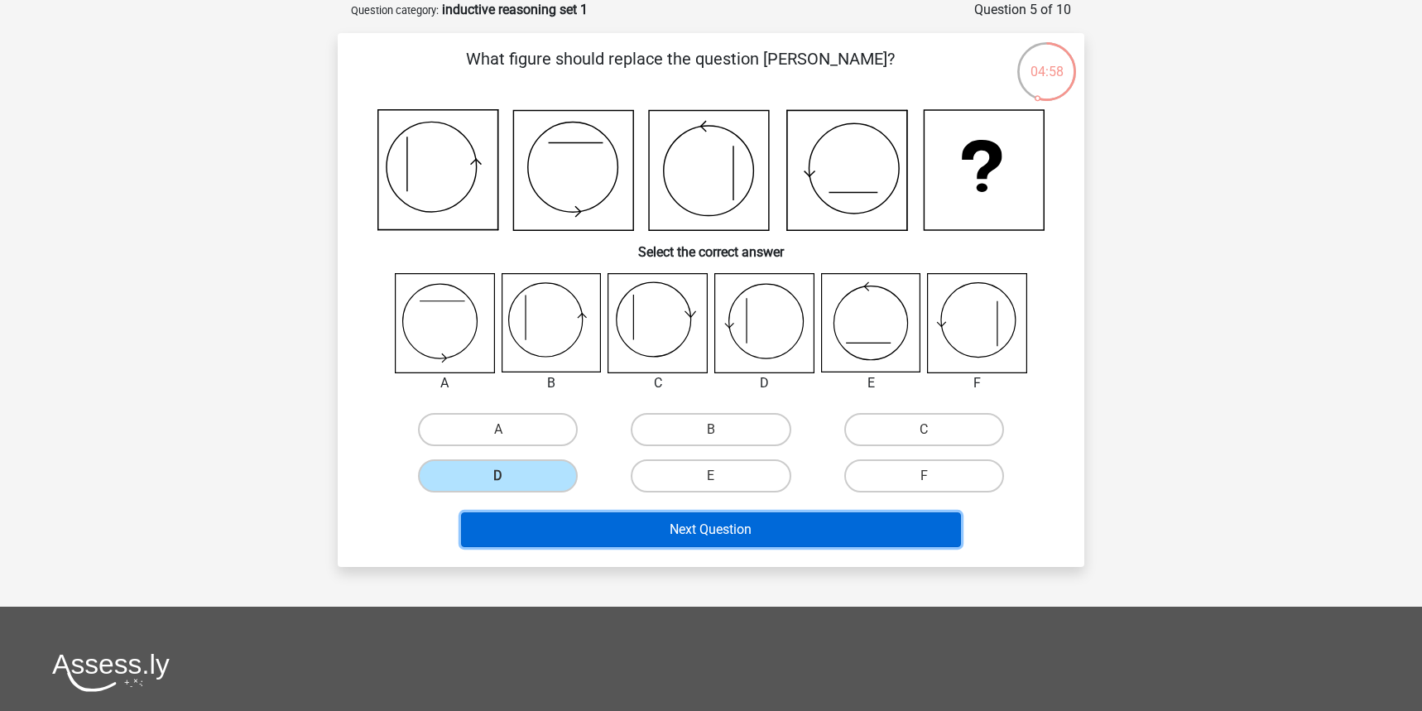
click at [624, 518] on button "Next Question" at bounding box center [711, 529] width 501 height 35
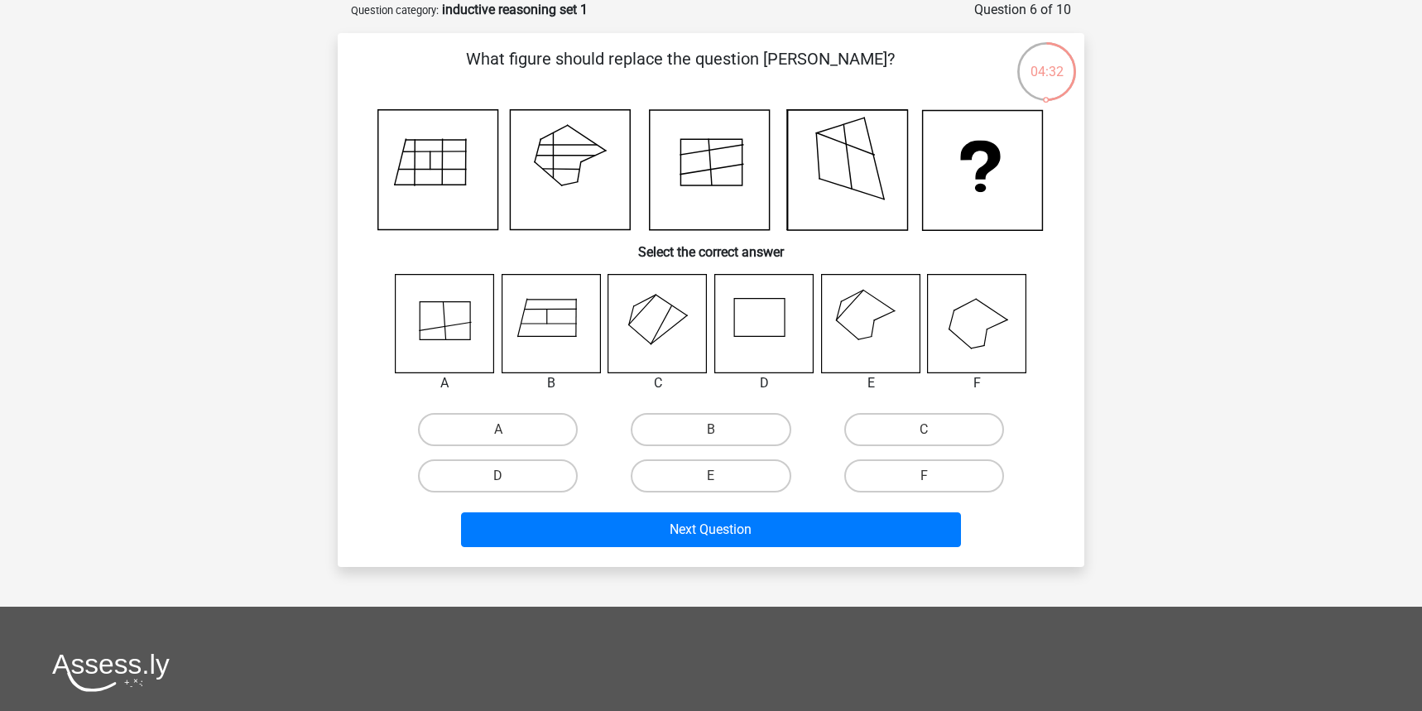
click at [862, 331] on icon at bounding box center [870, 323] width 98 height 98
click at [730, 474] on label "E" at bounding box center [711, 475] width 160 height 33
click at [722, 476] on input "E" at bounding box center [716, 481] width 11 height 11
radio input "true"
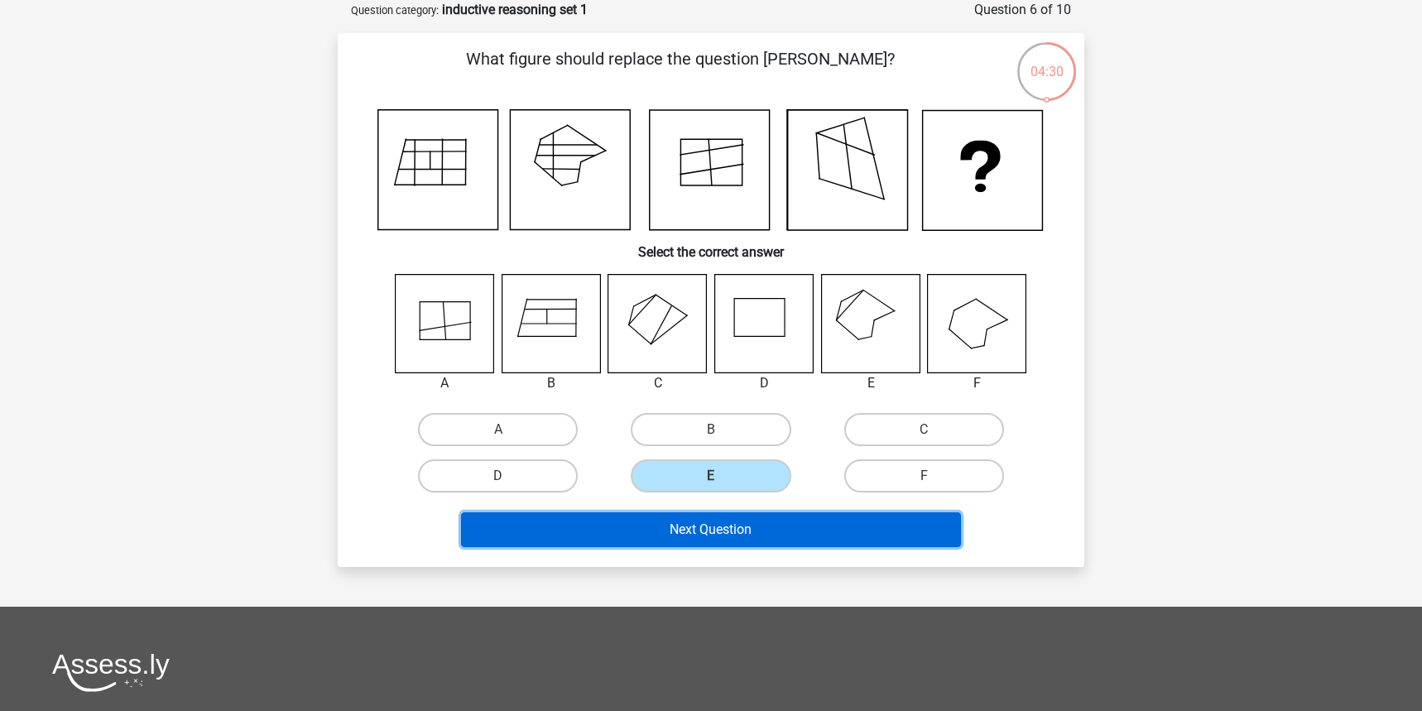
click at [741, 521] on button "Next Question" at bounding box center [711, 529] width 501 height 35
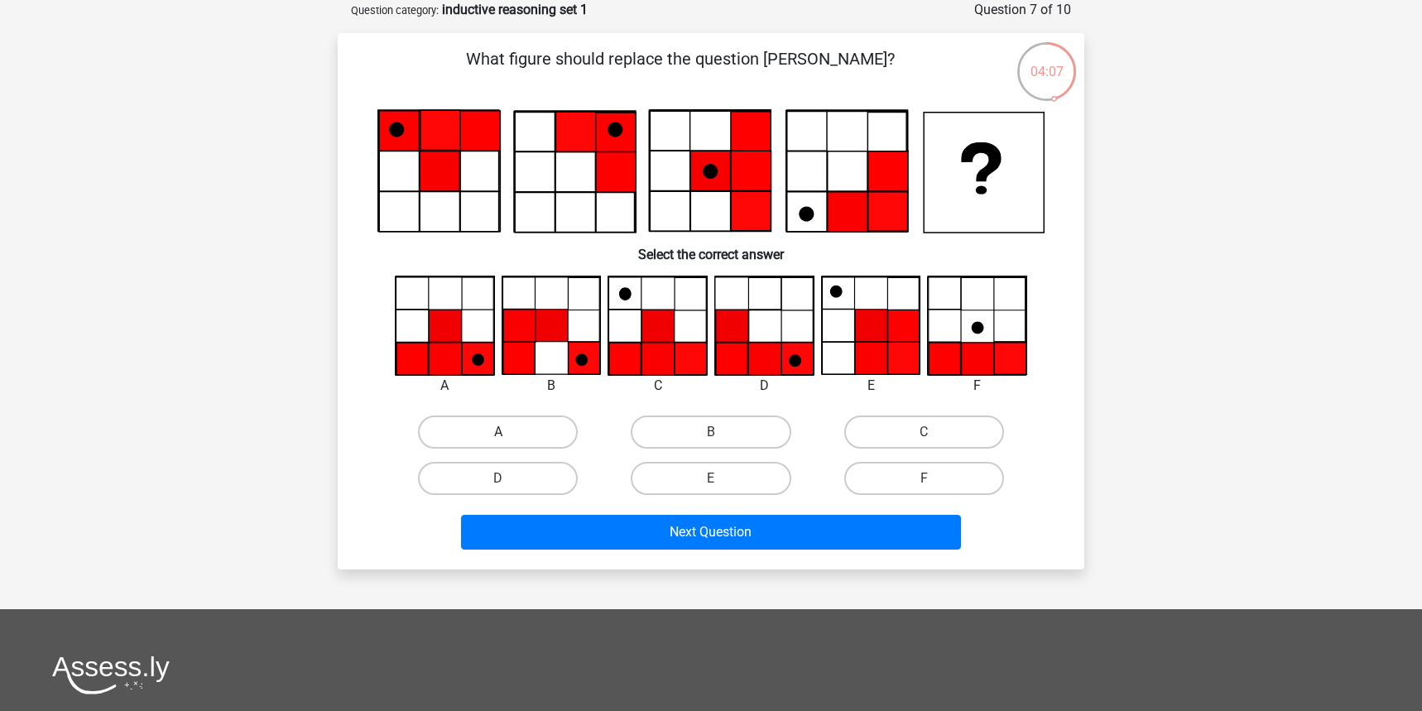
click at [492, 429] on label "A" at bounding box center [498, 431] width 160 height 33
click at [498, 432] on input "A" at bounding box center [503, 437] width 11 height 11
radio input "true"
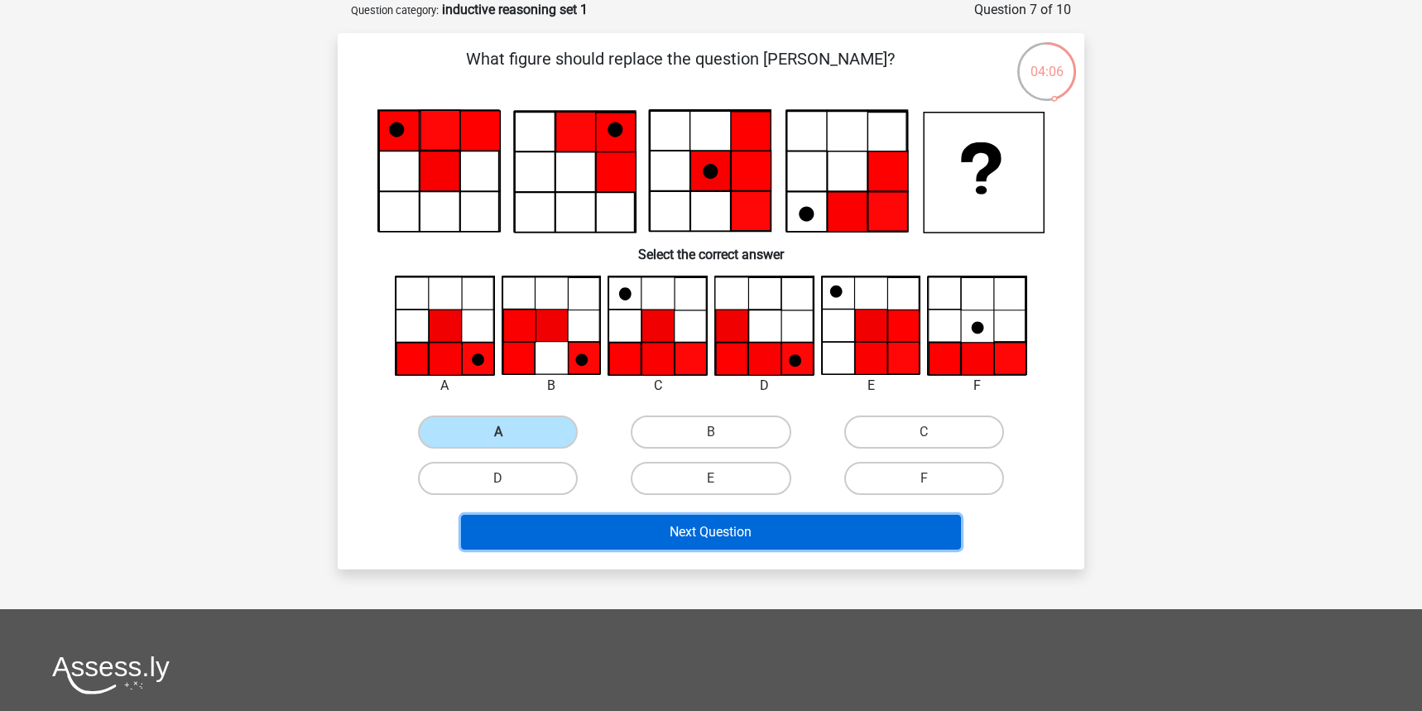
click at [753, 542] on button "Next Question" at bounding box center [711, 532] width 501 height 35
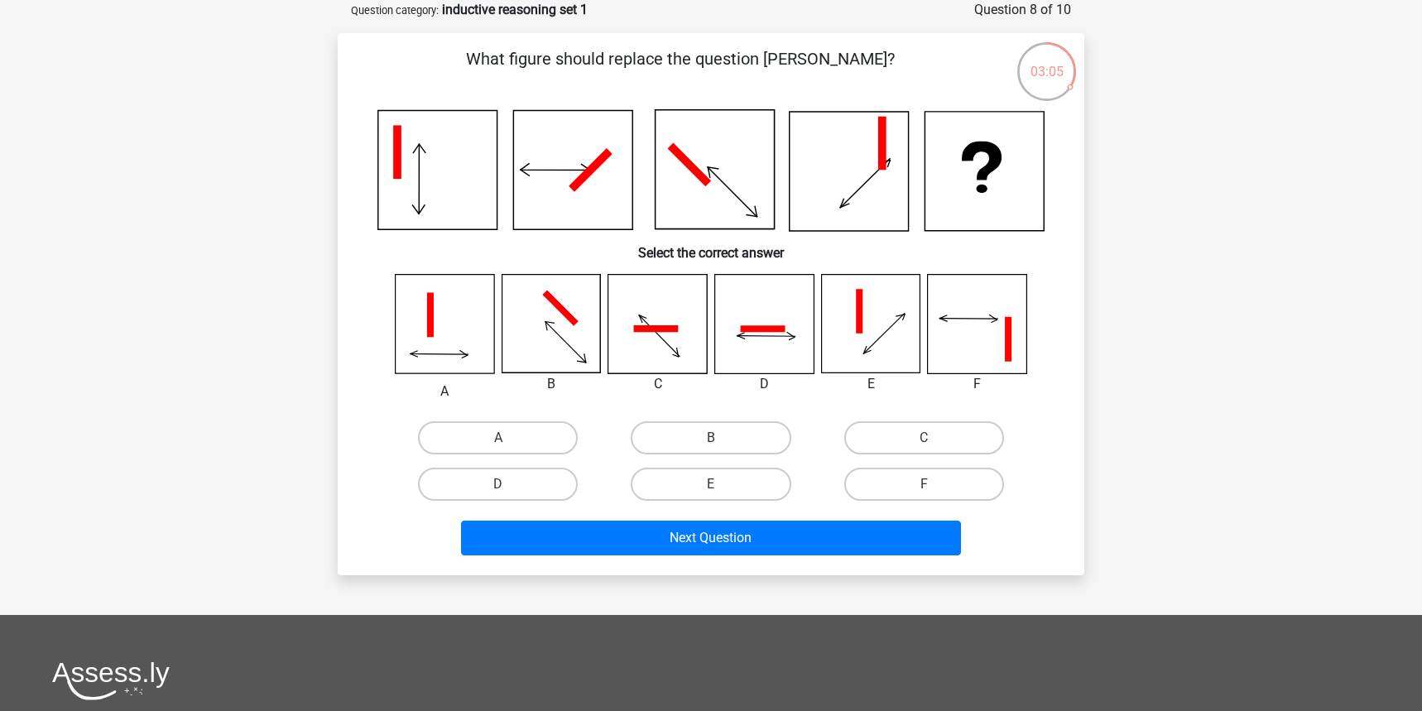
click at [463, 340] on icon at bounding box center [445, 324] width 98 height 98
click at [488, 447] on label "A" at bounding box center [498, 437] width 160 height 33
click at [498, 447] on input "A" at bounding box center [503, 443] width 11 height 11
radio input "true"
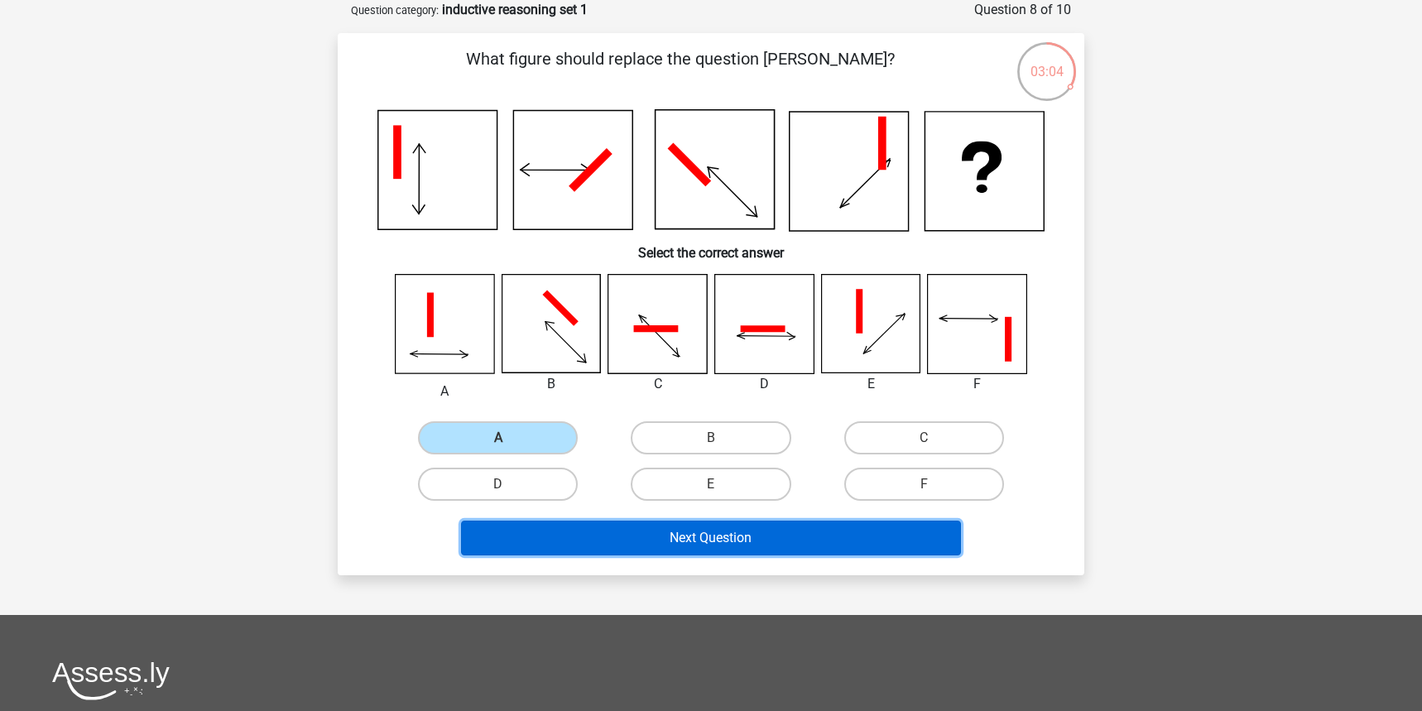
click at [617, 535] on button "Next Question" at bounding box center [711, 538] width 501 height 35
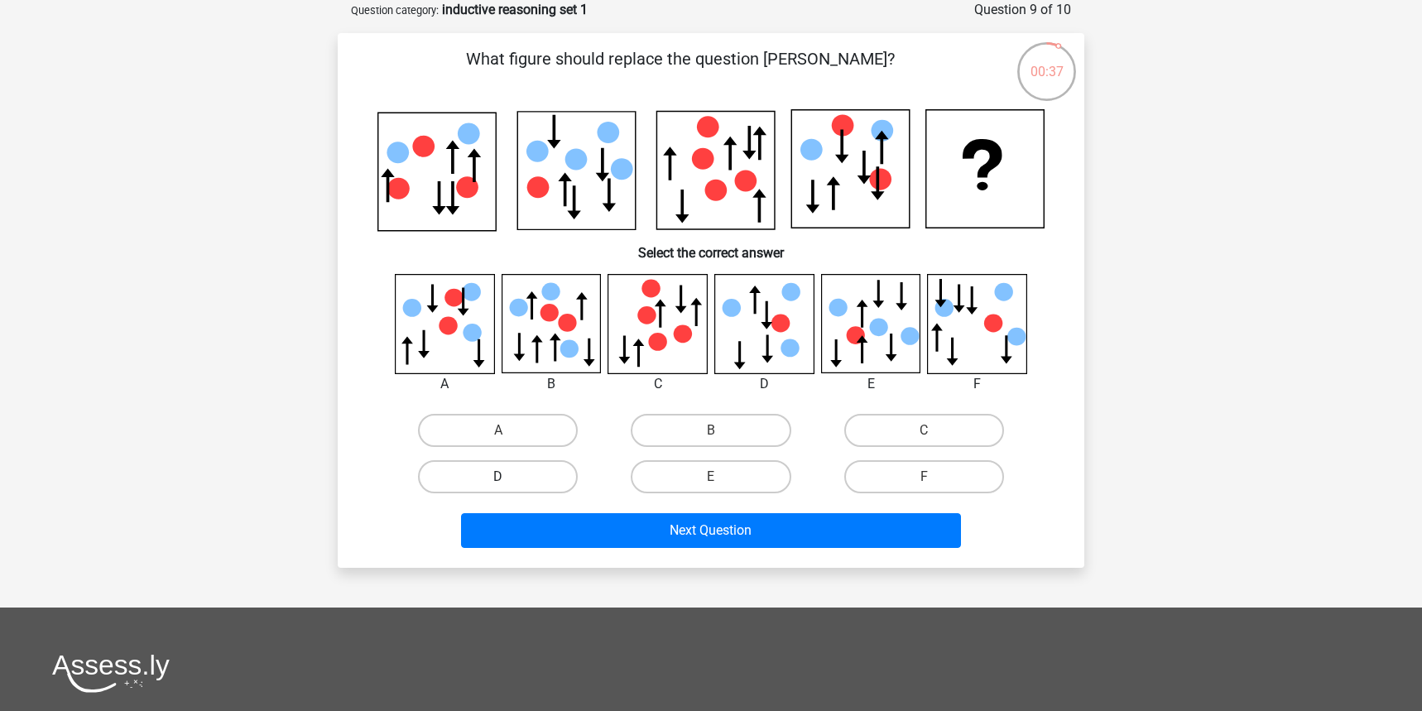
click at [509, 470] on label "D" at bounding box center [498, 476] width 160 height 33
click at [509, 477] on input "D" at bounding box center [503, 482] width 11 height 11
radio input "true"
click at [655, 549] on div "Next Question" at bounding box center [710, 533] width 639 height 41
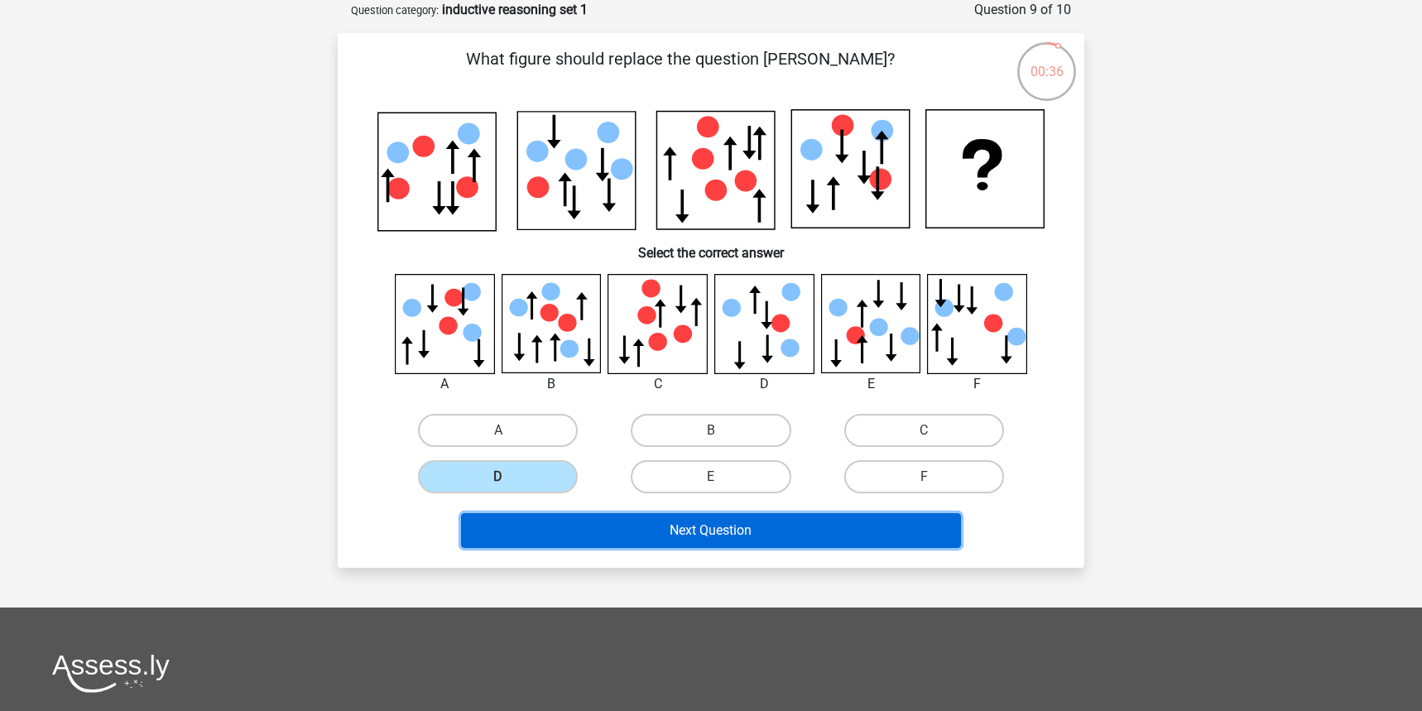
click at [636, 525] on button "Next Question" at bounding box center [711, 530] width 501 height 35
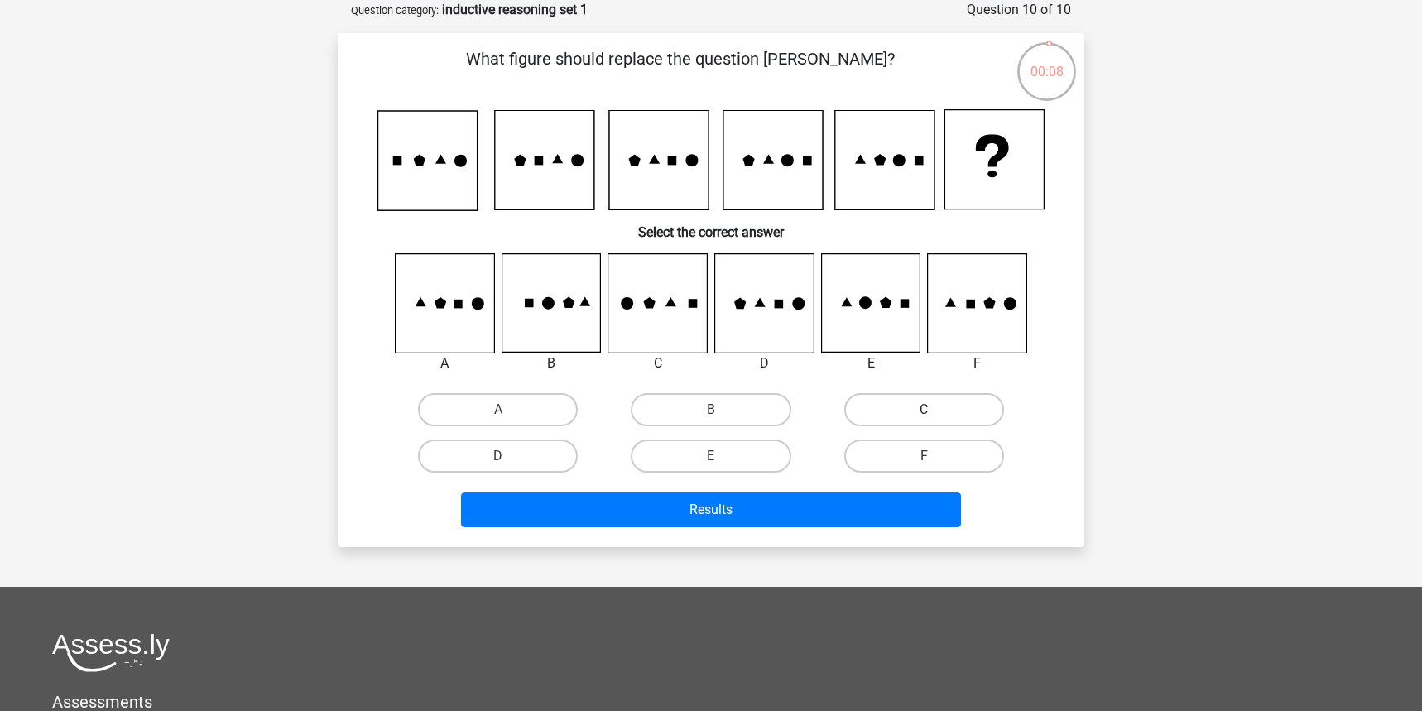
click at [902, 395] on label "C" at bounding box center [924, 409] width 160 height 33
click at [924, 410] on input "C" at bounding box center [929, 415] width 11 height 11
radio input "true"
click at [731, 527] on div "Results" at bounding box center [710, 512] width 639 height 41
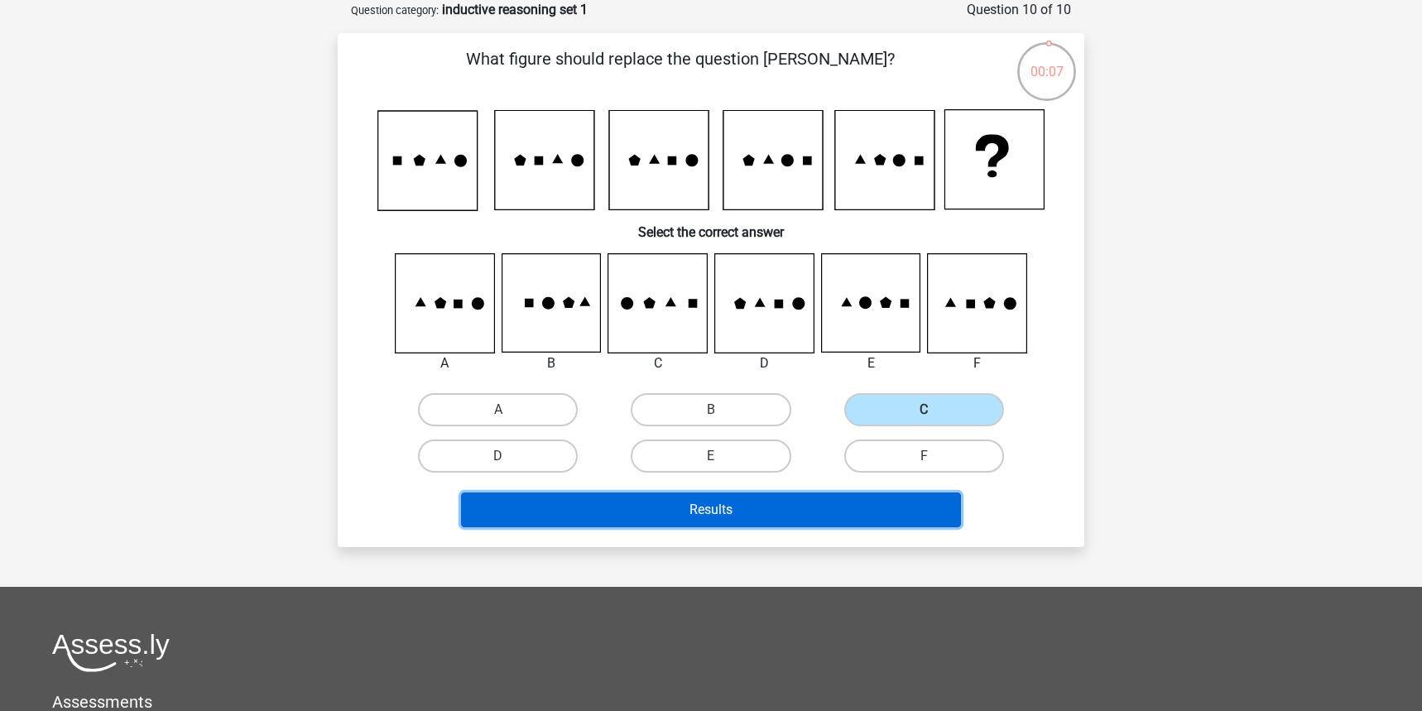
click at [733, 511] on button "Results" at bounding box center [711, 509] width 501 height 35
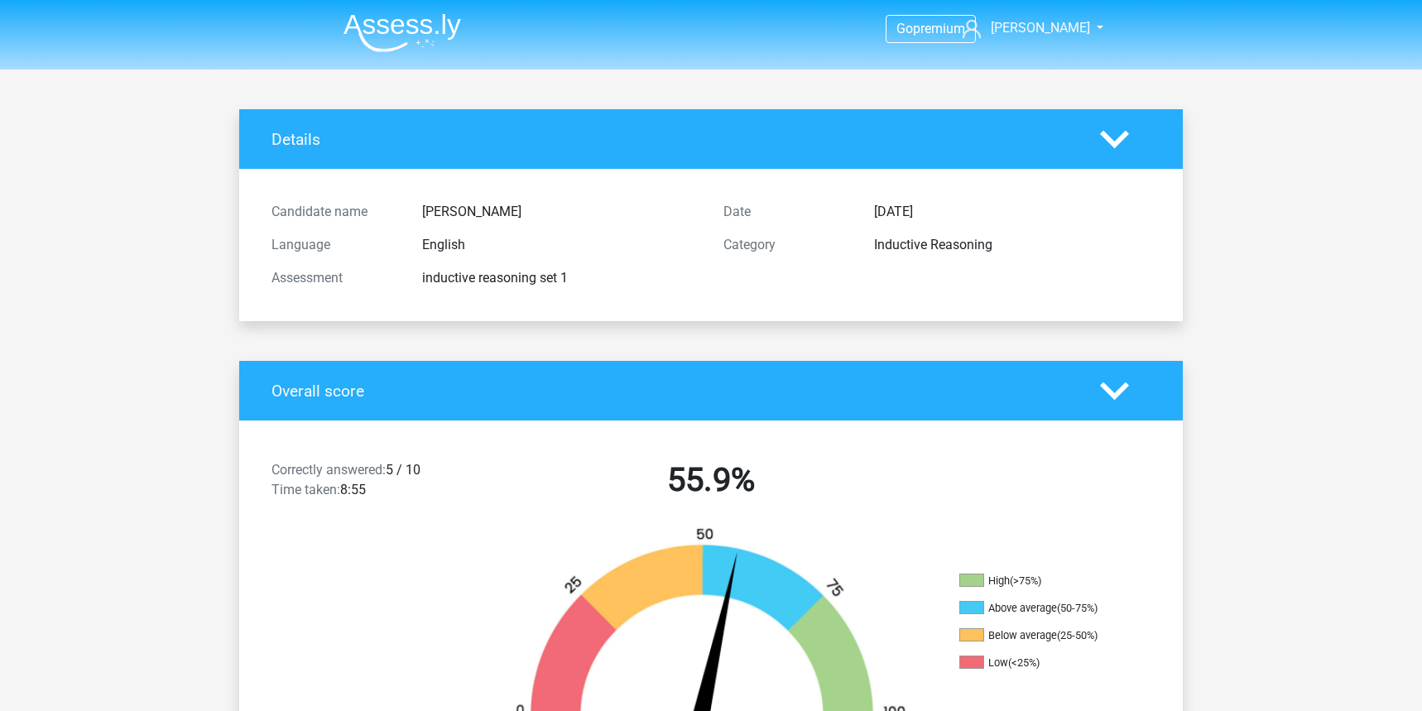
click at [378, 29] on img at bounding box center [402, 32] width 118 height 39
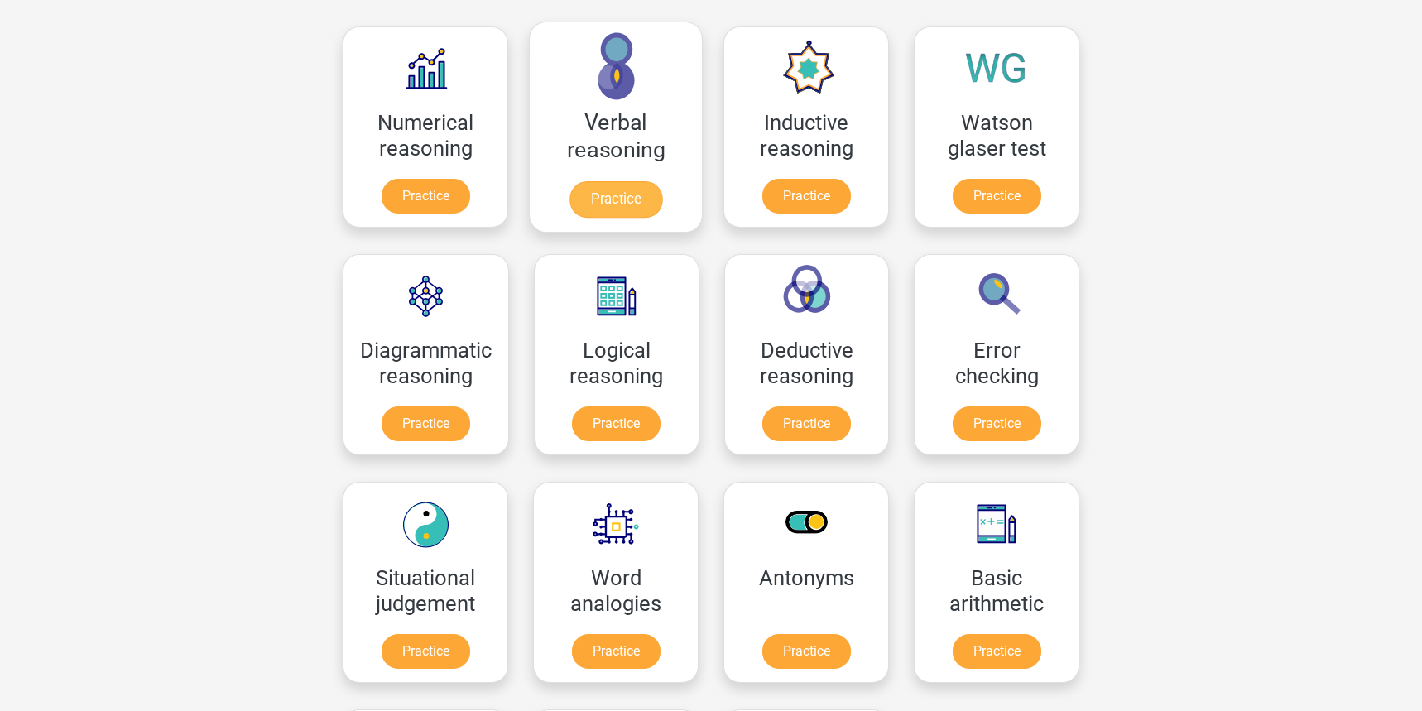
scroll to position [300, 0]
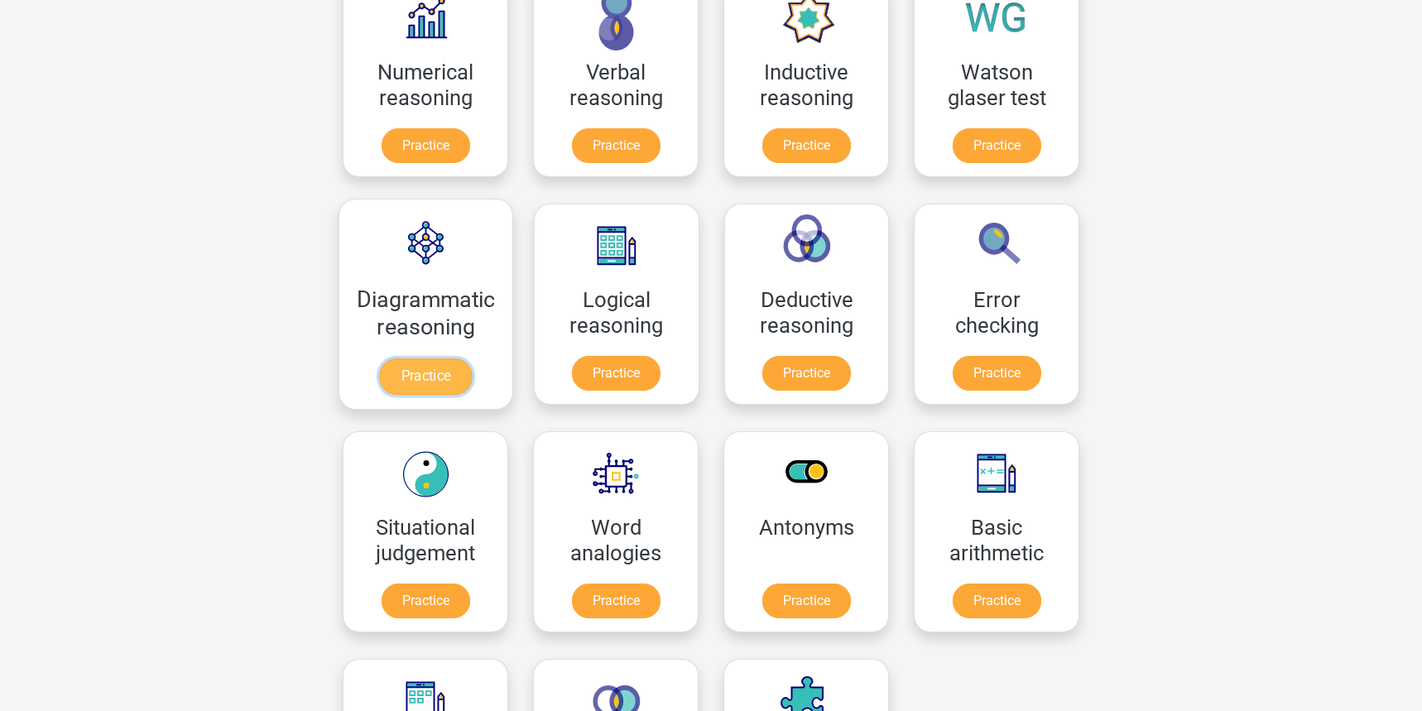
click at [439, 382] on link "Practice" at bounding box center [425, 376] width 93 height 36
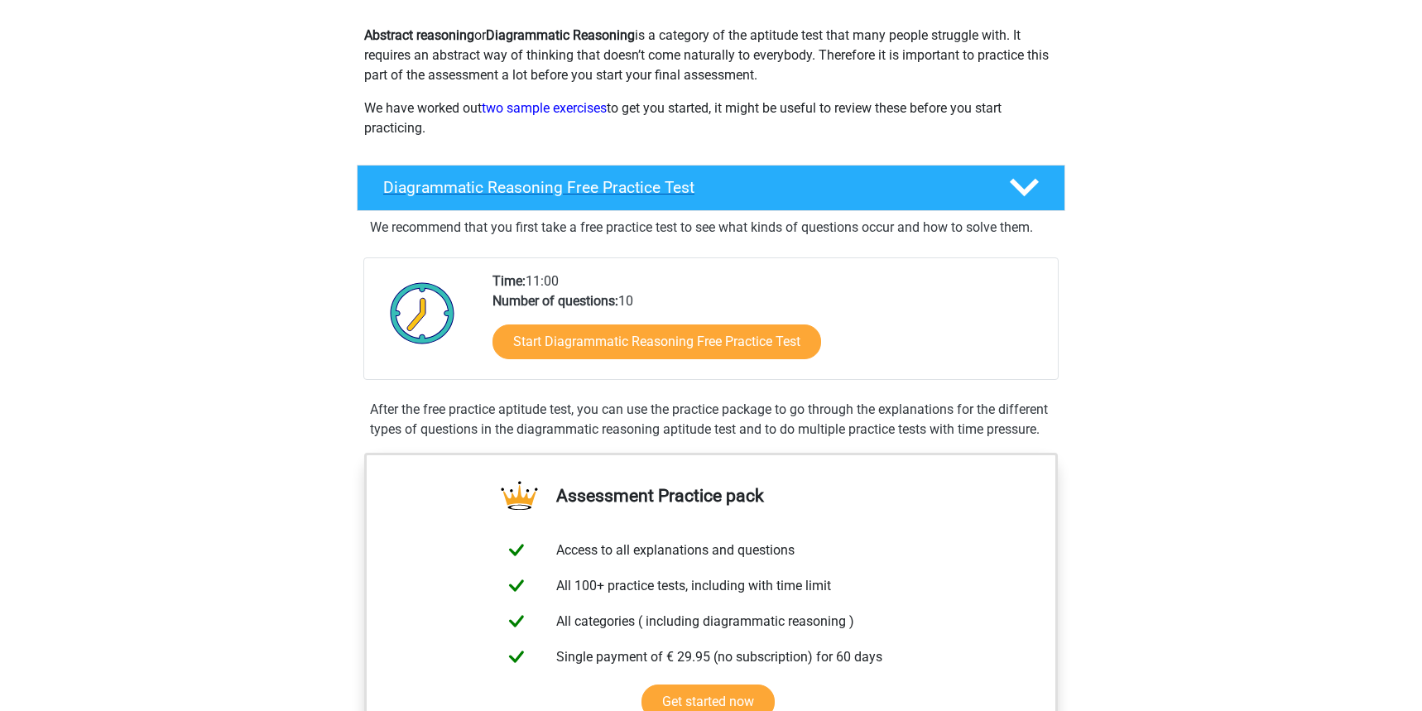
scroll to position [197, 0]
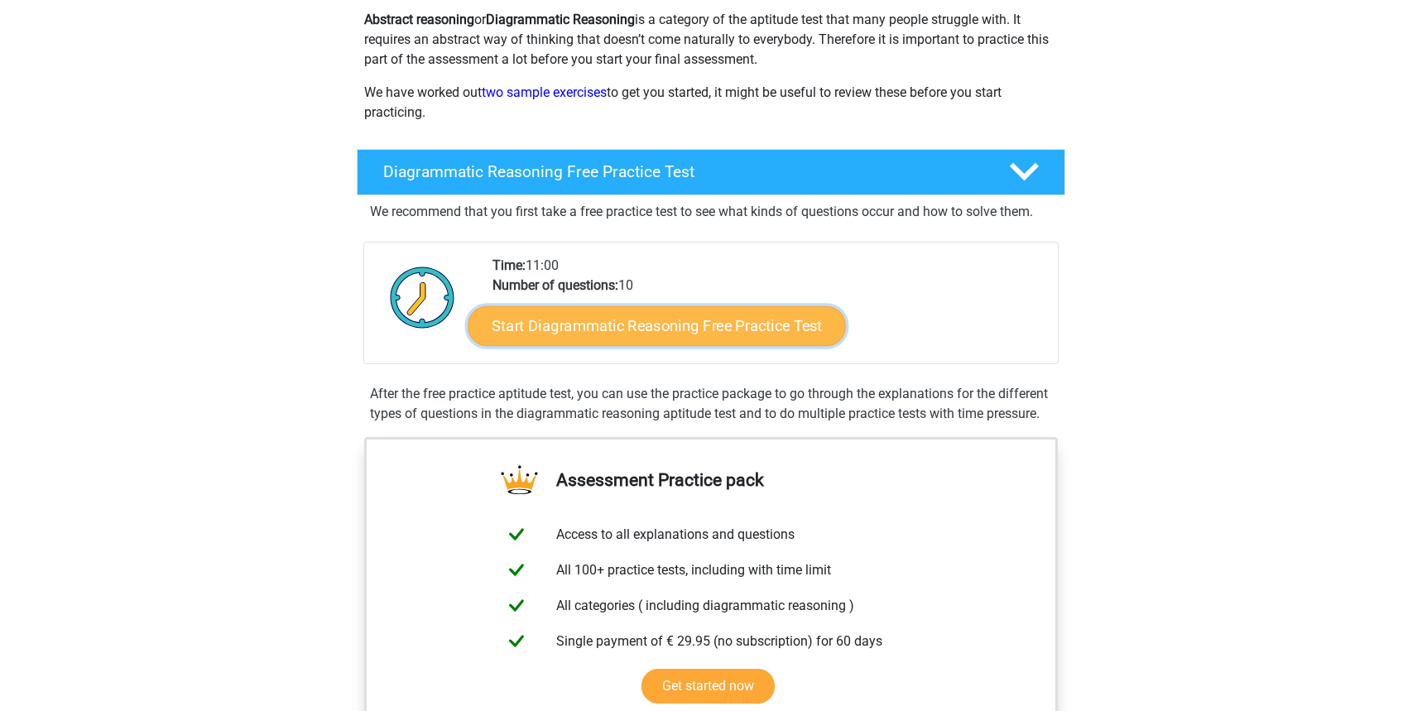
click at [640, 331] on link "Start Diagrammatic Reasoning Free Practice Test" at bounding box center [657, 325] width 378 height 40
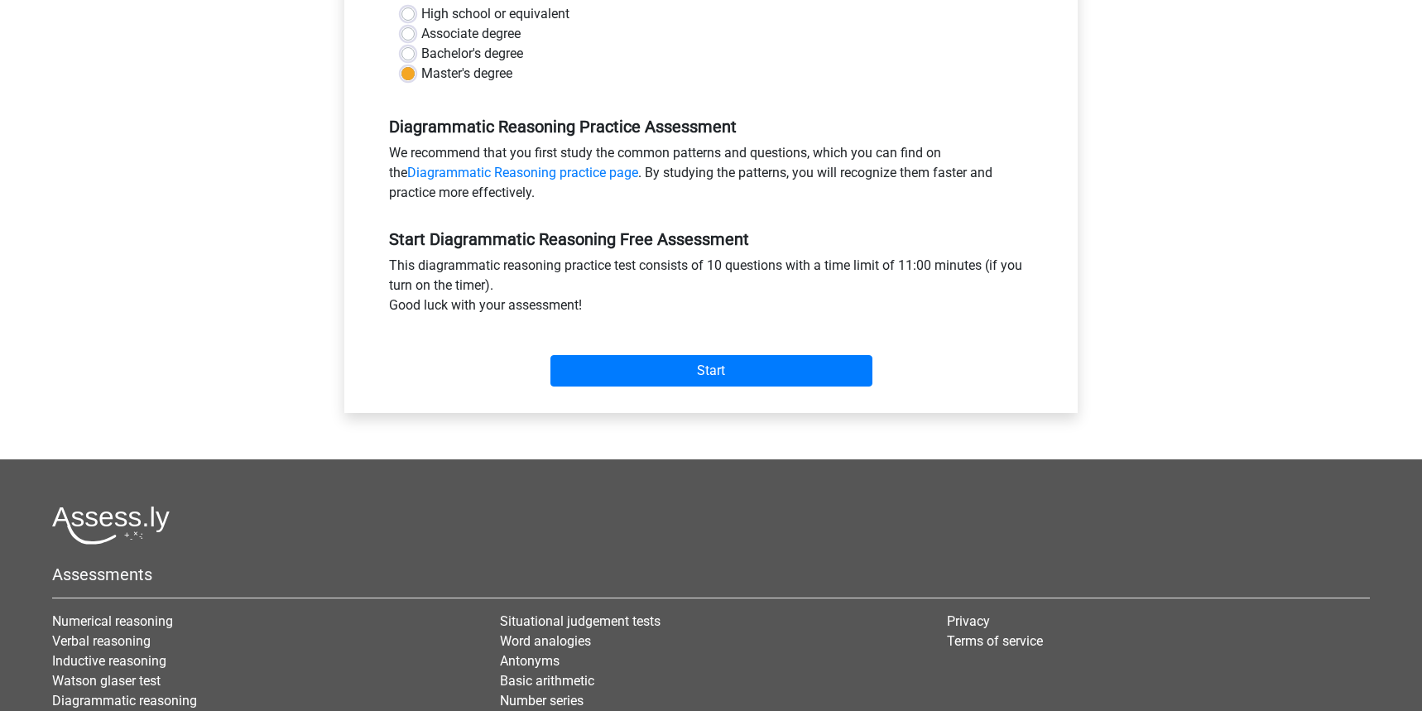
scroll to position [433, 0]
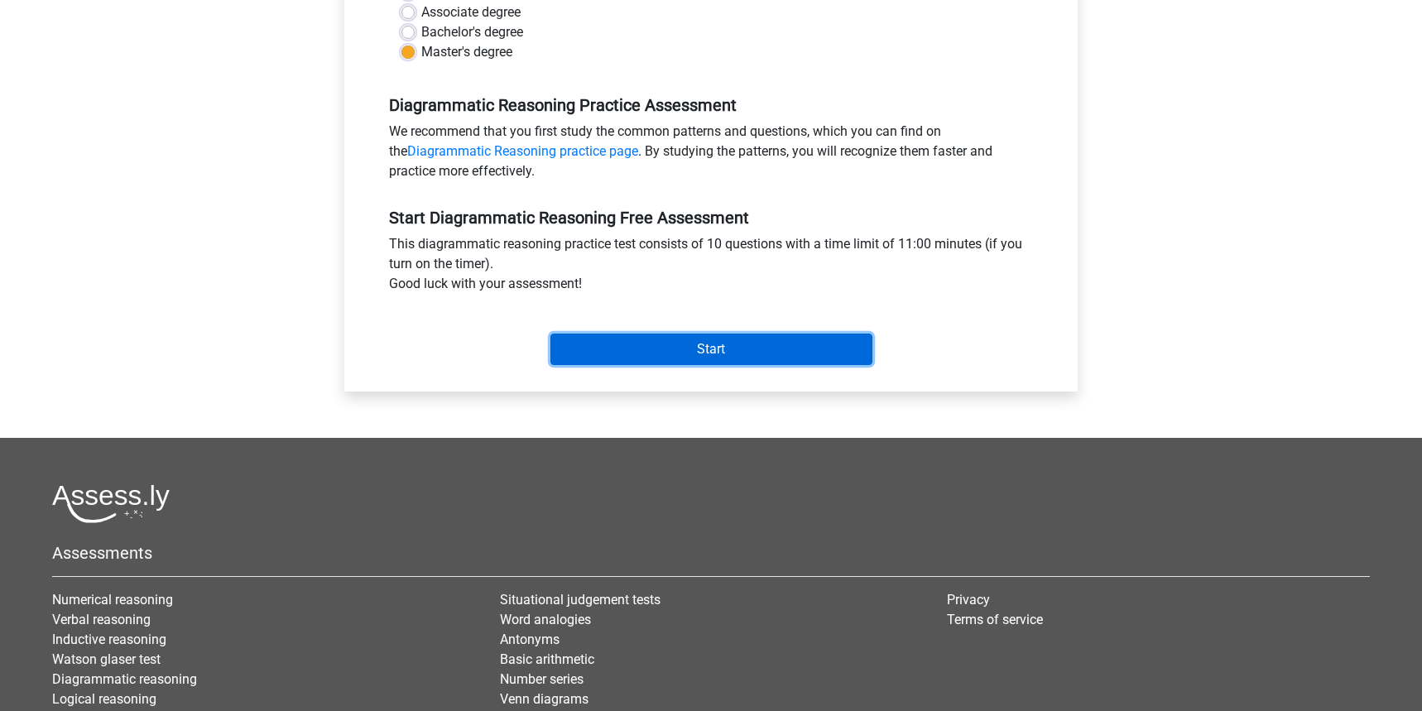
click at [720, 362] on input "Start" at bounding box center [711, 349] width 322 height 31
